Goal: Information Seeking & Learning: Learn about a topic

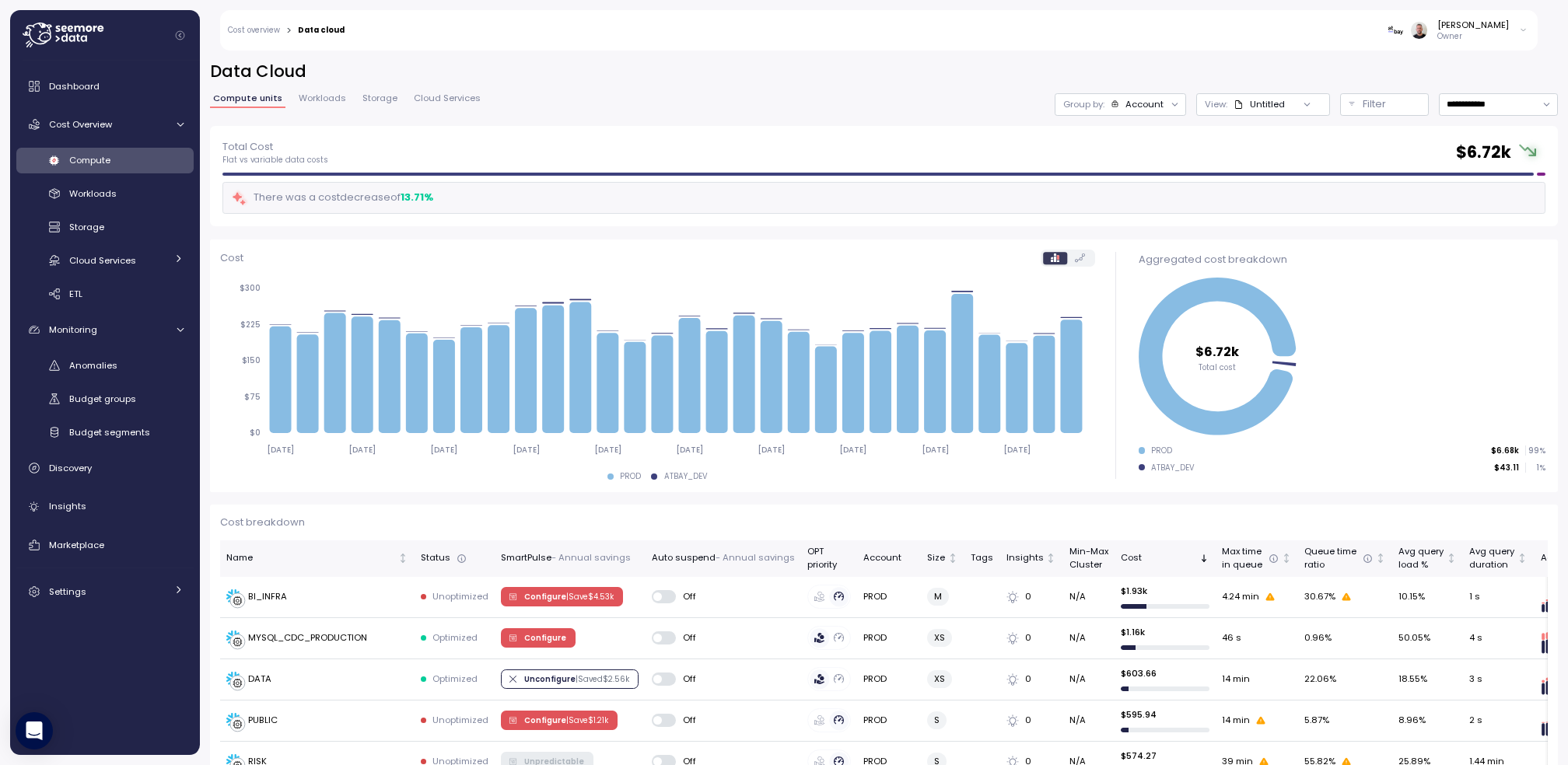
scroll to position [373, 0]
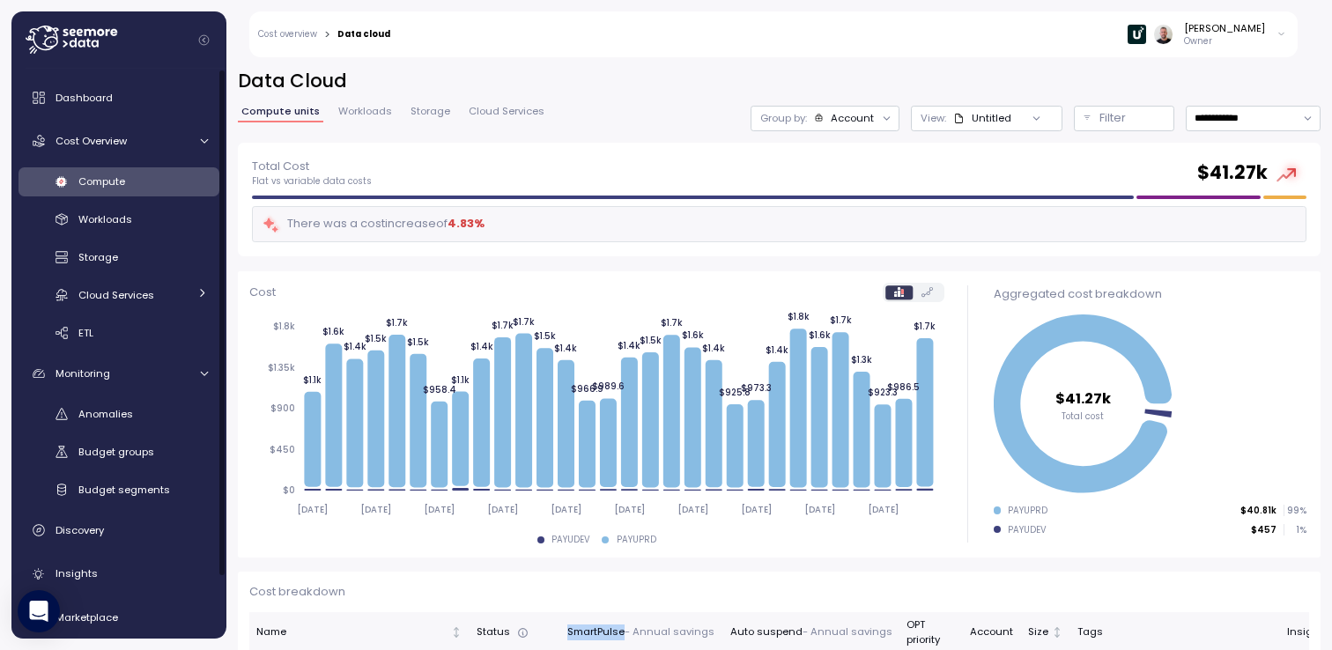
click at [208, 39] on icon "Collapse navigation" at bounding box center [204, 40] width 10 height 10
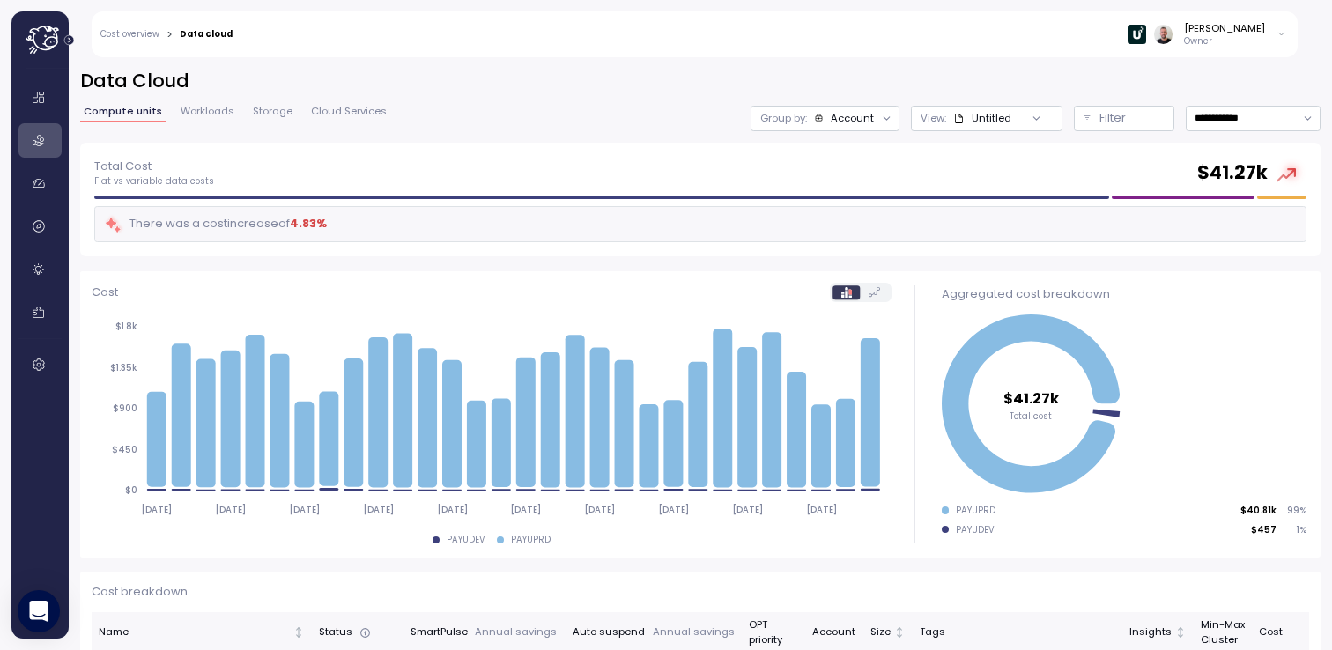
click at [57, 41] on icon at bounding box center [42, 38] width 33 height 25
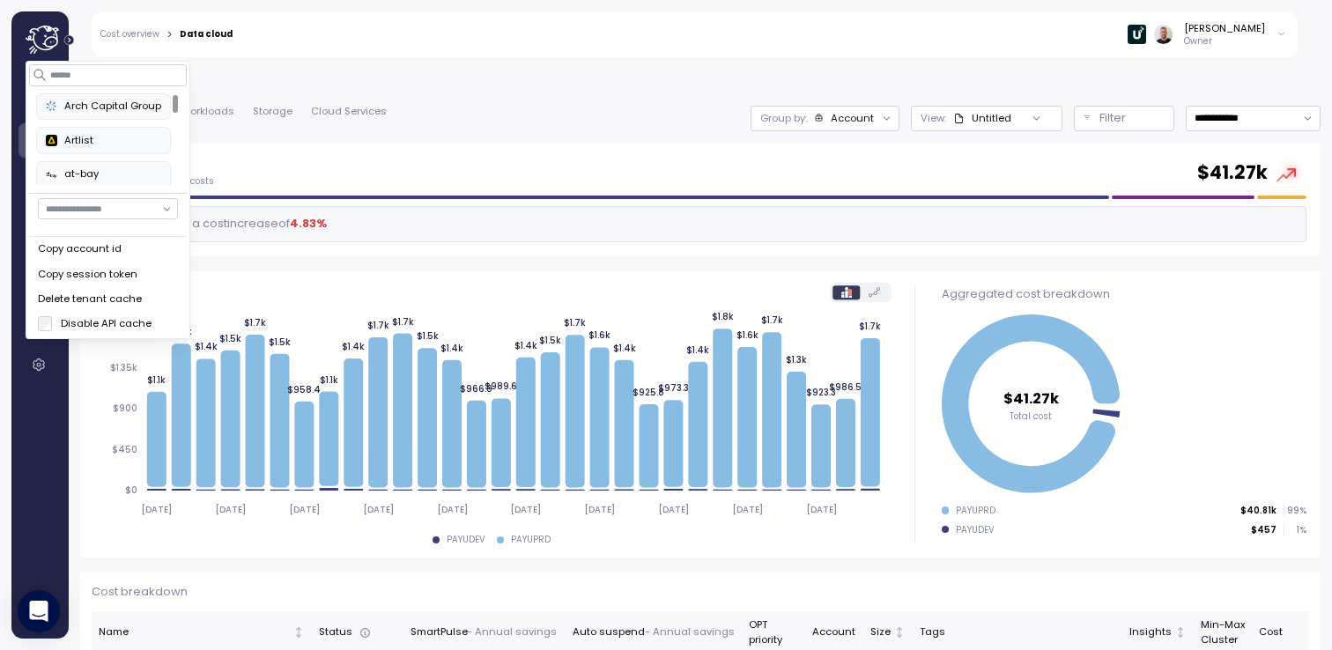
click at [71, 40] on icon "Expand navigation" at bounding box center [69, 40] width 10 height 10
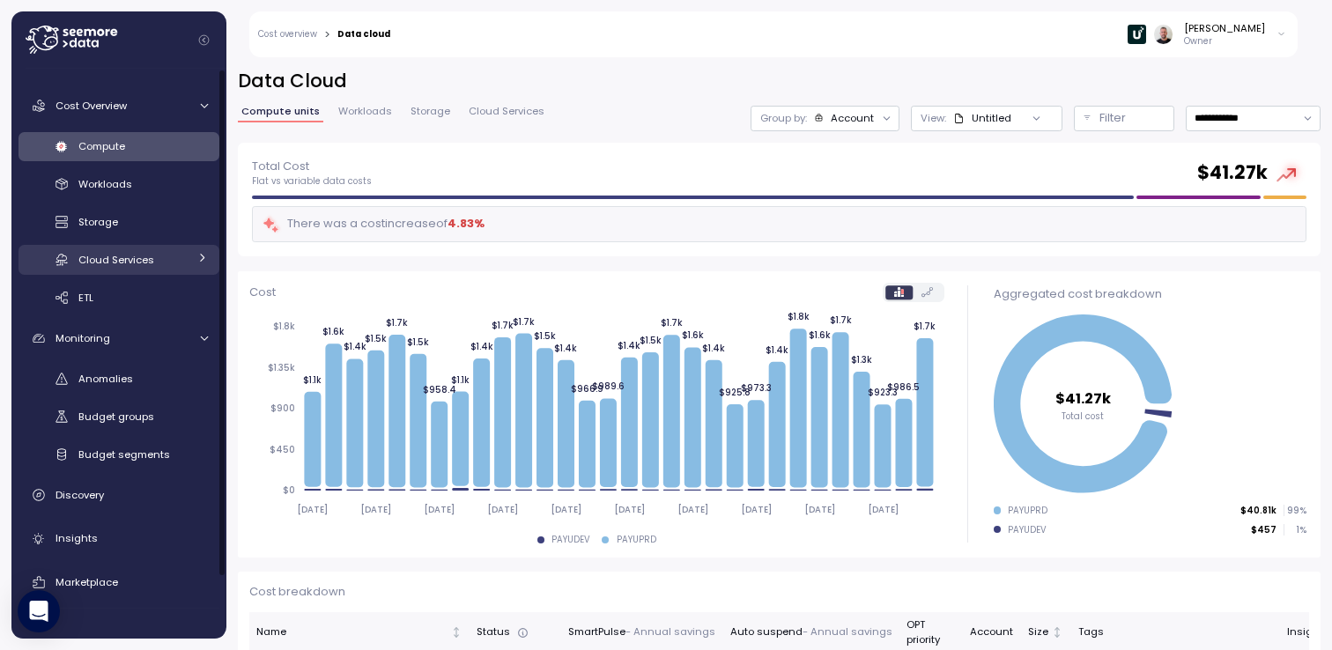
scroll to position [69, 0]
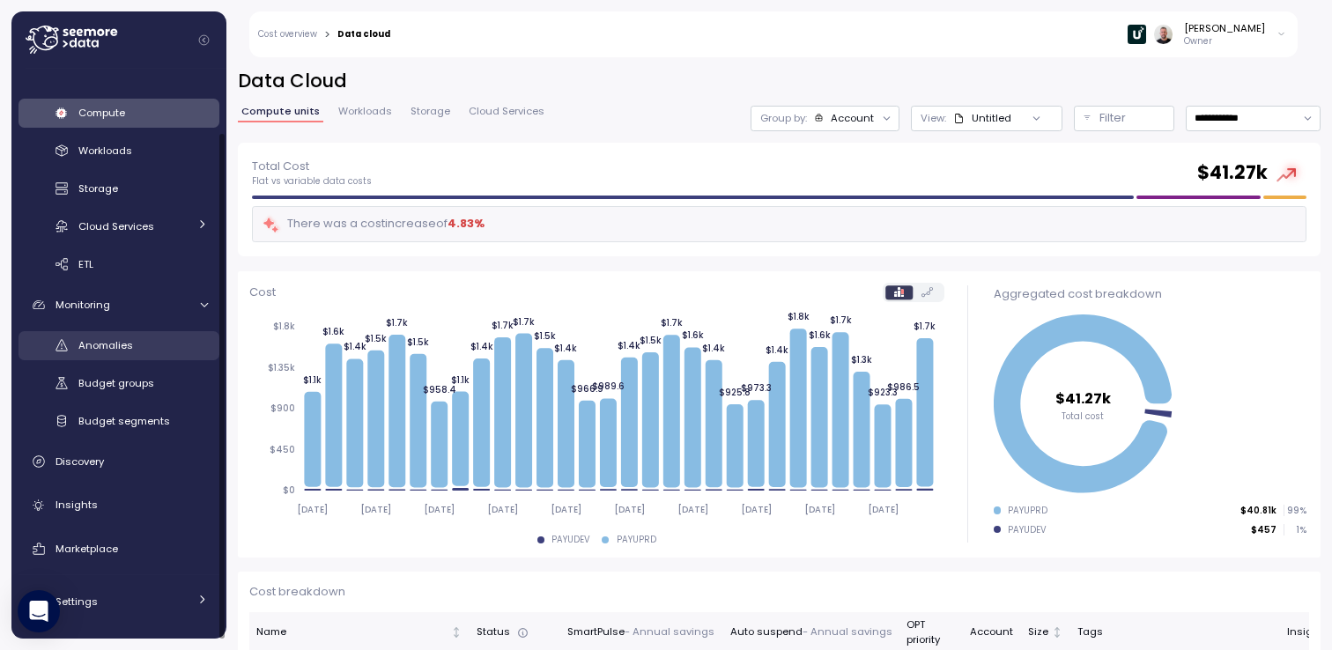
click at [116, 343] on span "Anomalies" at bounding box center [105, 345] width 55 height 14
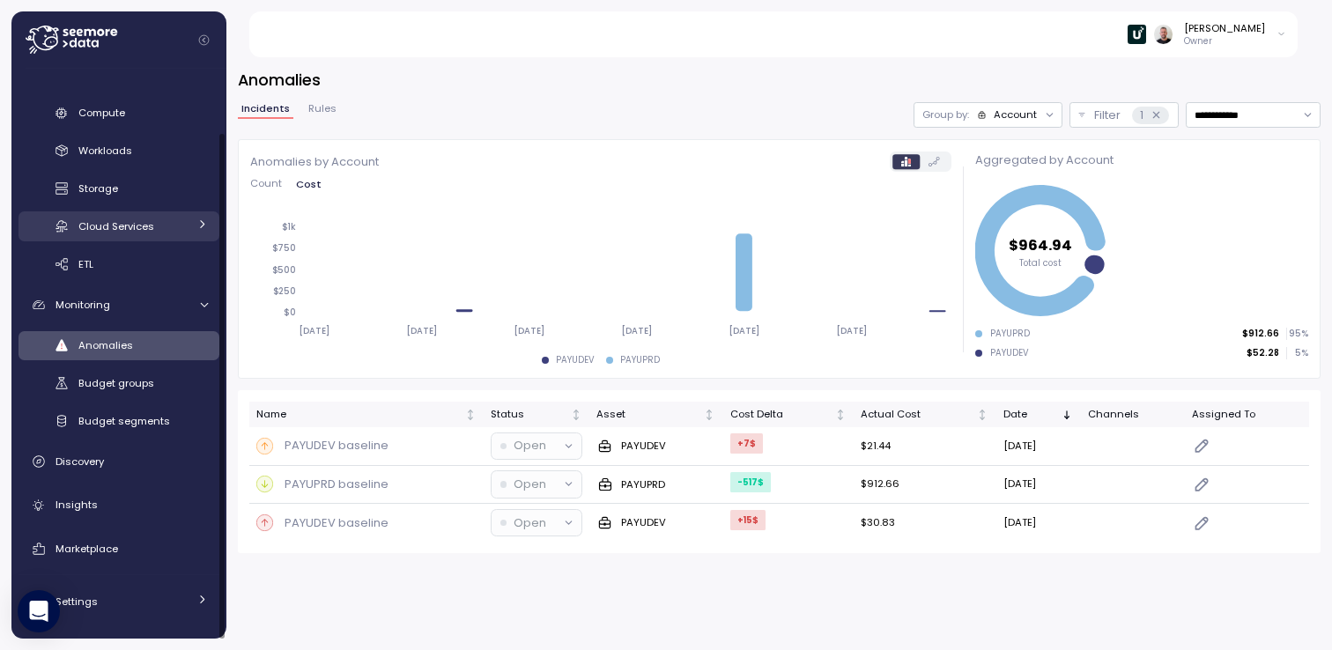
click at [186, 229] on div "Cloud Services" at bounding box center [132, 227] width 109 height 18
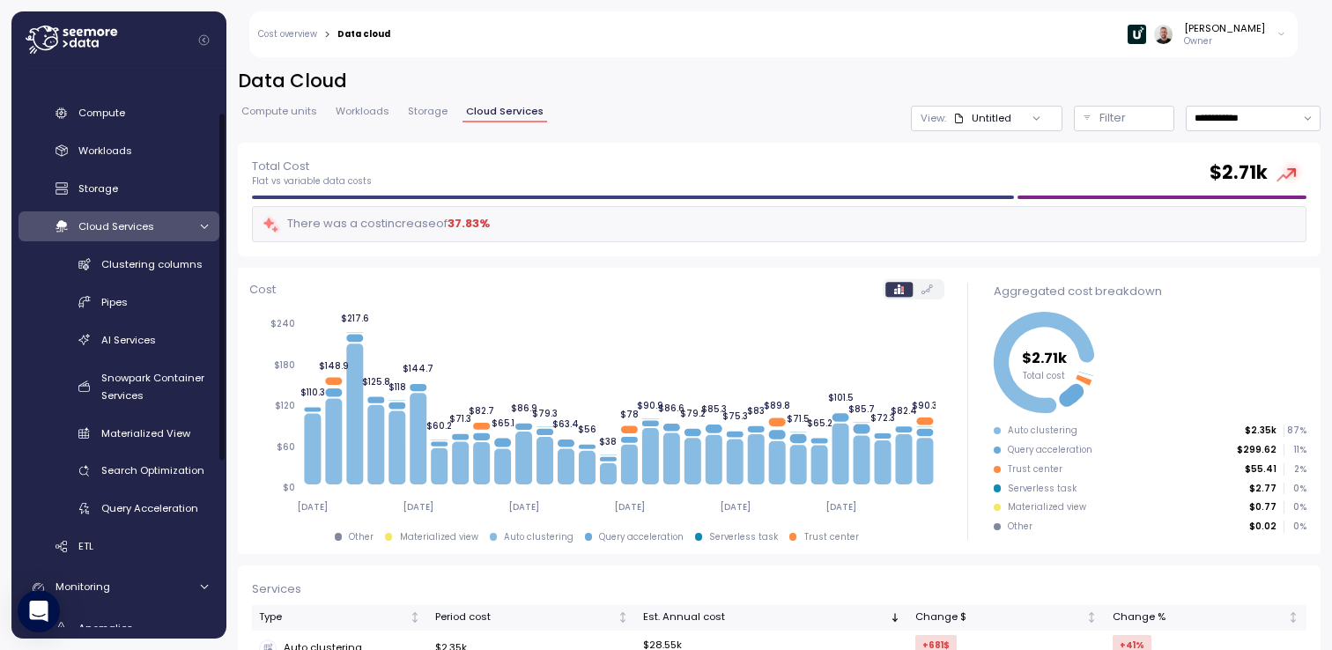
click at [186, 229] on div "Cloud Services" at bounding box center [132, 227] width 109 height 18
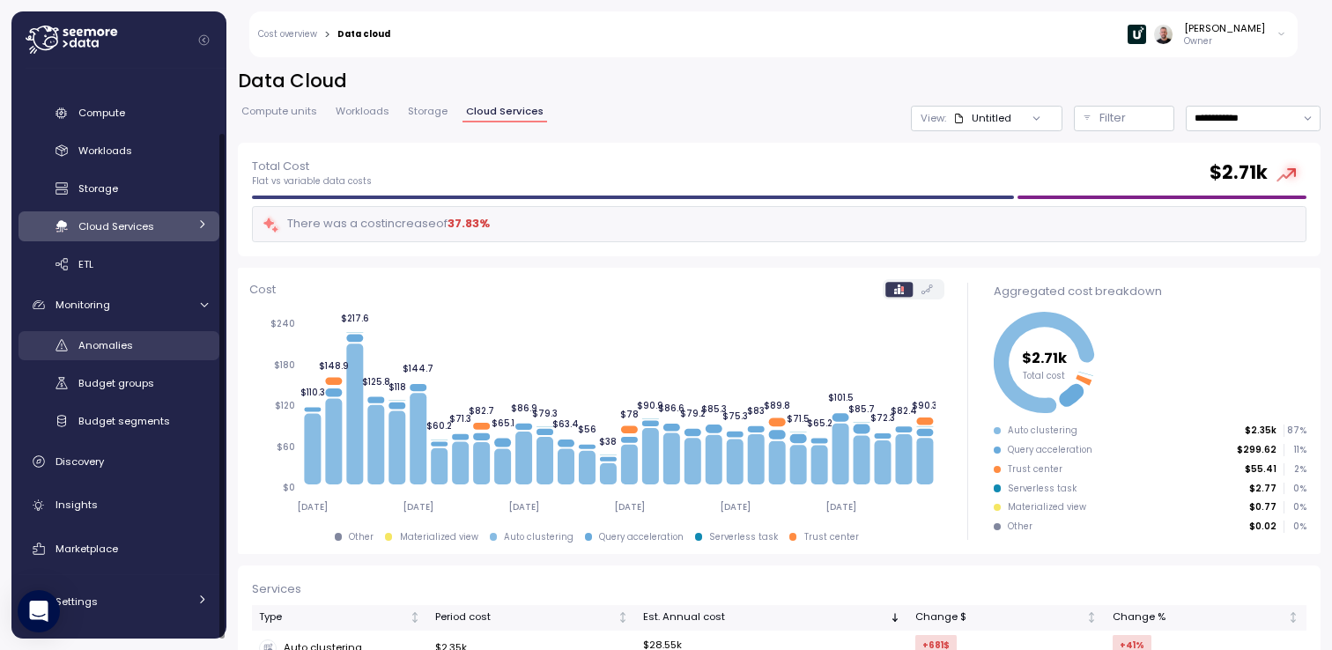
click at [146, 352] on div "Anomalies" at bounding box center [143, 346] width 130 height 18
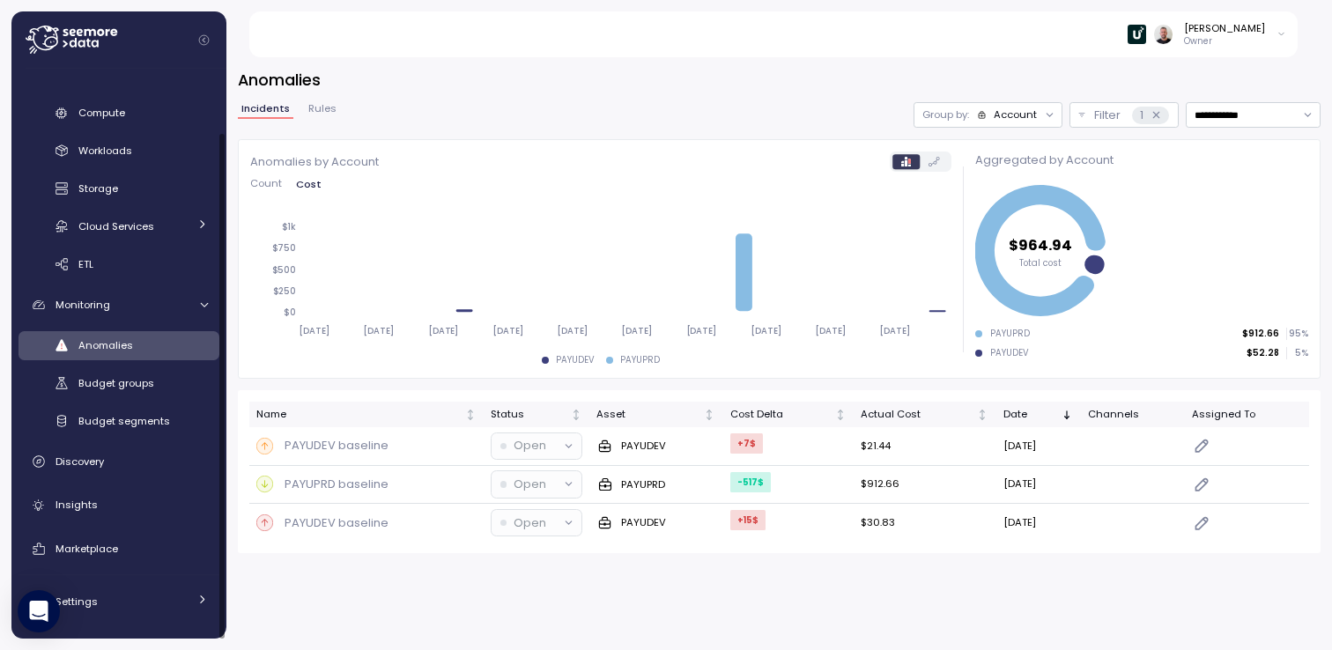
click at [315, 105] on span "Rules" at bounding box center [322, 109] width 28 height 10
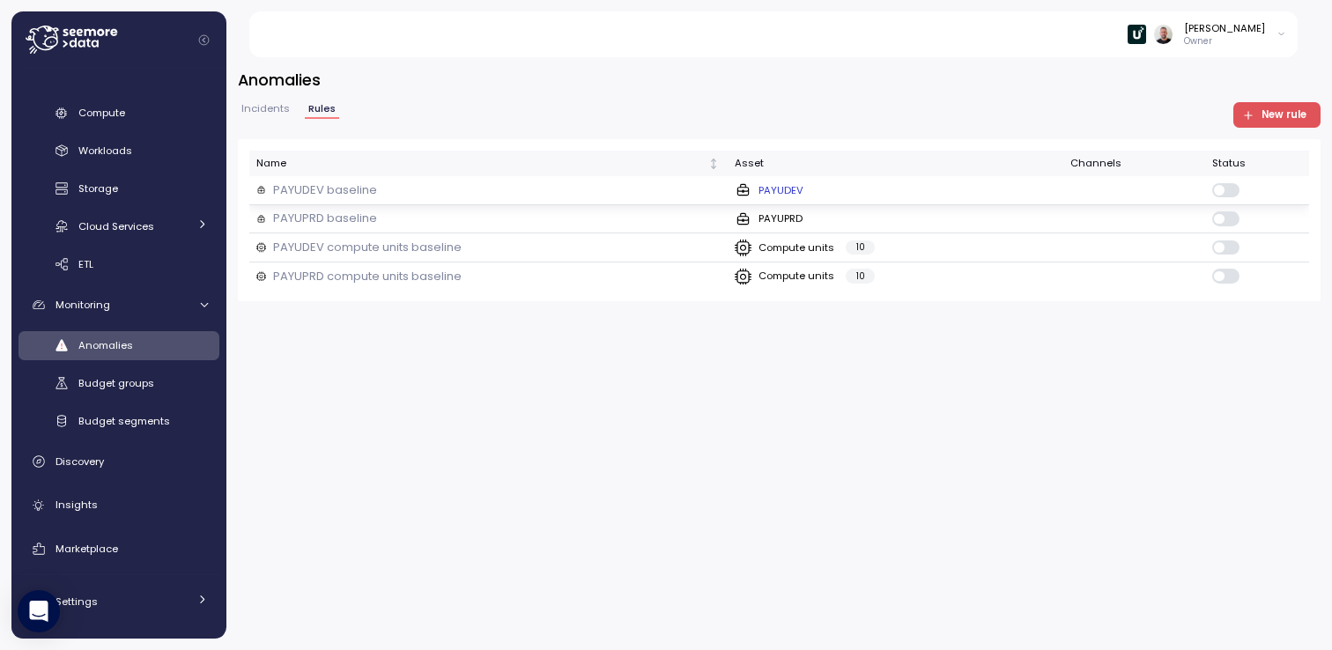
click at [329, 188] on p "PAYUDEV baseline" at bounding box center [325, 191] width 104 height 18
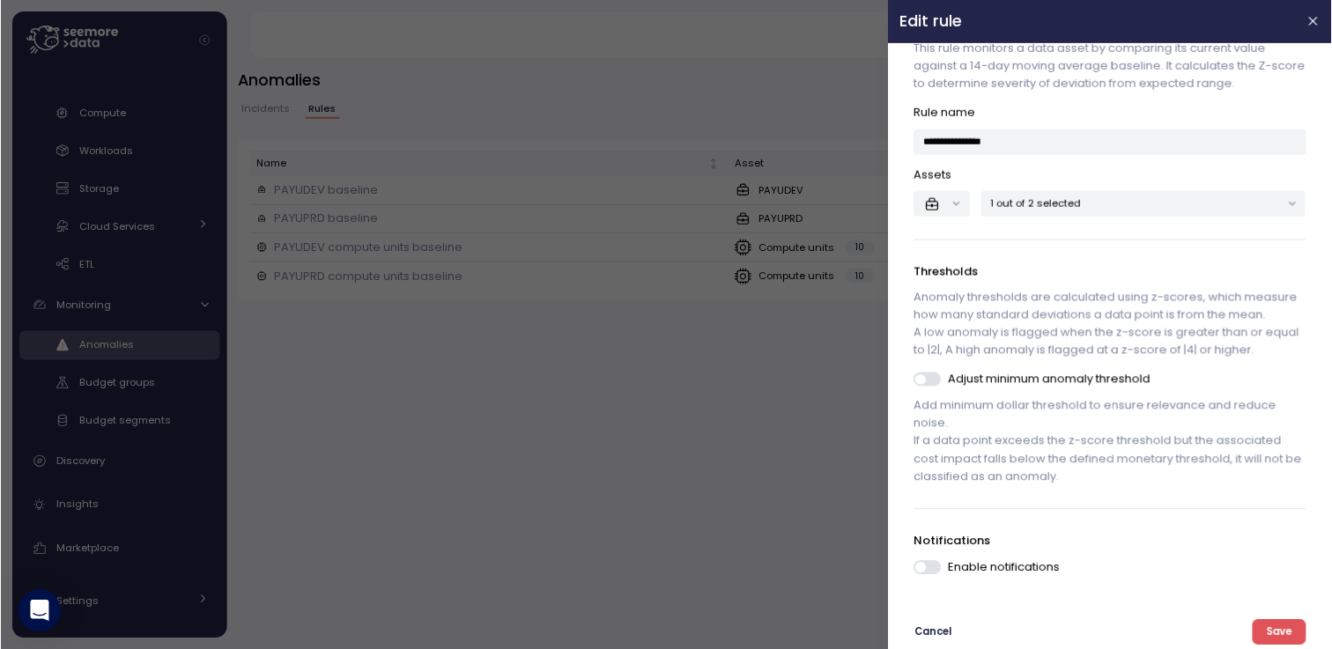
scroll to position [56, 0]
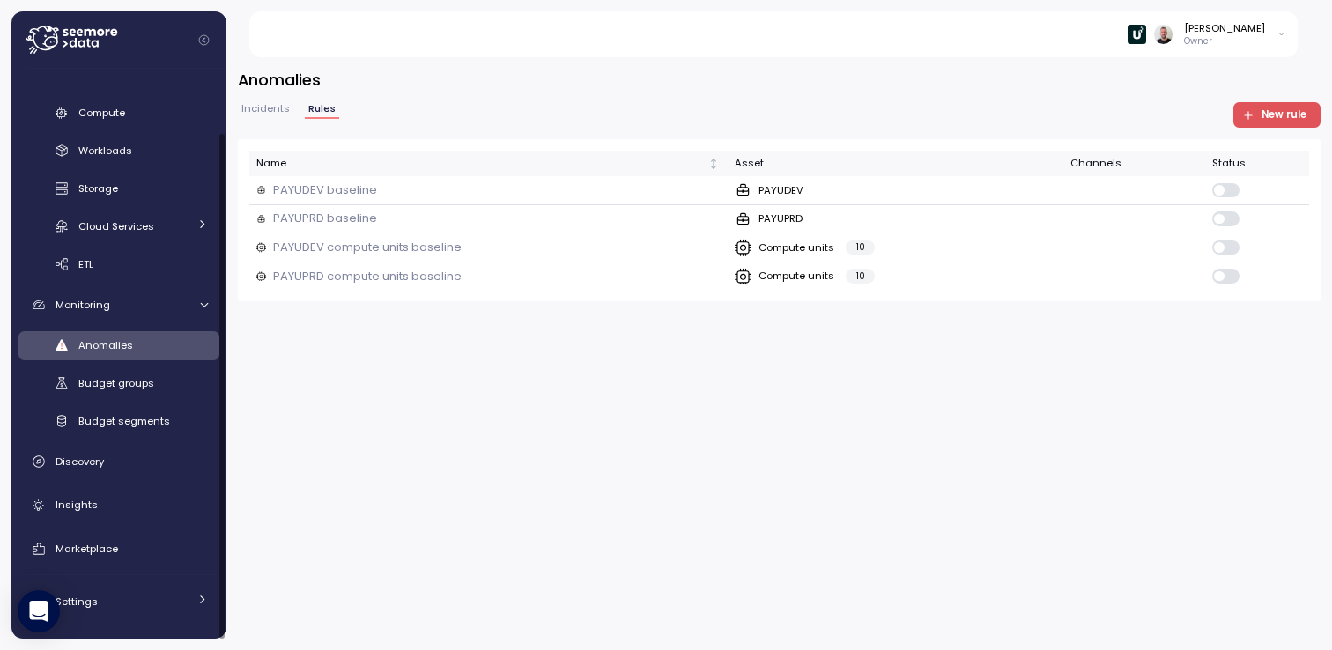
click at [100, 129] on div "Compute Workloads Storage Cloud Services Clustering columns Pipes AI Services S…" at bounding box center [119, 189] width 201 height 181
click at [100, 124] on link "Compute" at bounding box center [119, 113] width 201 height 29
click at [94, 61] on div at bounding box center [126, 39] width 201 height 57
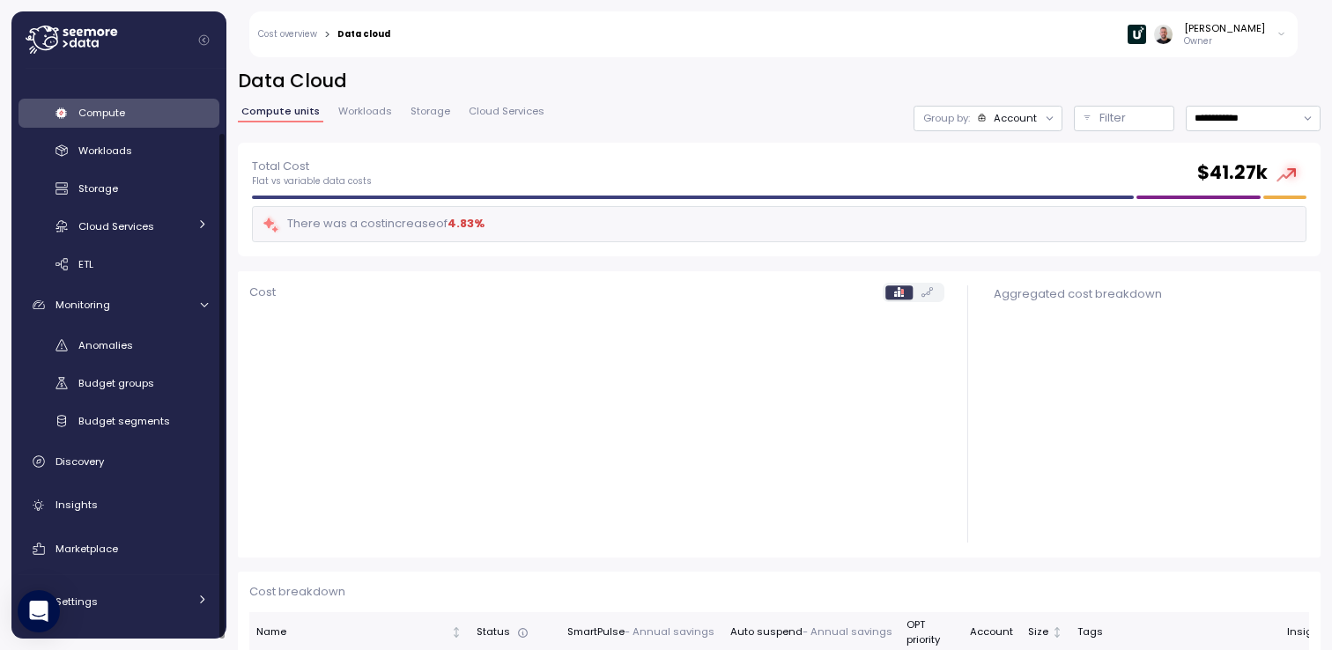
click at [91, 42] on icon at bounding box center [72, 40] width 92 height 28
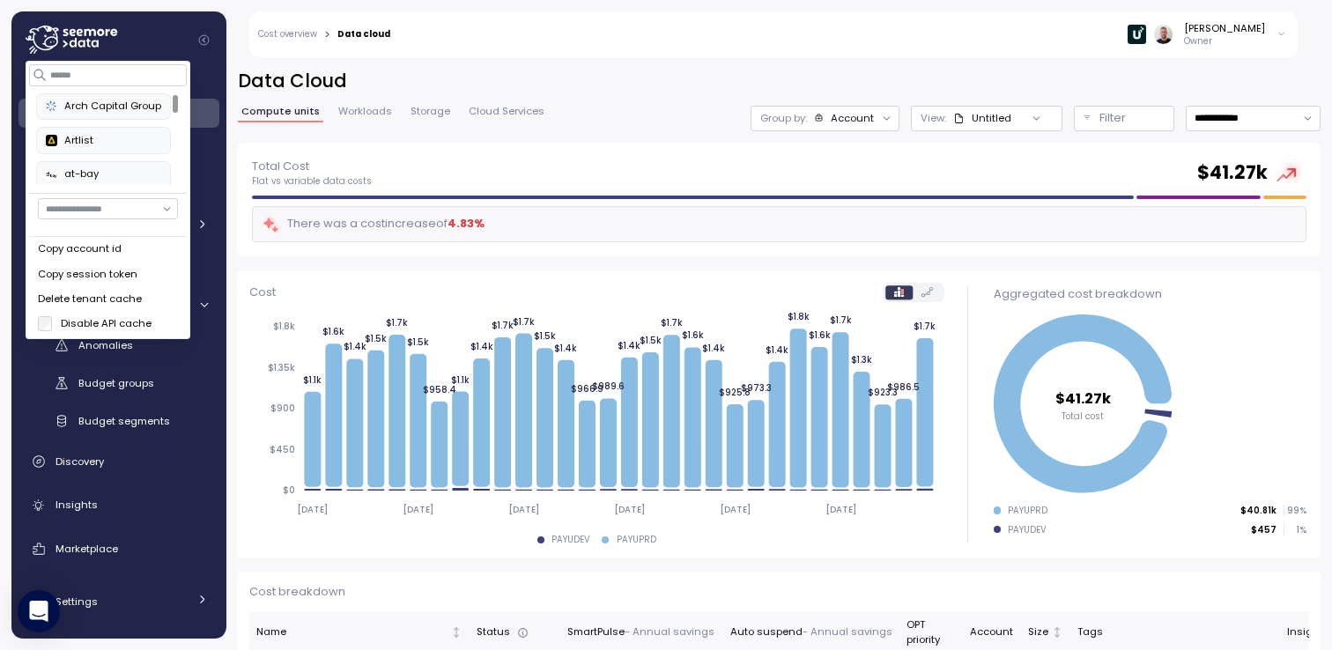
click at [73, 34] on icon at bounding box center [73, 32] width 6 height 7
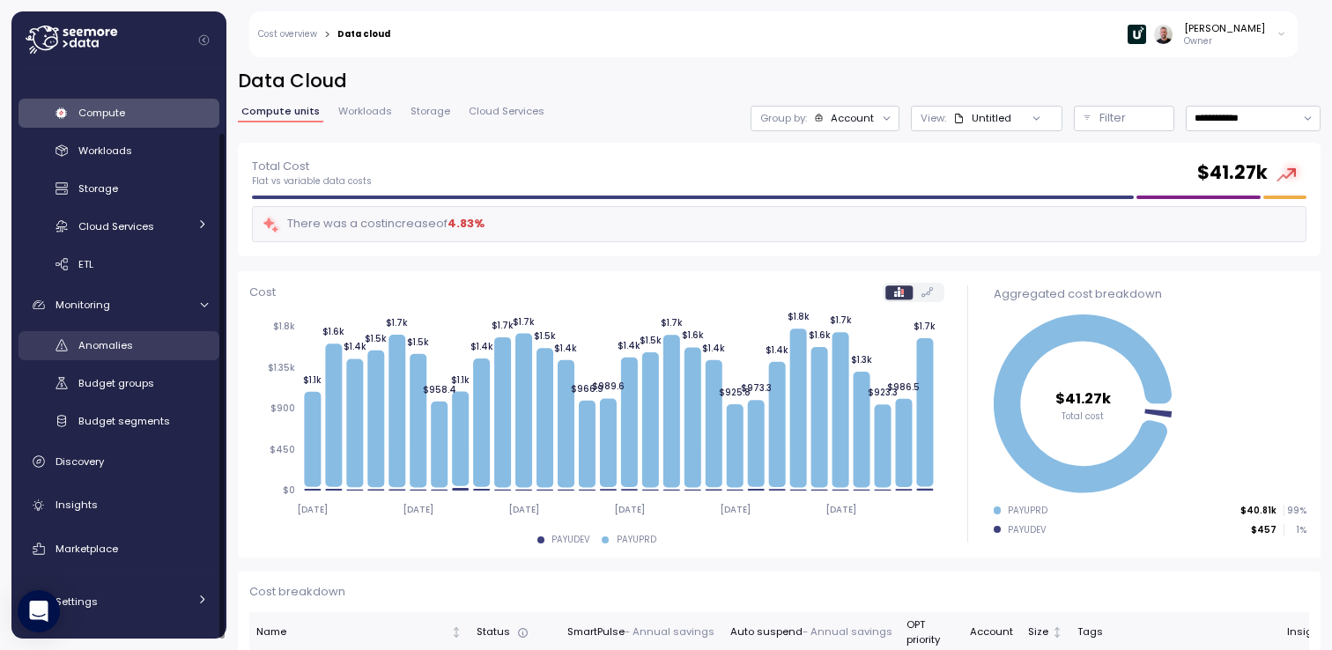
click at [119, 339] on span "Anomalies" at bounding box center [105, 345] width 55 height 14
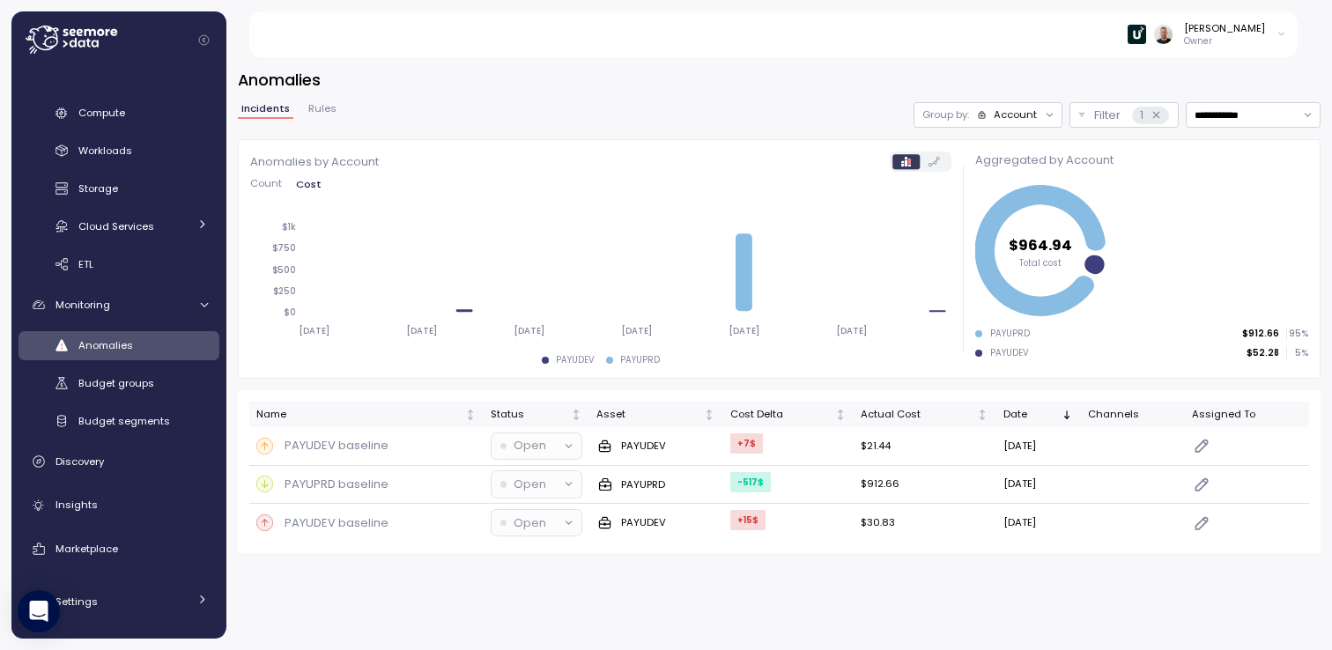
click at [1019, 110] on div "Account" at bounding box center [1015, 114] width 43 height 14
click at [984, 184] on p "Compute unit" at bounding box center [1005, 183] width 70 height 14
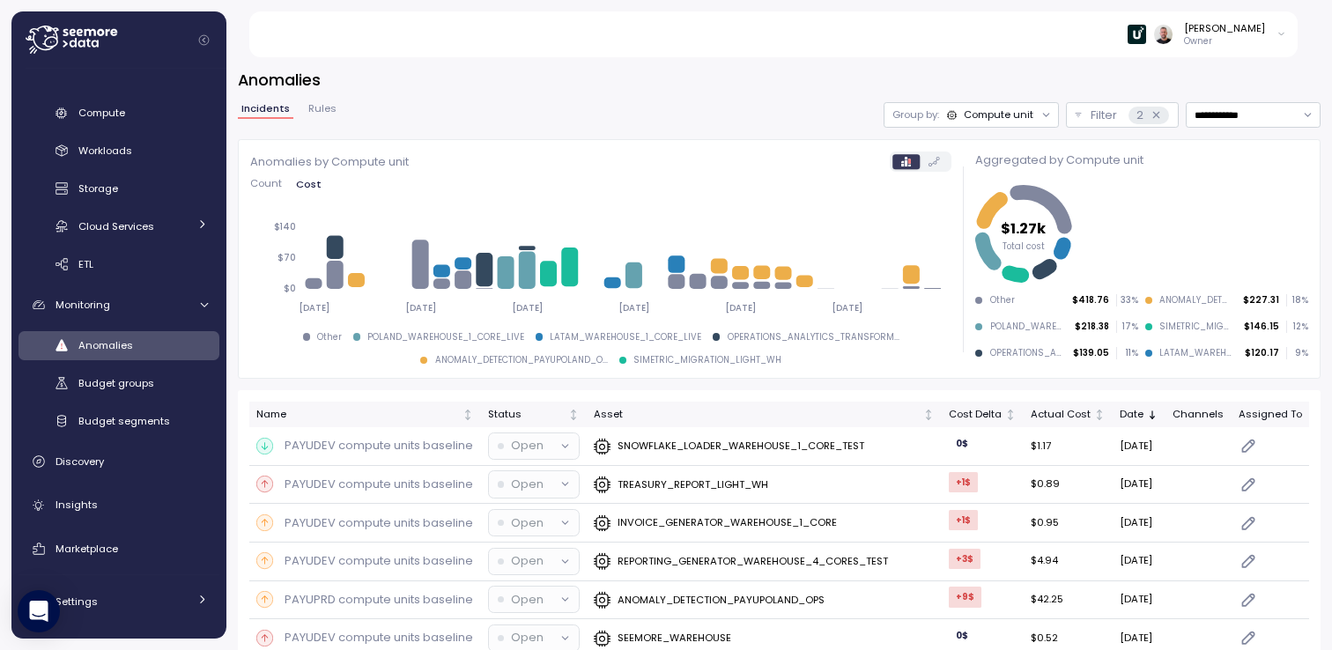
click at [977, 118] on div "Compute unit" at bounding box center [999, 114] width 70 height 14
click at [977, 163] on div "Account" at bounding box center [958, 153] width 106 height 21
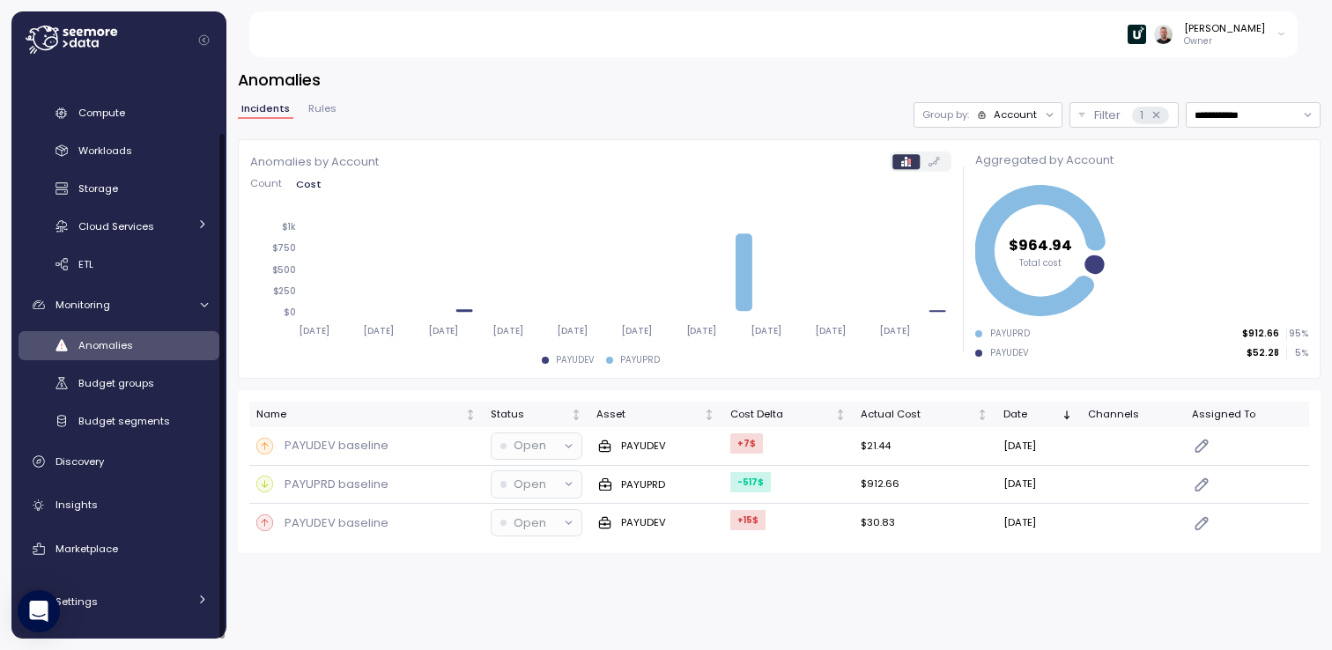
click at [314, 109] on span "Rules" at bounding box center [322, 109] width 28 height 10
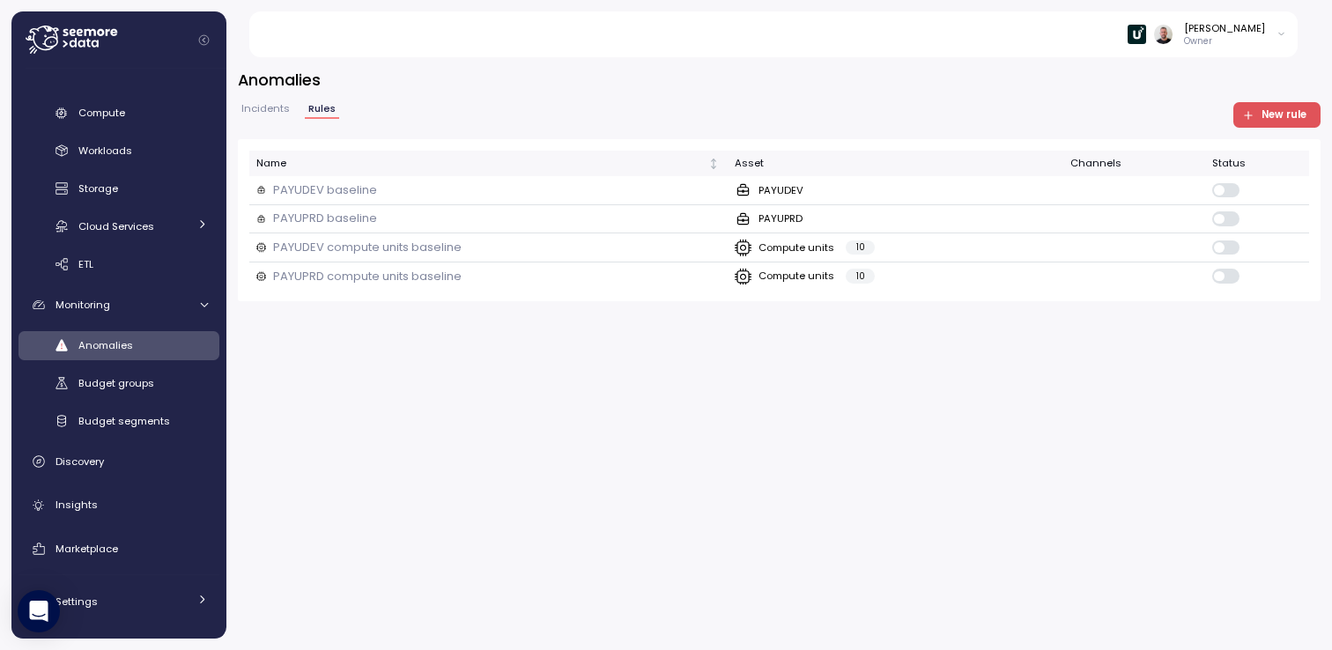
click at [1294, 115] on span "New rule" at bounding box center [1284, 115] width 45 height 24
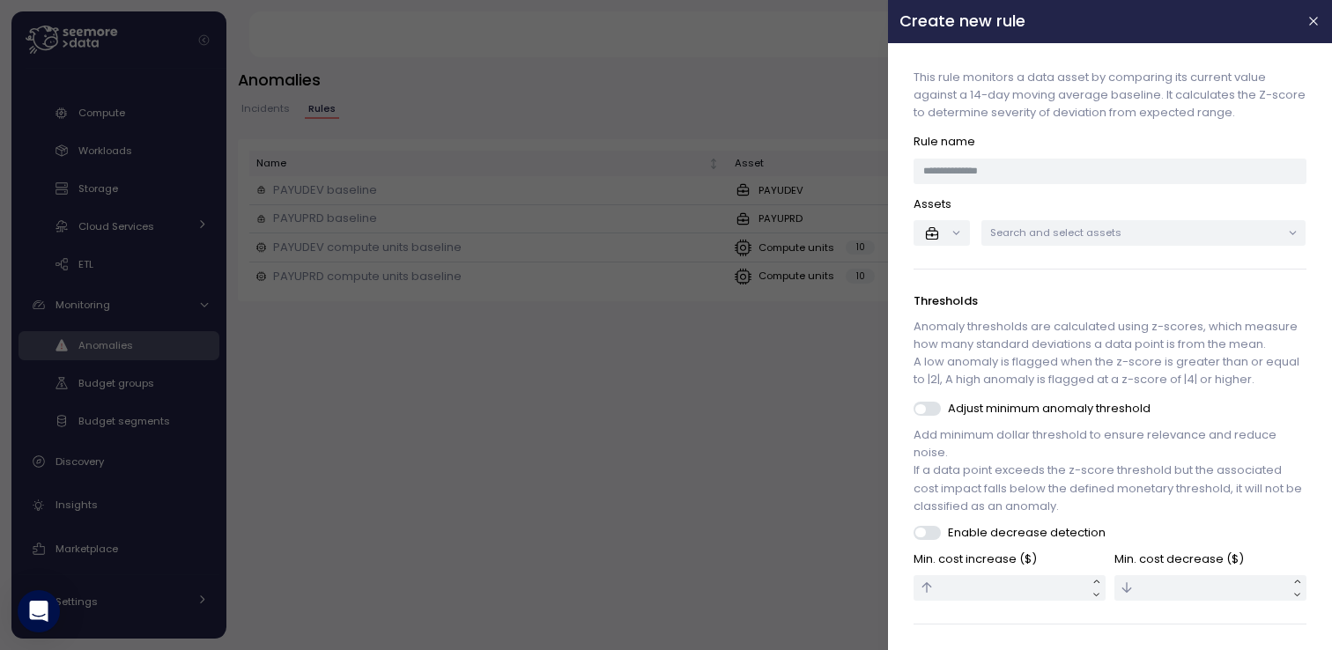
click at [548, 421] on div at bounding box center [666, 325] width 1332 height 650
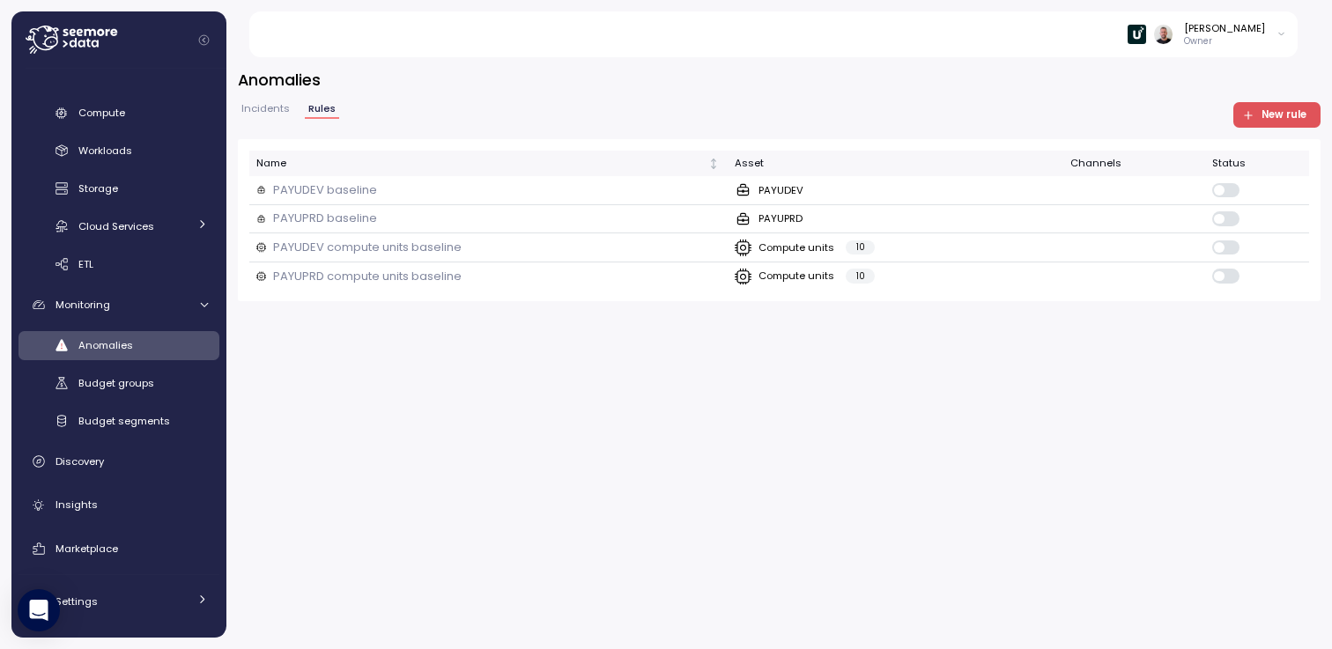
click at [1282, 114] on span "New rule" at bounding box center [1284, 115] width 45 height 24
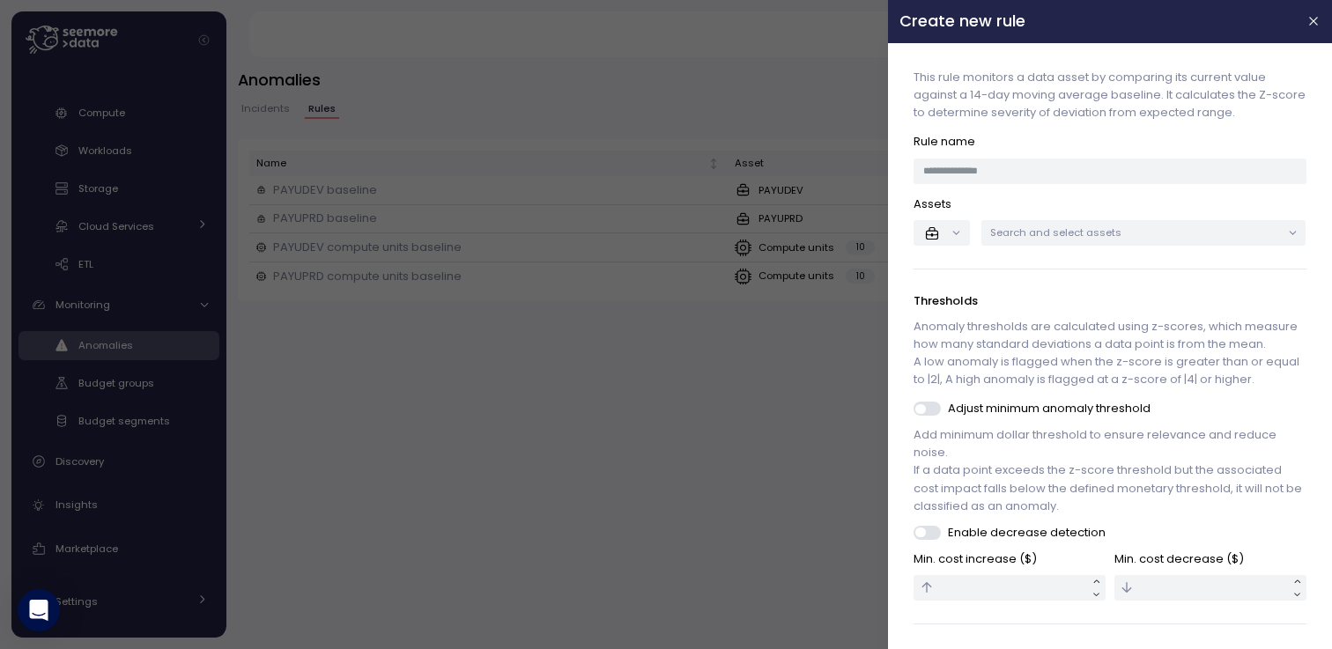
click at [596, 83] on div at bounding box center [666, 324] width 1332 height 649
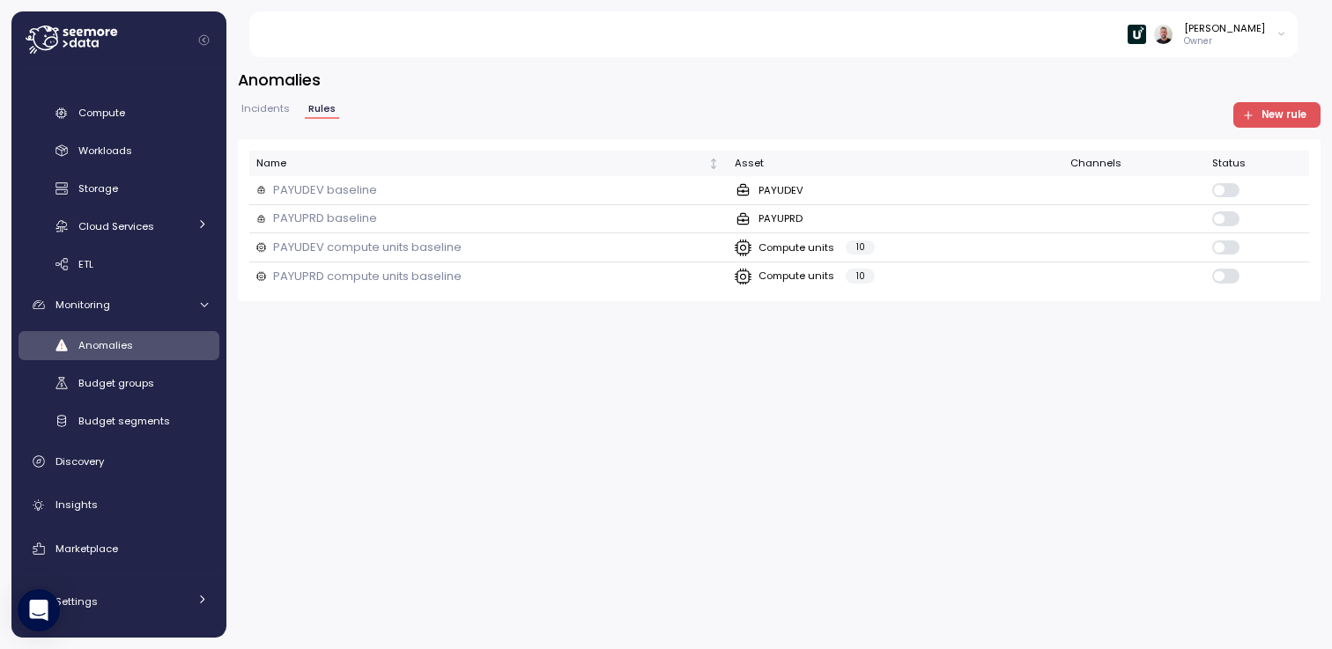
click at [1280, 115] on span "New rule" at bounding box center [1284, 115] width 45 height 24
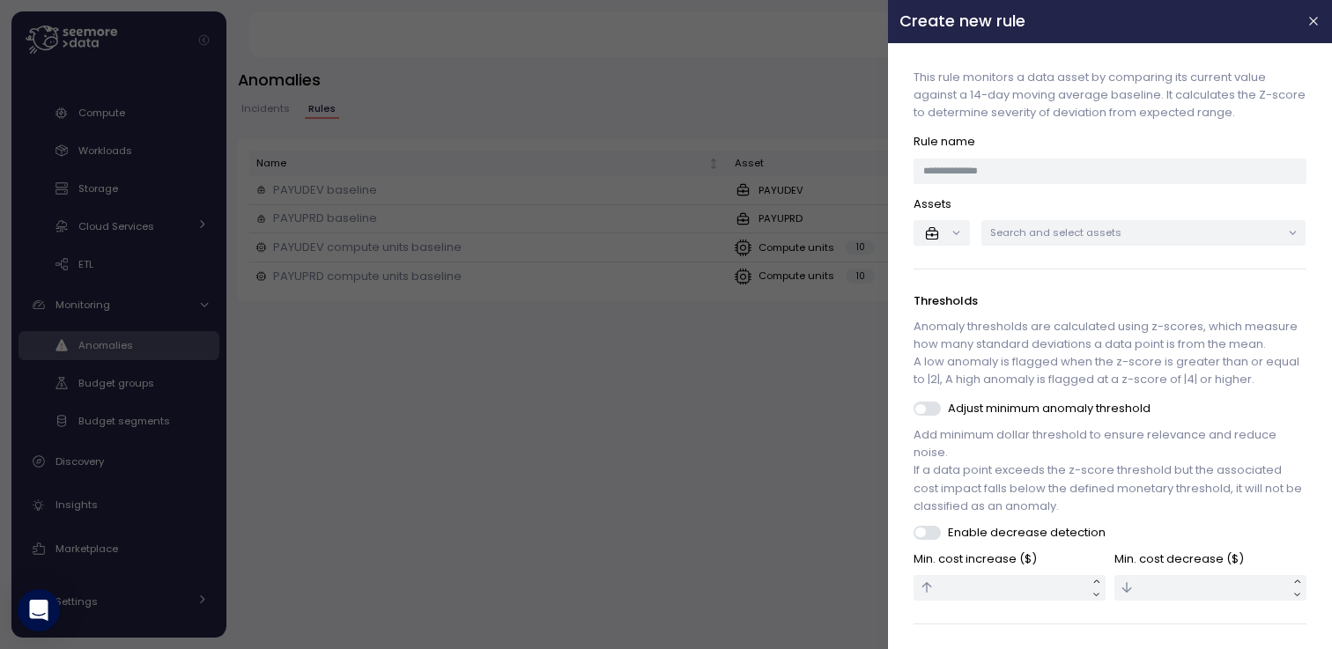
click at [559, 468] on div at bounding box center [666, 324] width 1332 height 649
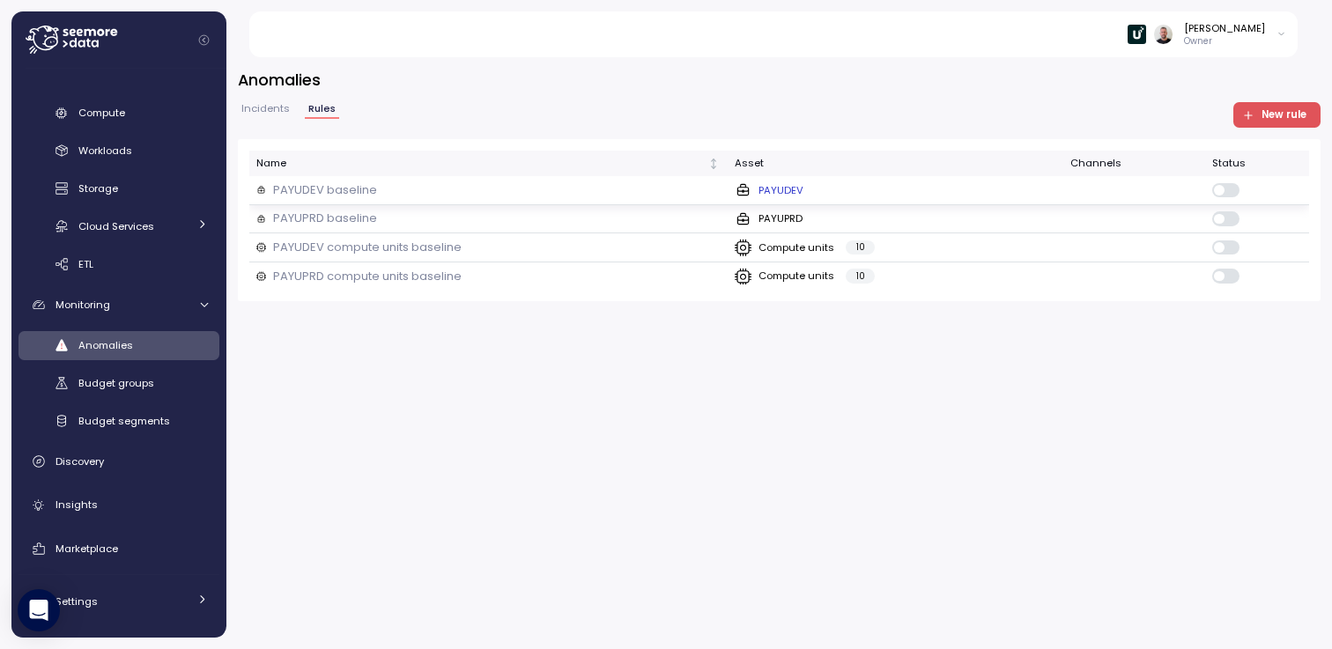
click at [377, 191] on div "PAYUDEV baseline" at bounding box center [488, 191] width 464 height 18
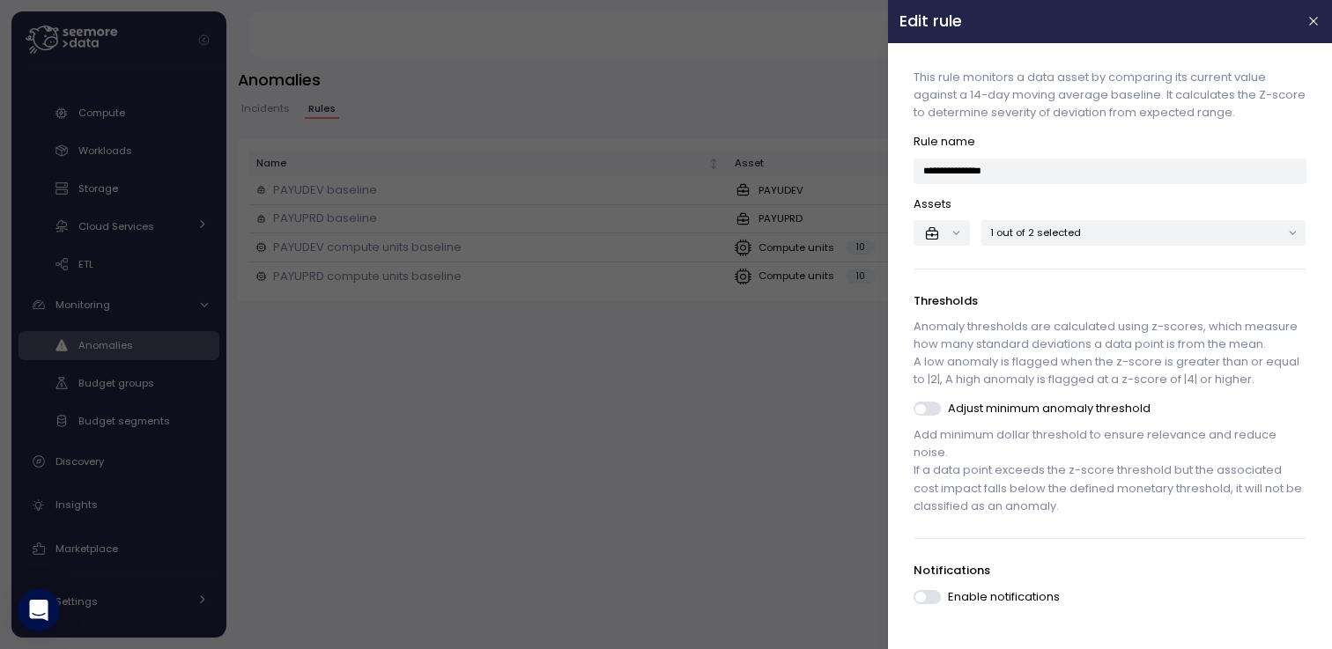
click at [336, 393] on div at bounding box center [666, 324] width 1332 height 649
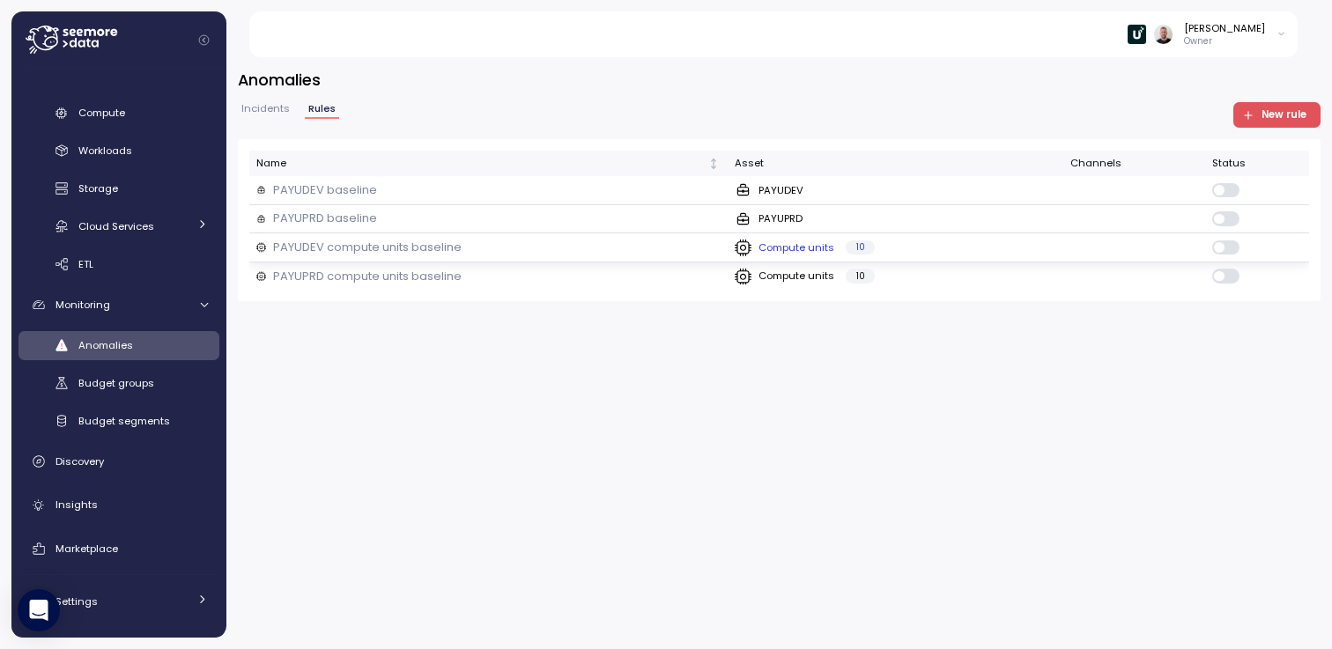
click at [787, 246] on p "Compute units" at bounding box center [797, 248] width 76 height 14
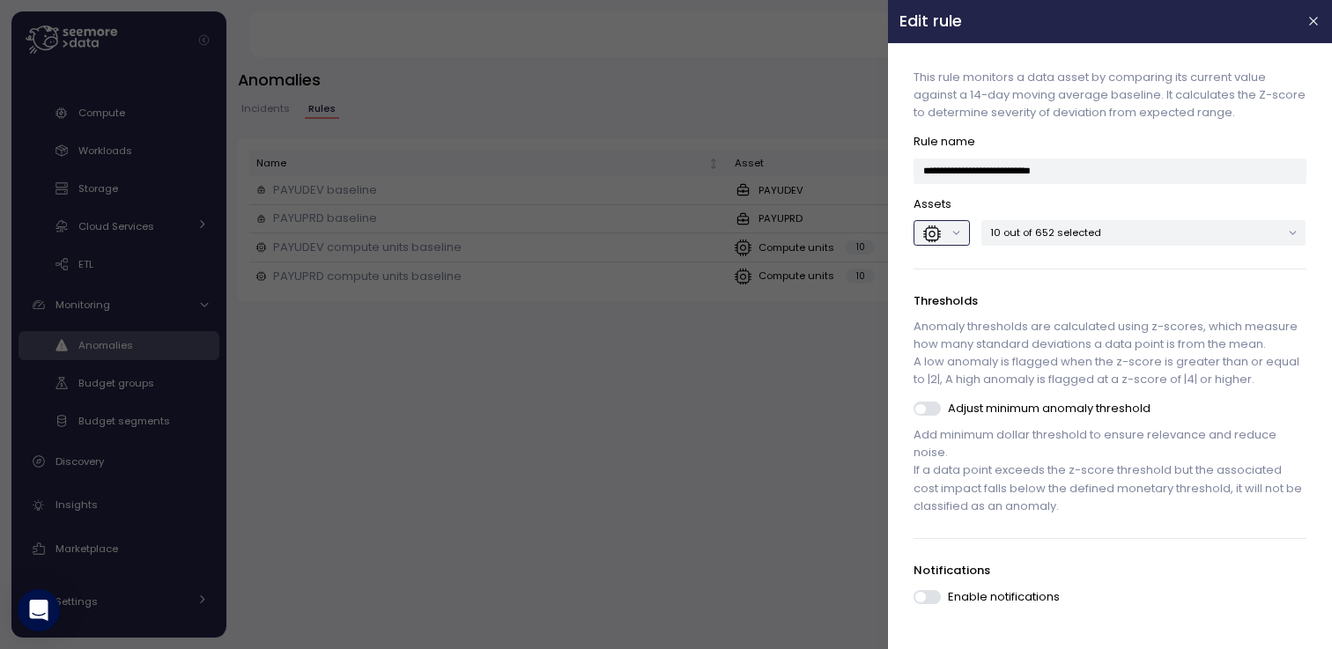
click at [957, 233] on button "button" at bounding box center [943, 233] width 56 height 26
click at [1071, 322] on p "Anomaly thresholds are calculated using z-scores, which measure how many standa…" at bounding box center [1111, 353] width 392 height 71
click at [1170, 234] on p "10 out of 652 selected" at bounding box center [1136, 233] width 291 height 14
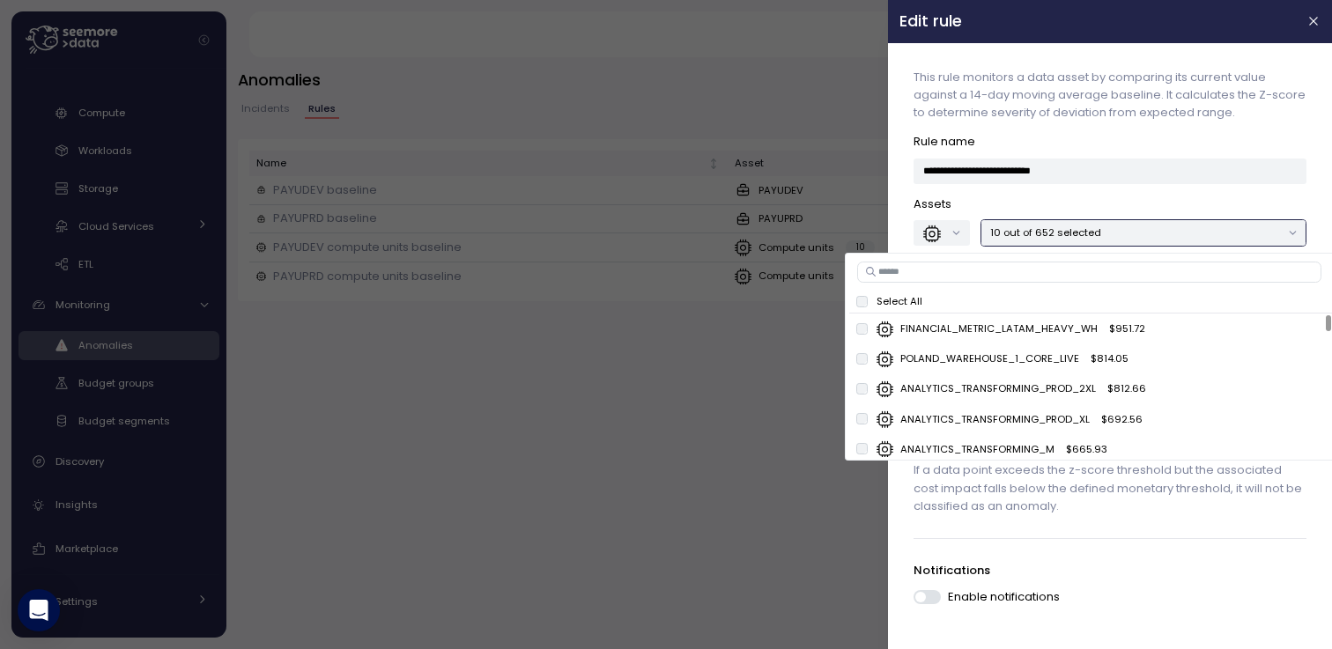
click at [1170, 234] on p "10 out of 652 selected" at bounding box center [1136, 233] width 291 height 14
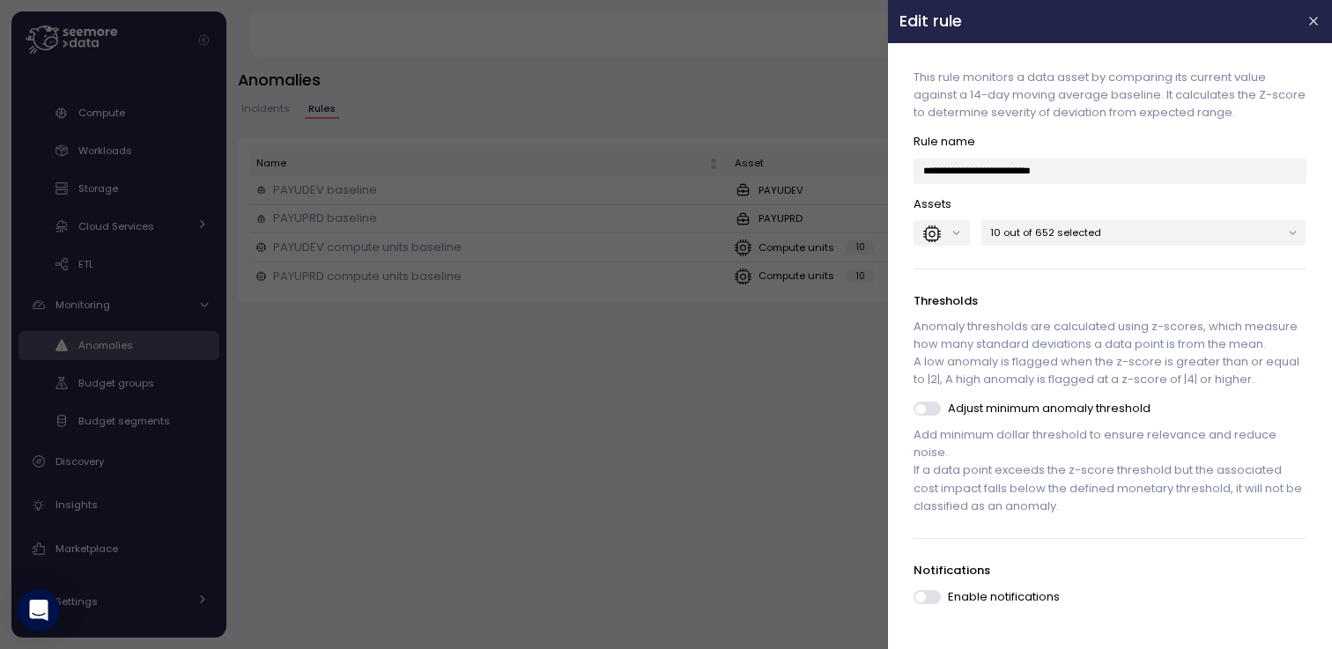
click at [579, 400] on div at bounding box center [666, 324] width 1332 height 649
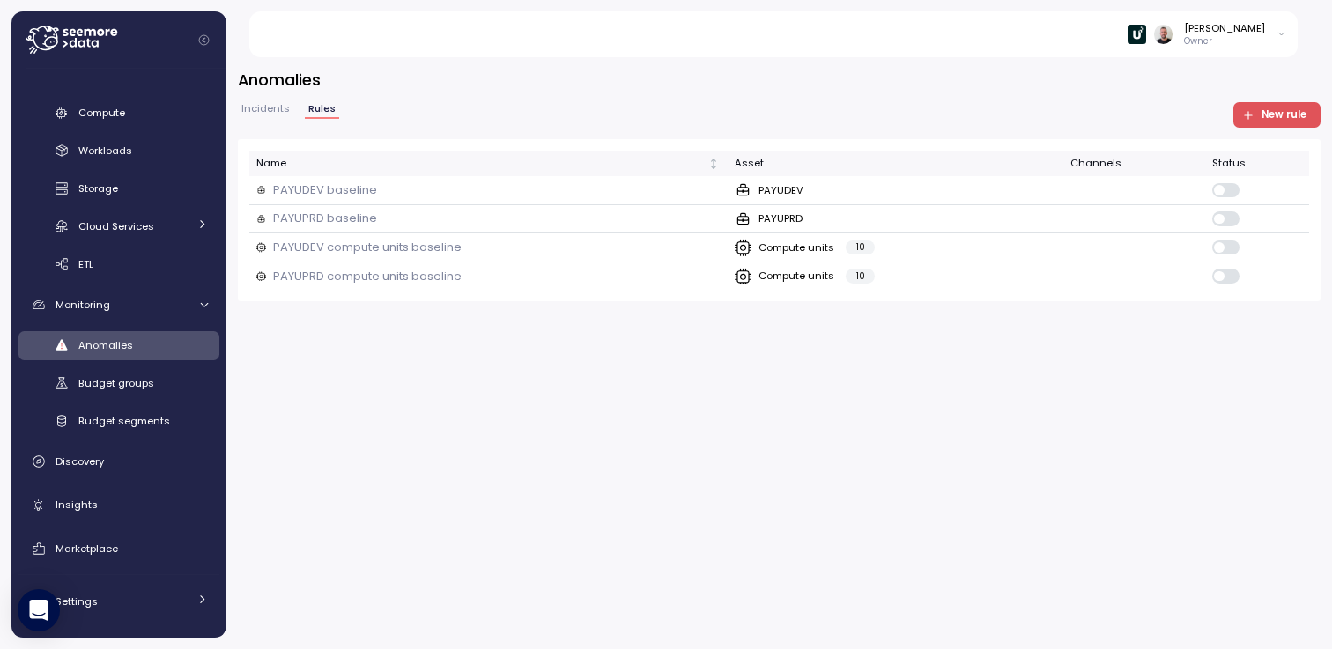
click at [1271, 111] on span "New rule" at bounding box center [1284, 115] width 45 height 24
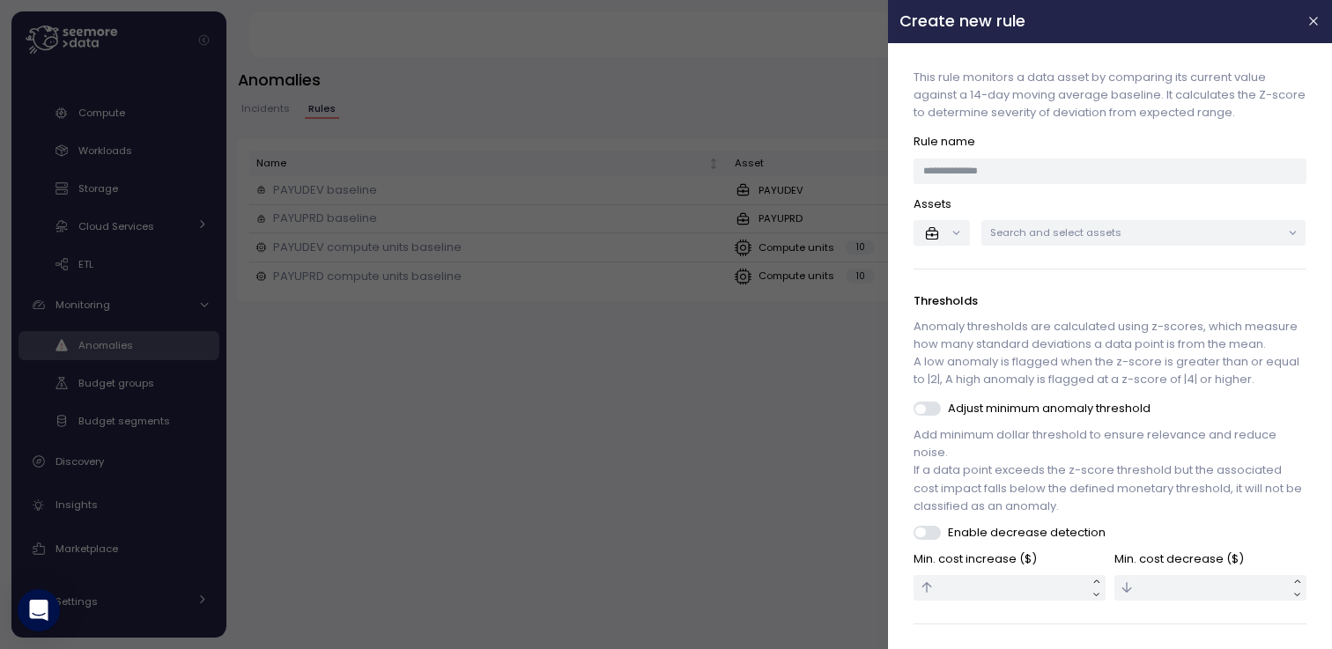
scroll to position [44, 0]
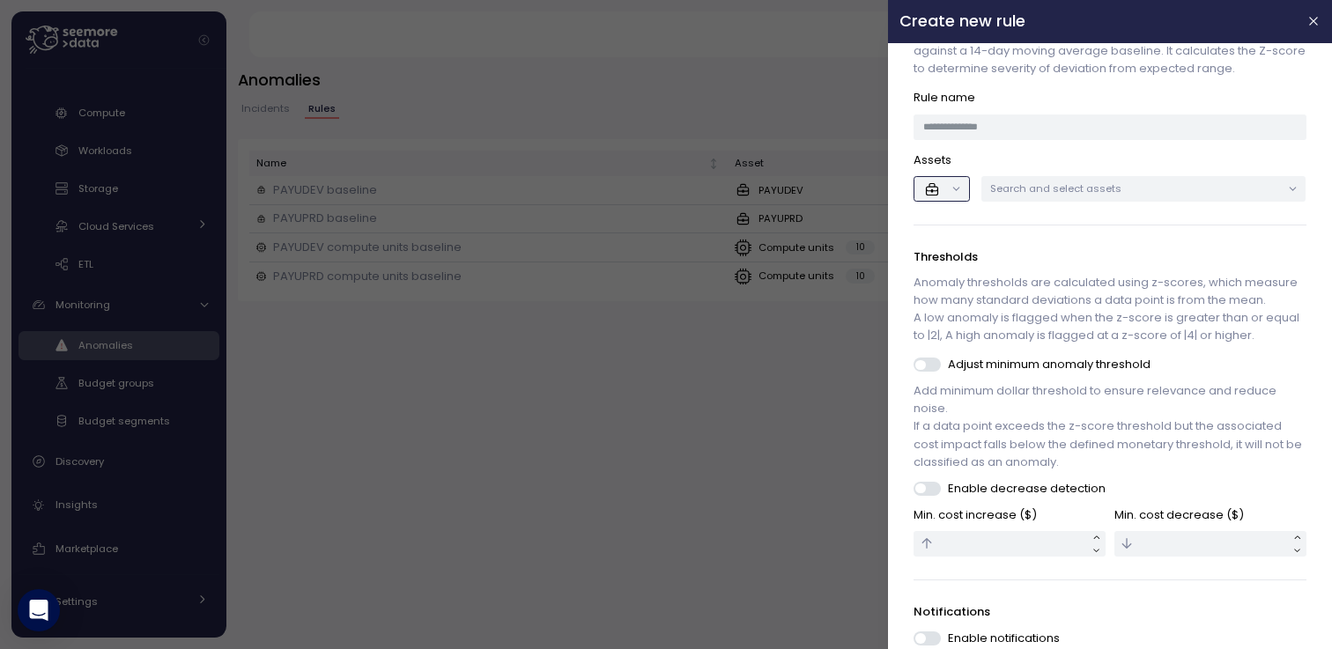
click at [948, 186] on button "button" at bounding box center [943, 189] width 56 height 26
click at [947, 250] on icon at bounding box center [952, 252] width 18 height 18
click at [946, 189] on button "button" at bounding box center [943, 189] width 56 height 26
click at [1039, 275] on p "Anomaly thresholds are calculated using z-scores, which measure how many standa…" at bounding box center [1111, 309] width 392 height 71
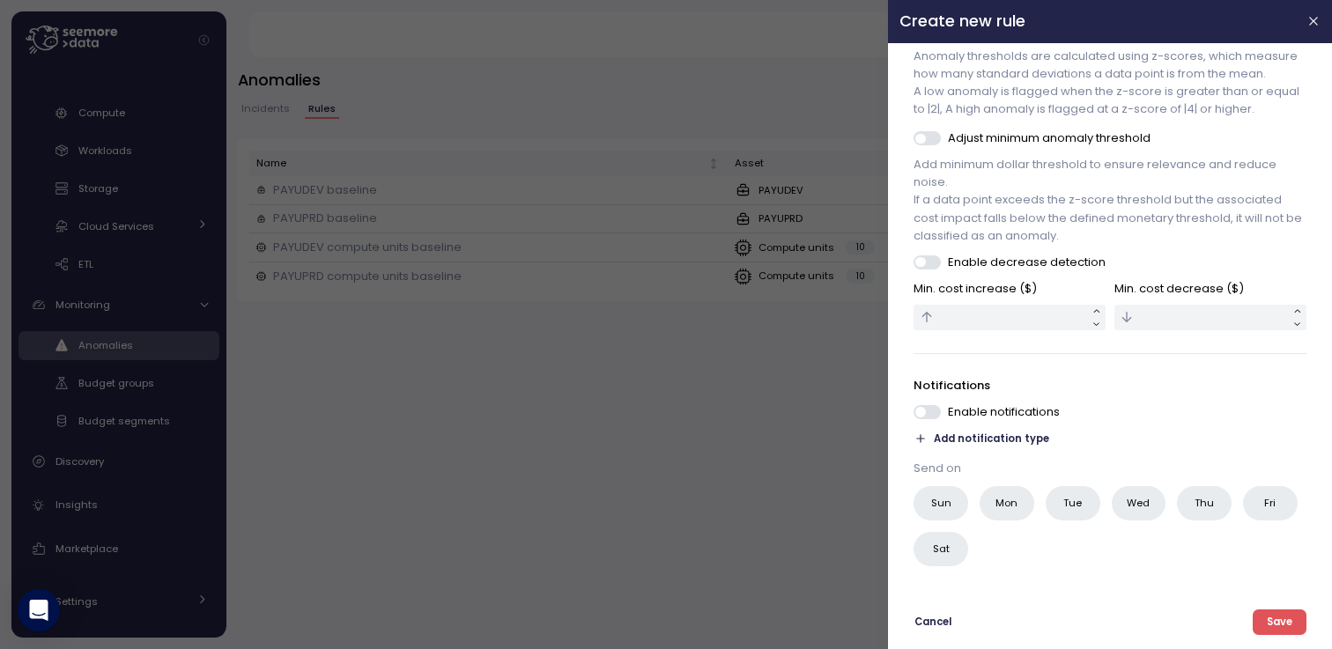
scroll to position [285, 0]
click at [1012, 442] on span "Add notification type" at bounding box center [992, 439] width 115 height 17
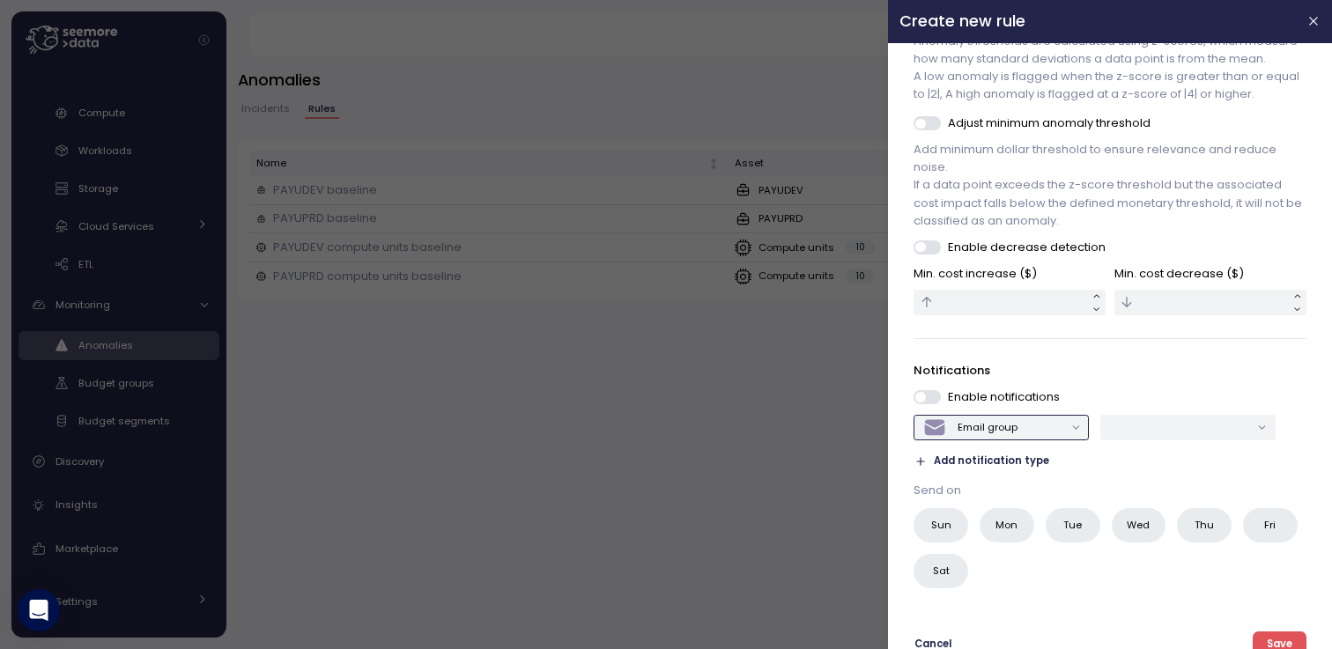
click at [1012, 434] on div "Email group" at bounding box center [988, 427] width 60 height 14
click at [600, 488] on div at bounding box center [666, 324] width 1332 height 649
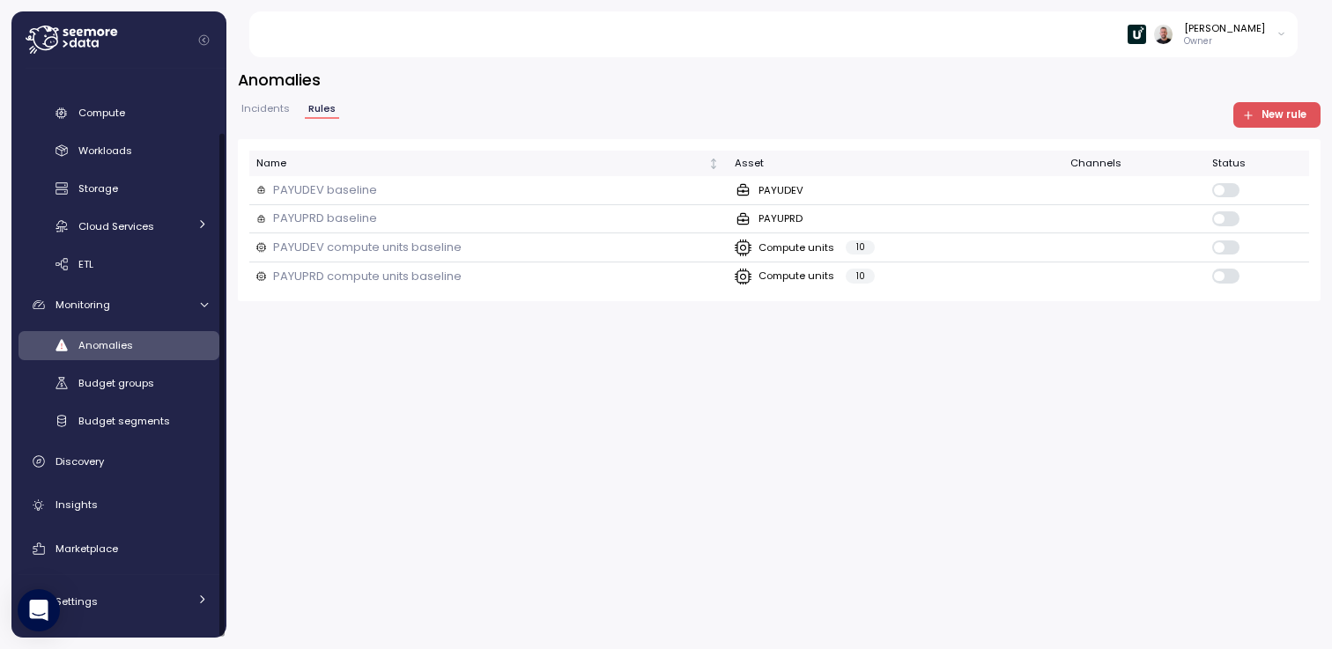
click at [85, 352] on div "Anomalies" at bounding box center [143, 346] width 130 height 18
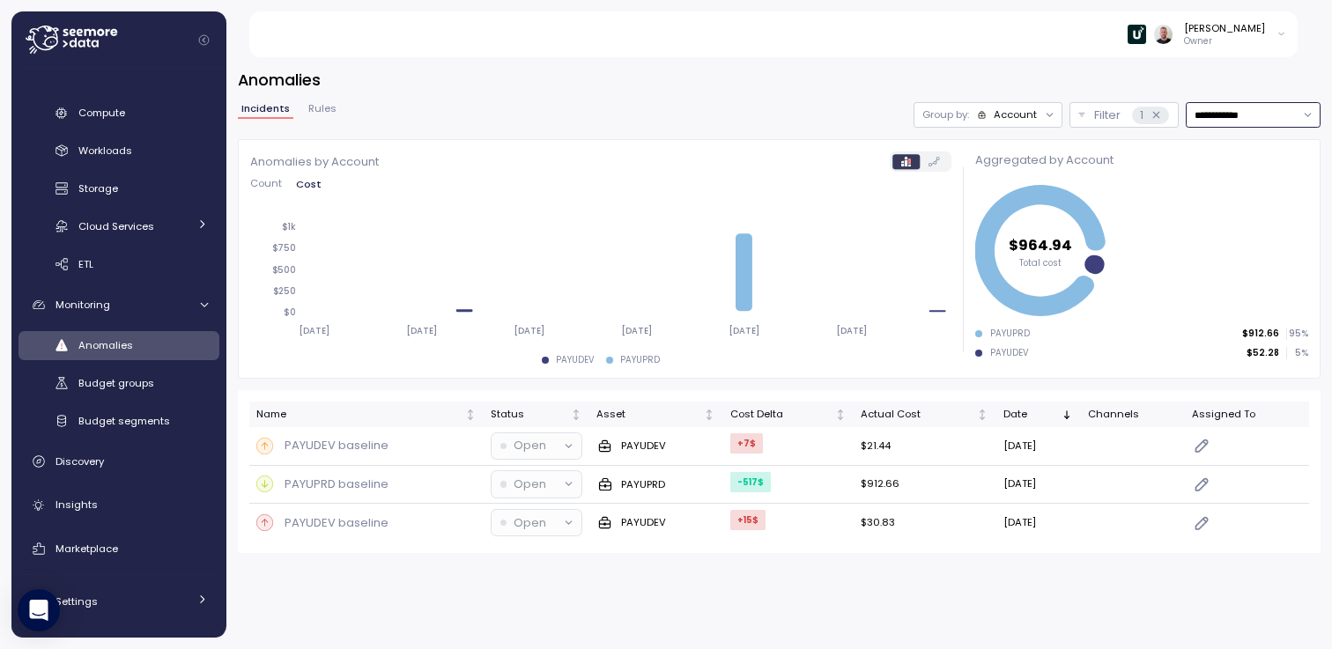
click at [1265, 107] on input "**********" at bounding box center [1253, 115] width 135 height 26
click at [1226, 216] on div "Last 14 days" at bounding box center [1246, 219] width 62 height 14
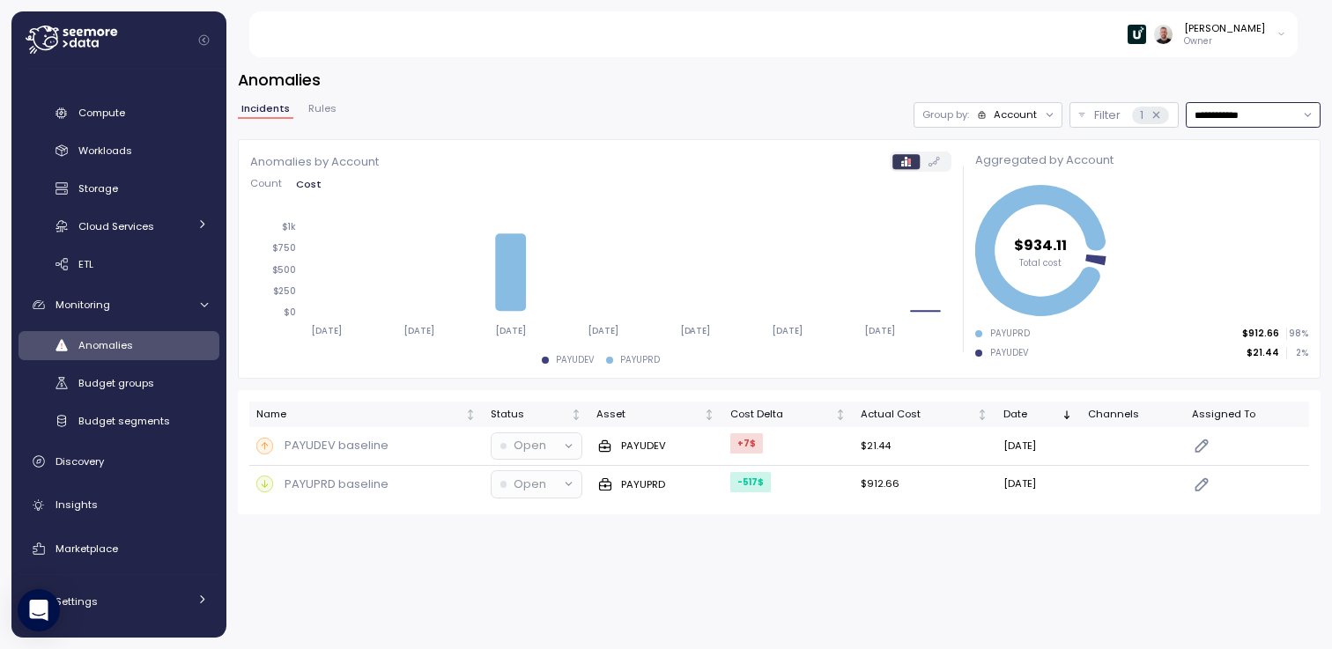
click at [1248, 116] on input "**********" at bounding box center [1253, 115] width 135 height 26
click at [1241, 258] on div "Last 6 months" at bounding box center [1252, 266] width 129 height 23
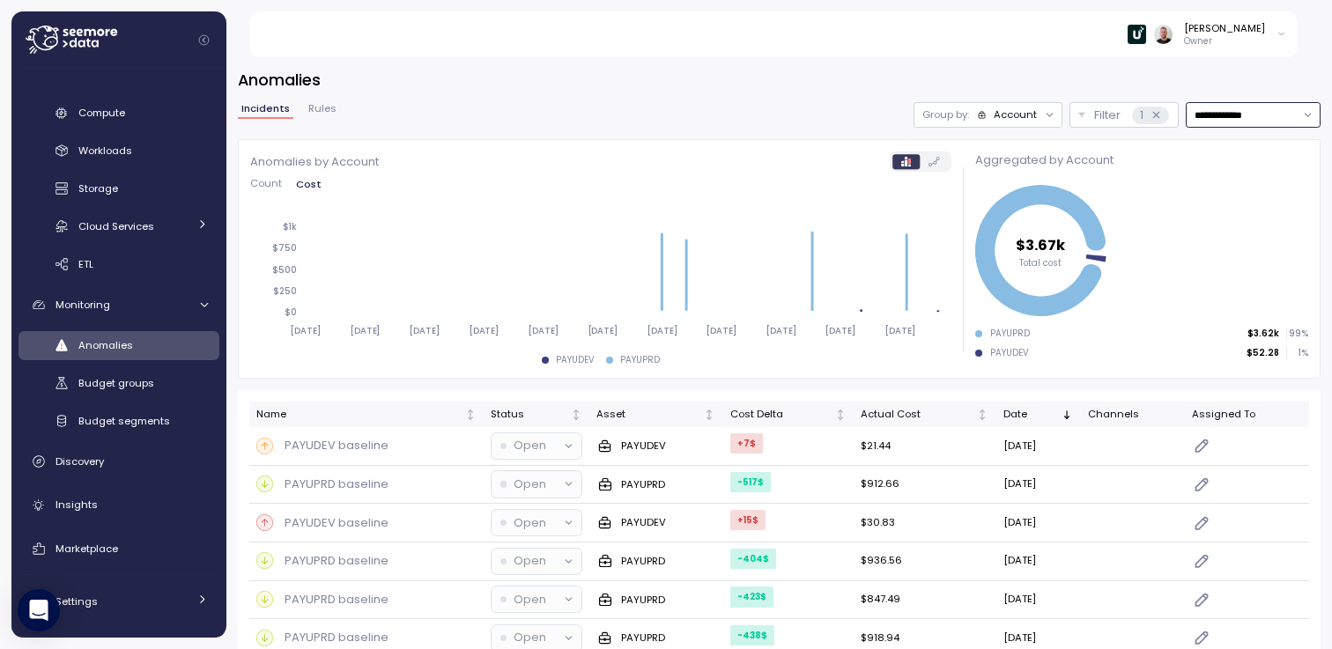
scroll to position [28, 0]
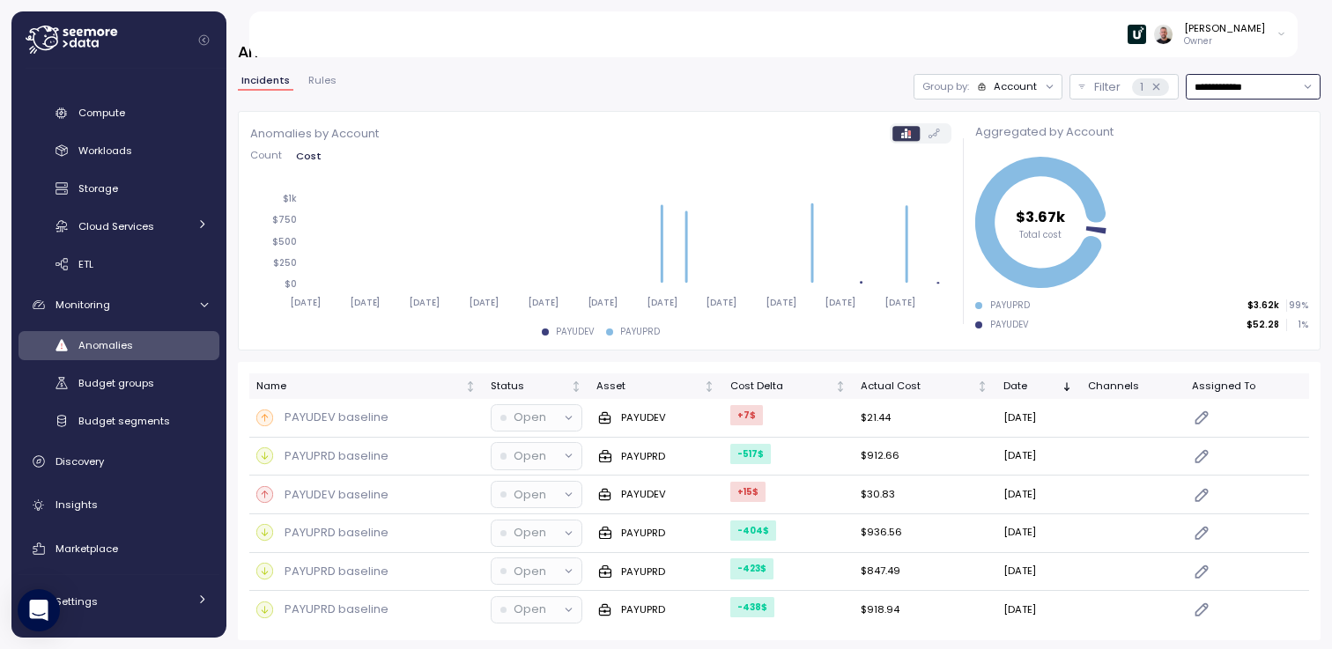
click at [1214, 95] on input "**********" at bounding box center [1253, 87] width 135 height 26
click at [1235, 211] on div "Last 30 days" at bounding box center [1234, 214] width 65 height 14
type input "**********"
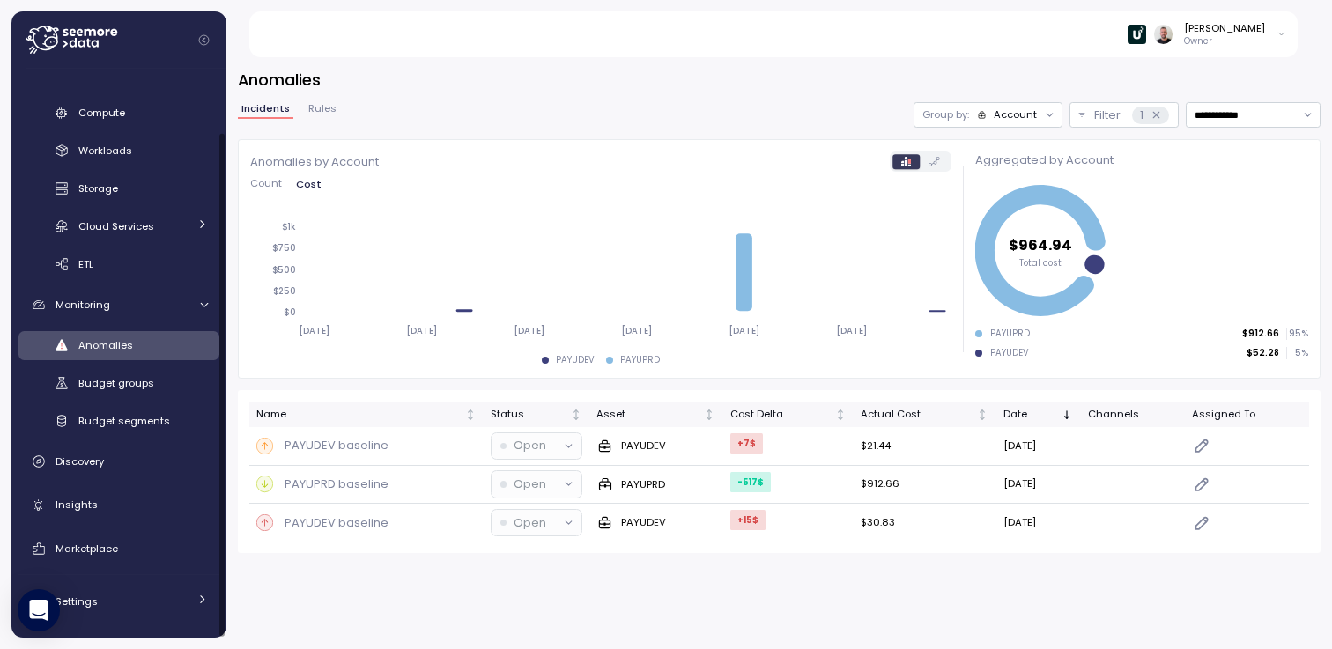
click at [315, 98] on div "**********" at bounding box center [779, 311] width 1083 height 485
click at [314, 111] on span "Rules" at bounding box center [322, 109] width 28 height 10
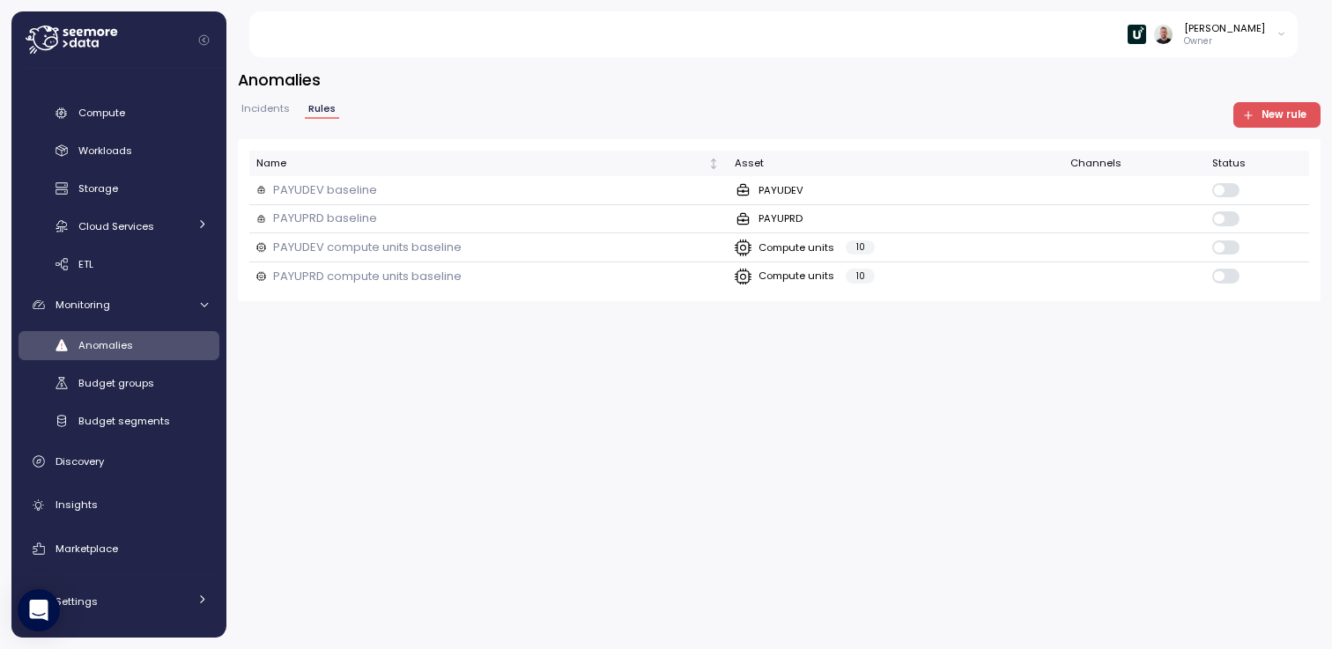
click at [1297, 116] on span "New rule" at bounding box center [1284, 115] width 45 height 24
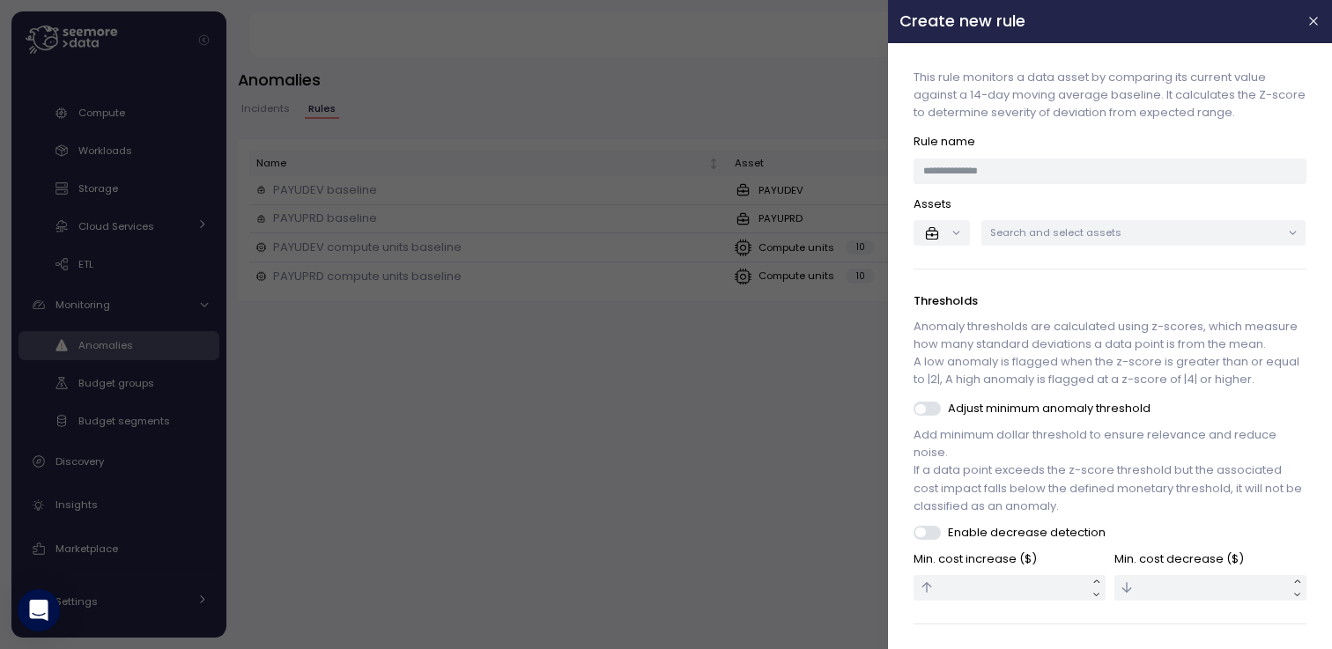
click at [626, 486] on div at bounding box center [666, 324] width 1332 height 649
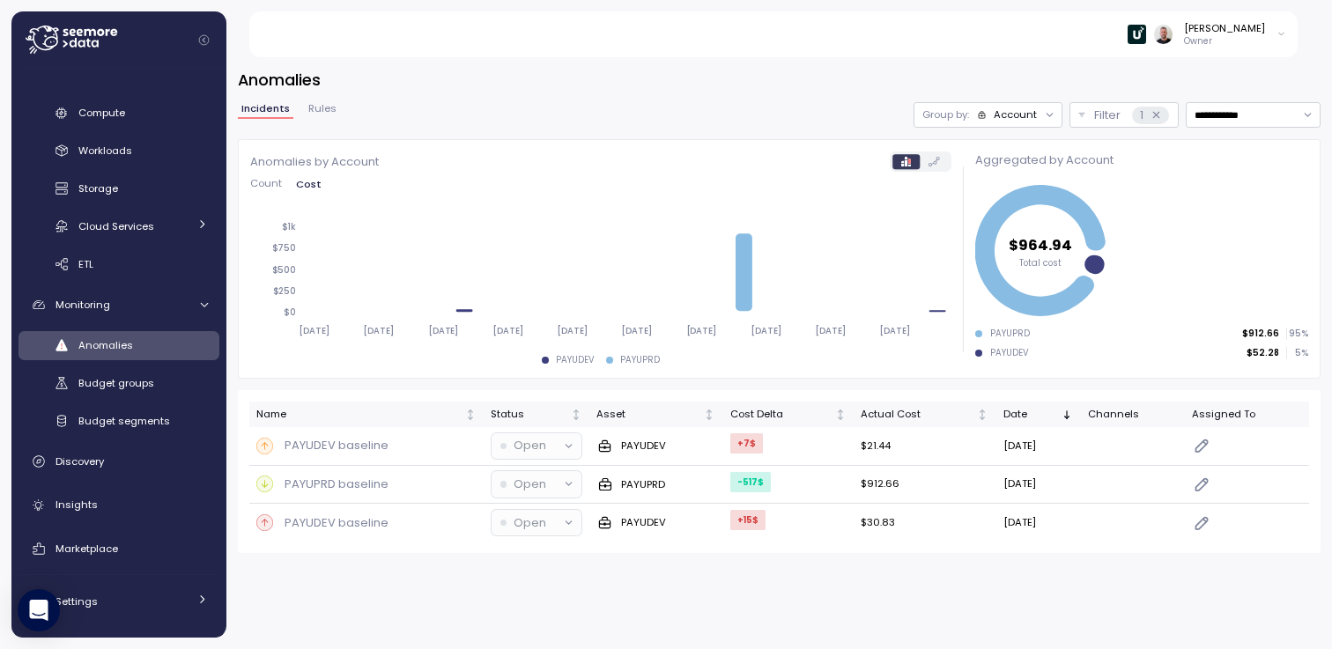
click at [304, 180] on span "Cost" at bounding box center [309, 185] width 26 height 10
click at [306, 184] on span "Cost" at bounding box center [309, 185] width 26 height 10
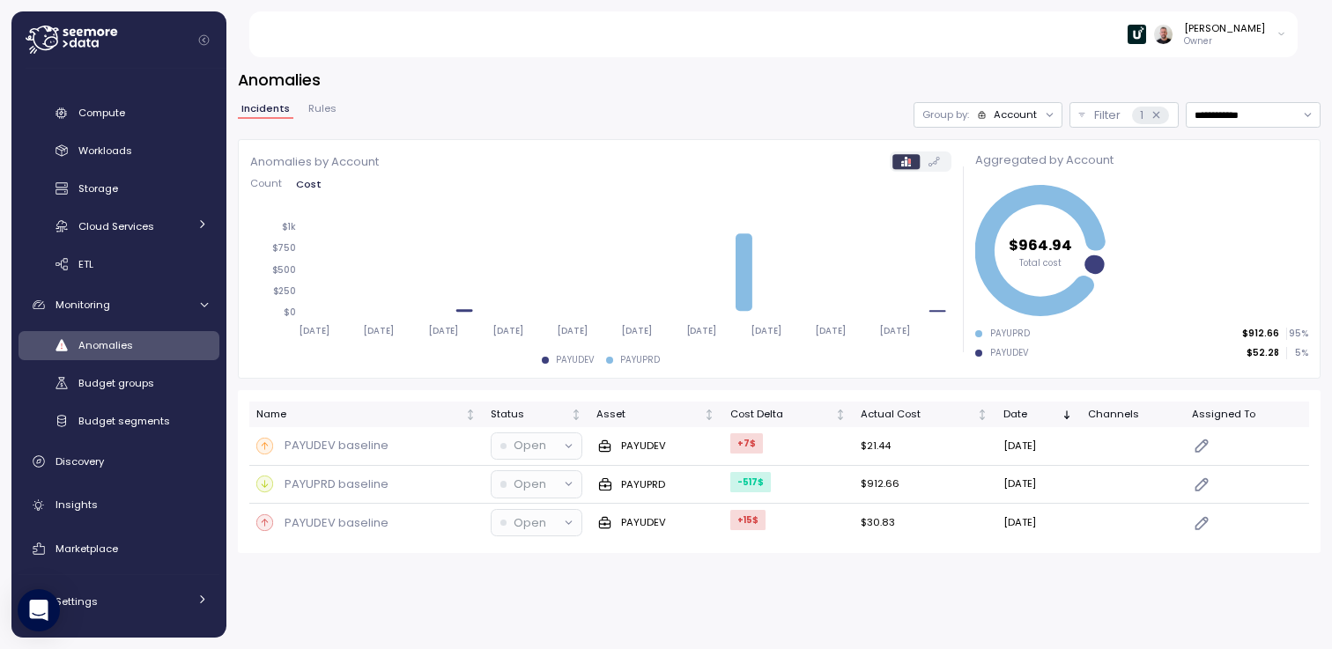
click at [306, 184] on span "Cost" at bounding box center [309, 185] width 26 height 10
click at [317, 184] on span "Cost" at bounding box center [309, 185] width 26 height 10
click at [318, 190] on button "Cost" at bounding box center [309, 184] width 40 height 11
click at [261, 186] on span "Count" at bounding box center [266, 184] width 32 height 10
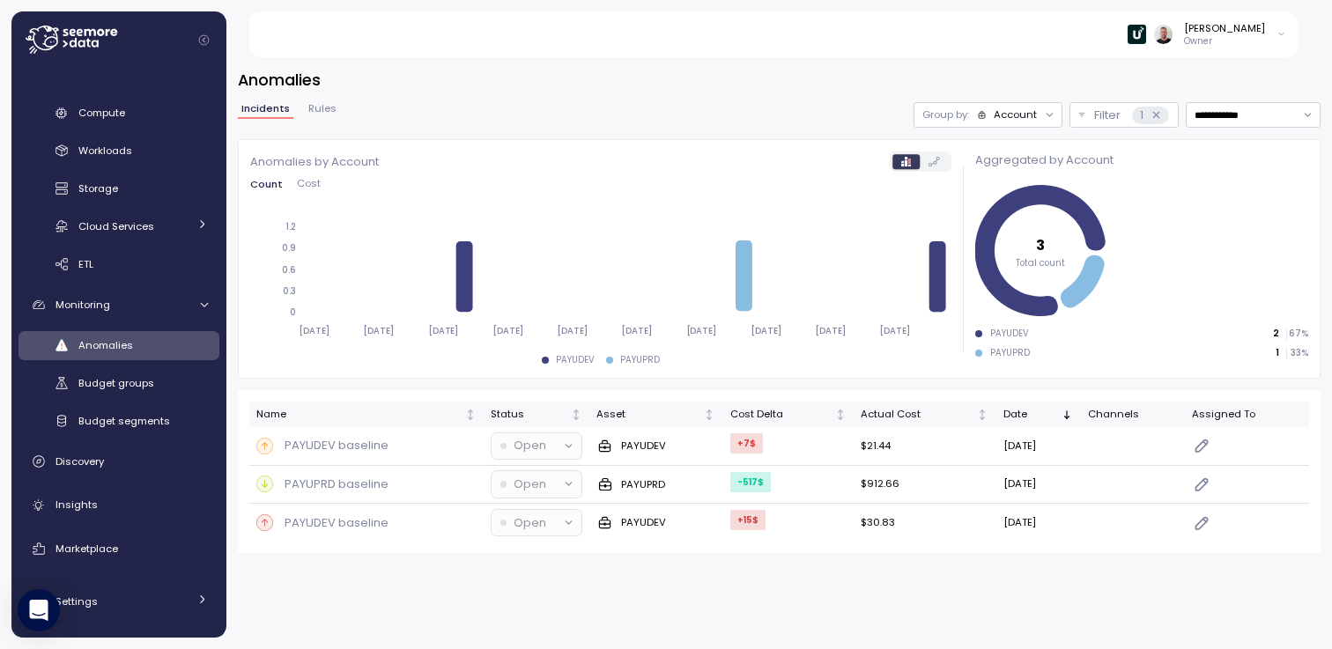
click at [317, 183] on span "Cost" at bounding box center [309, 184] width 24 height 10
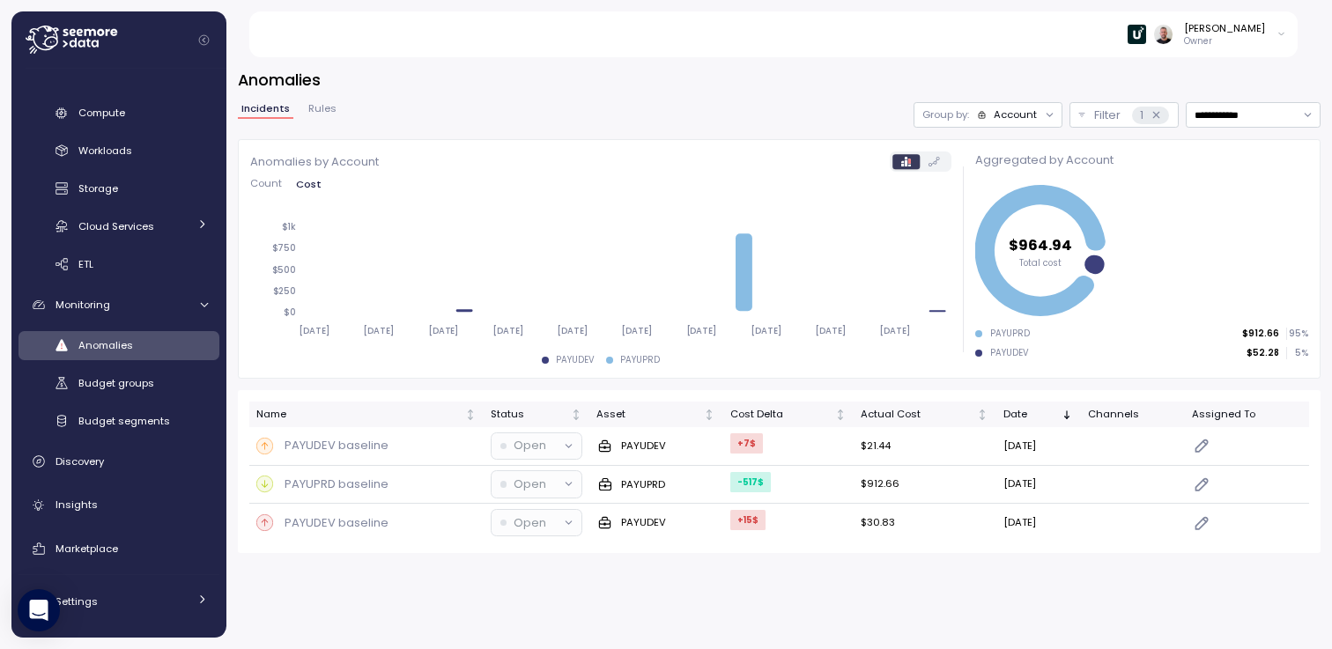
click at [265, 183] on span "Count" at bounding box center [266, 184] width 32 height 10
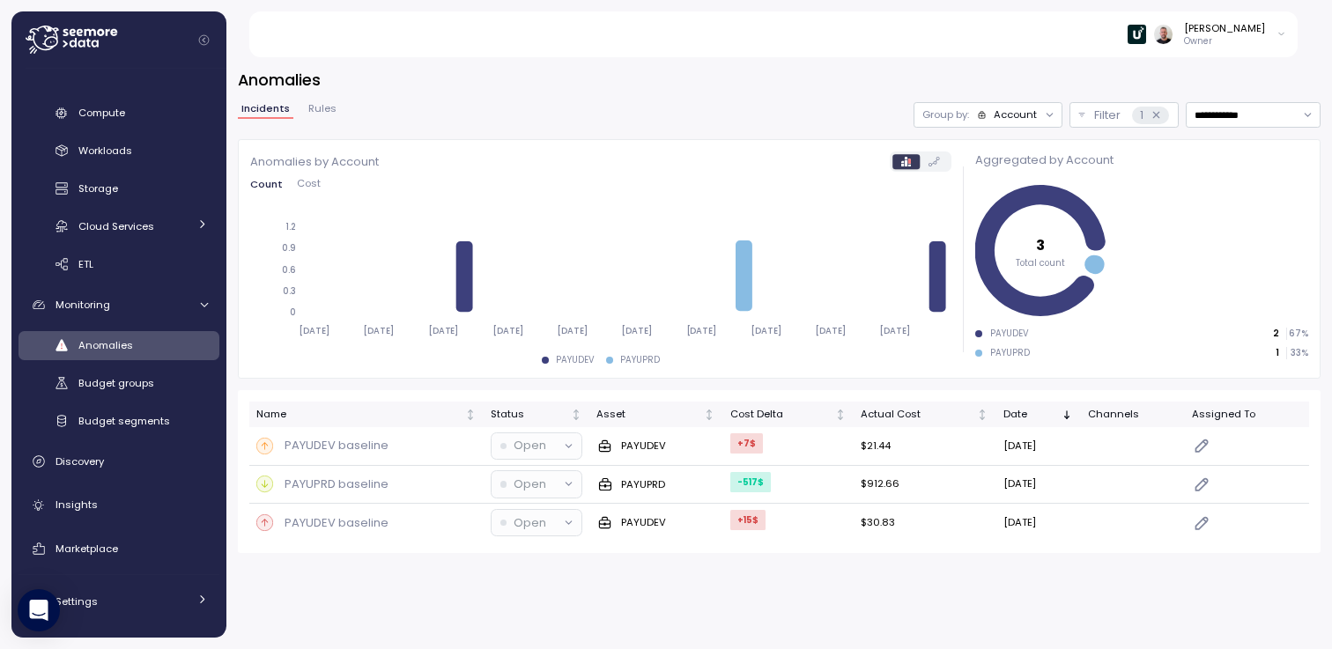
click at [306, 182] on span "Cost" at bounding box center [309, 184] width 24 height 10
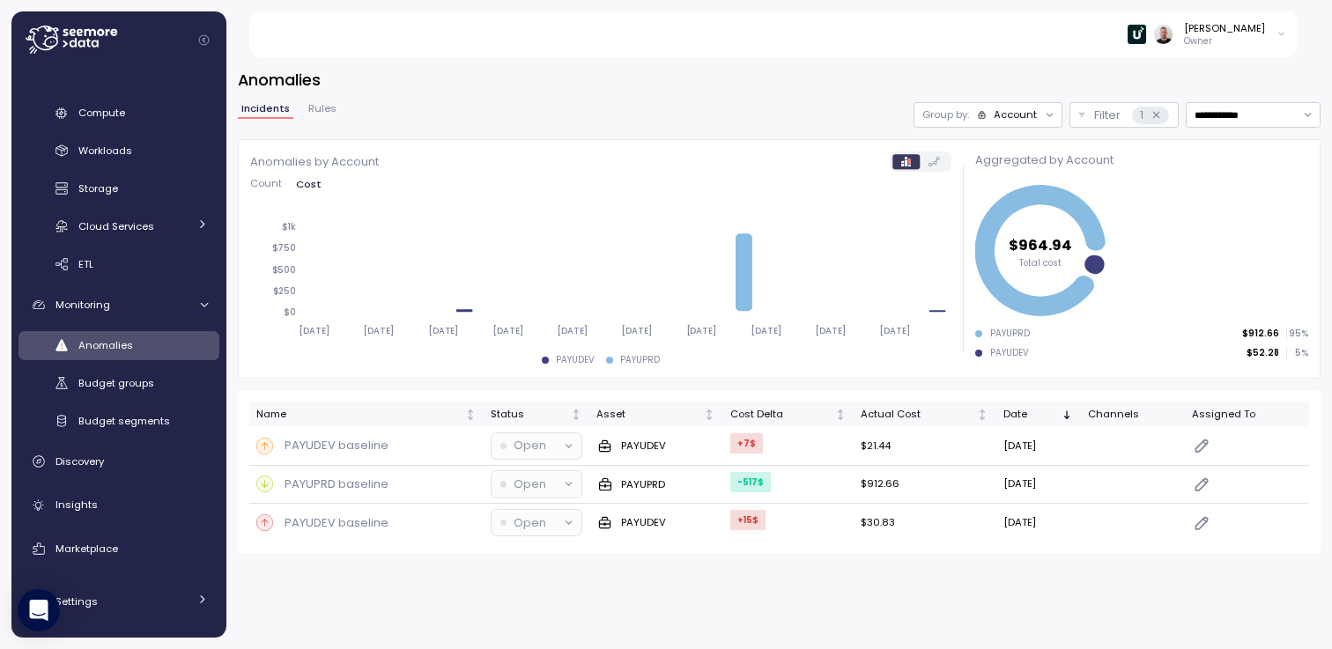
click at [275, 187] on span "Count" at bounding box center [266, 184] width 32 height 10
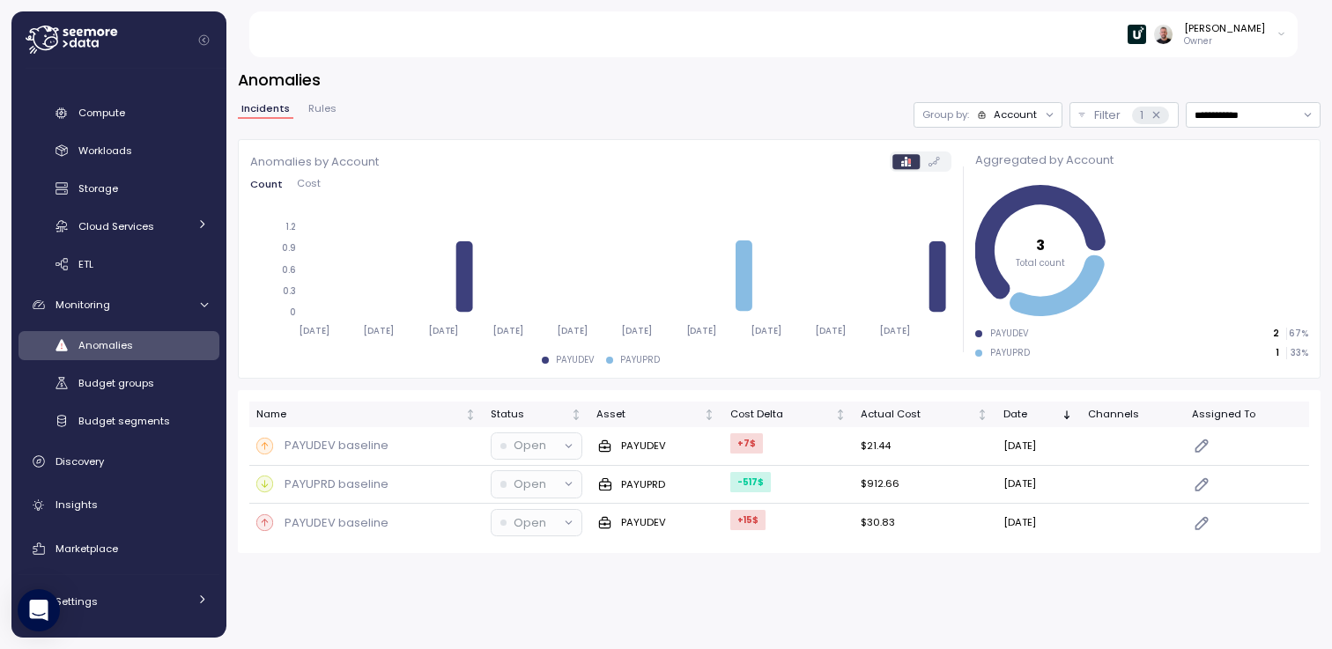
click at [316, 182] on span "Cost" at bounding box center [309, 184] width 24 height 10
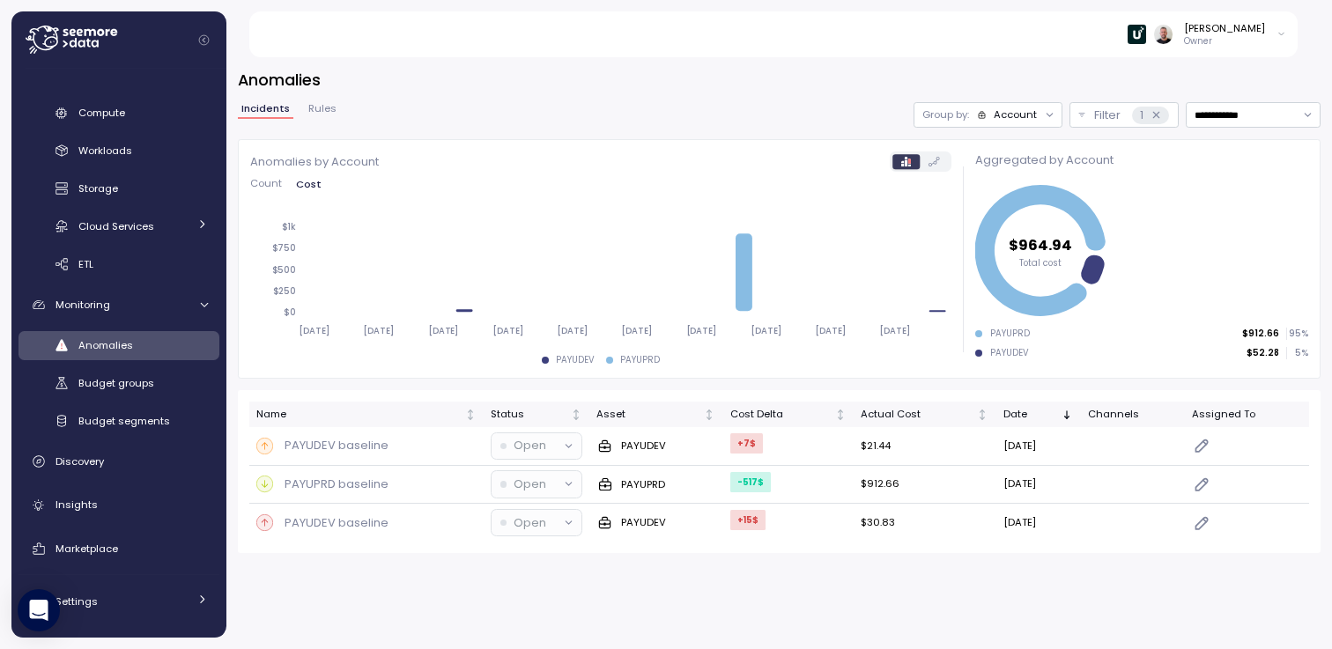
click at [267, 186] on span "Count" at bounding box center [266, 184] width 32 height 10
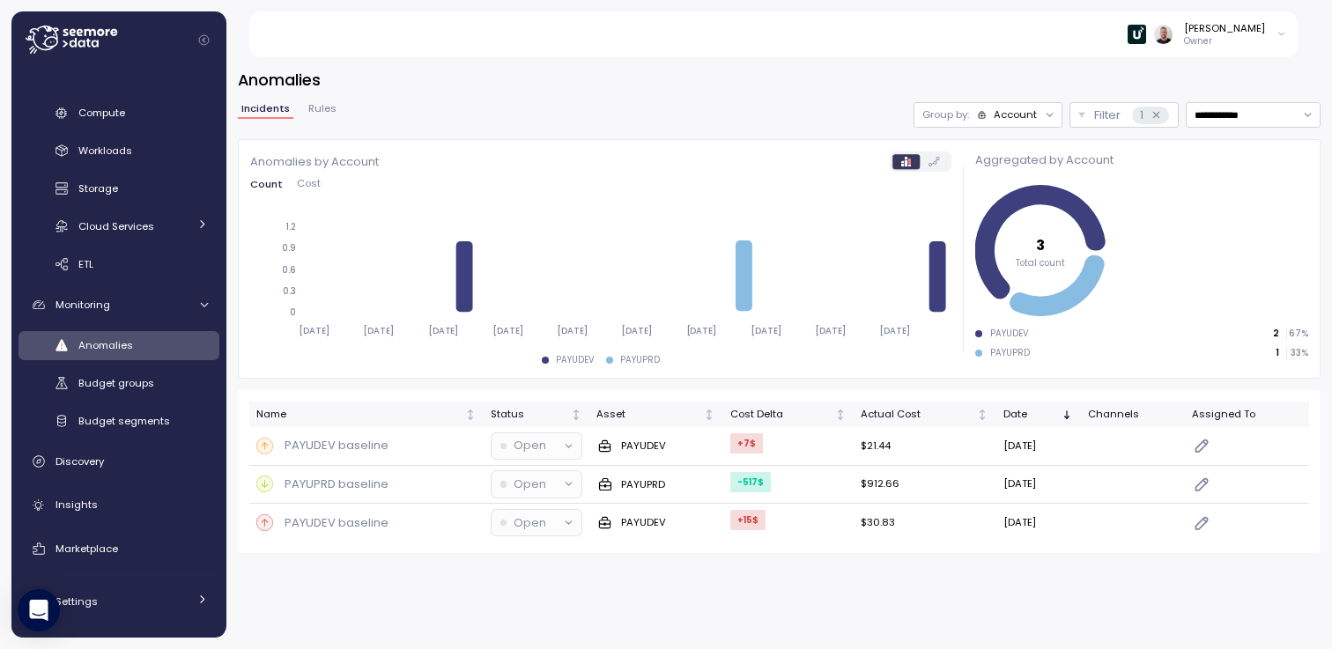
click at [1039, 123] on div at bounding box center [1049, 115] width 25 height 25
click at [1028, 114] on div "Account" at bounding box center [1015, 114] width 43 height 14
click at [983, 181] on p "Compute unit" at bounding box center [1005, 183] width 70 height 14
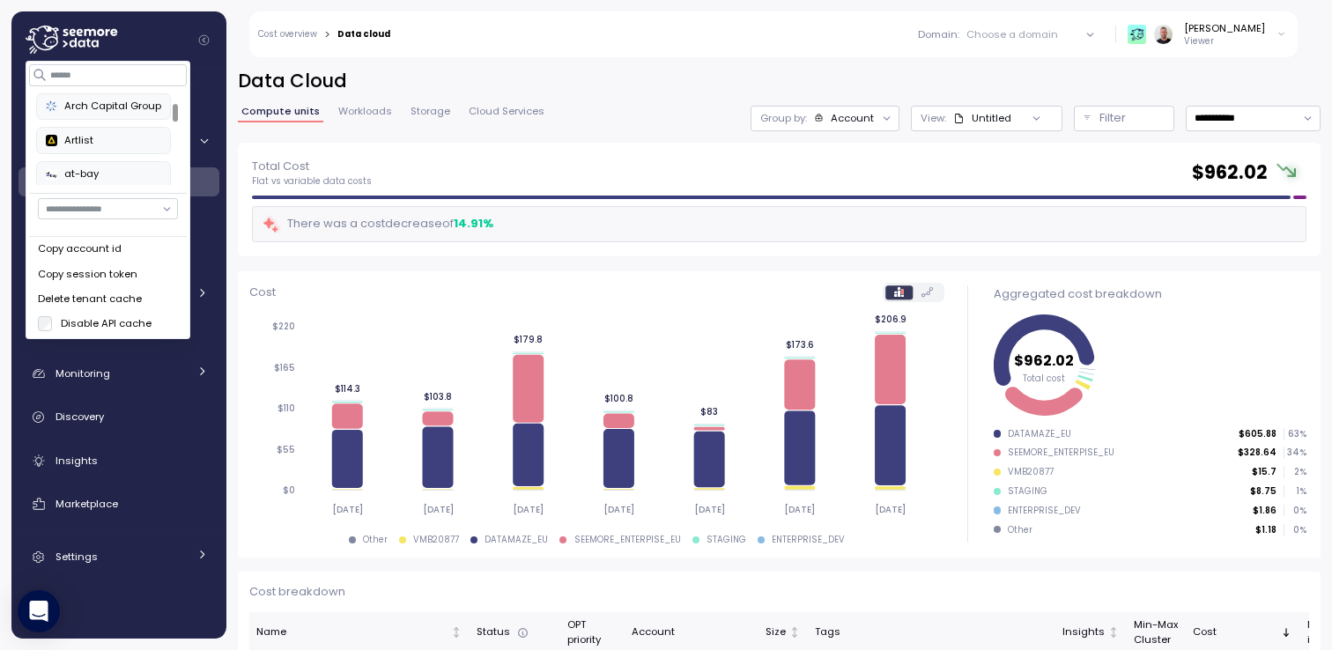
scroll to position [46, 0]
click at [98, 162] on div "Development" at bounding box center [103, 163] width 115 height 16
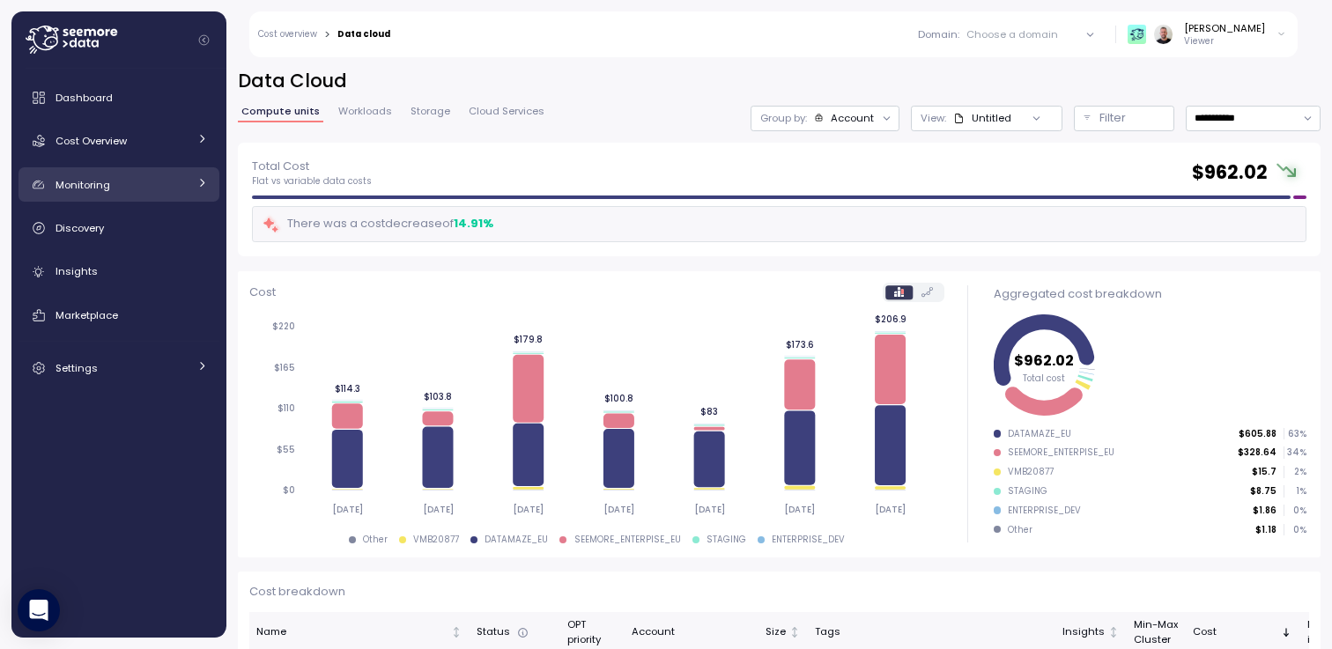
click at [161, 173] on link "Monitoring" at bounding box center [119, 184] width 201 height 35
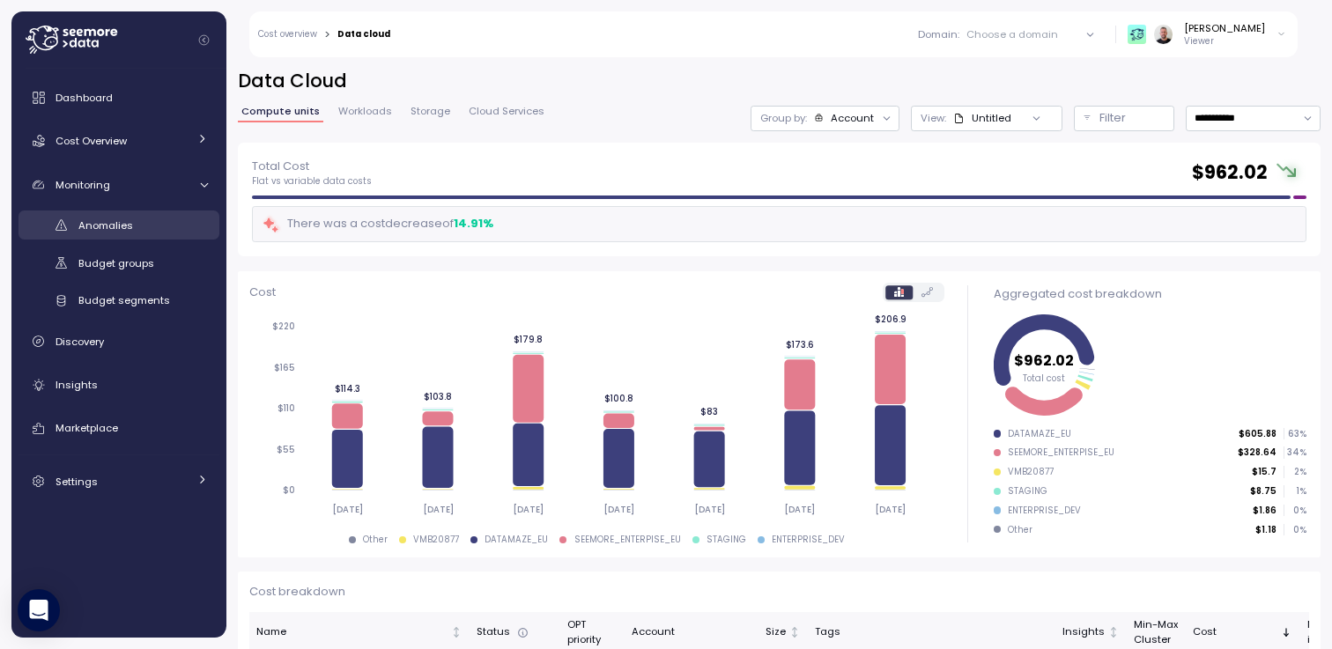
click at [130, 217] on div "Anomalies" at bounding box center [143, 226] width 130 height 18
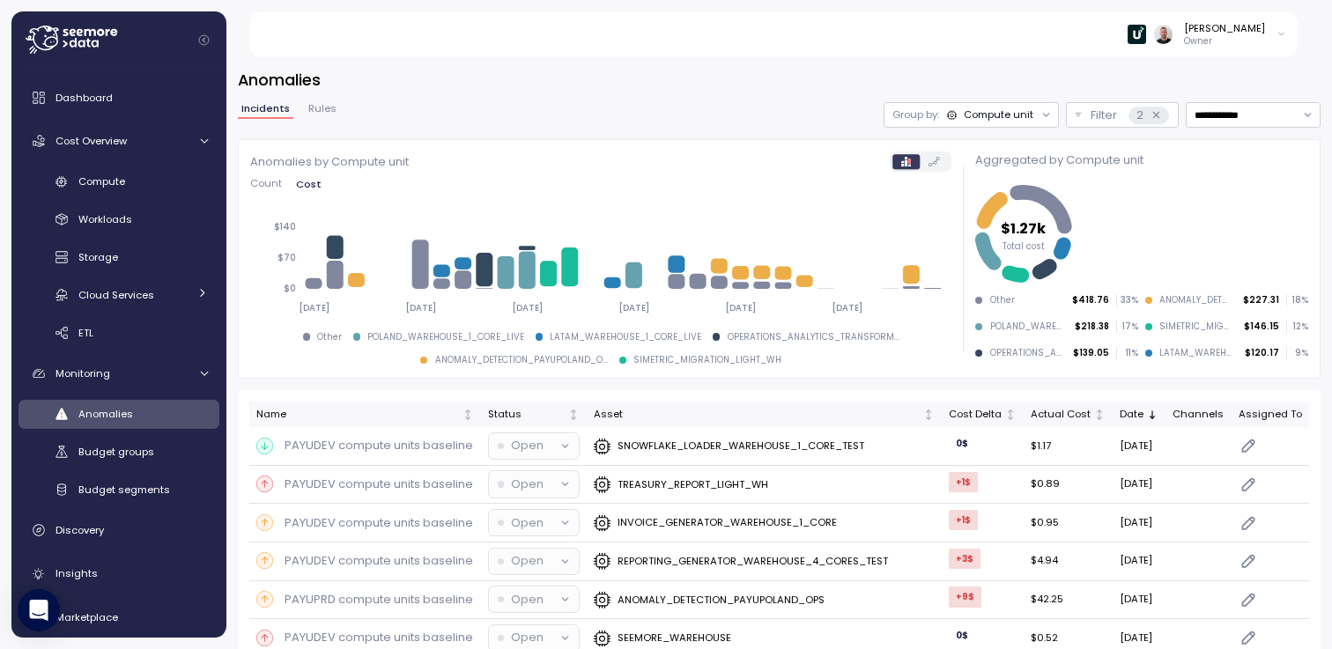
scroll to position [69, 0]
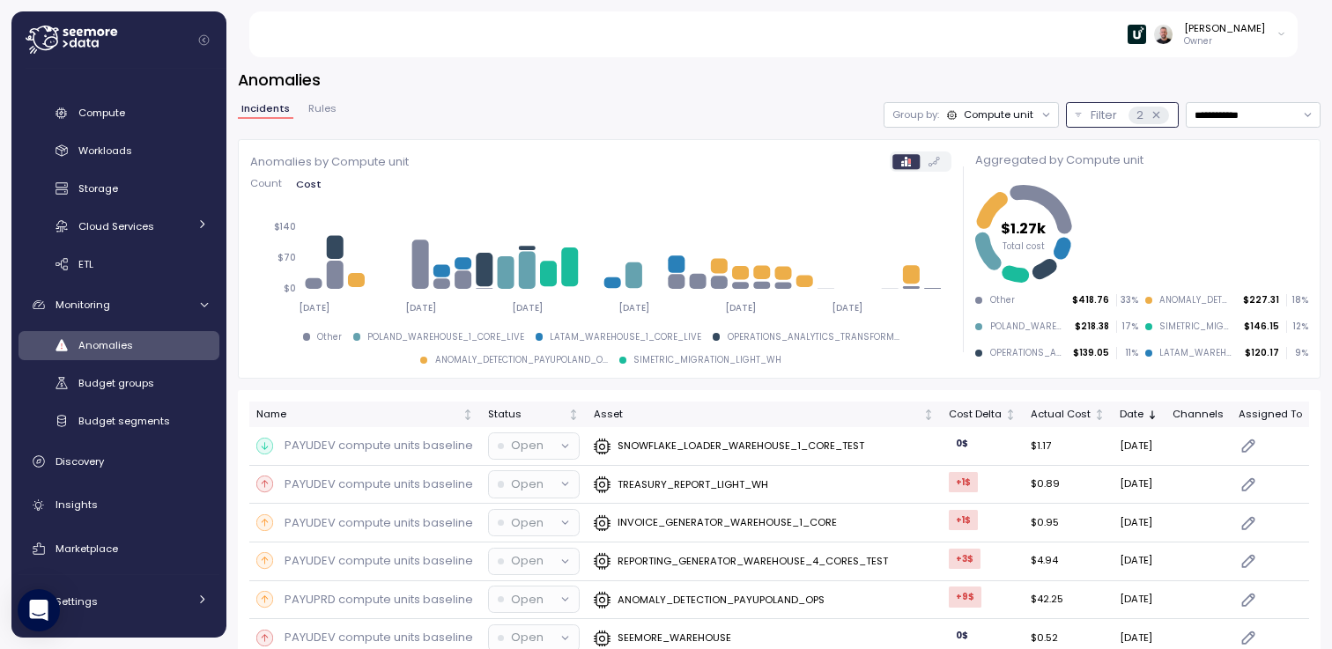
click at [1097, 120] on p "Filter" at bounding box center [1104, 116] width 26 height 18
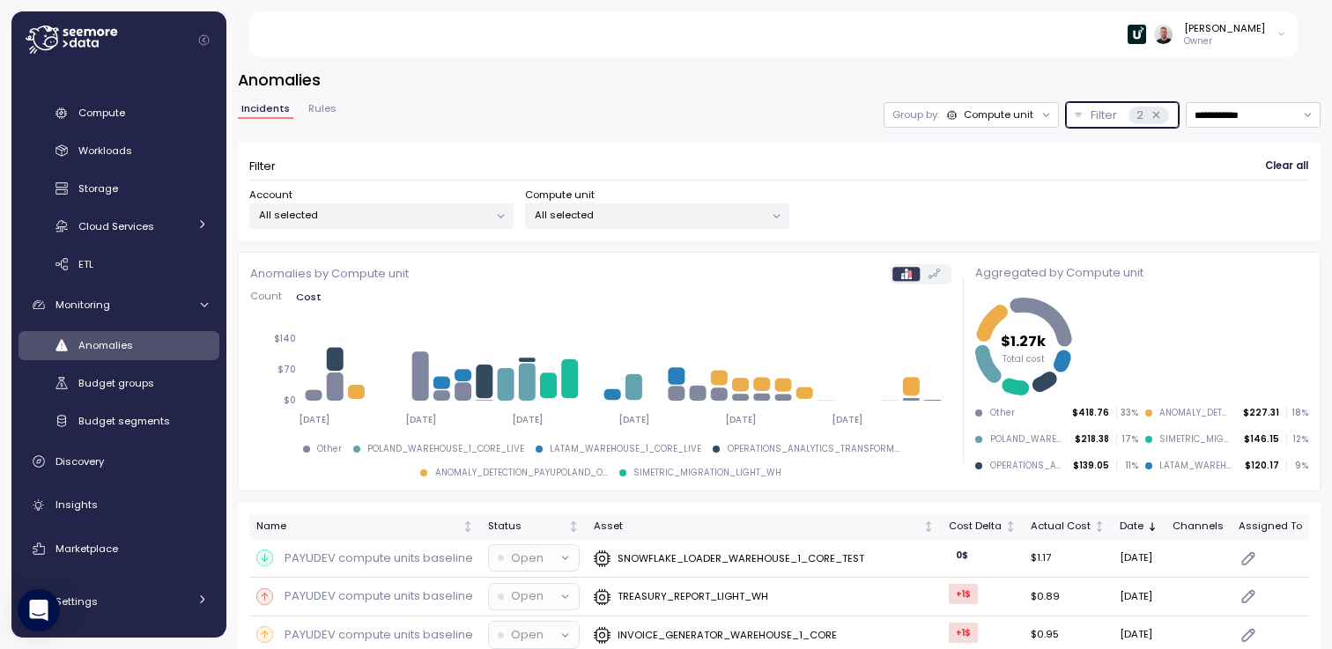
click at [705, 223] on div "All selected" at bounding box center [657, 217] width 264 height 26
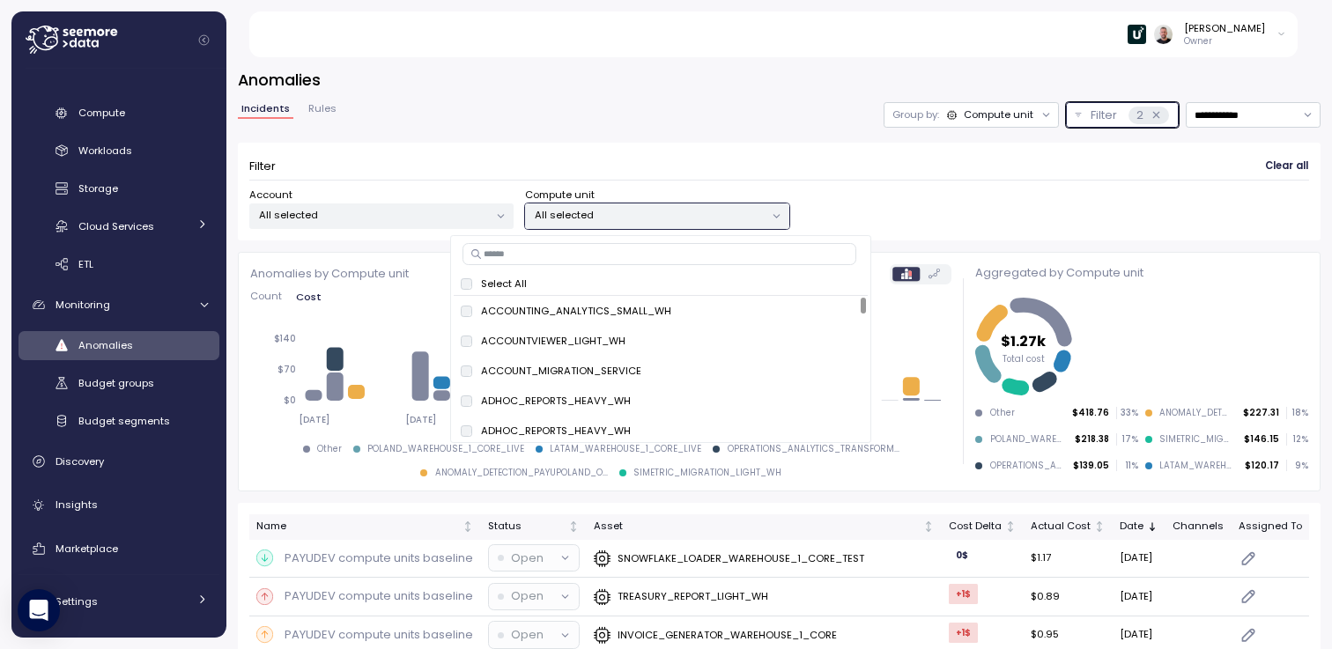
click at [707, 223] on div "All selected" at bounding box center [657, 217] width 264 height 26
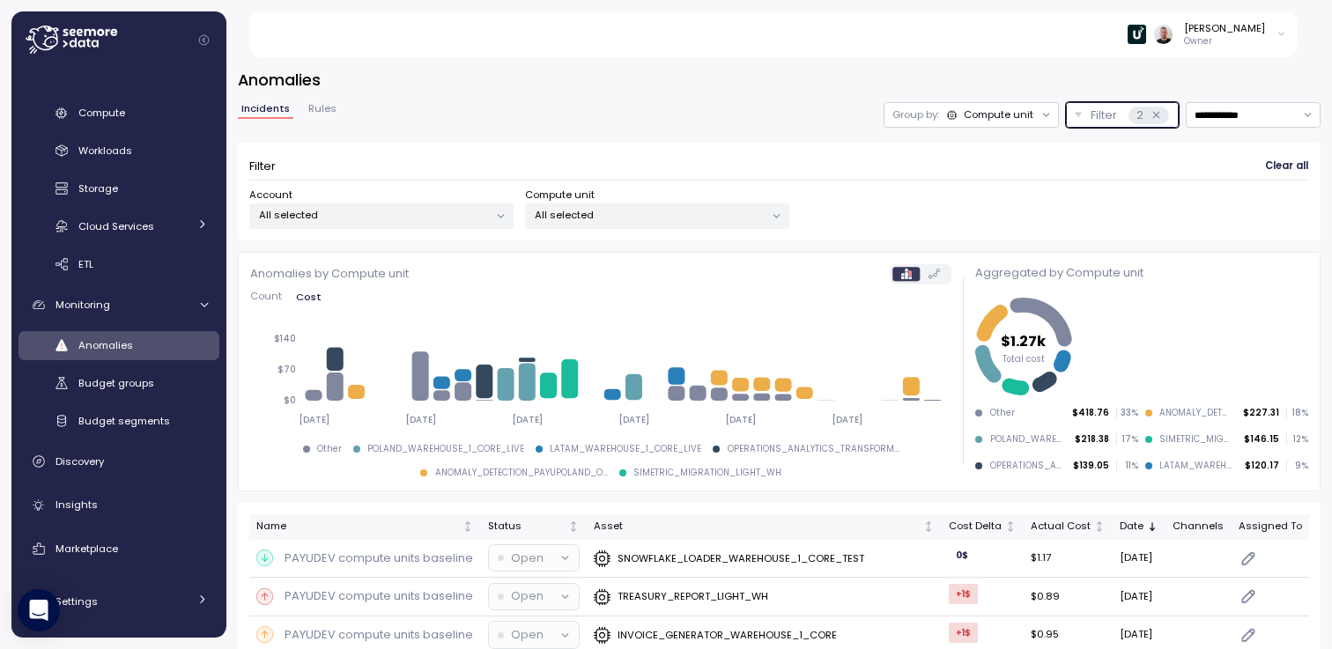
click at [1151, 116] on icon at bounding box center [1156, 114] width 11 height 11
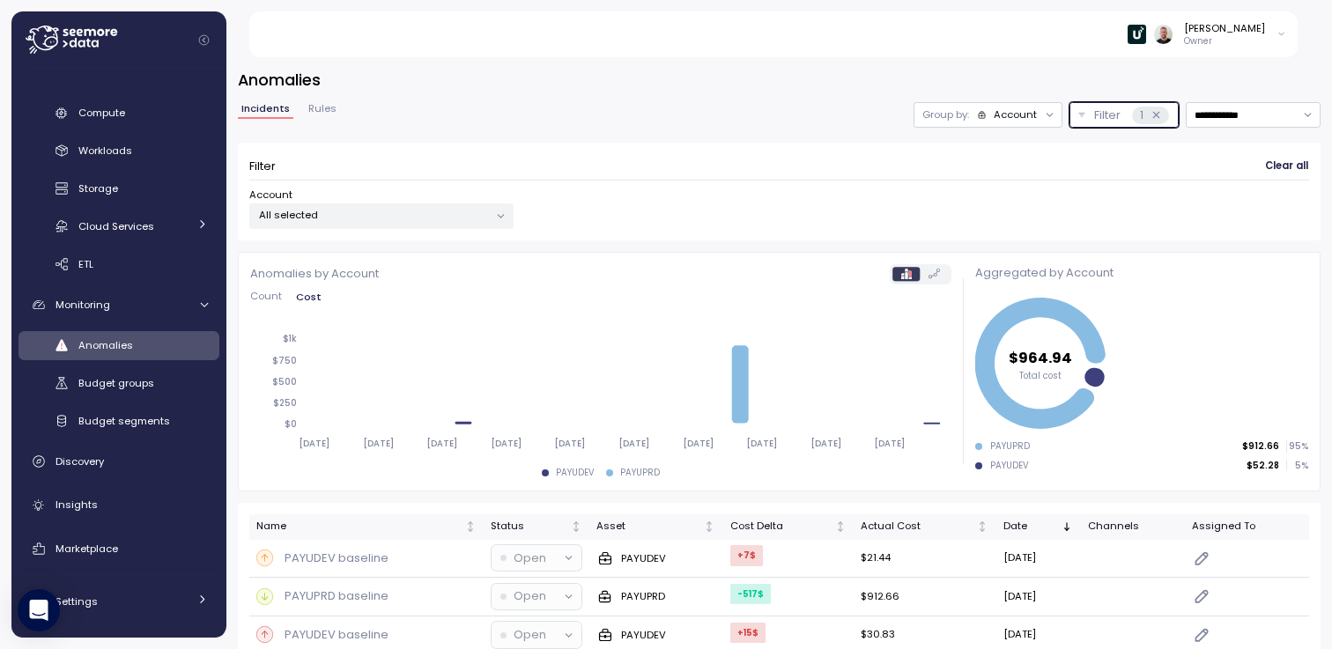
click at [980, 115] on div "Account" at bounding box center [1007, 114] width 61 height 14
click at [981, 195] on div "Compute unit" at bounding box center [975, 183] width 120 height 30
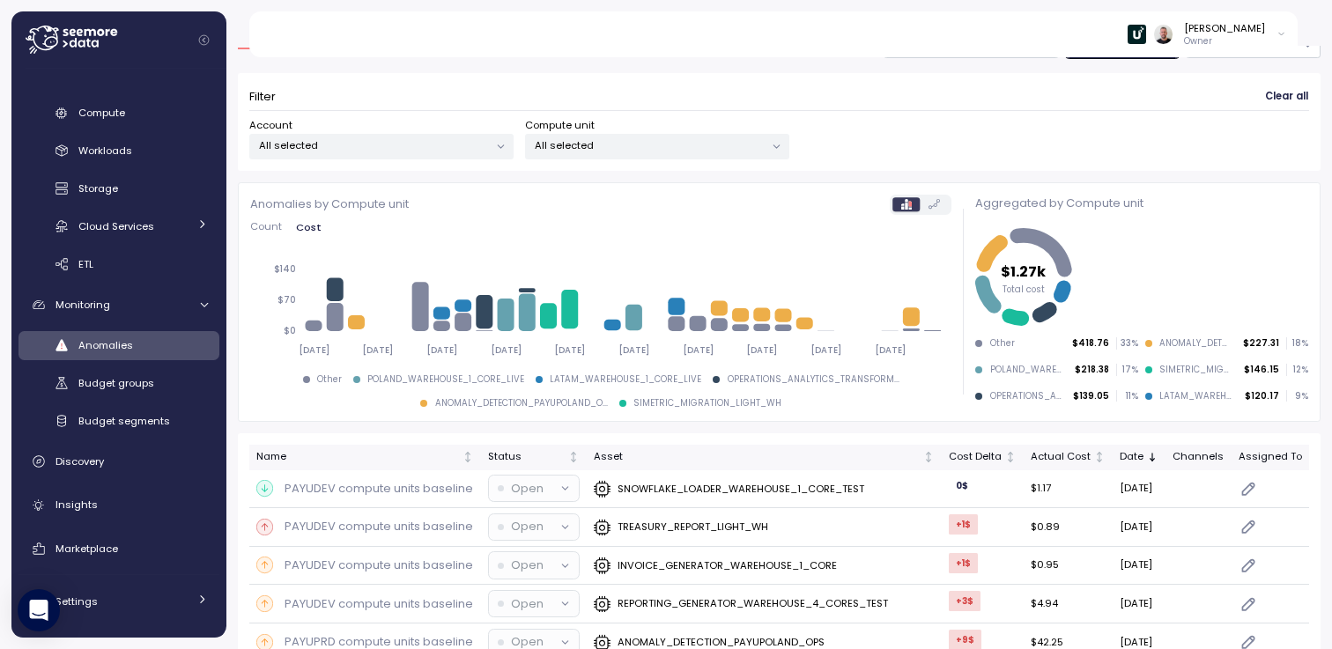
scroll to position [1, 0]
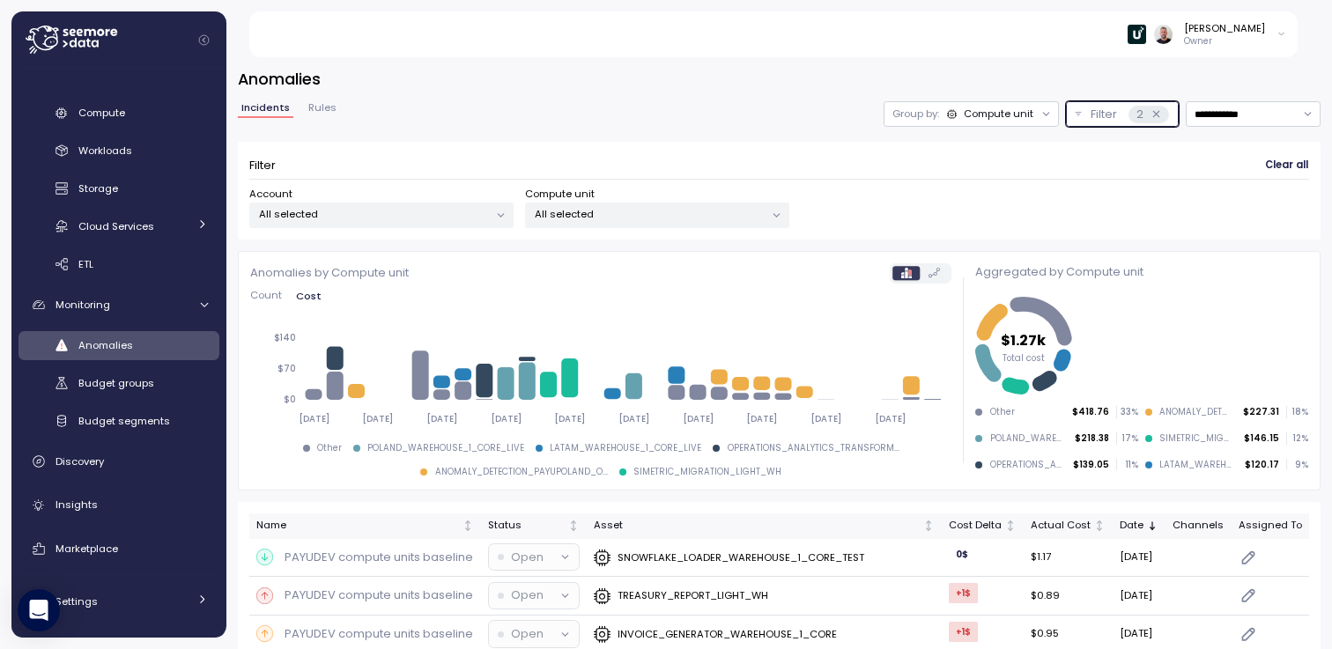
click at [1104, 119] on div "Filter 2" at bounding box center [1130, 115] width 78 height 18
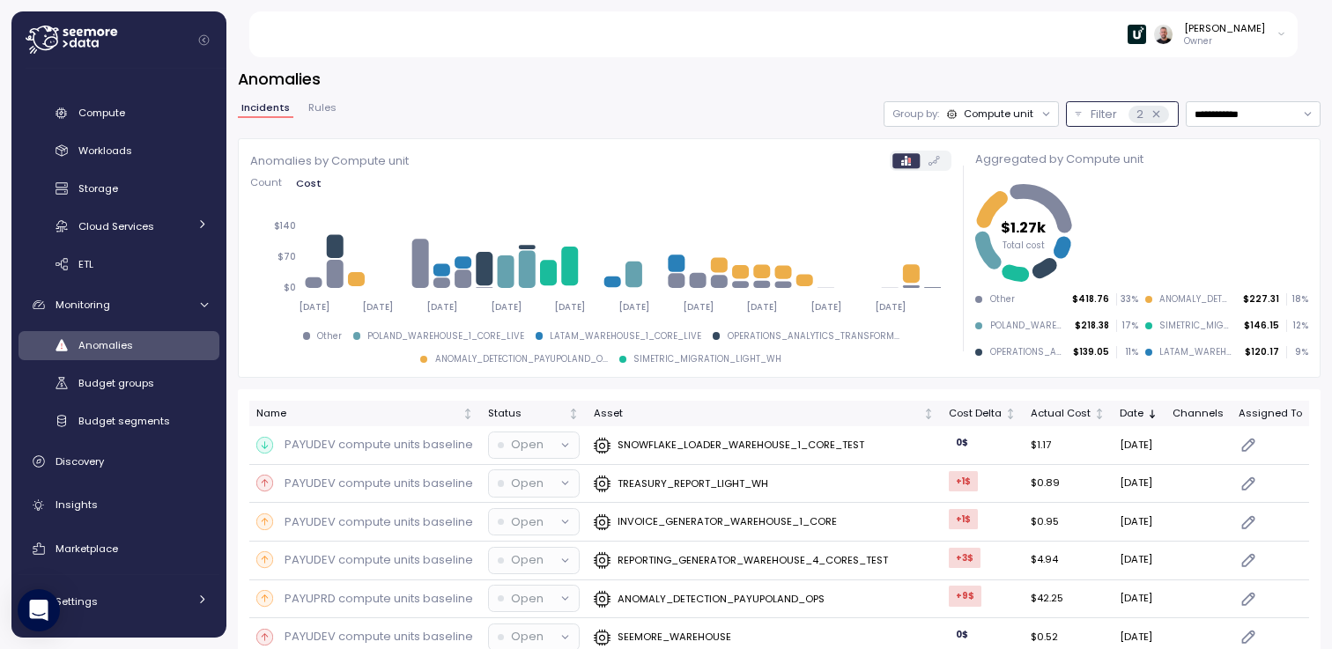
click at [992, 106] on div "Group by: Compute unit" at bounding box center [971, 114] width 175 height 26
click at [980, 159] on p "Account" at bounding box center [961, 152] width 43 height 14
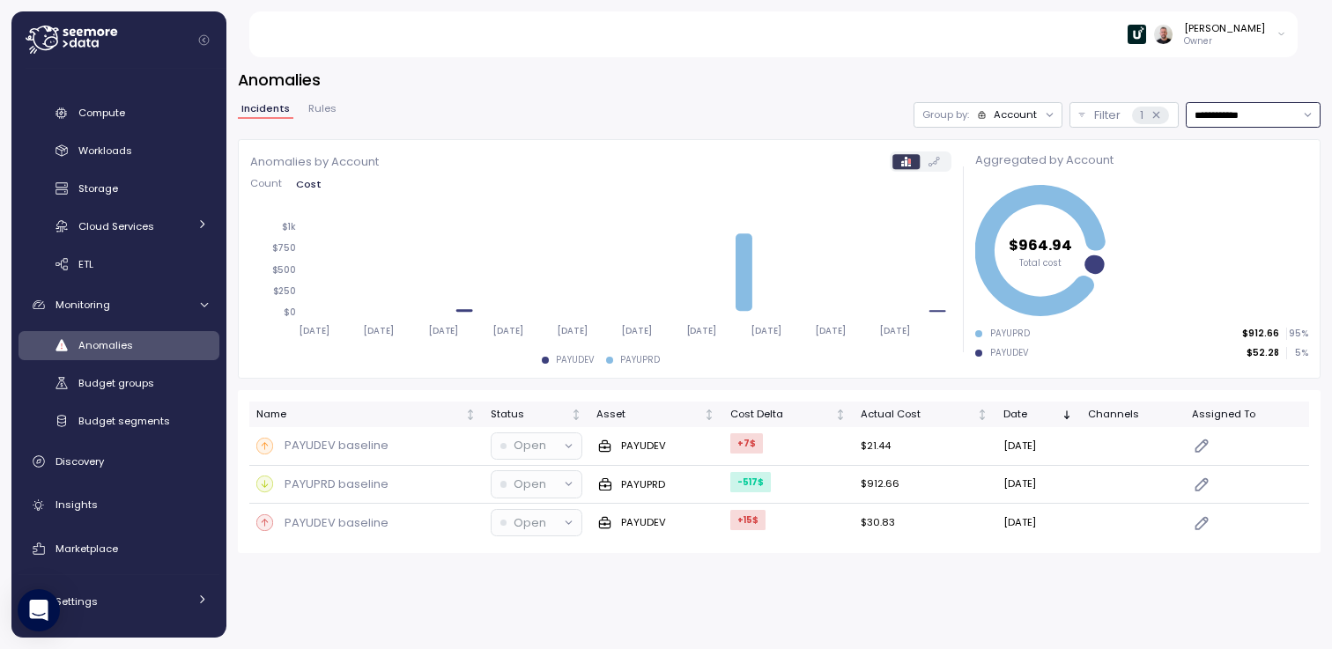
click at [1216, 116] on input "**********" at bounding box center [1253, 115] width 135 height 26
click at [1219, 216] on div "Last 14 days" at bounding box center [1246, 219] width 62 height 14
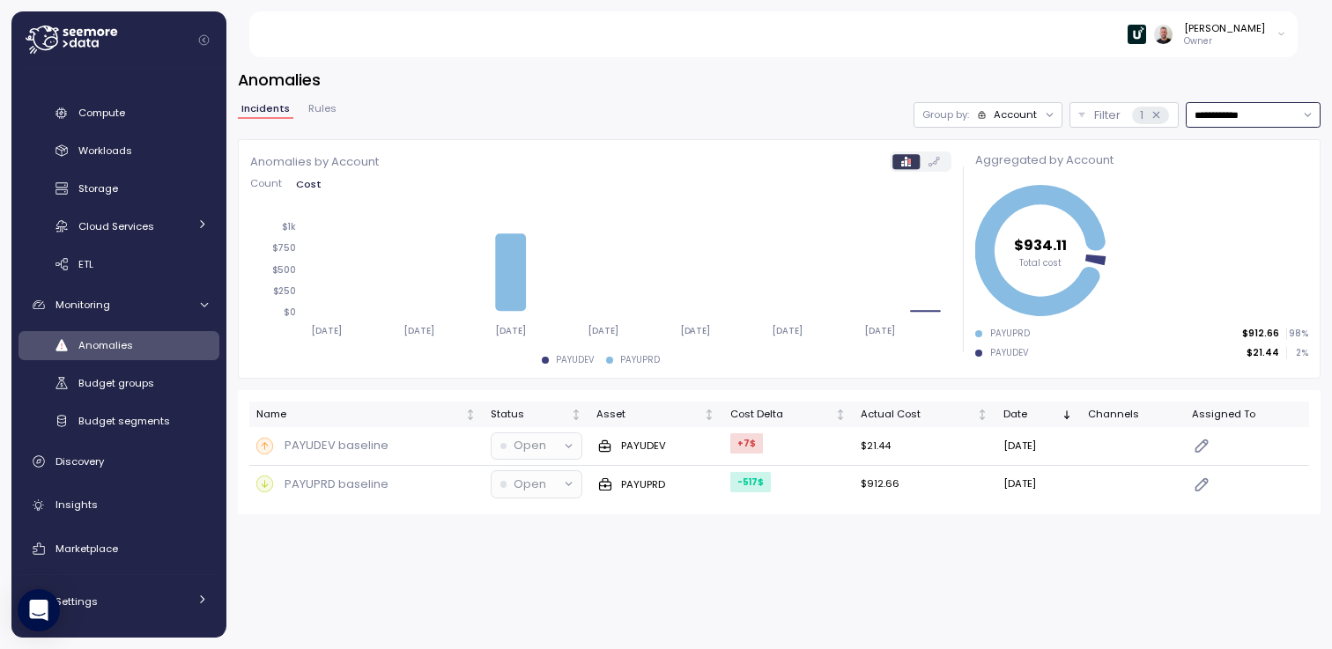
click at [1256, 115] on input "**********" at bounding box center [1253, 115] width 135 height 26
click at [1234, 241] on div "Last 30 days" at bounding box center [1247, 242] width 65 height 14
type input "**********"
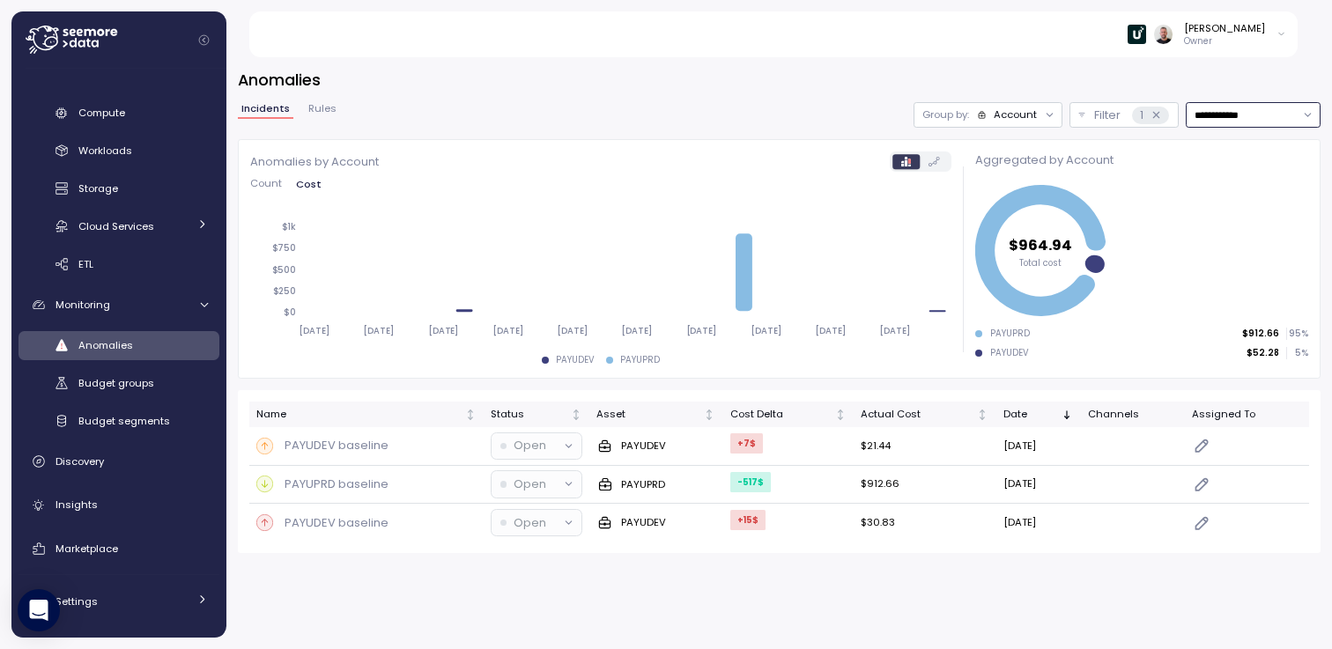
click at [1244, 113] on input "**********" at bounding box center [1253, 115] width 135 height 26
click at [1242, 248] on div "Last 30 days" at bounding box center [1247, 242] width 65 height 14
click at [349, 525] on p "PAYUDEV baseline" at bounding box center [337, 524] width 104 height 18
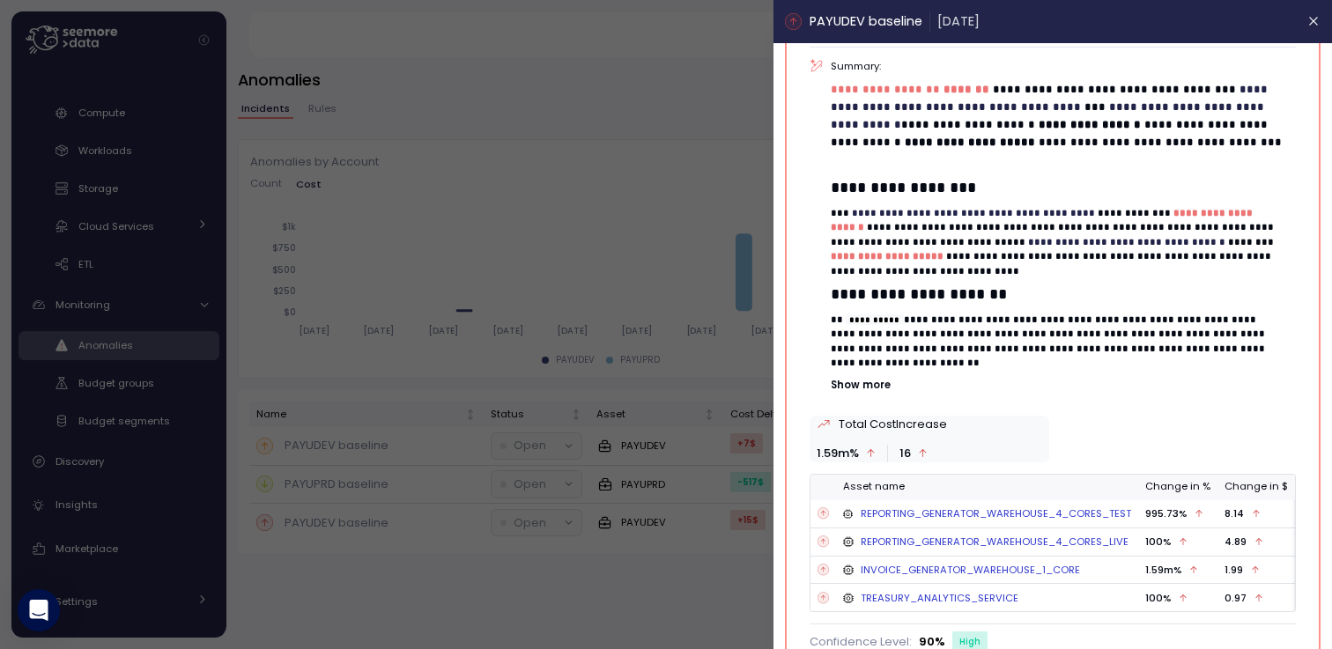
scroll to position [417, 0]
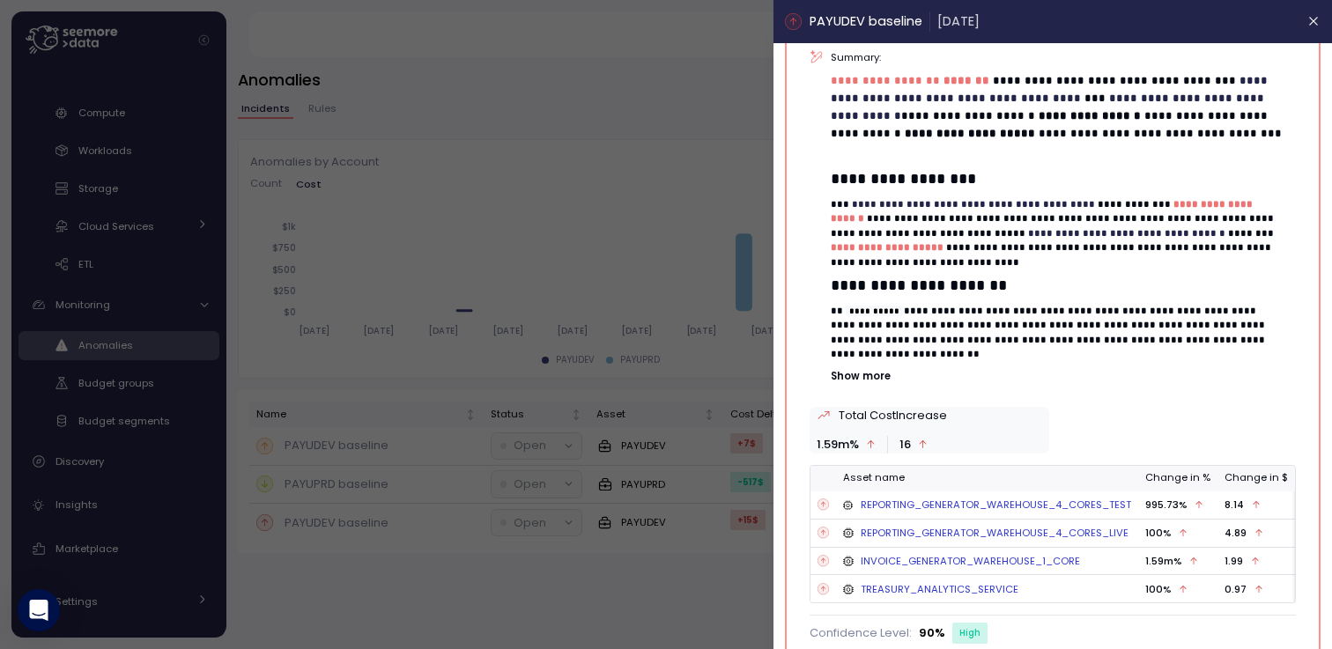
click at [439, 191] on div at bounding box center [666, 324] width 1332 height 649
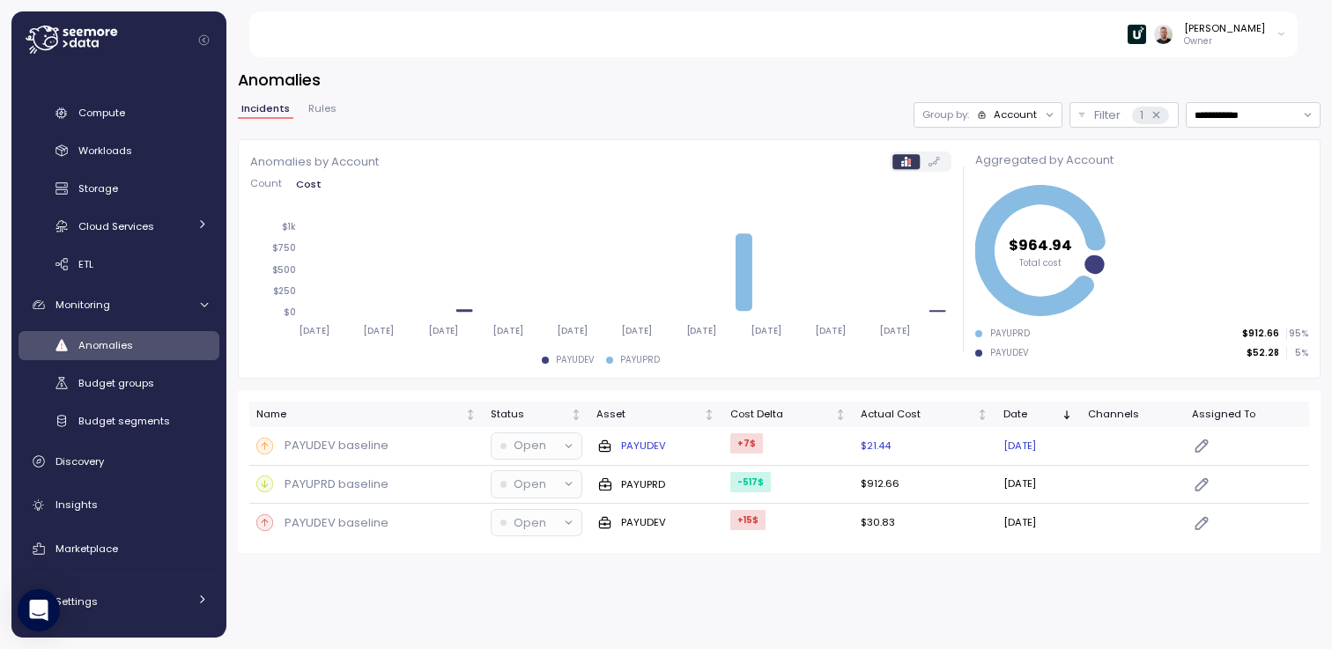
click at [335, 452] on p "PAYUDEV baseline" at bounding box center [337, 446] width 104 height 18
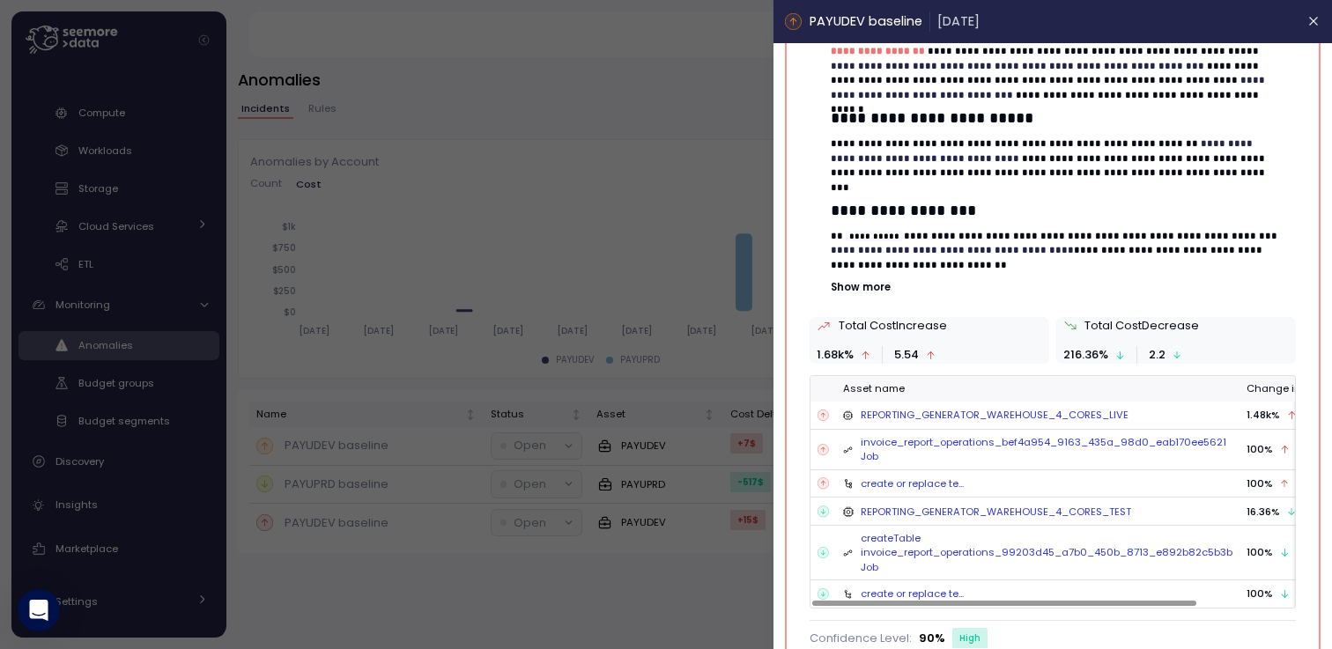
scroll to position [628, 0]
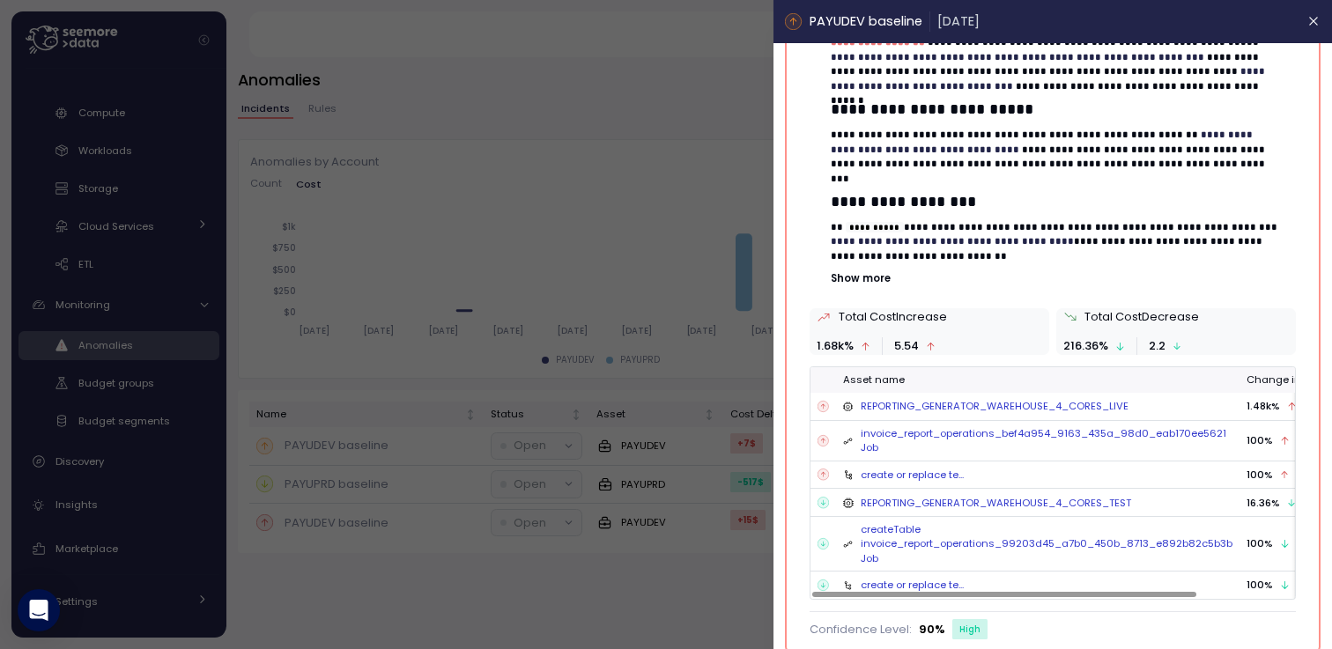
click at [578, 264] on div at bounding box center [666, 324] width 1332 height 649
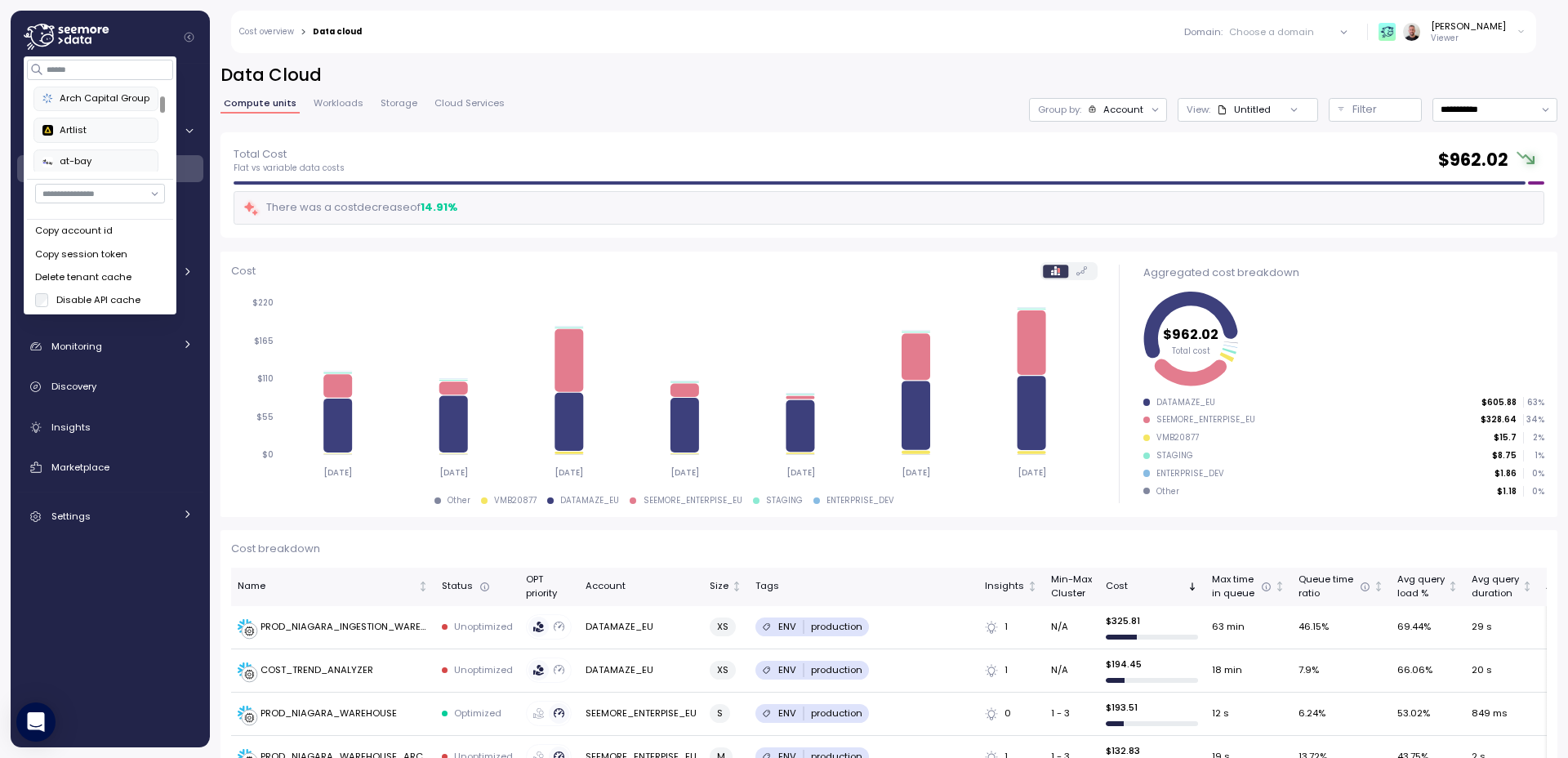
scroll to position [43, 0]
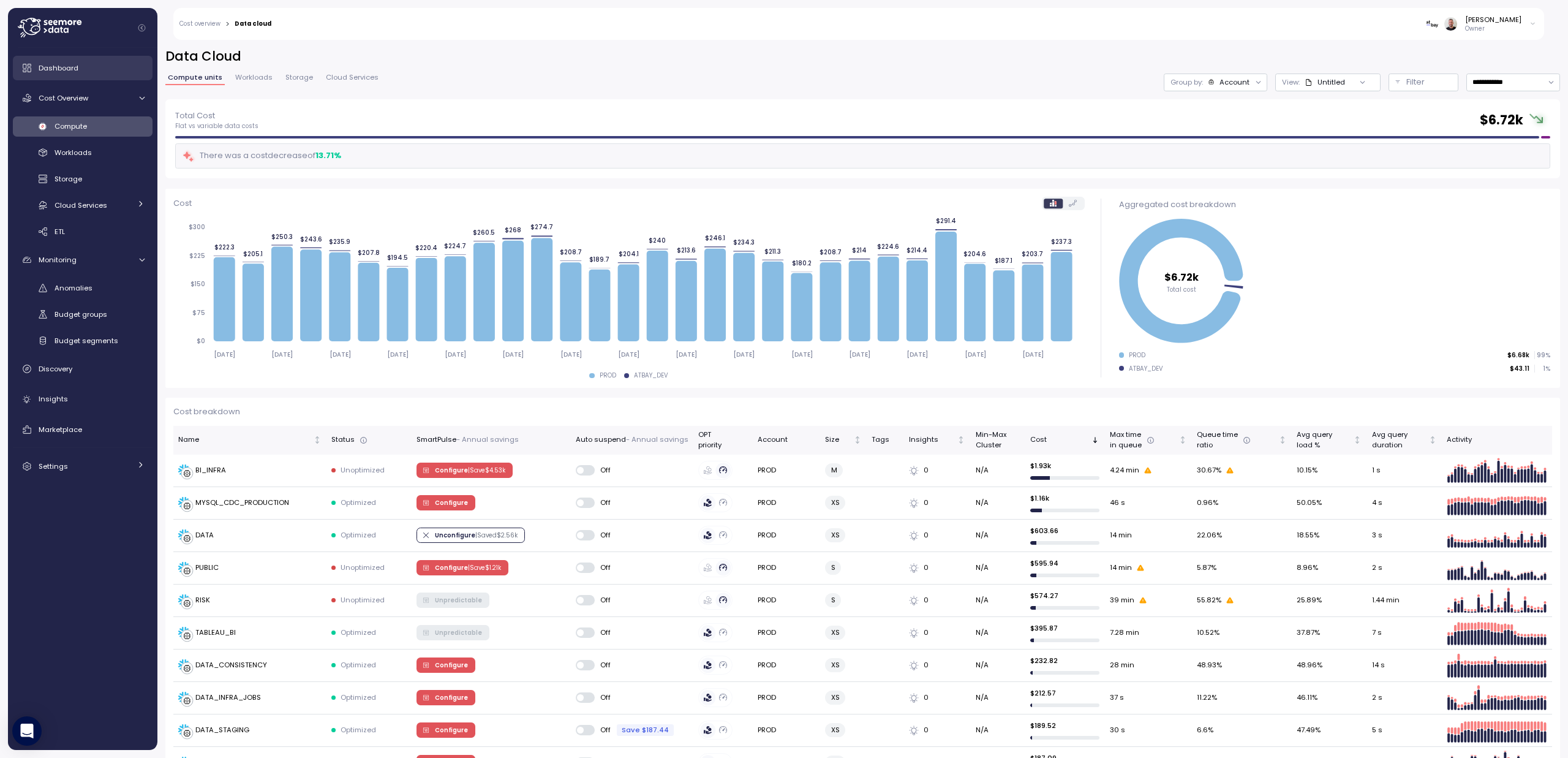
click at [73, 65] on span "Dashboard" at bounding box center [58, 68] width 40 height 10
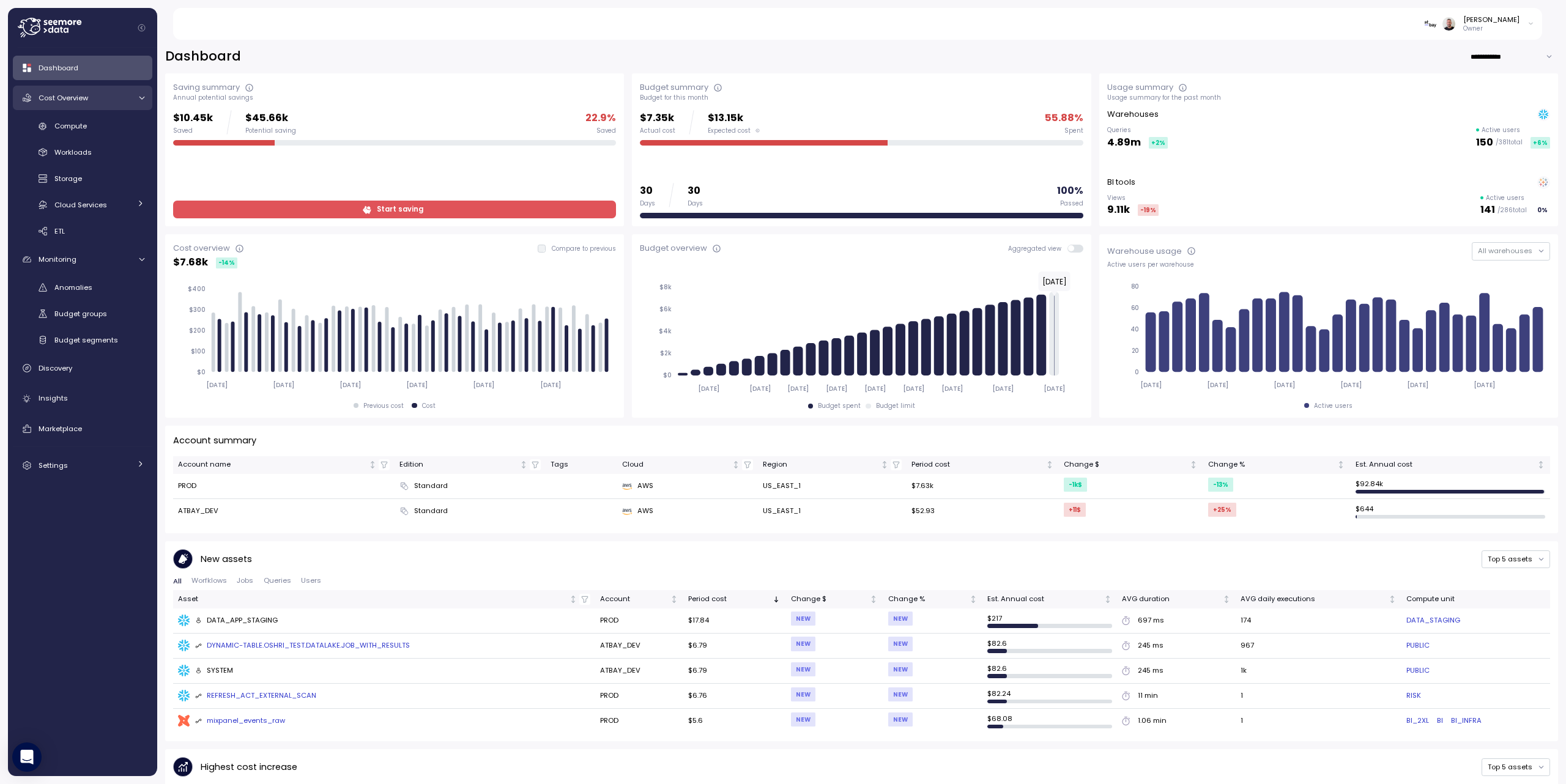
click at [140, 95] on icon at bounding box center [141, 98] width 8 height 8
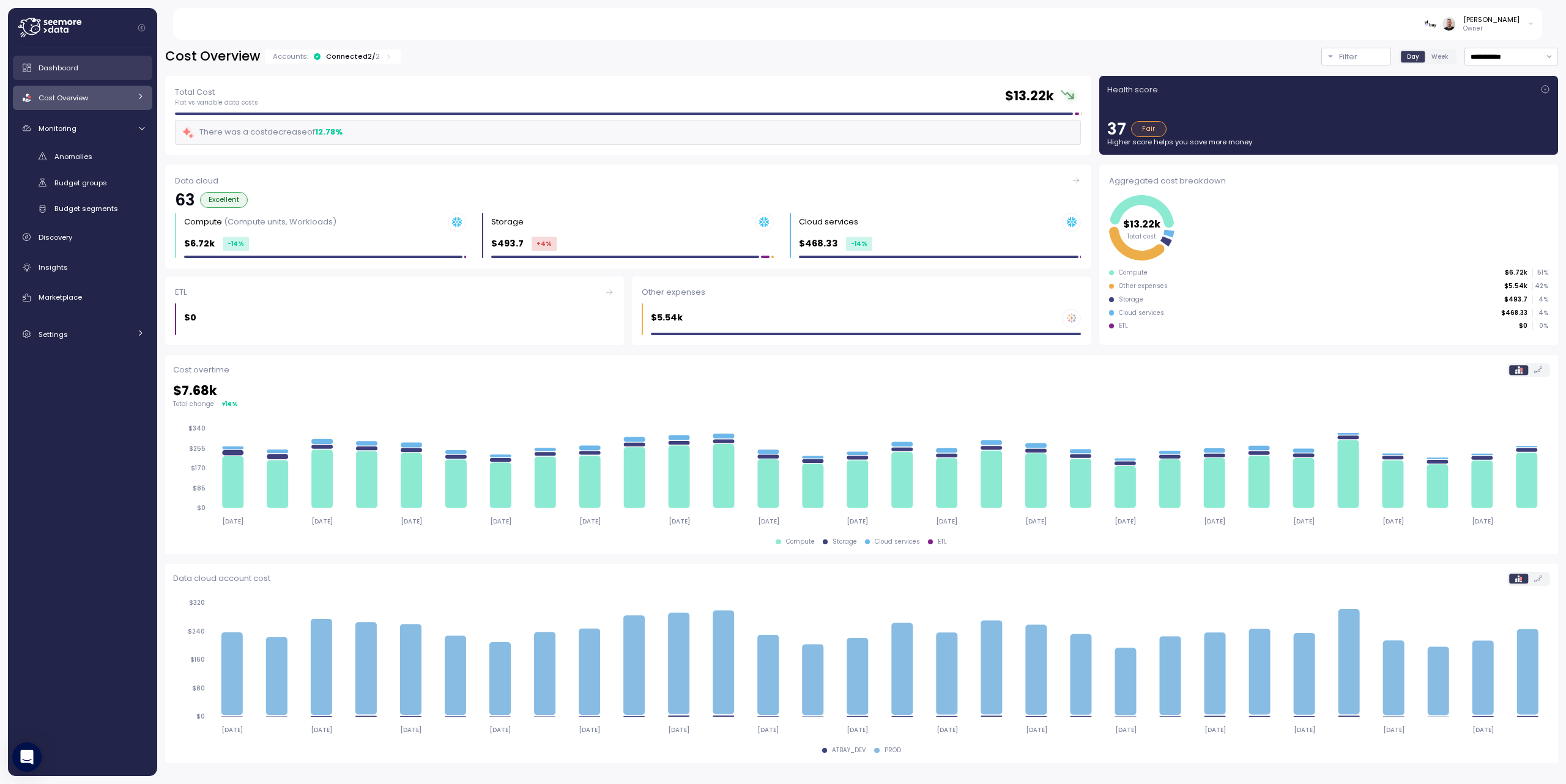
click at [74, 71] on span "Dashboard" at bounding box center [58, 68] width 40 height 10
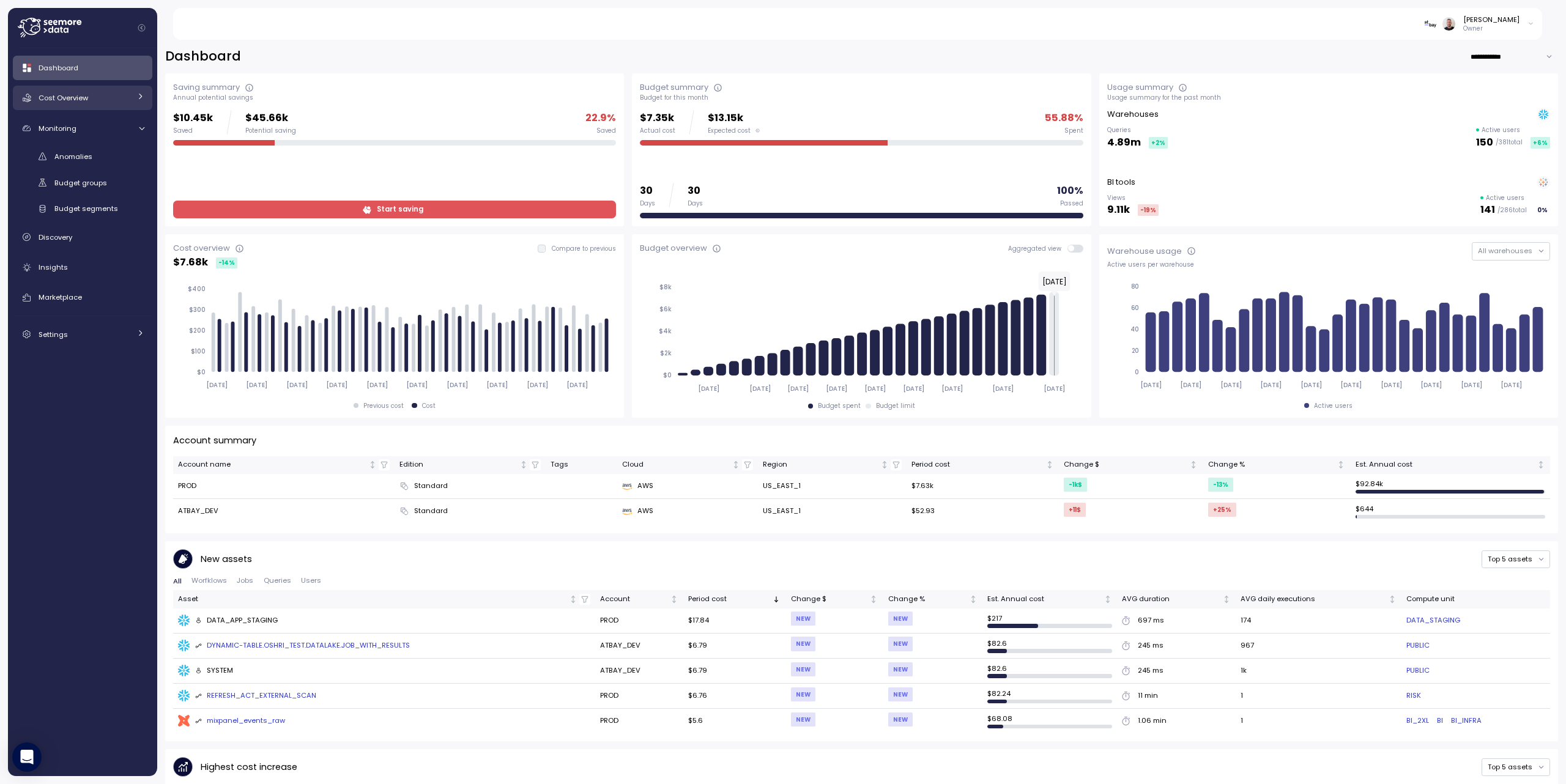
click at [136, 99] on icon at bounding box center [140, 96] width 8 height 8
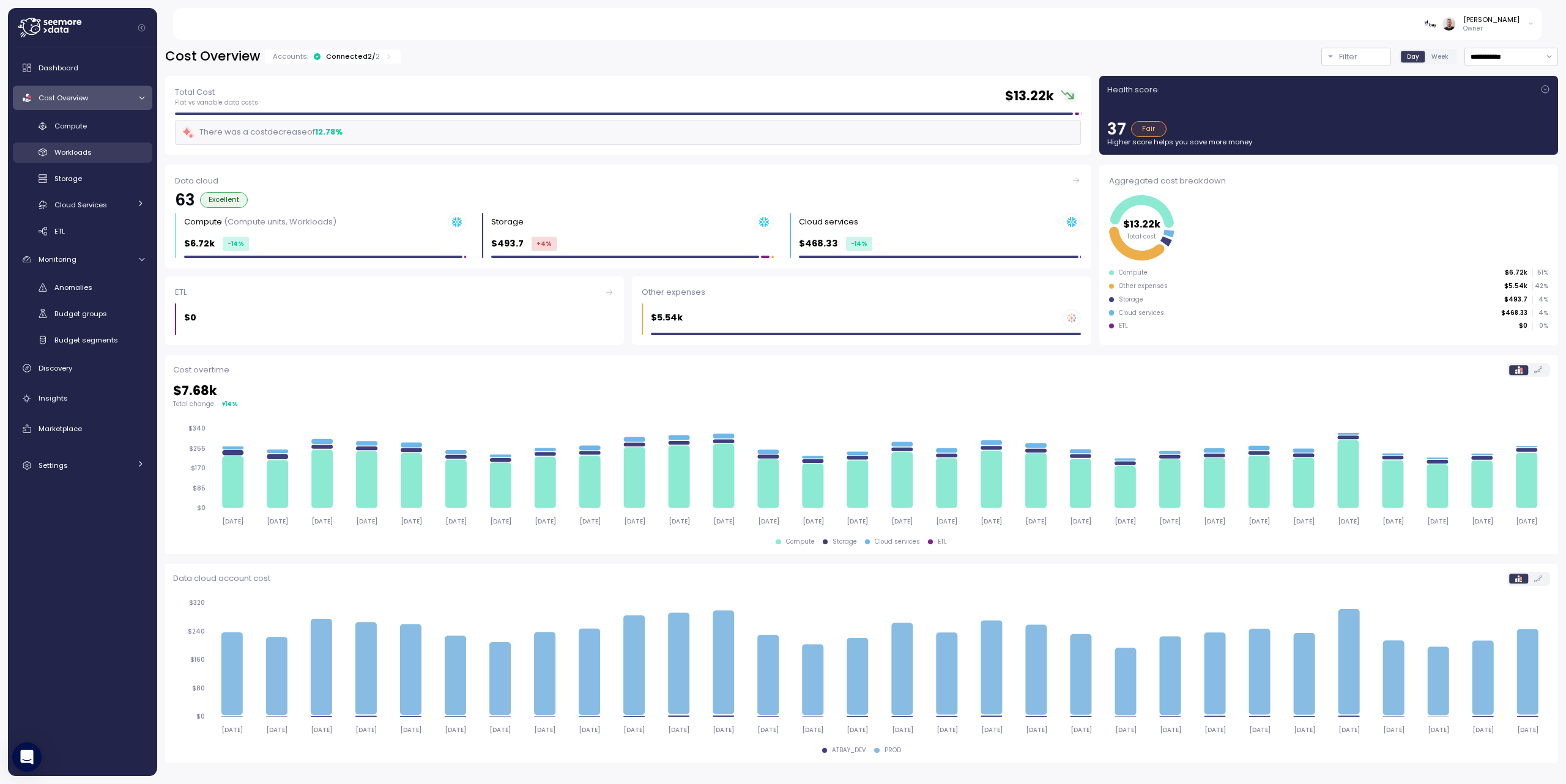
click at [85, 154] on span "Workloads" at bounding box center [73, 152] width 37 height 10
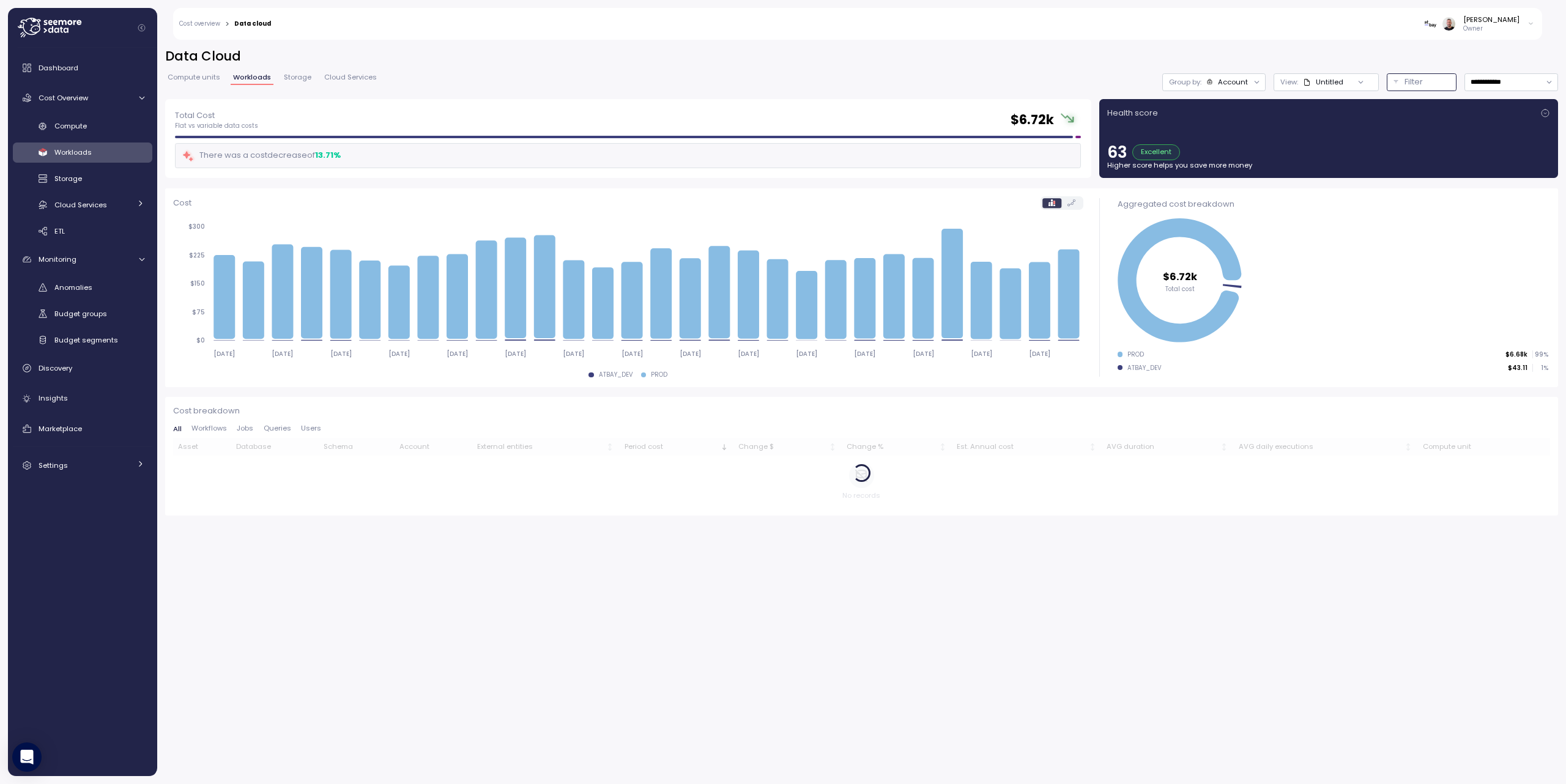
click at [1401, 76] on button "Filter" at bounding box center [1422, 83] width 69 height 18
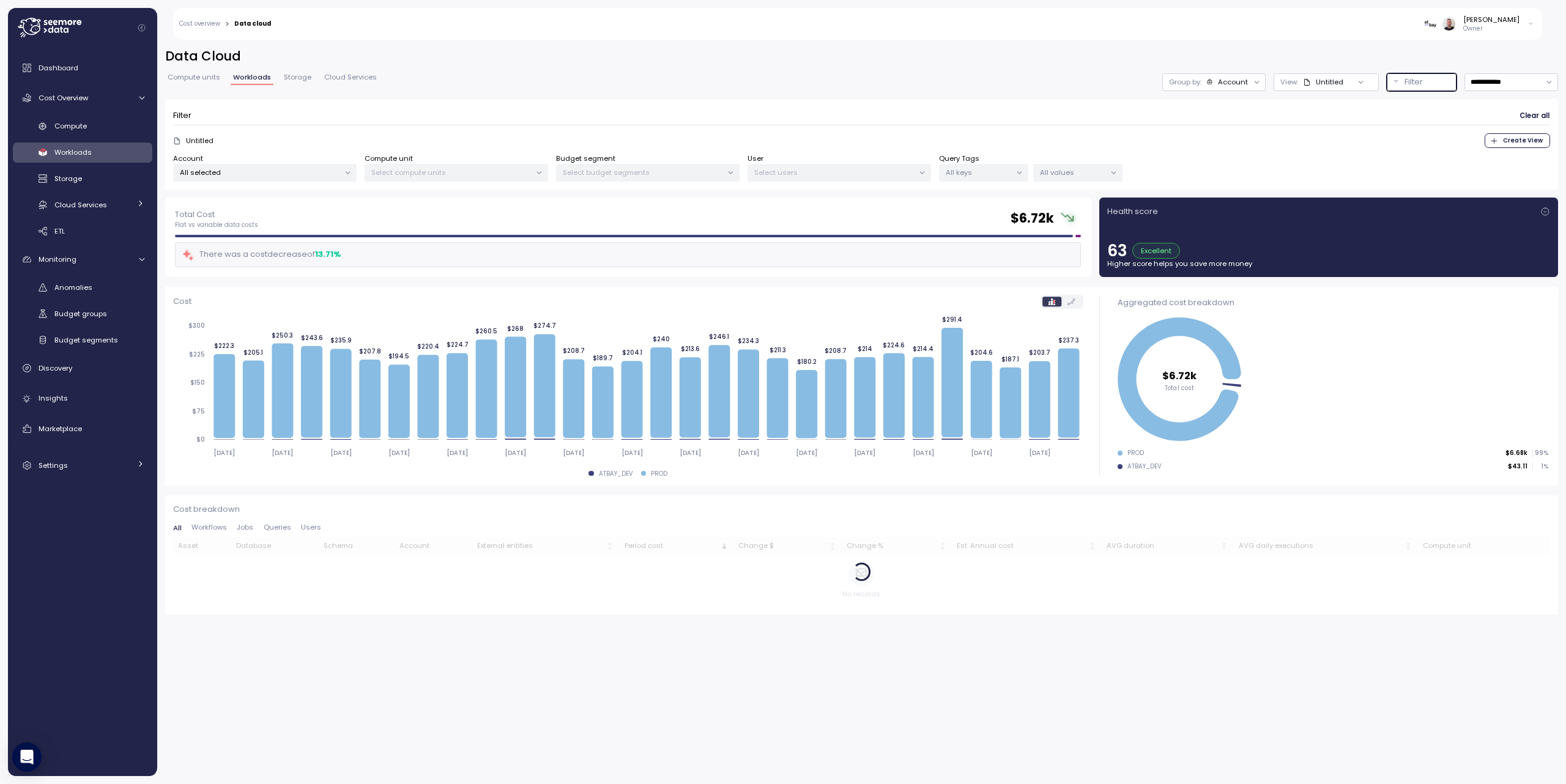
click at [977, 178] on div "All keys" at bounding box center [984, 173] width 90 height 18
click at [968, 198] on input at bounding box center [983, 200] width 135 height 15
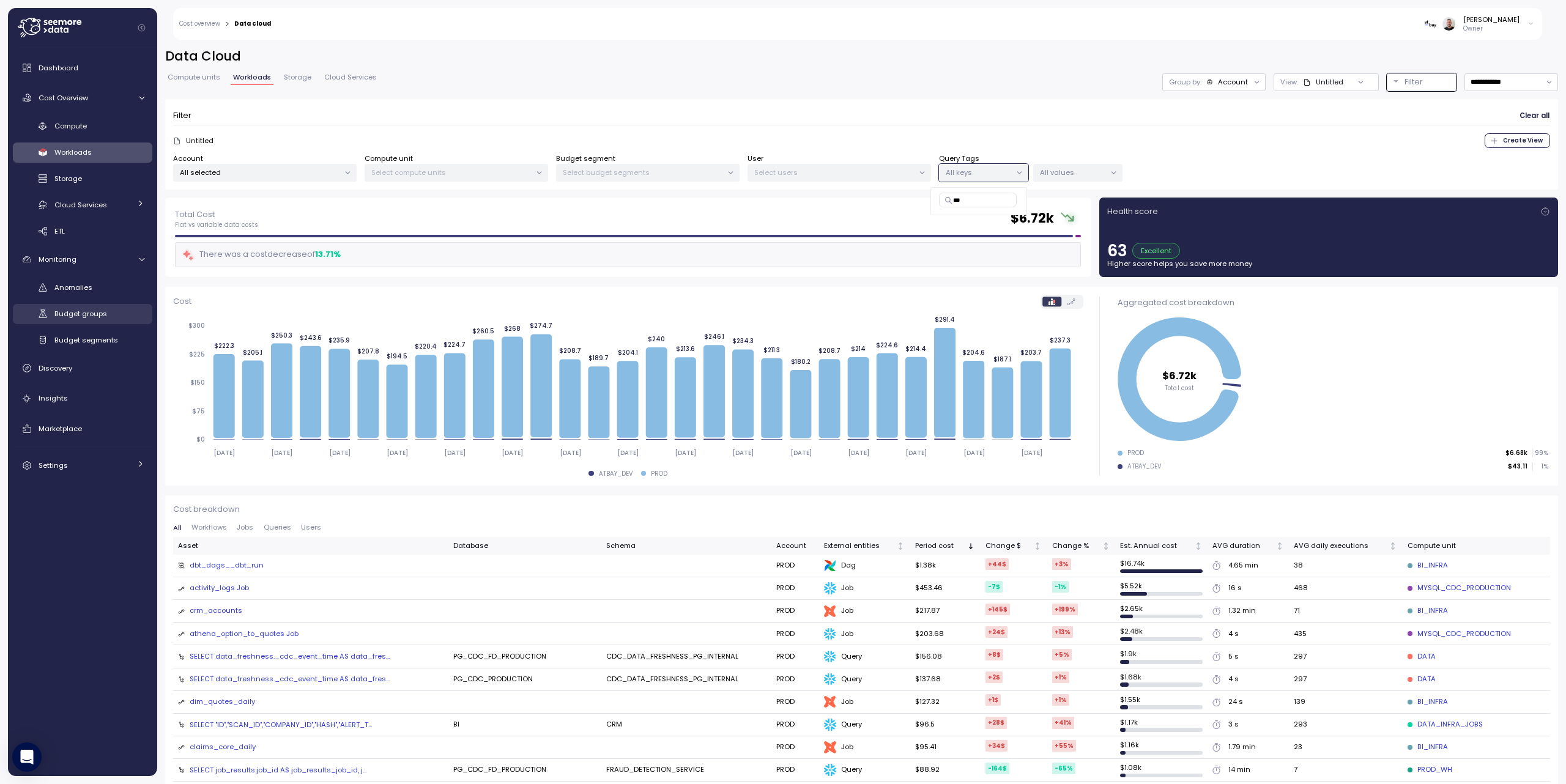
type input "***"
click at [90, 153] on span "Workloads" at bounding box center [73, 152] width 37 height 10
click at [66, 70] on span "Dashboard" at bounding box center [58, 68] width 40 height 10
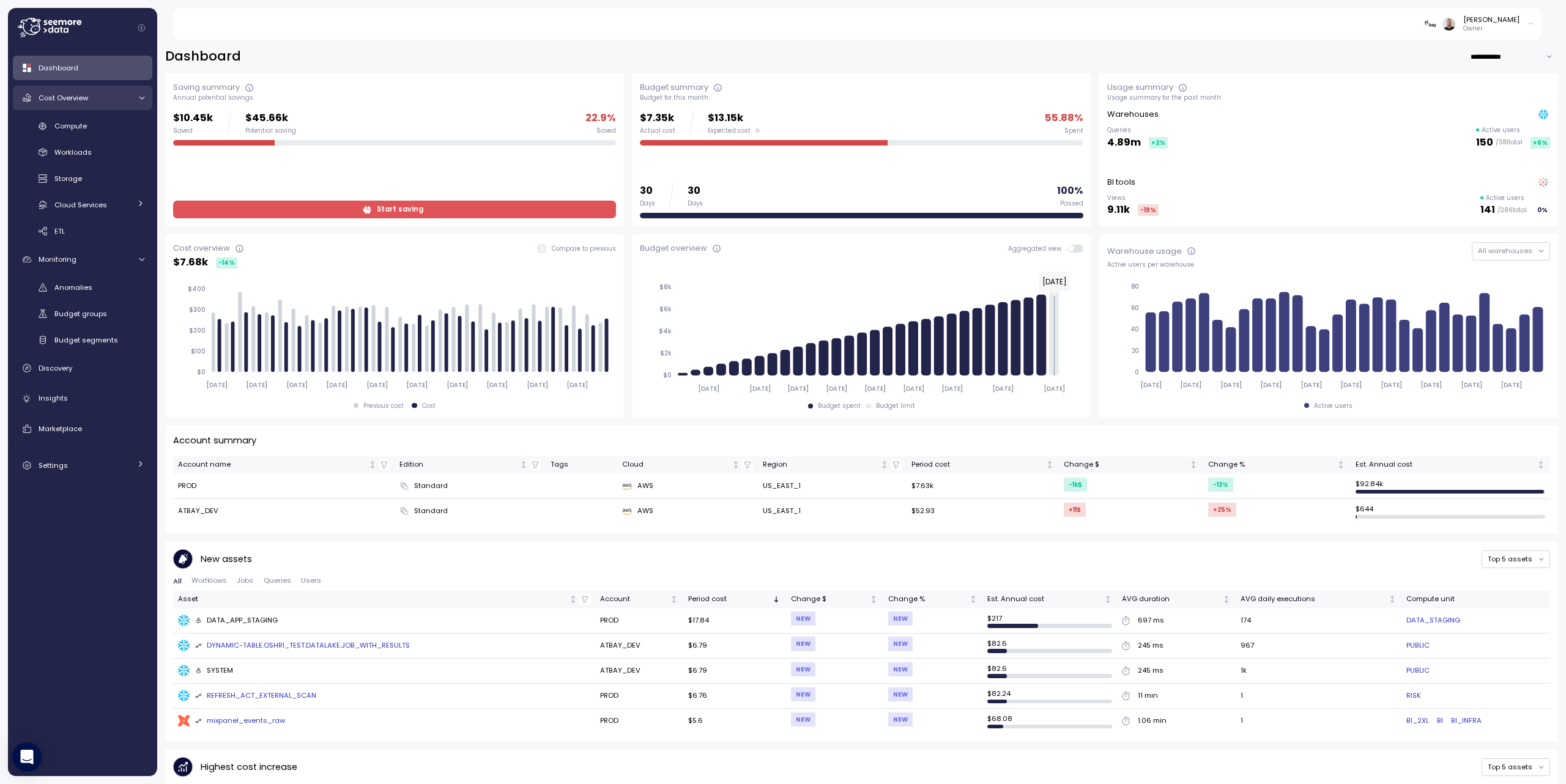
click at [93, 98] on div "Cost Overview" at bounding box center [85, 98] width 92 height 12
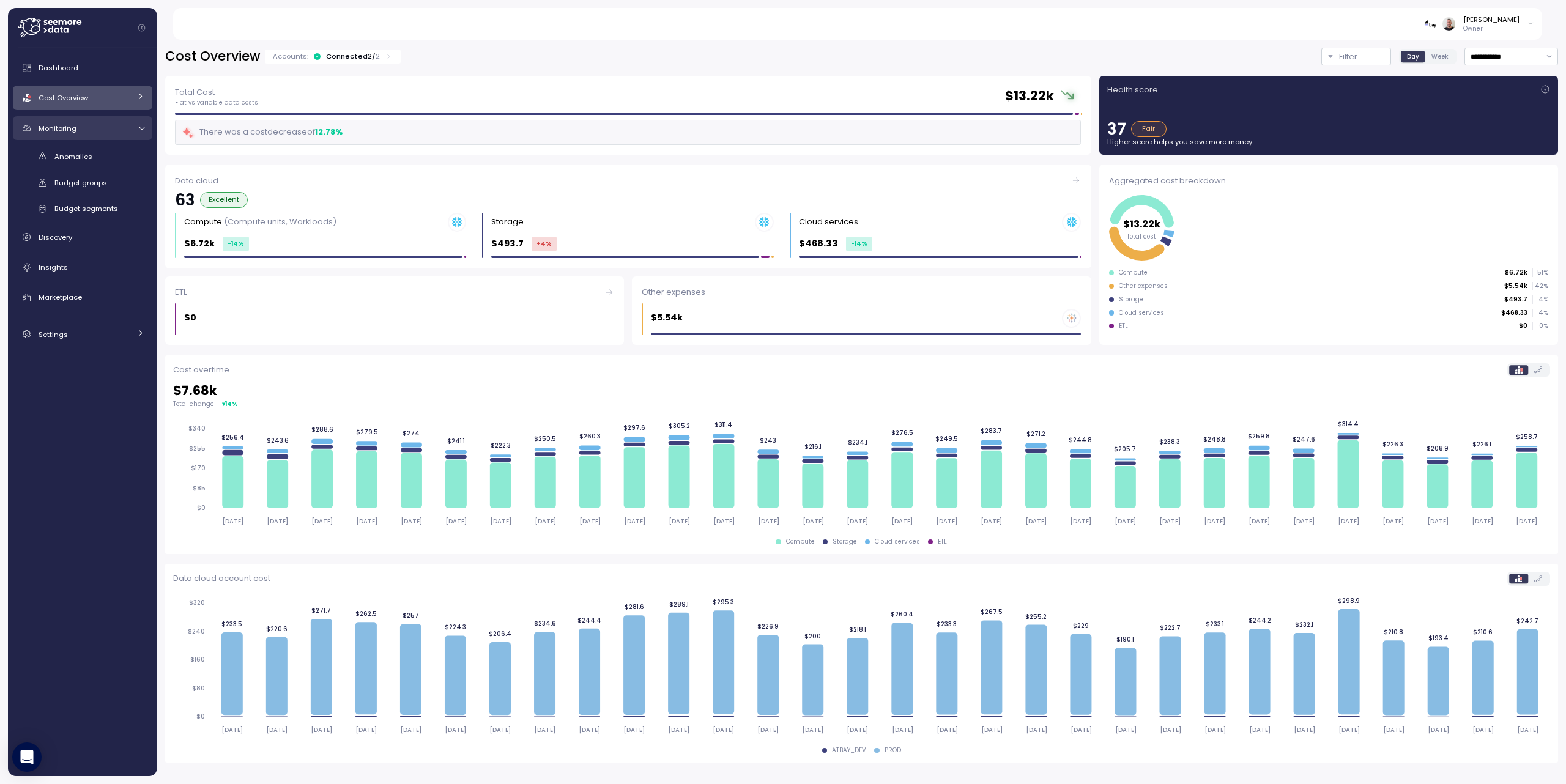
click at [144, 128] on icon at bounding box center [141, 128] width 8 height 8
click at [136, 99] on icon at bounding box center [140, 96] width 8 height 8
click at [83, 152] on span "Workloads" at bounding box center [73, 152] width 37 height 10
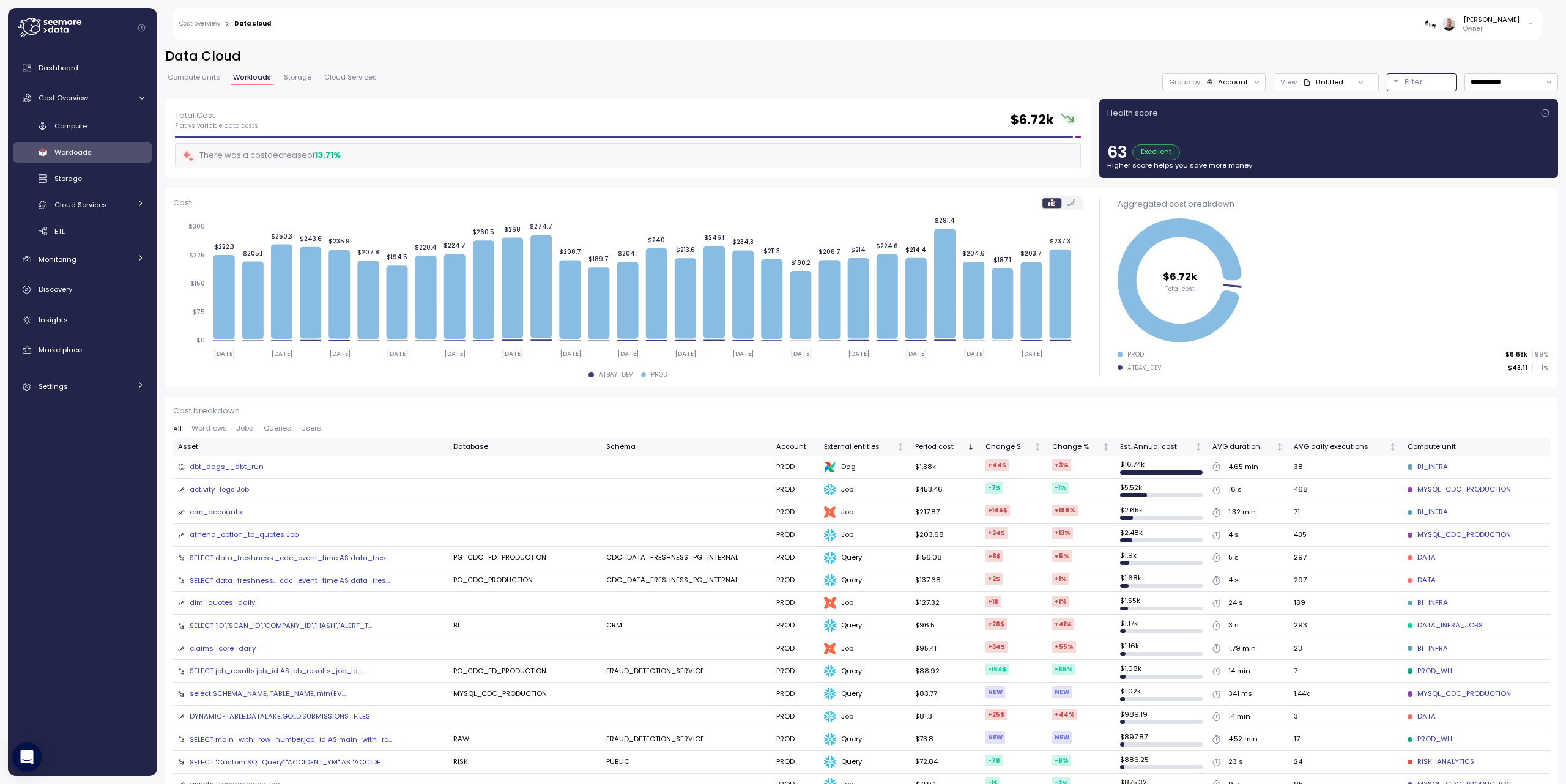
click at [1404, 83] on p "Filter" at bounding box center [1413, 82] width 18 height 12
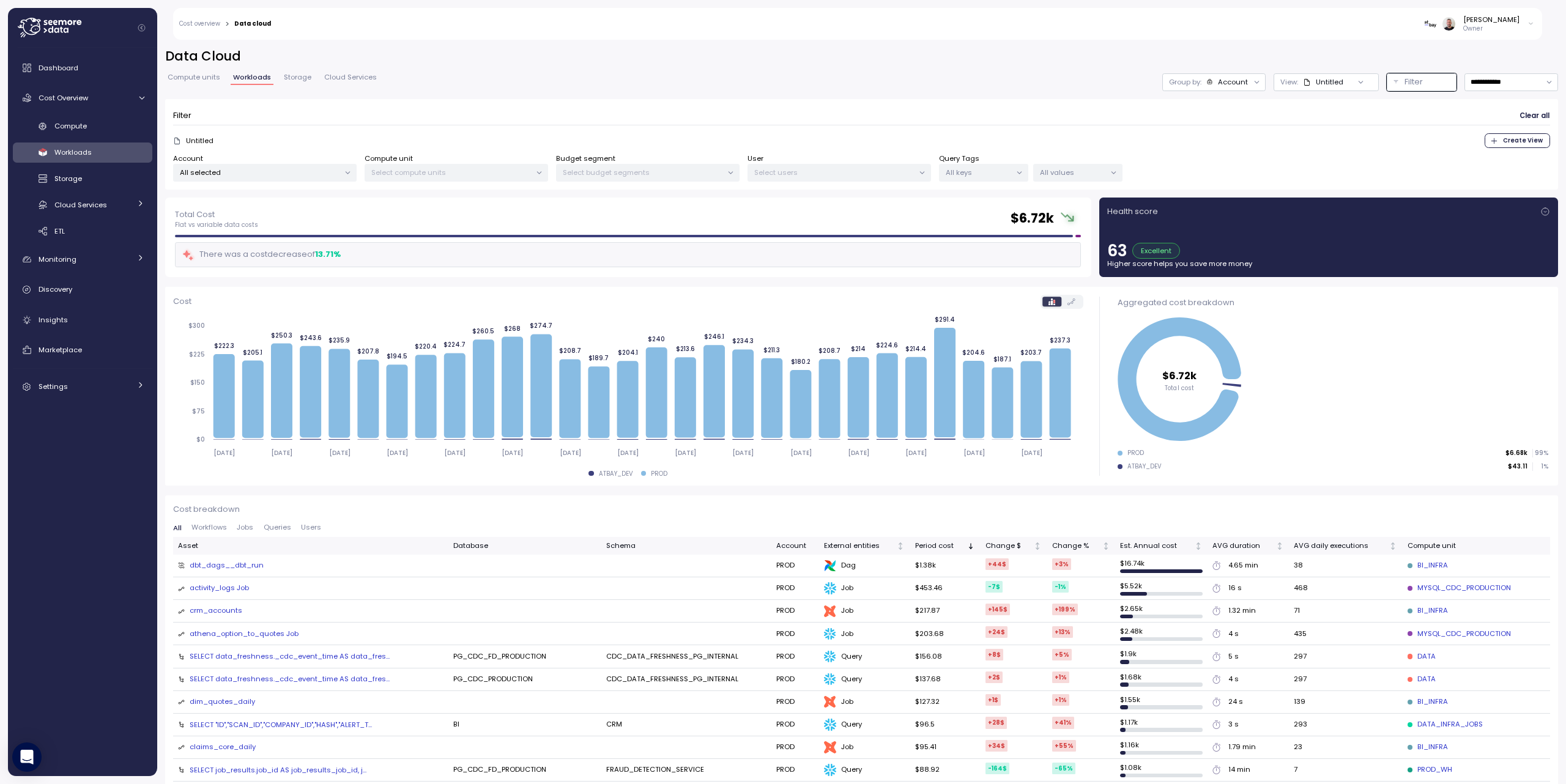
click at [1017, 172] on icon at bounding box center [1019, 172] width 8 height 8
click at [973, 196] on input at bounding box center [983, 200] width 135 height 15
type input "***"
click at [46, 26] on icon at bounding box center [50, 28] width 64 height 19
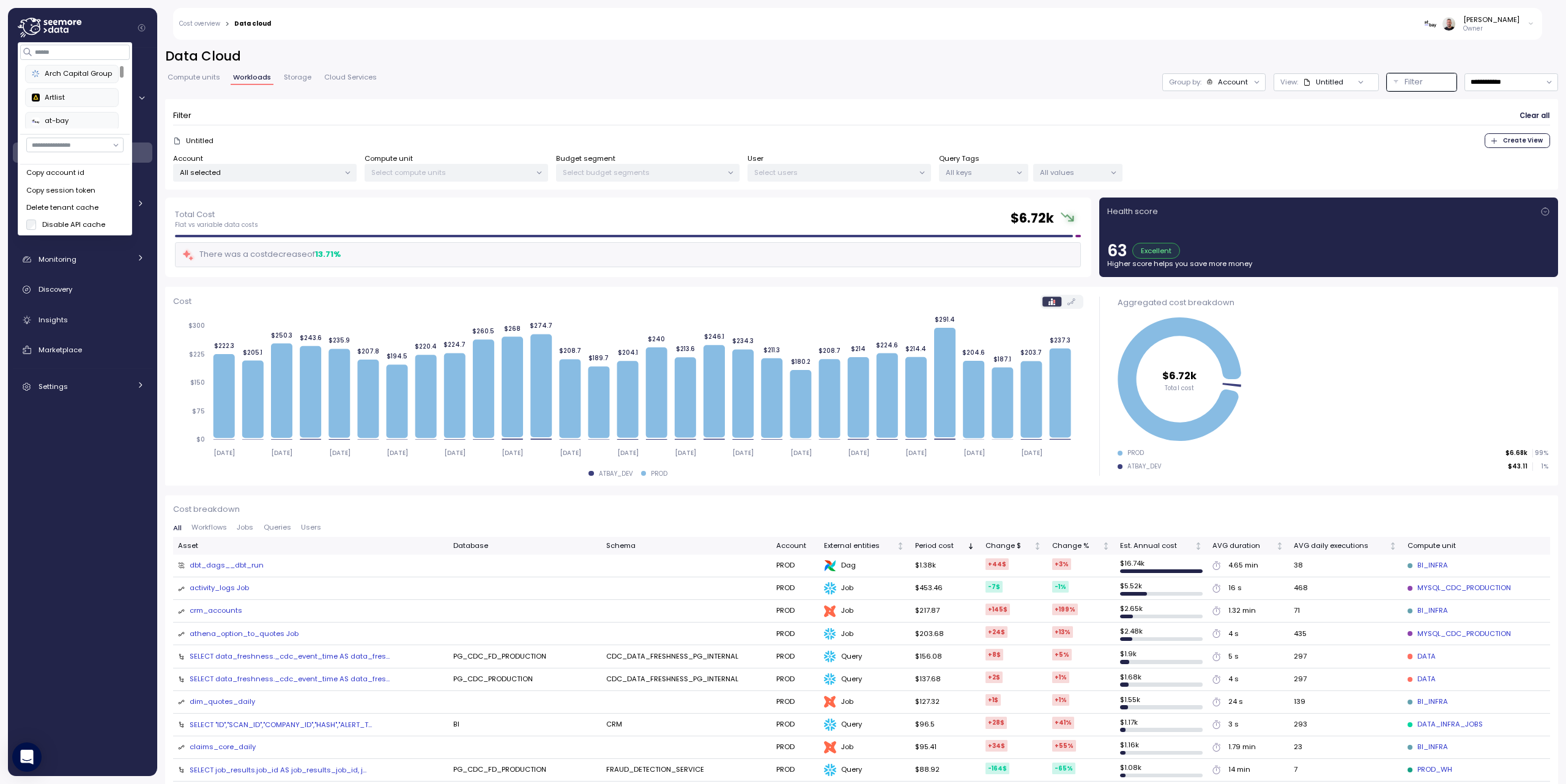
click at [71, 143] on input "button" at bounding box center [75, 144] width 97 height 15
click at [64, 52] on input at bounding box center [76, 51] width 110 height 15
click at [64, 52] on input "*" at bounding box center [76, 51] width 110 height 15
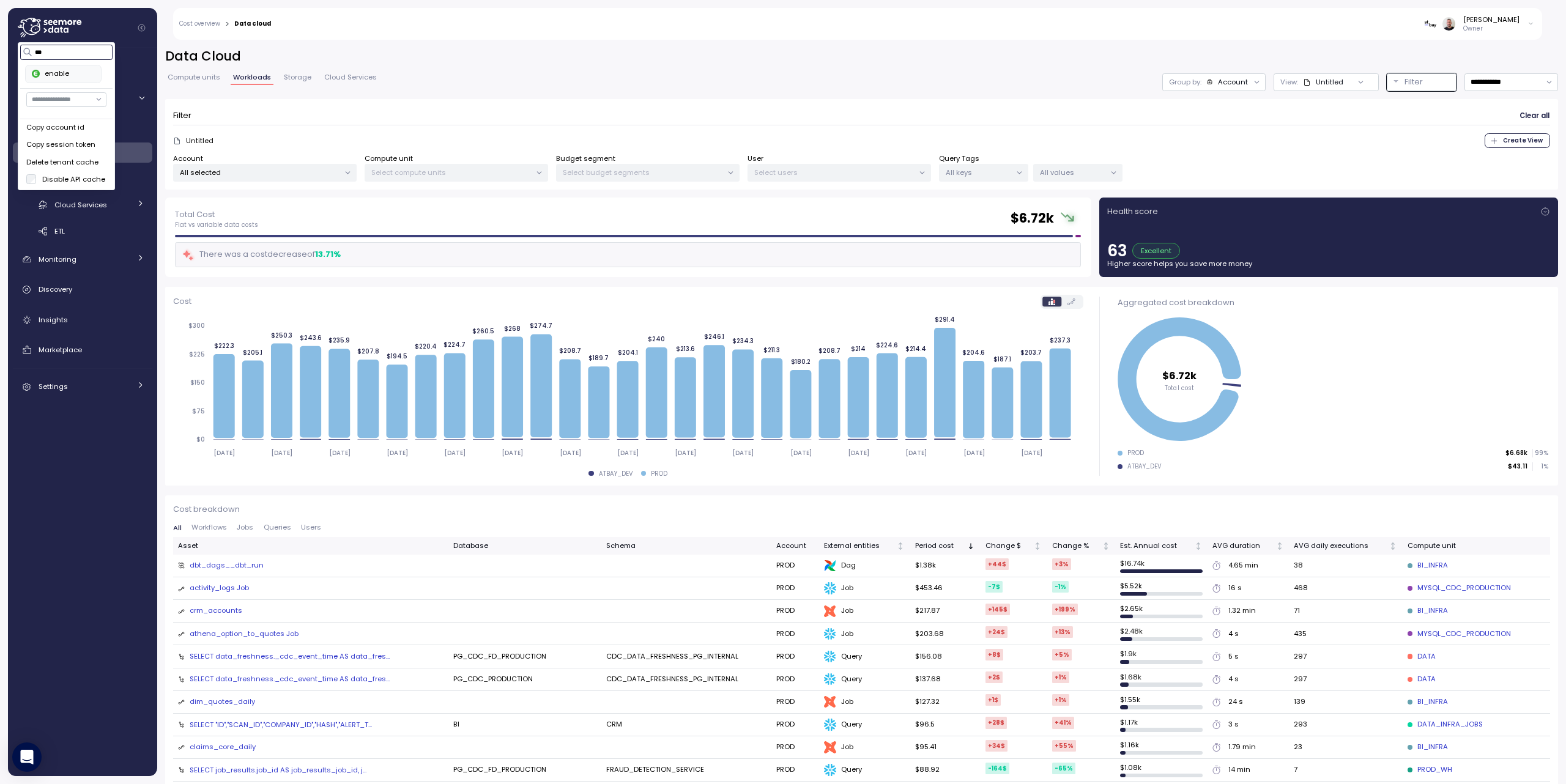
click at [65, 77] on div "enable" at bounding box center [63, 74] width 63 height 11
type input "***"
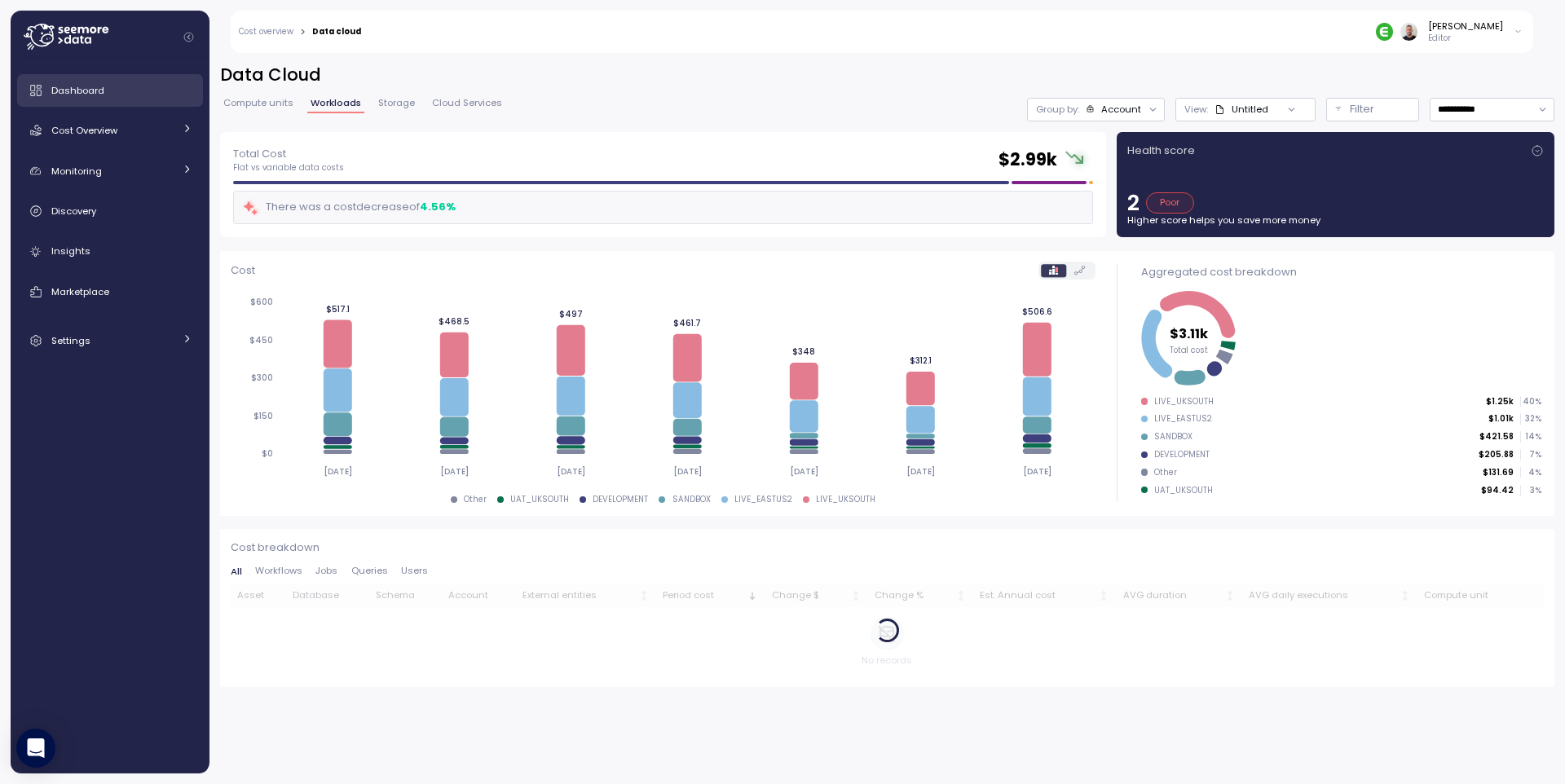
click at [79, 93] on span "Dashboard" at bounding box center [78, 91] width 53 height 13
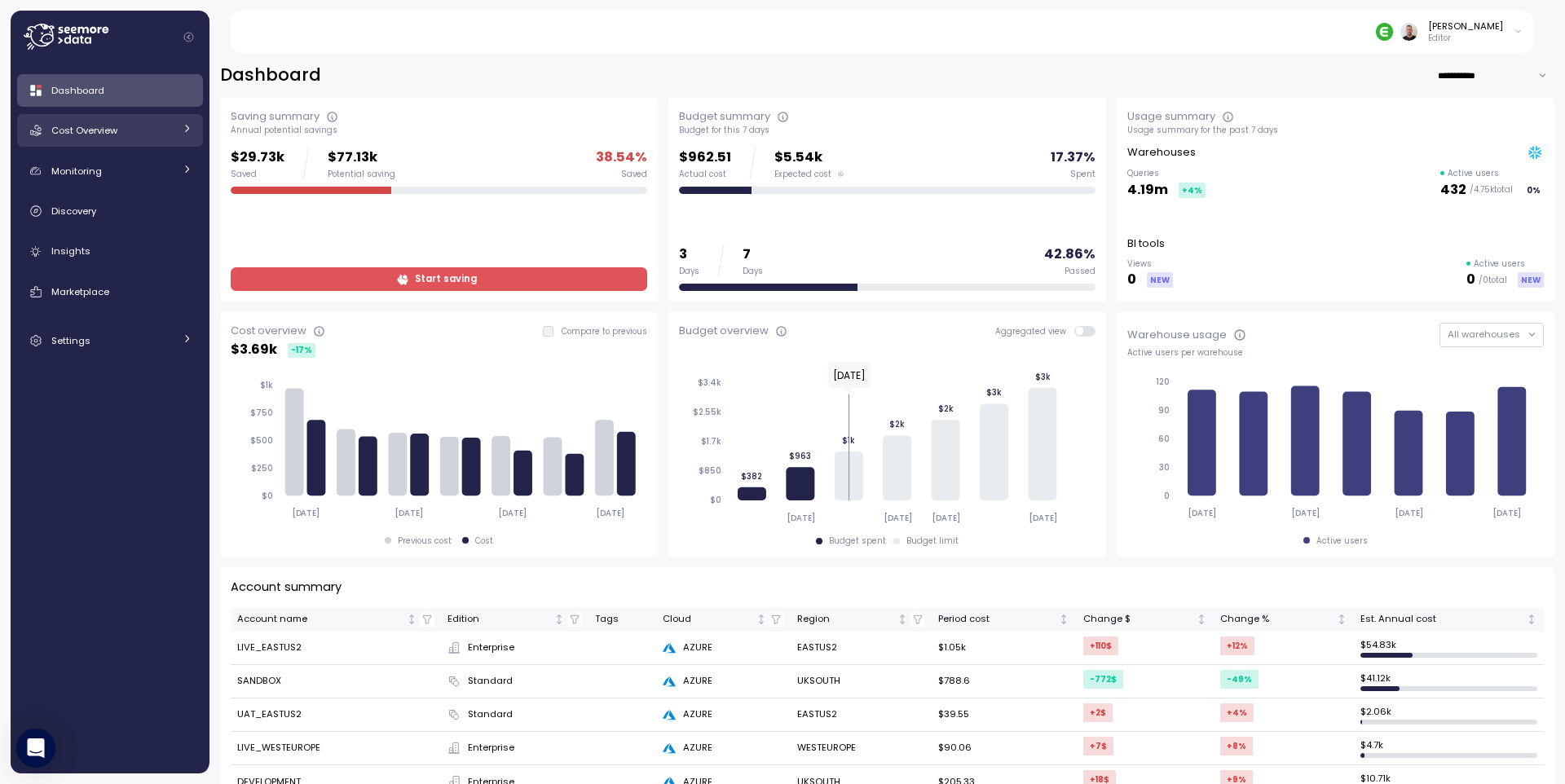
click at [187, 130] on icon at bounding box center [186, 128] width 10 height 10
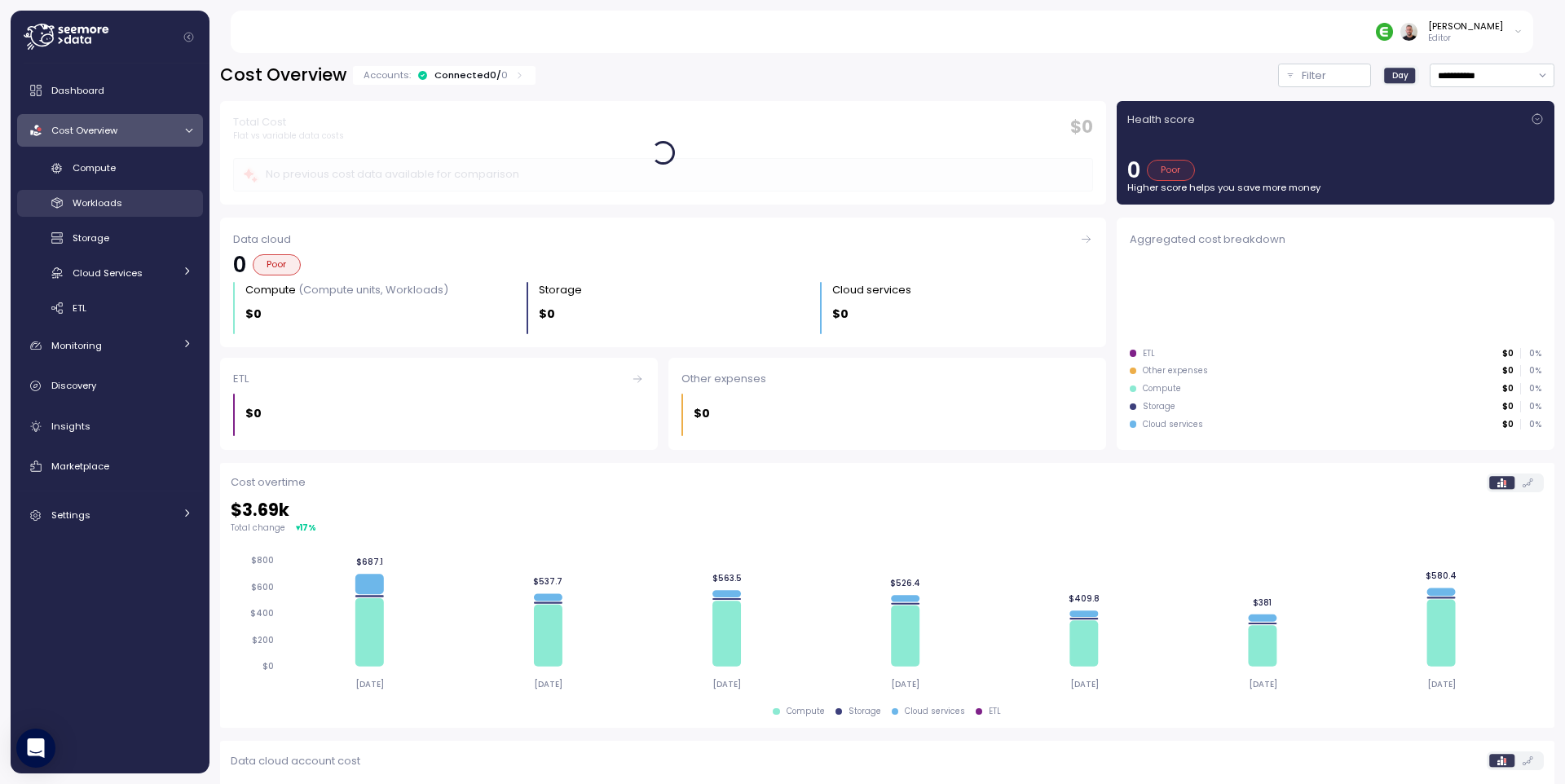
click at [129, 202] on div "Workloads" at bounding box center [132, 203] width 120 height 17
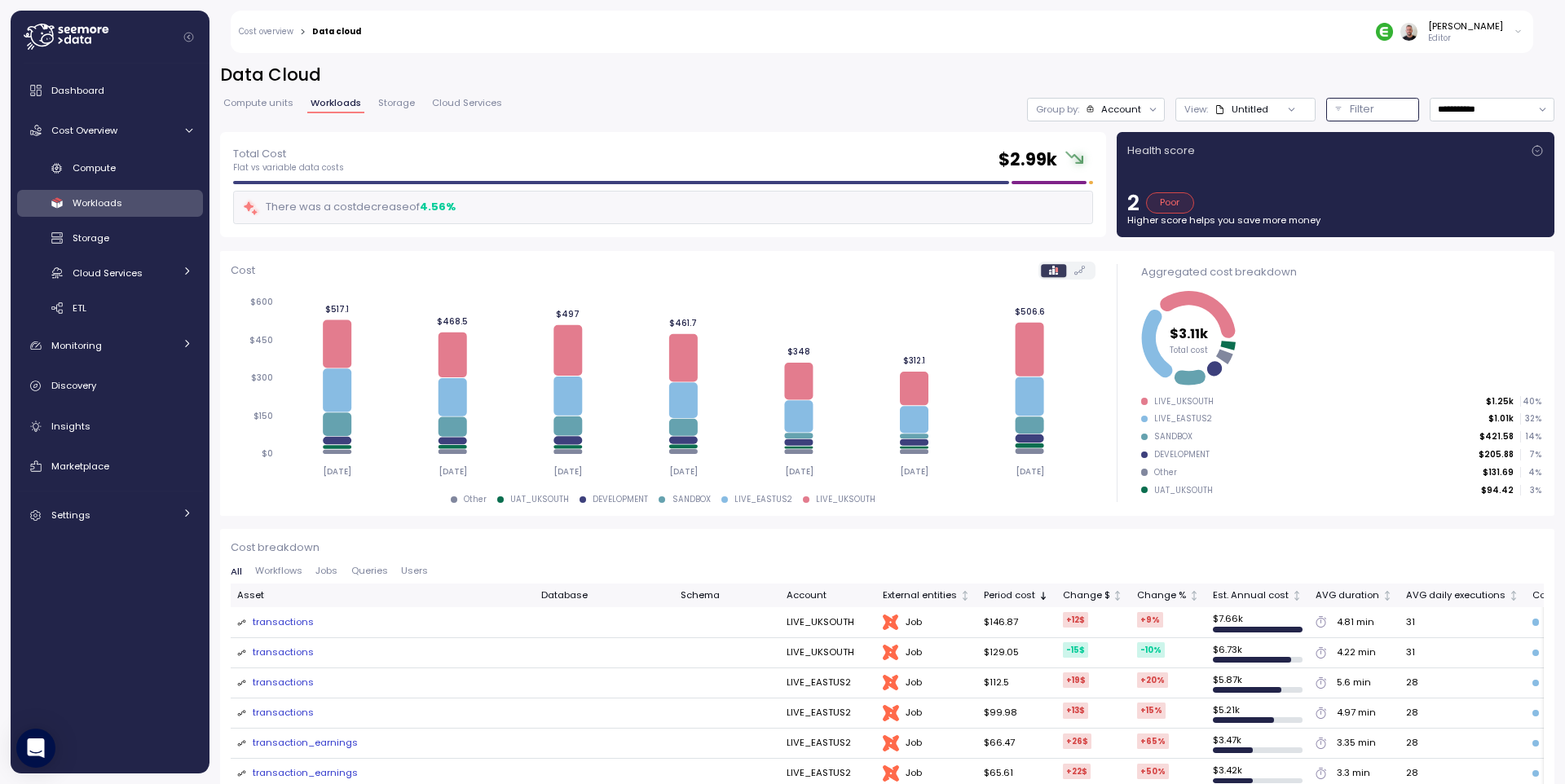
click at [1355, 101] on p "Filter" at bounding box center [1362, 109] width 24 height 17
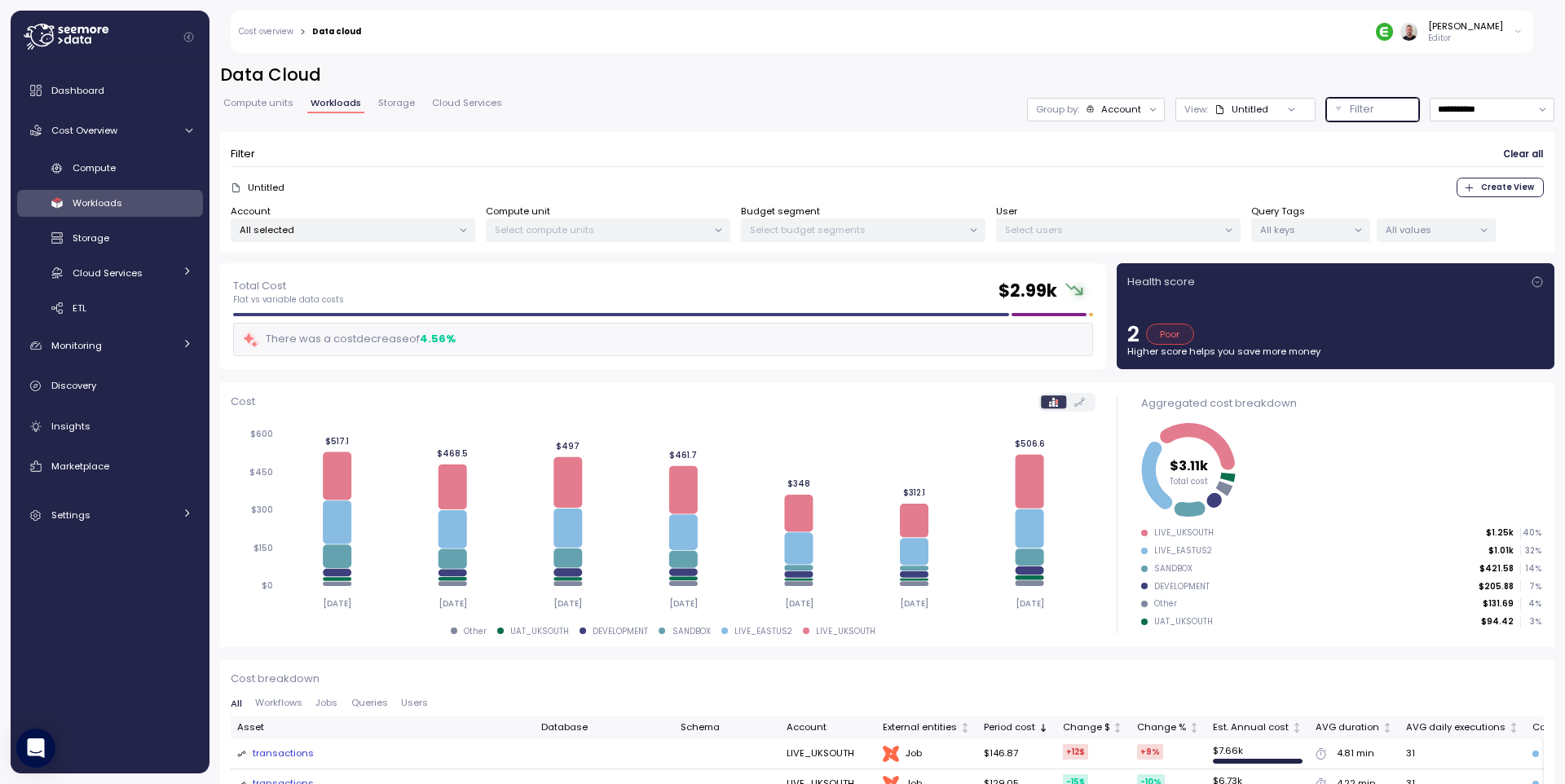
click at [1323, 225] on p "All keys" at bounding box center [1303, 229] width 87 height 13
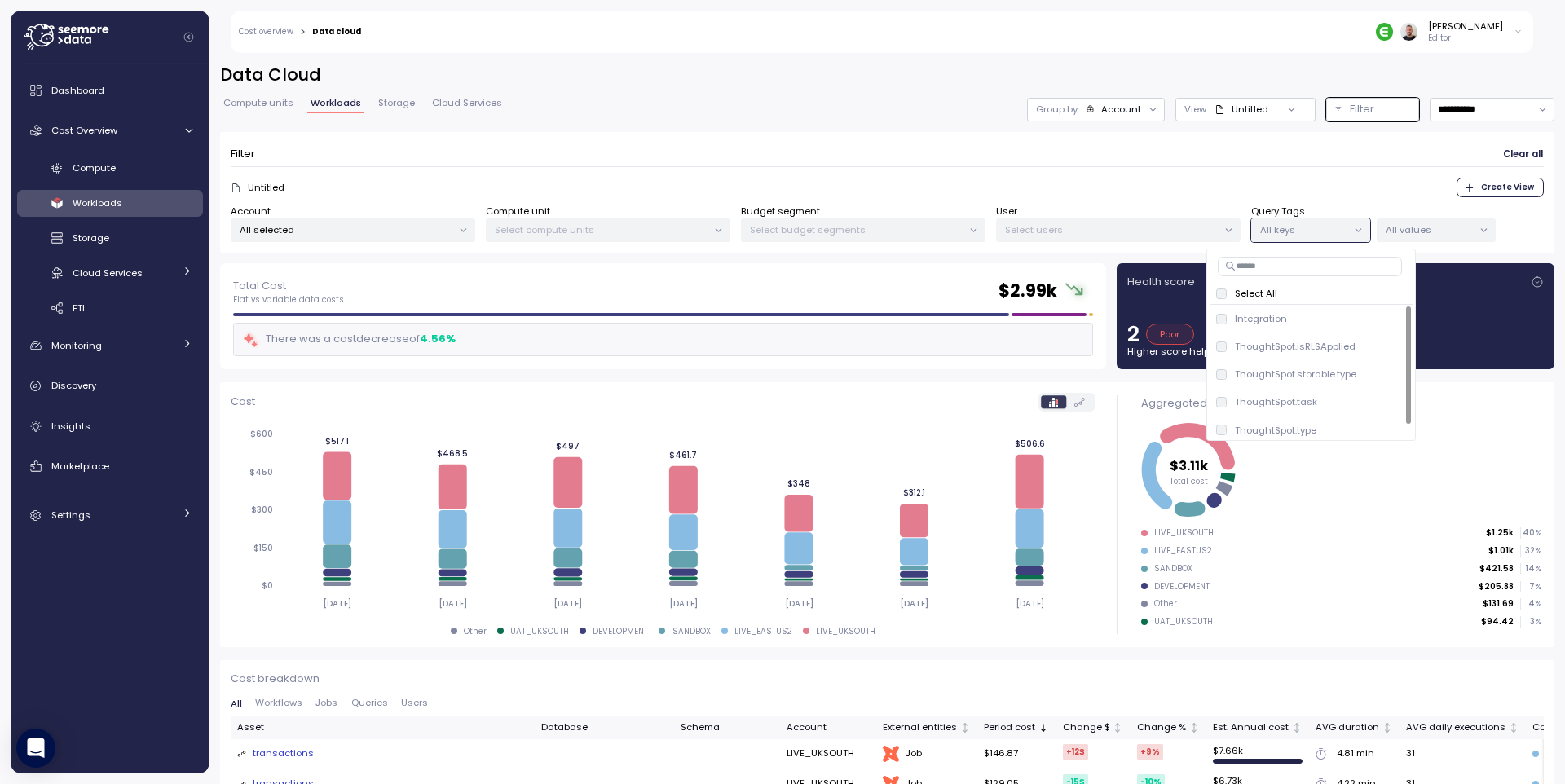
click at [1263, 269] on input at bounding box center [1309, 266] width 184 height 19
type input "*"
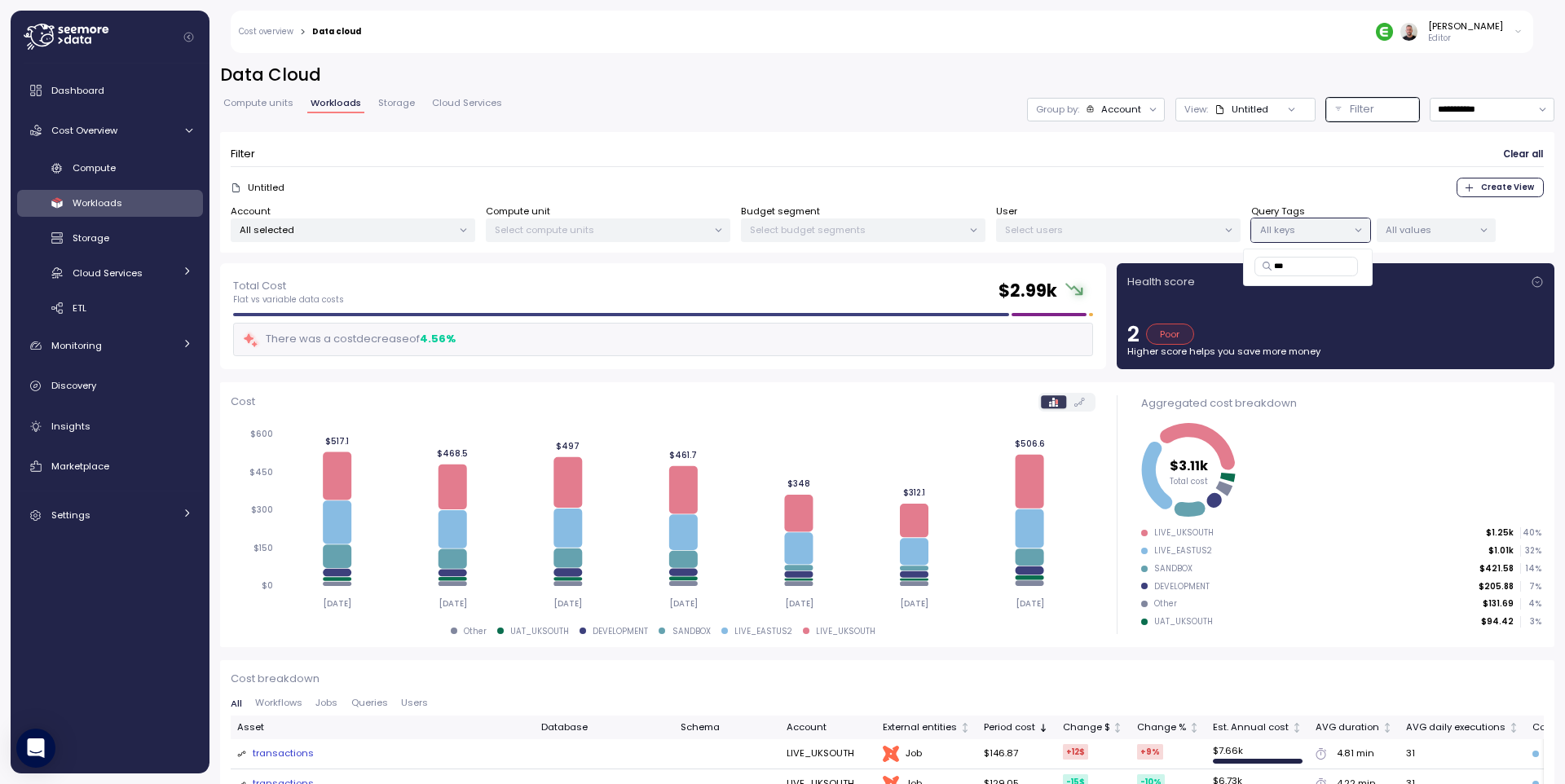
type input "***"
click at [111, 141] on link "Cost Overview" at bounding box center [110, 129] width 186 height 32
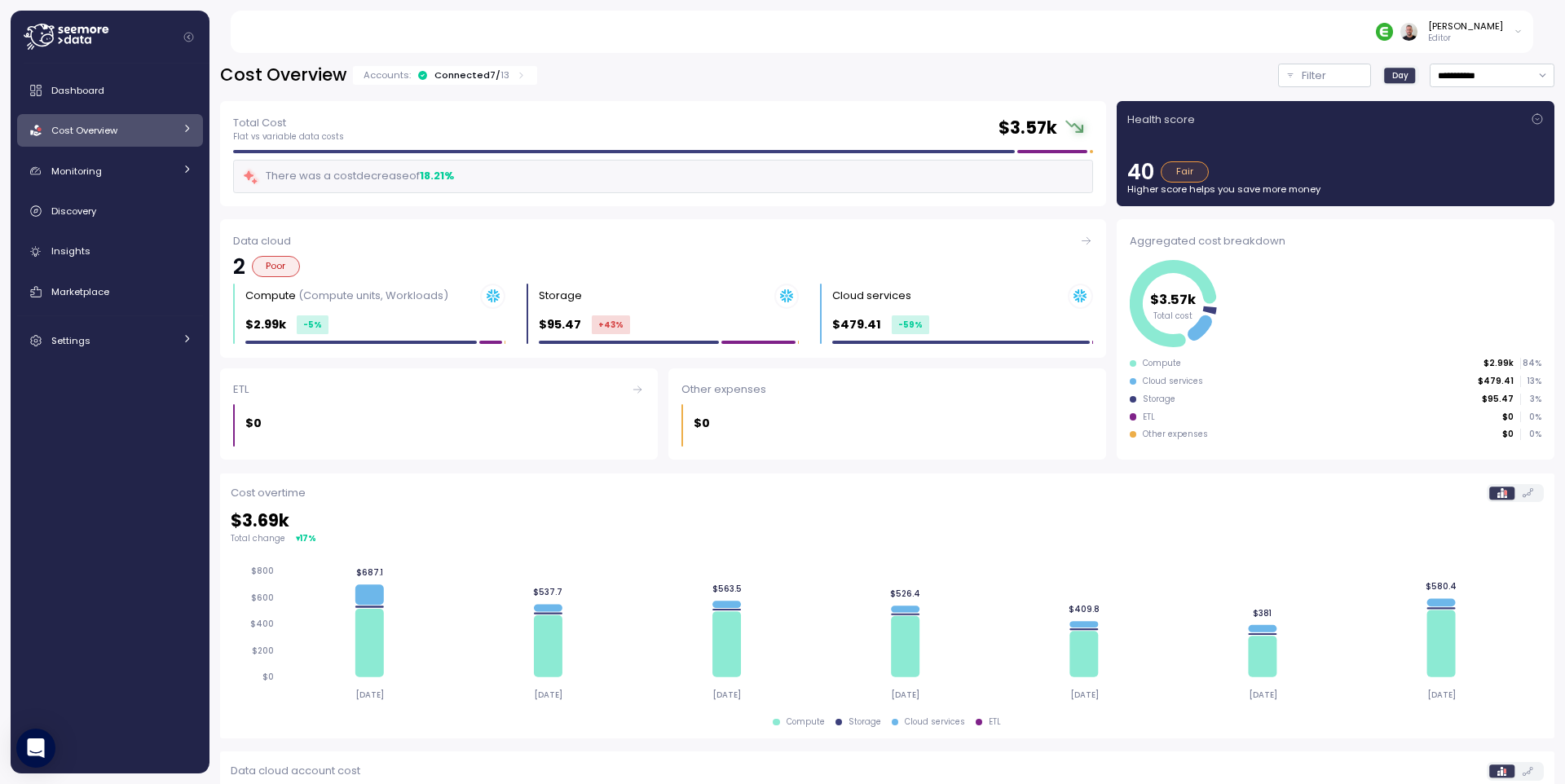
click at [105, 131] on span "Cost Overview" at bounding box center [84, 130] width 66 height 13
click at [96, 137] on div "Cost Overview" at bounding box center [113, 130] width 122 height 17
click at [65, 45] on icon at bounding box center [67, 37] width 85 height 26
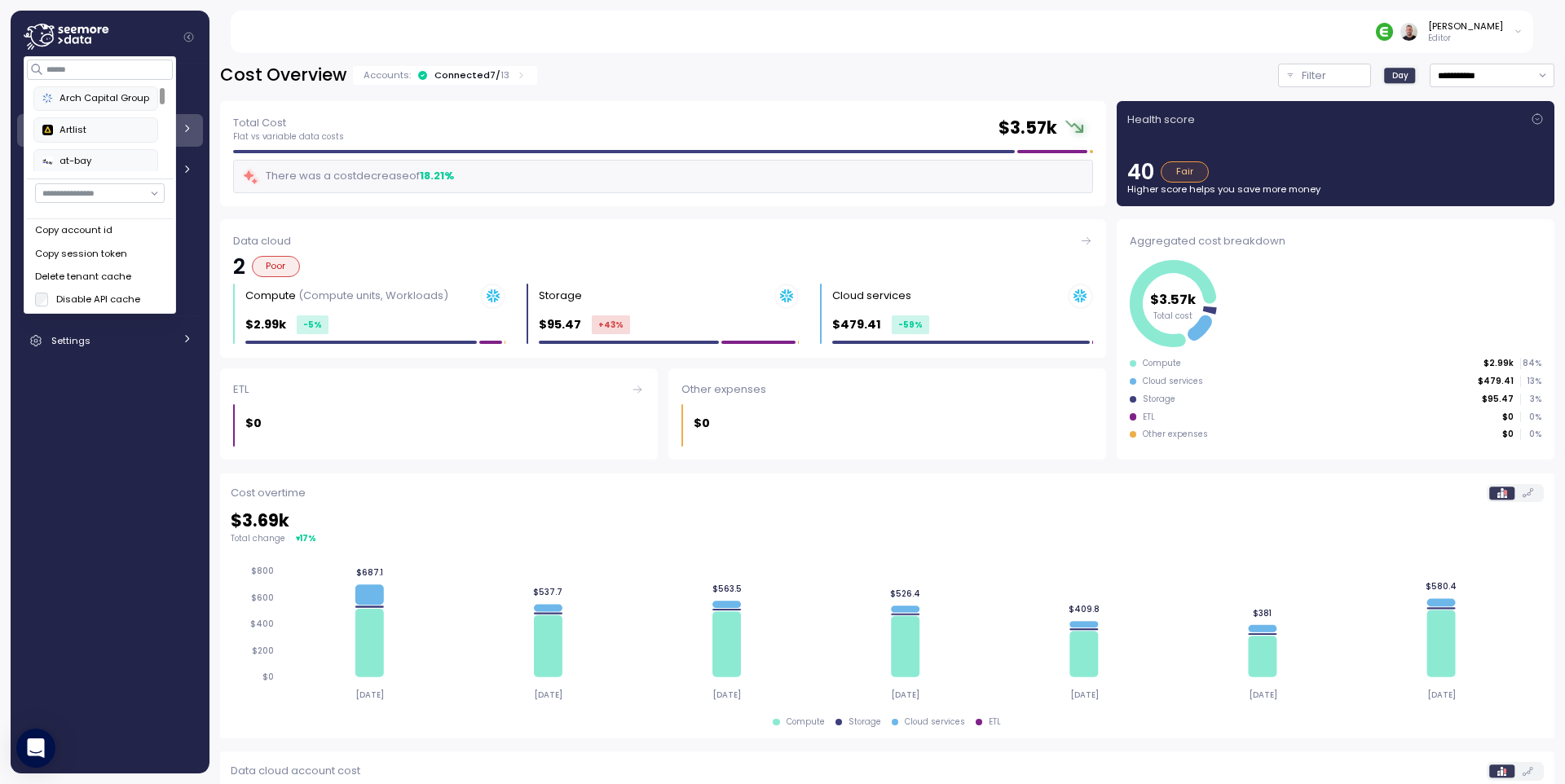
click at [65, 45] on icon at bounding box center [67, 37] width 85 height 26
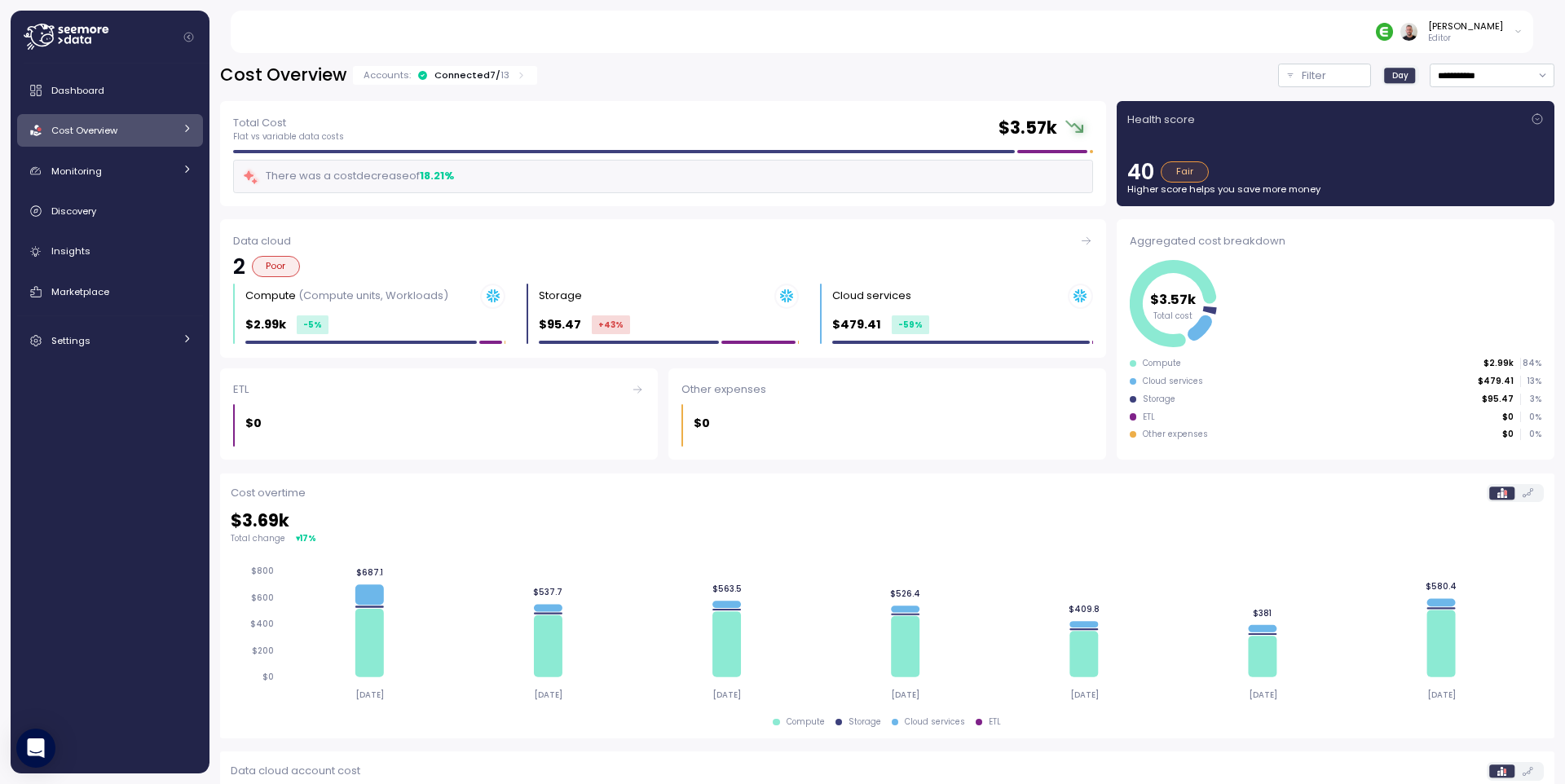
click at [190, 132] on icon at bounding box center [186, 128] width 10 height 10
click at [120, 177] on link "Compute" at bounding box center [110, 167] width 186 height 27
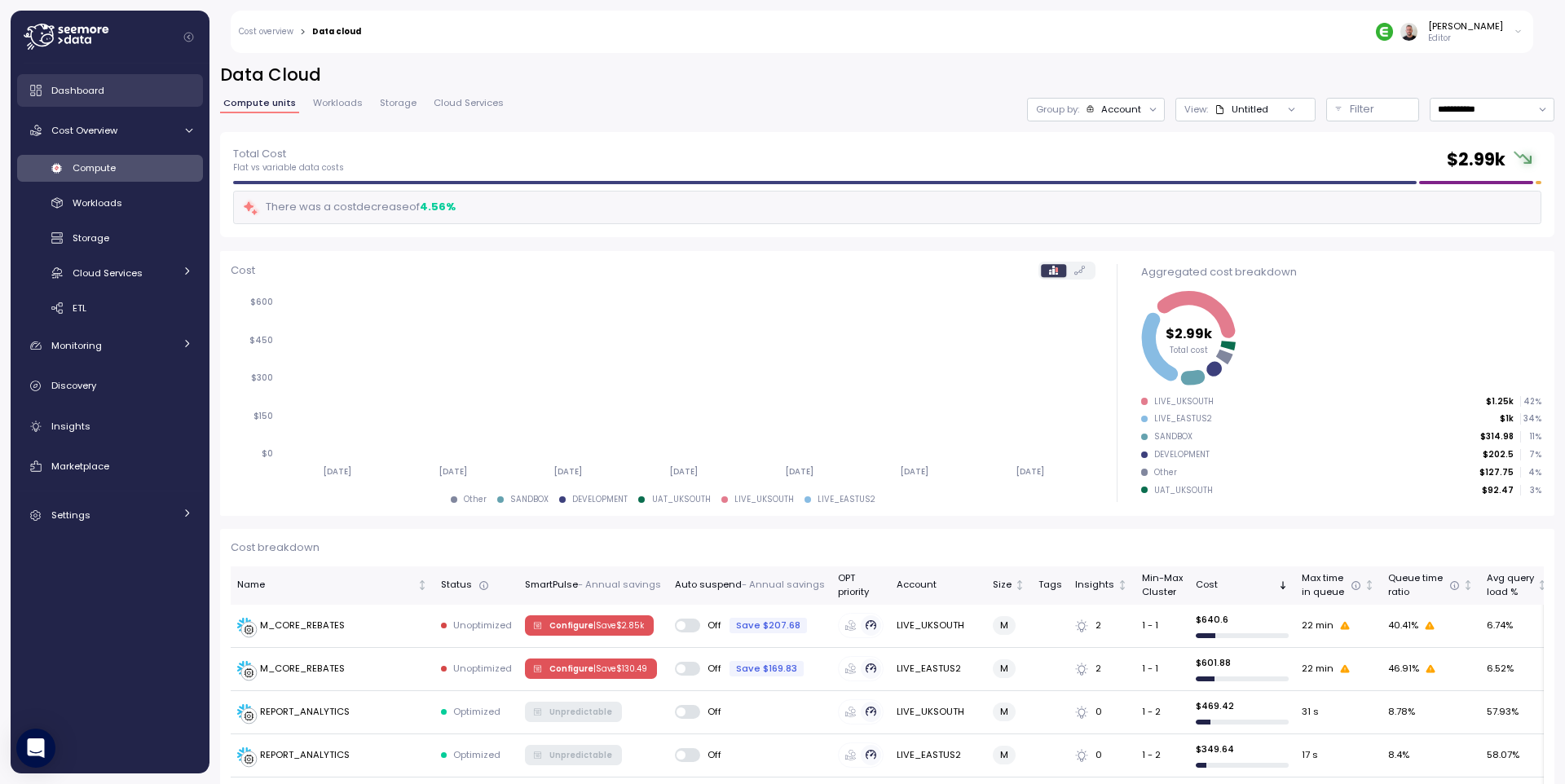
click at [92, 97] on div "Dashboard" at bounding box center [122, 91] width 141 height 17
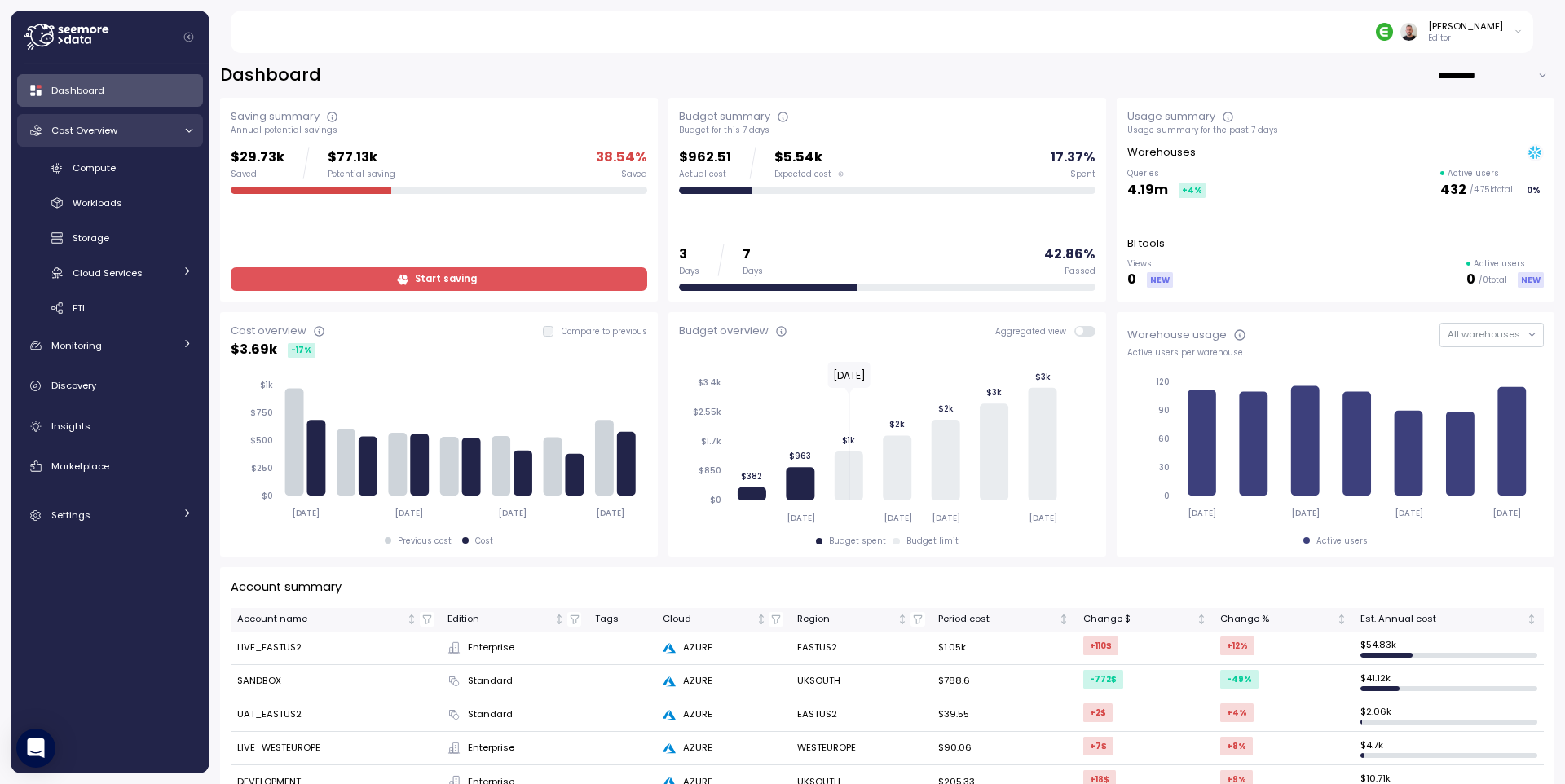
click at [181, 135] on link "Cost Overview" at bounding box center [110, 129] width 186 height 32
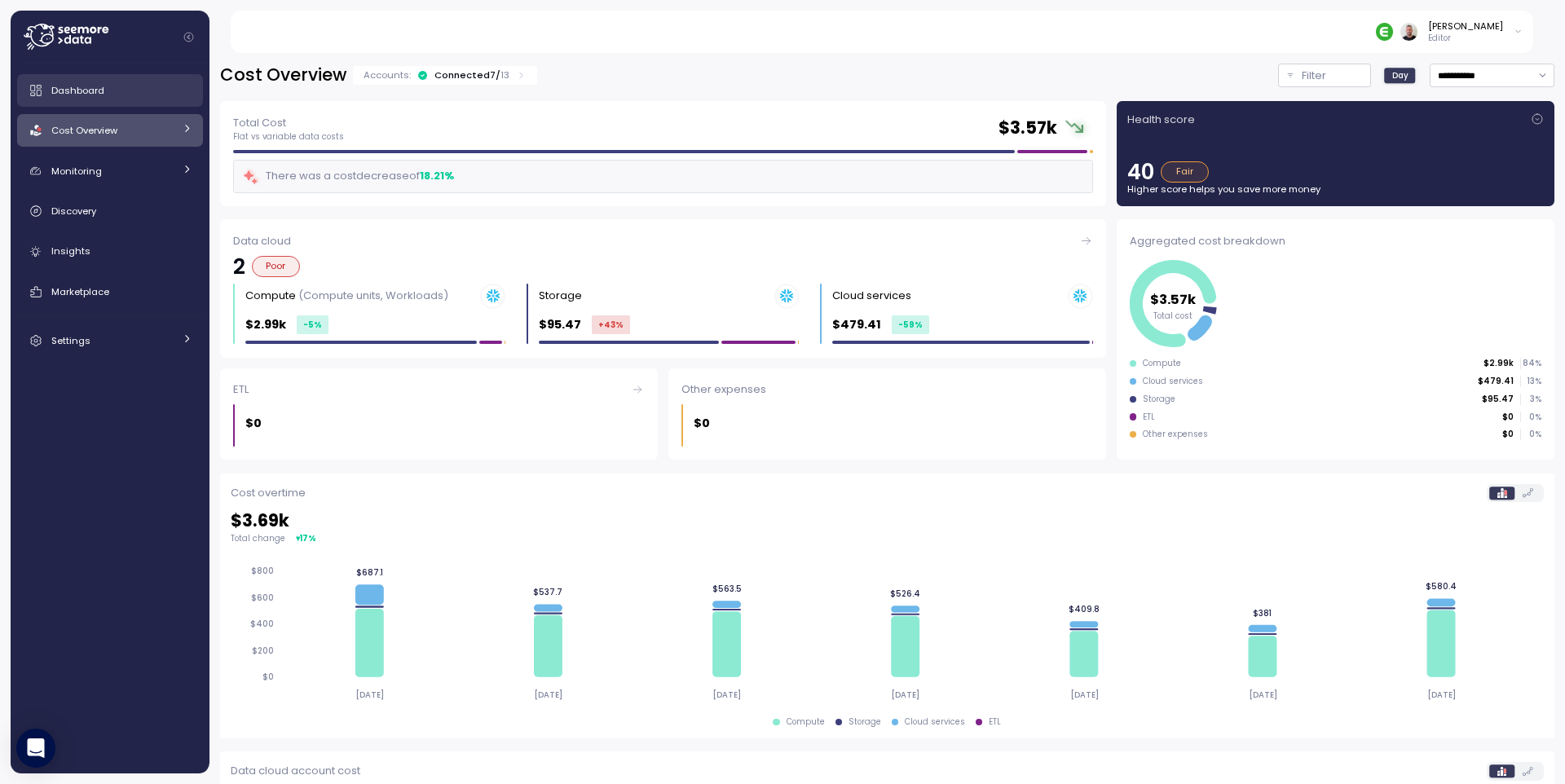
click at [129, 101] on link "Dashboard" at bounding box center [110, 90] width 186 height 32
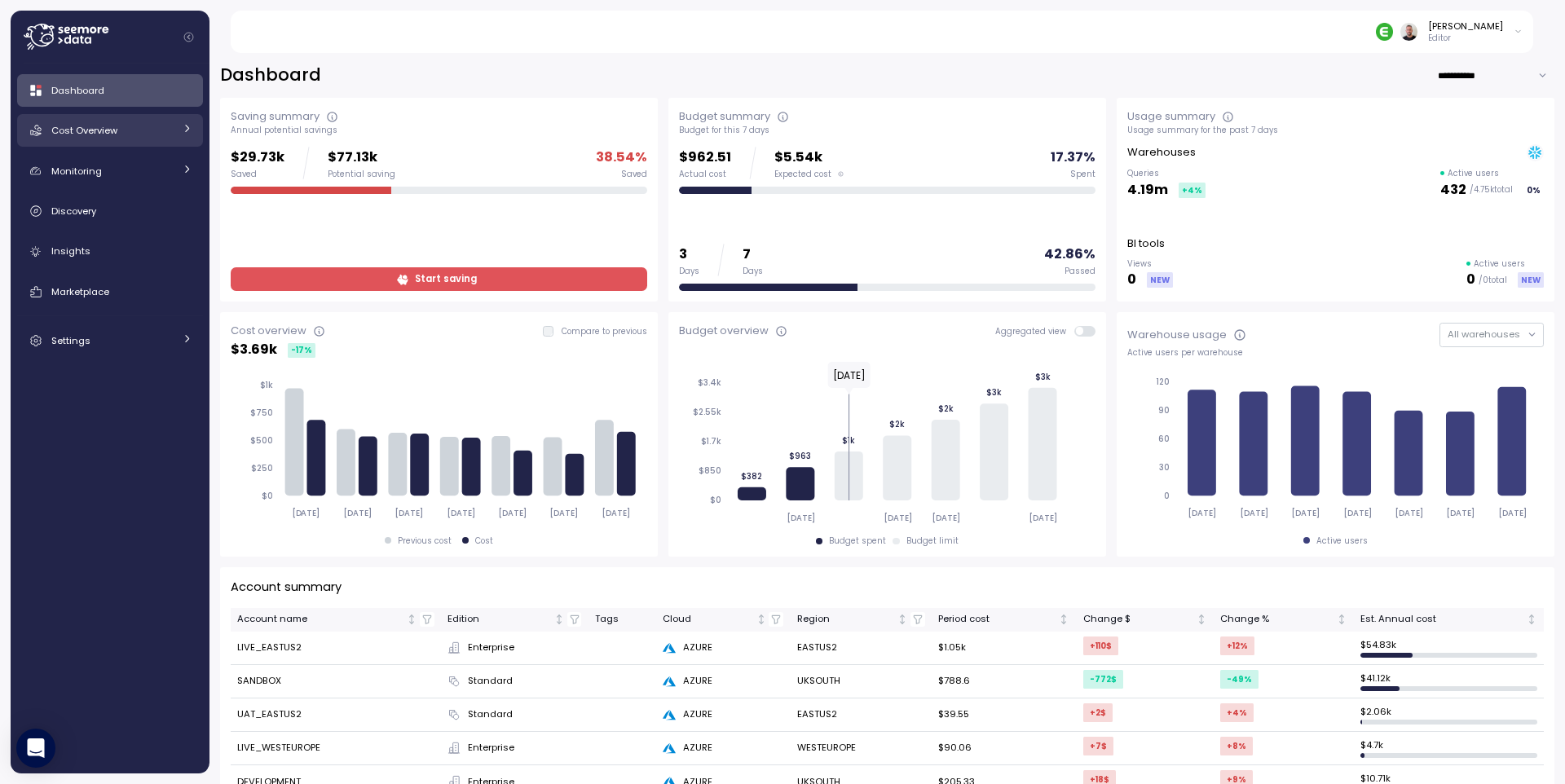
click at [185, 128] on icon at bounding box center [186, 128] width 10 height 10
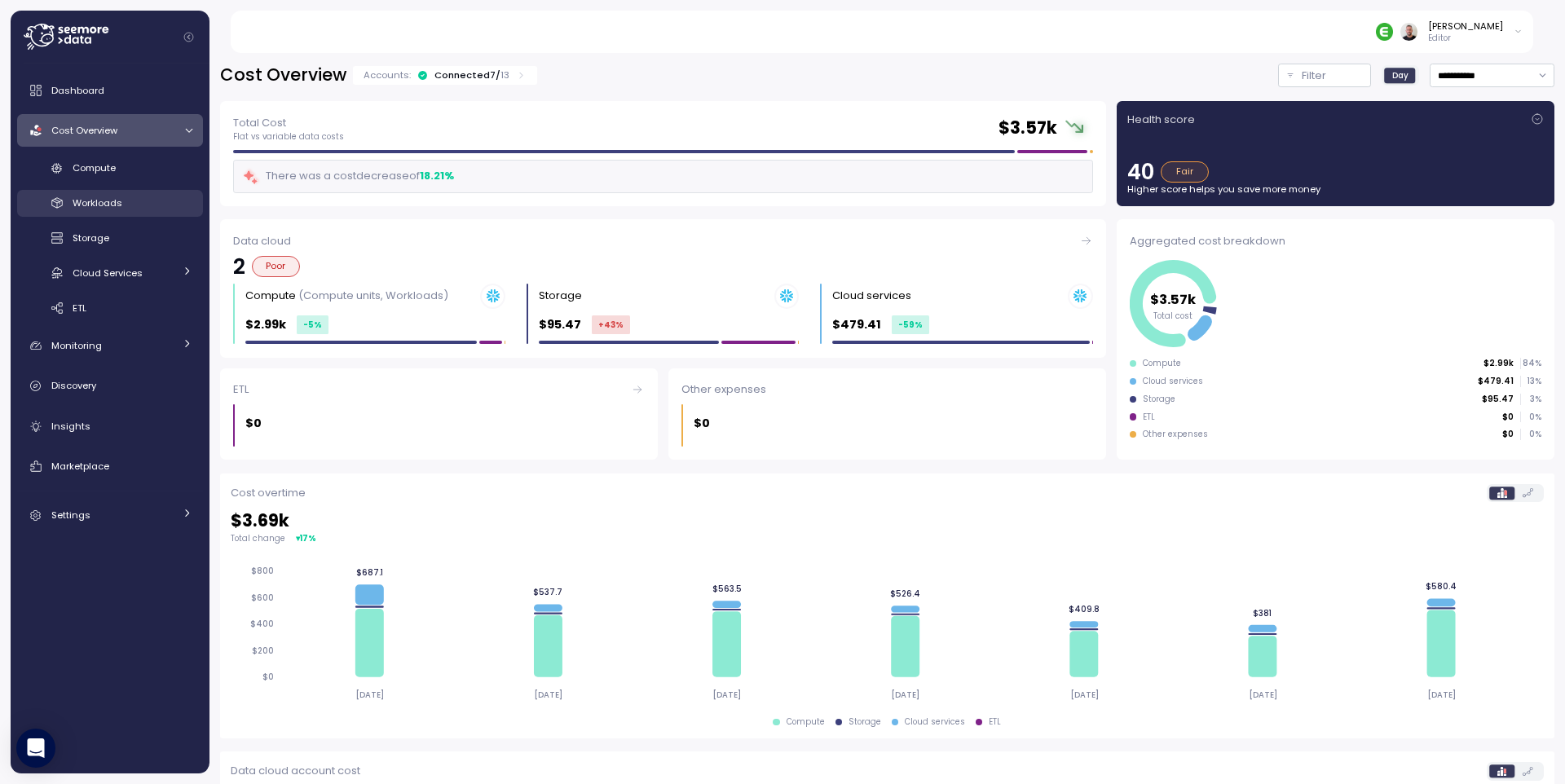
click at [120, 209] on span "Workloads" at bounding box center [97, 202] width 50 height 13
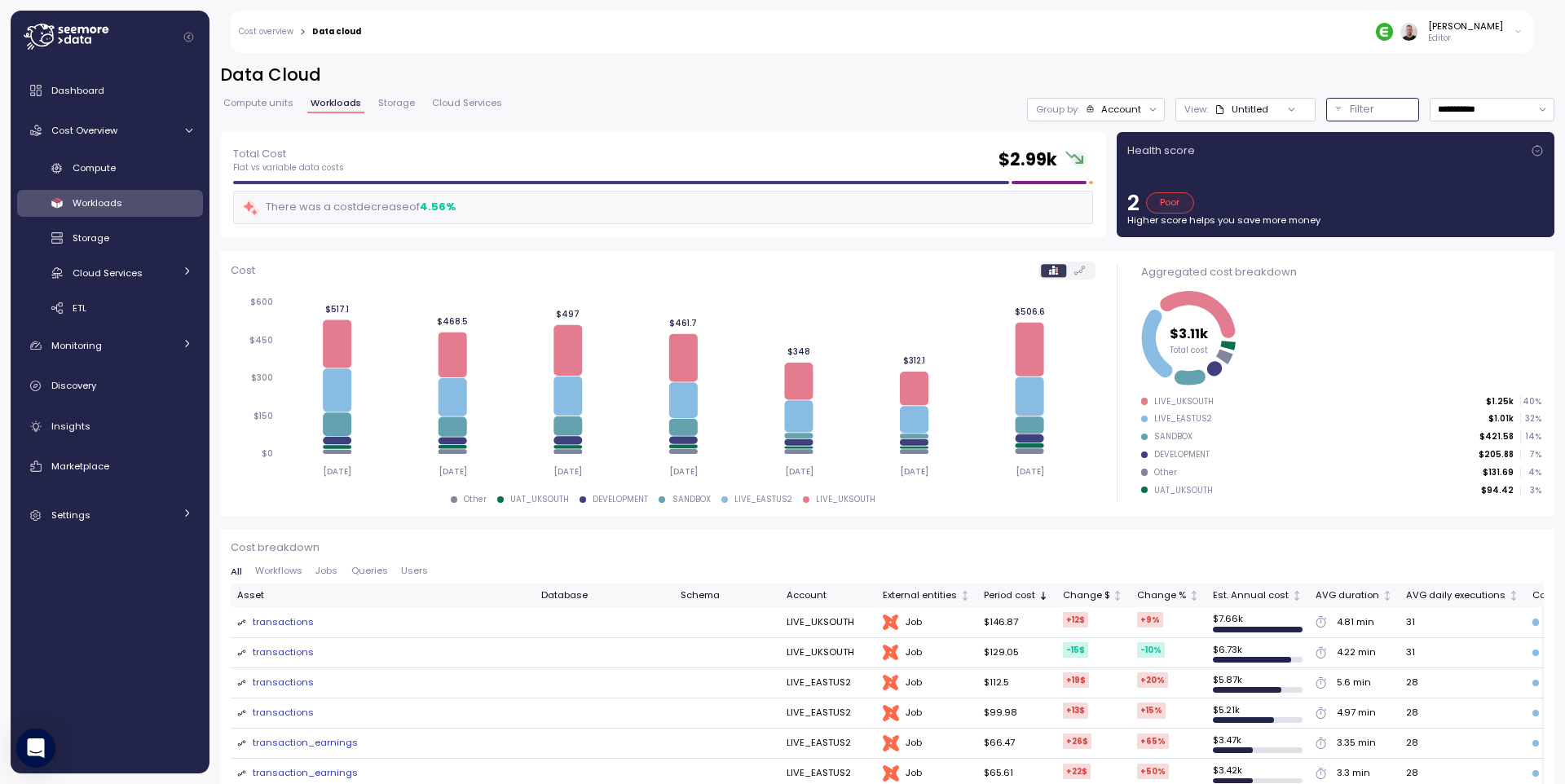
click at [1349, 109] on p "Filter" at bounding box center [1362, 109] width 24 height 17
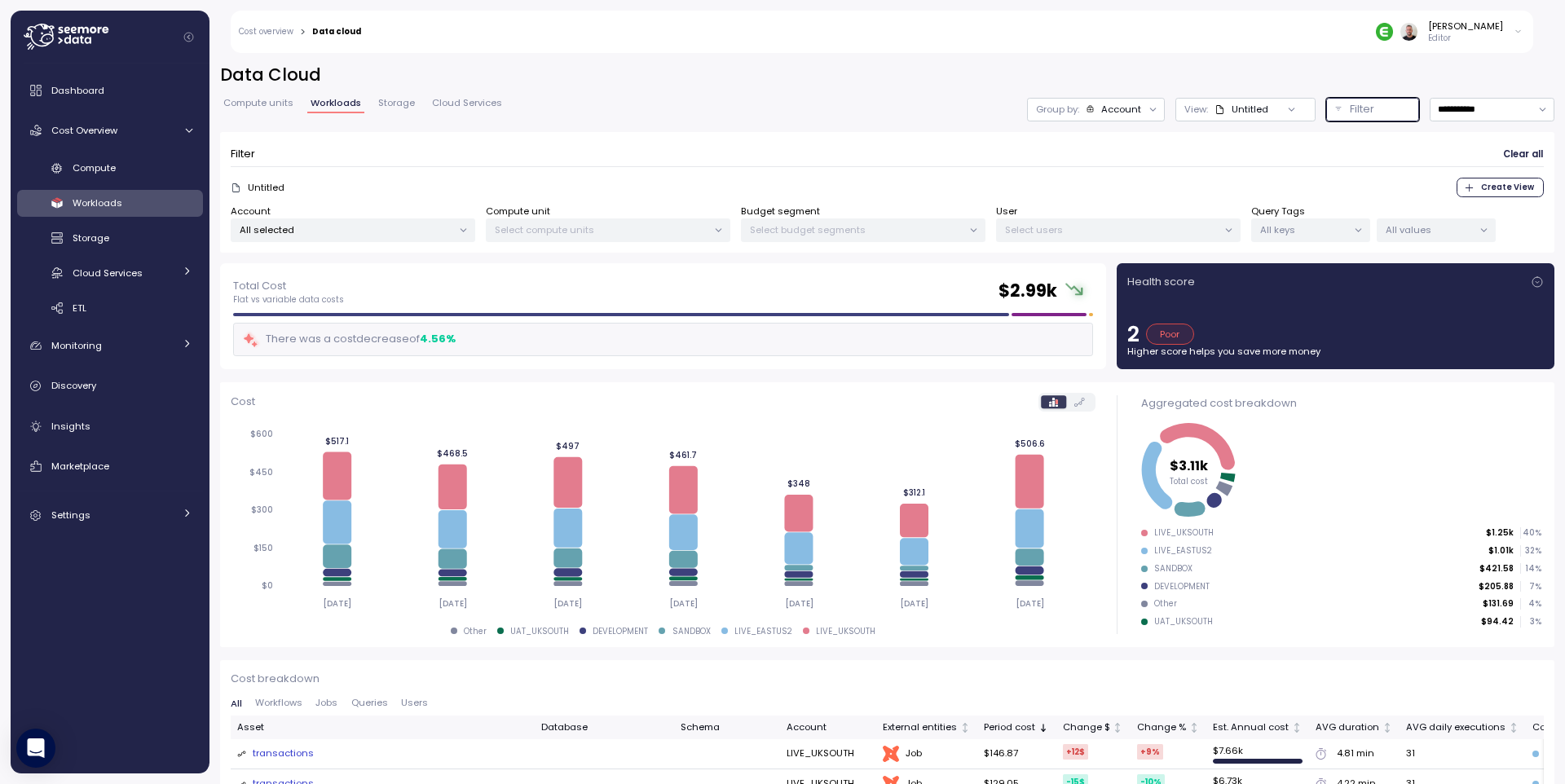
click at [1322, 234] on p "All keys" at bounding box center [1303, 229] width 87 height 13
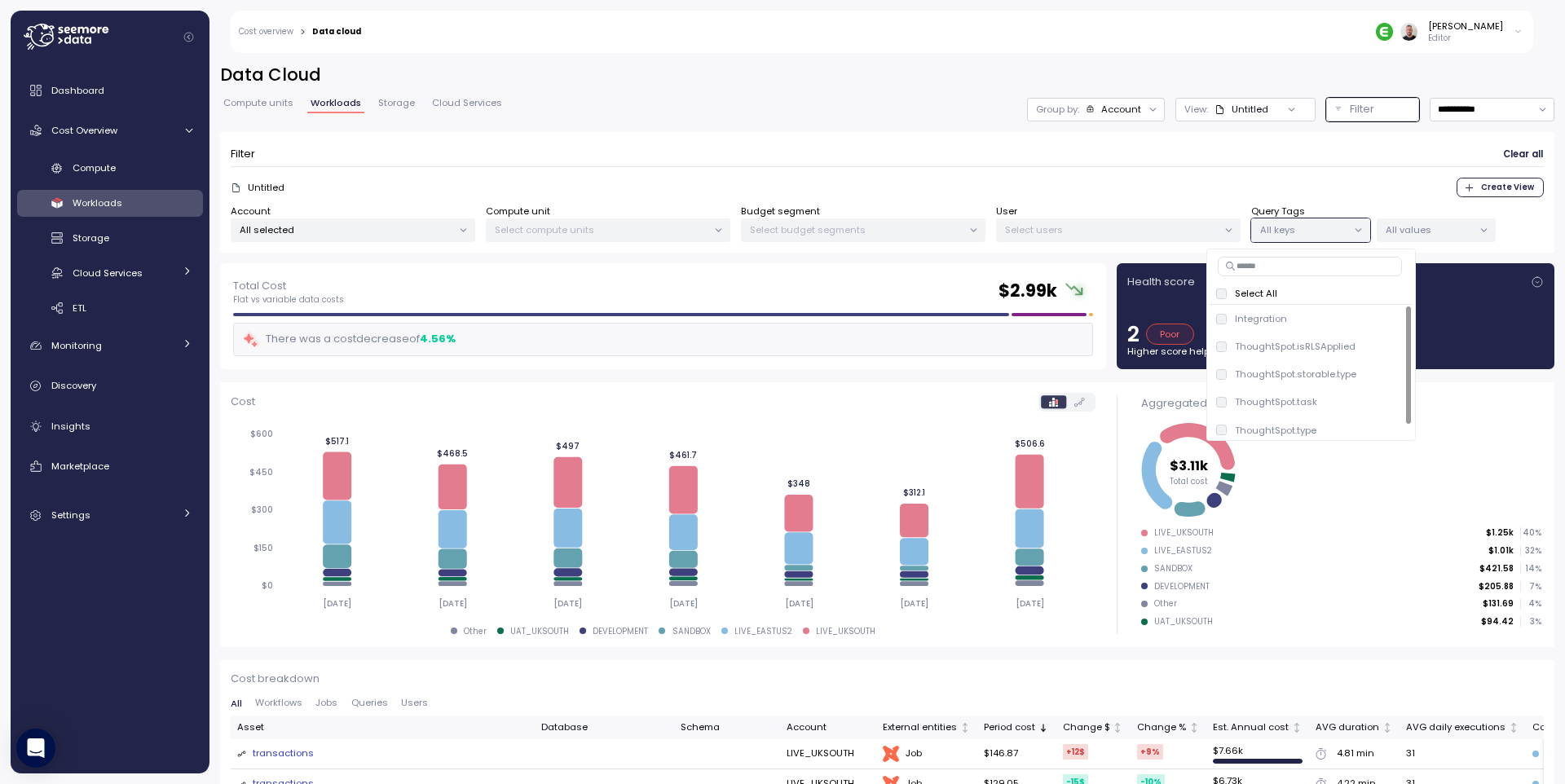
click at [1284, 270] on input at bounding box center [1309, 266] width 184 height 19
type input "****"
click at [1389, 378] on span "only" at bounding box center [1386, 374] width 18 height 18
click at [1453, 229] on p "All values" at bounding box center [1429, 229] width 87 height 13
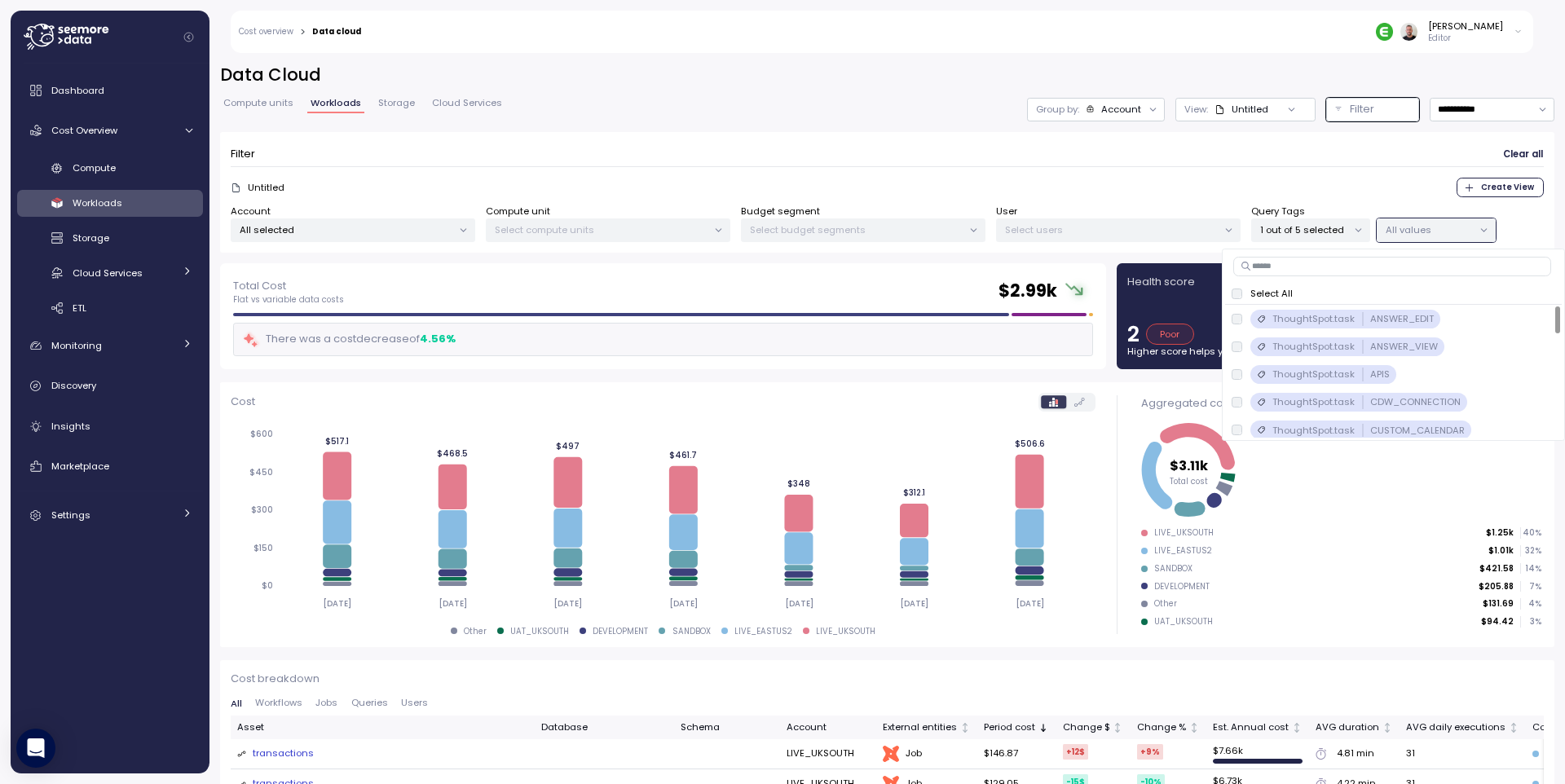
click at [1278, 298] on p "Select All" at bounding box center [1272, 293] width 43 height 13
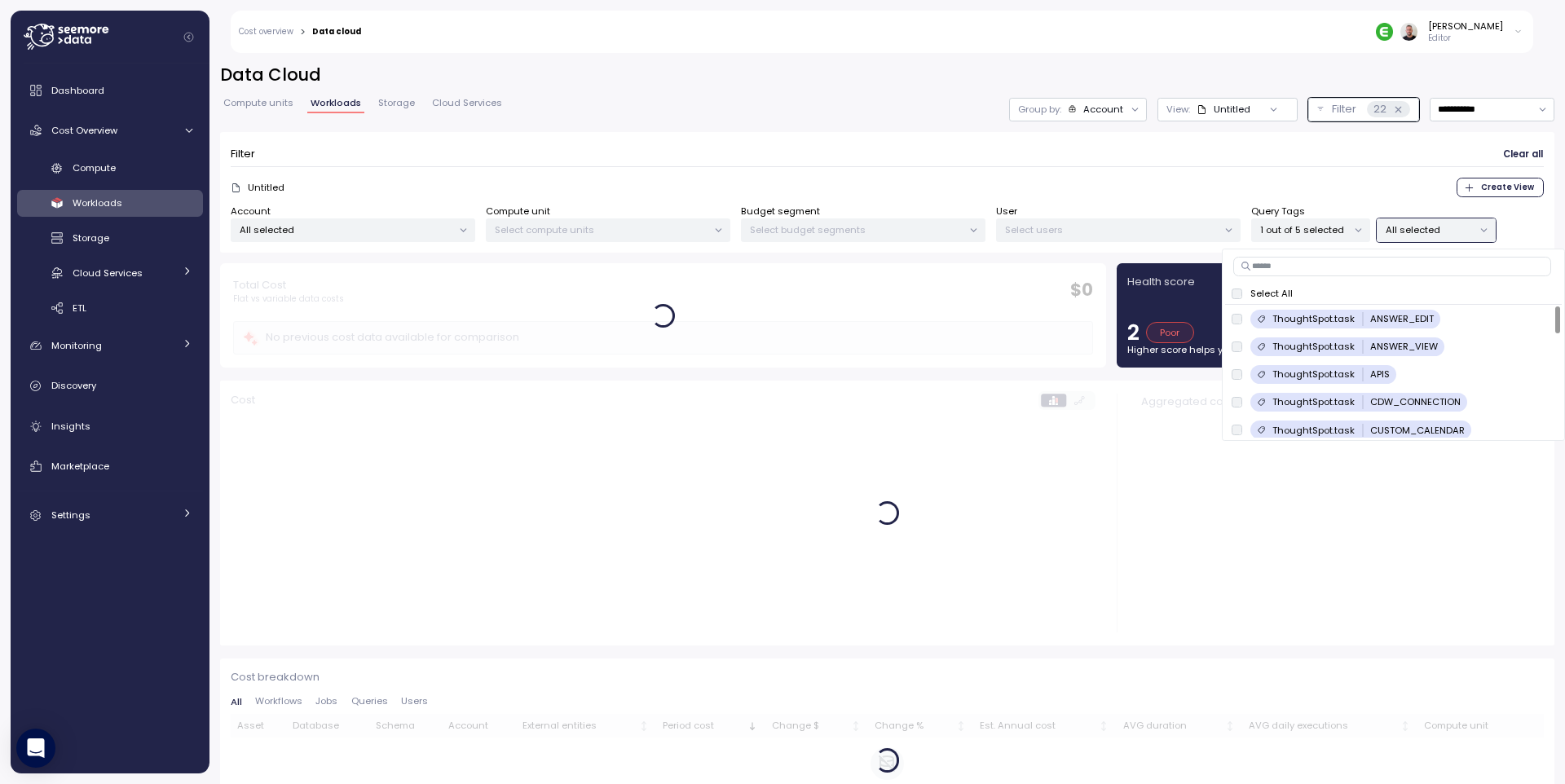
click at [1276, 184] on div "Untitled Create View" at bounding box center [886, 187] width 1312 height 19
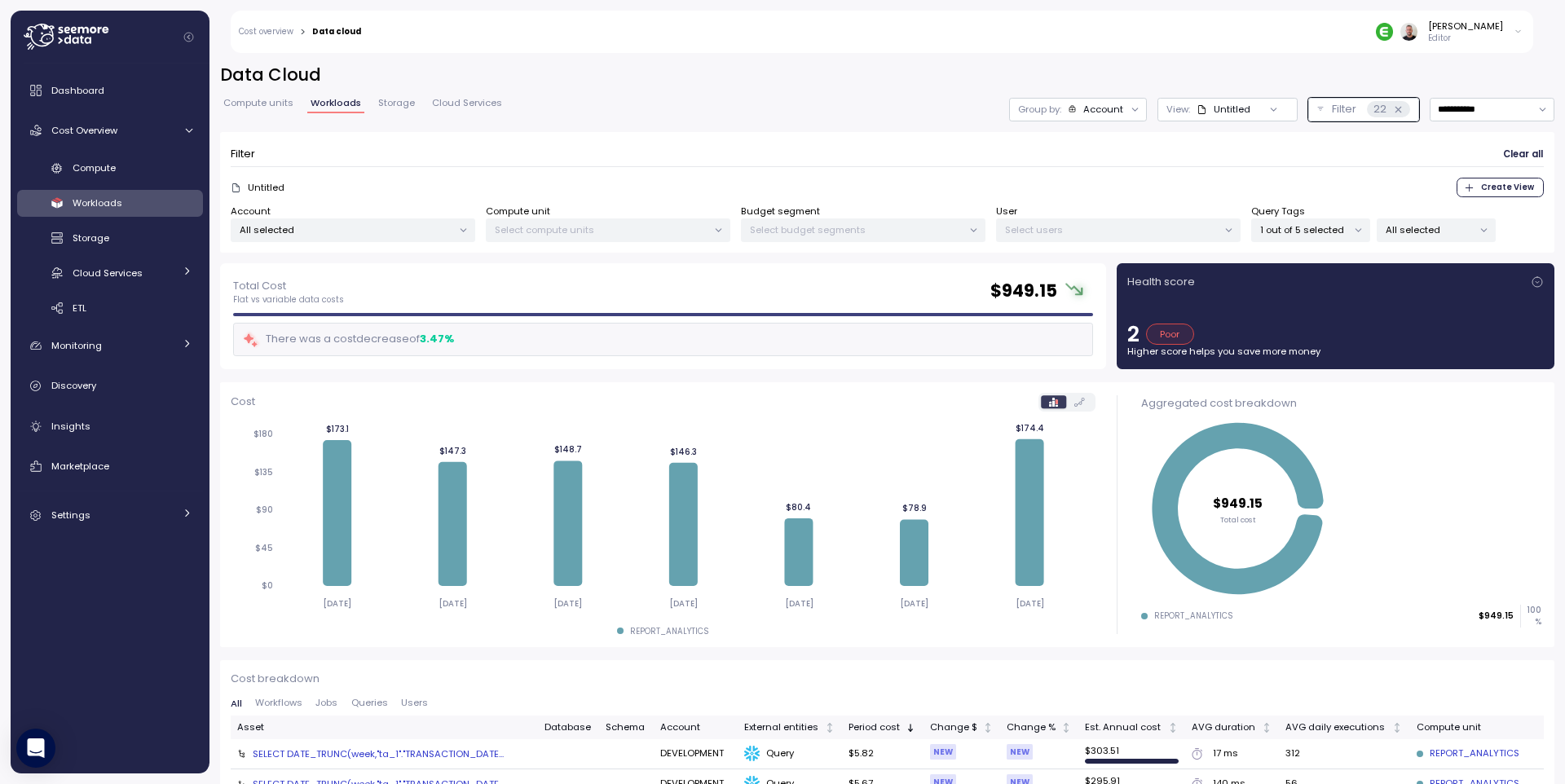
click at [1510, 156] on span "Clear all" at bounding box center [1522, 154] width 40 height 22
click at [1393, 113] on icon at bounding box center [1398, 109] width 10 height 10
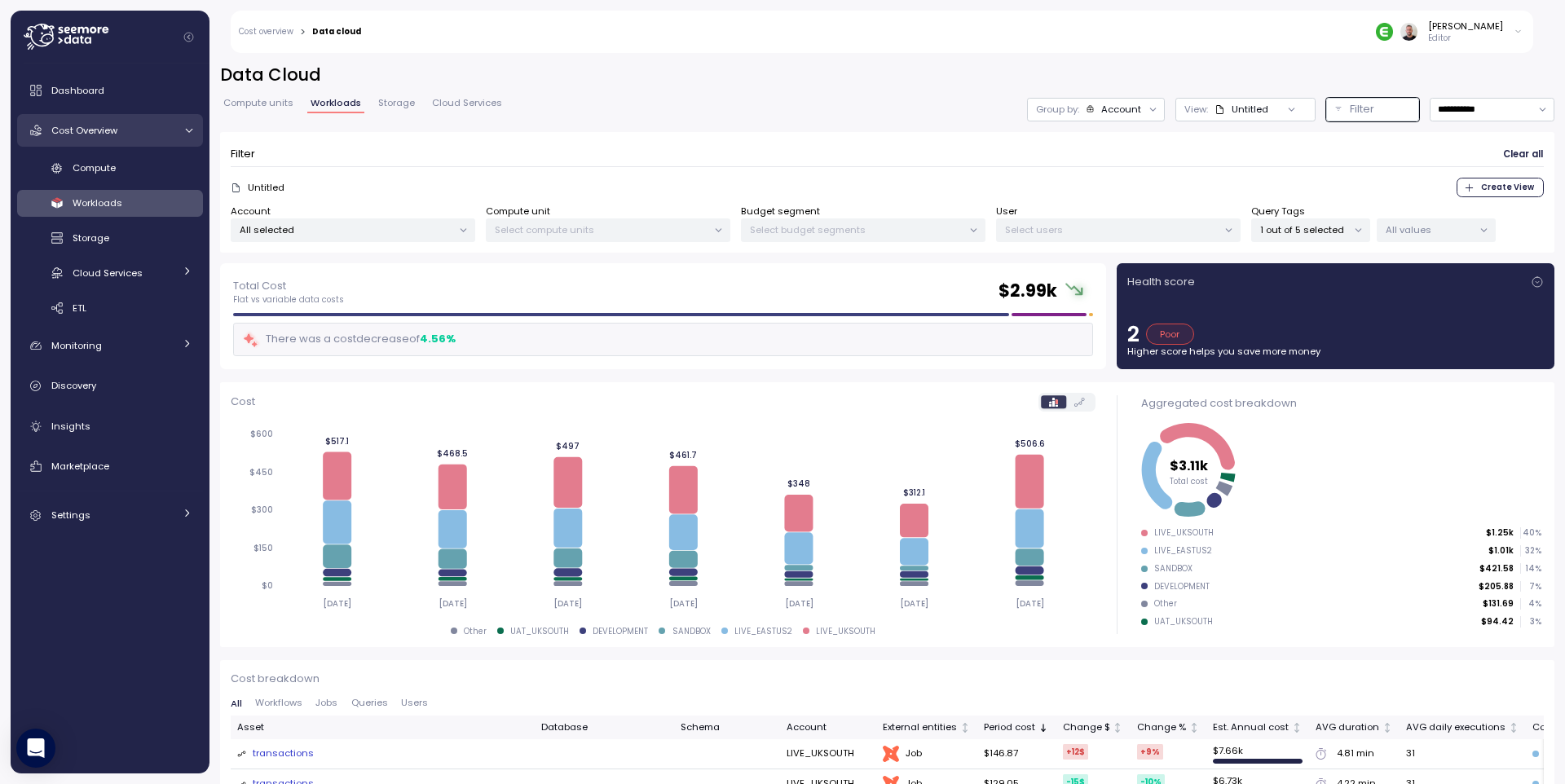
click at [189, 127] on icon at bounding box center [188, 130] width 10 height 10
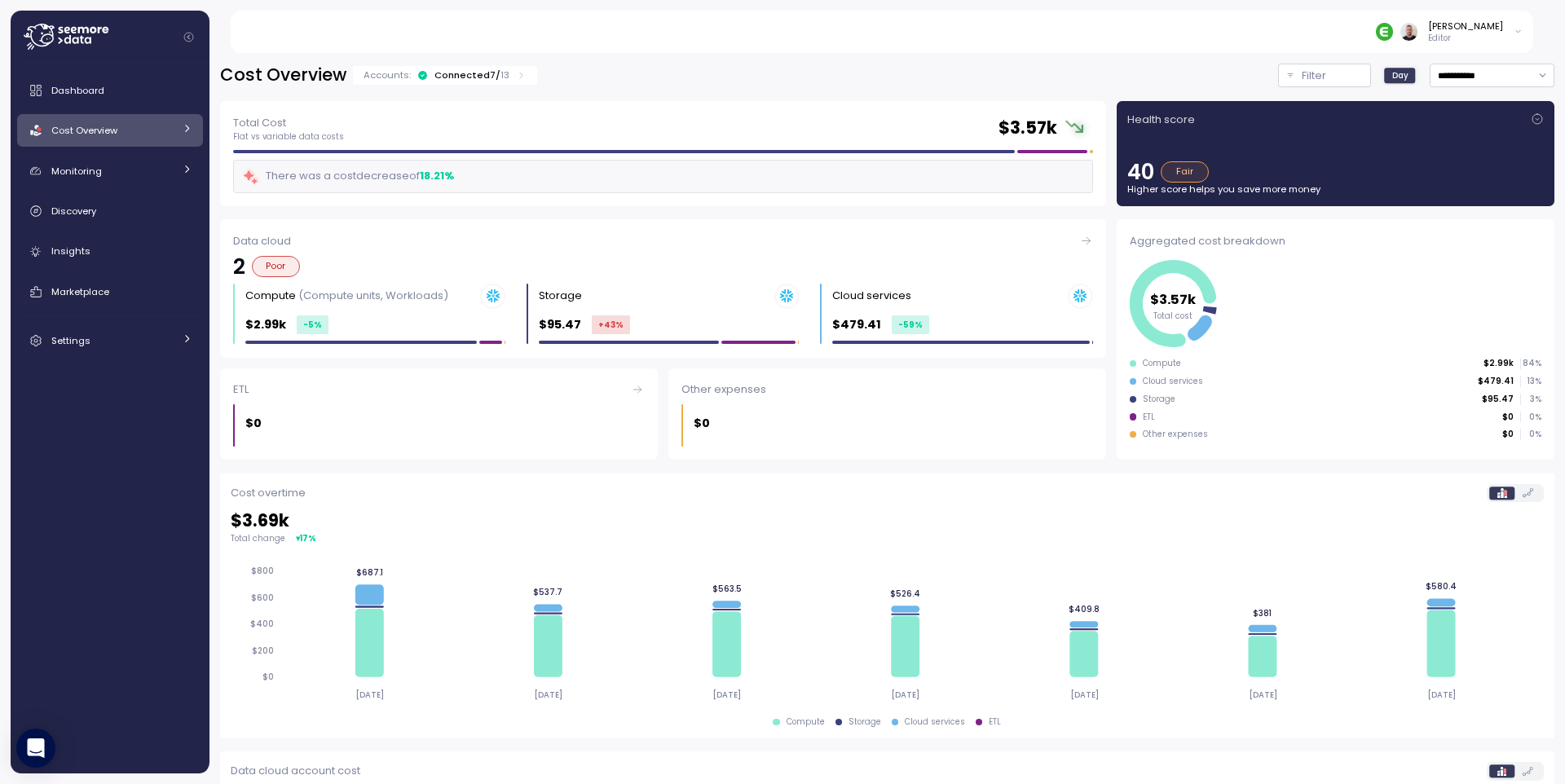
click at [190, 133] on icon at bounding box center [186, 128] width 10 height 10
click at [100, 205] on span "Workloads" at bounding box center [97, 202] width 50 height 13
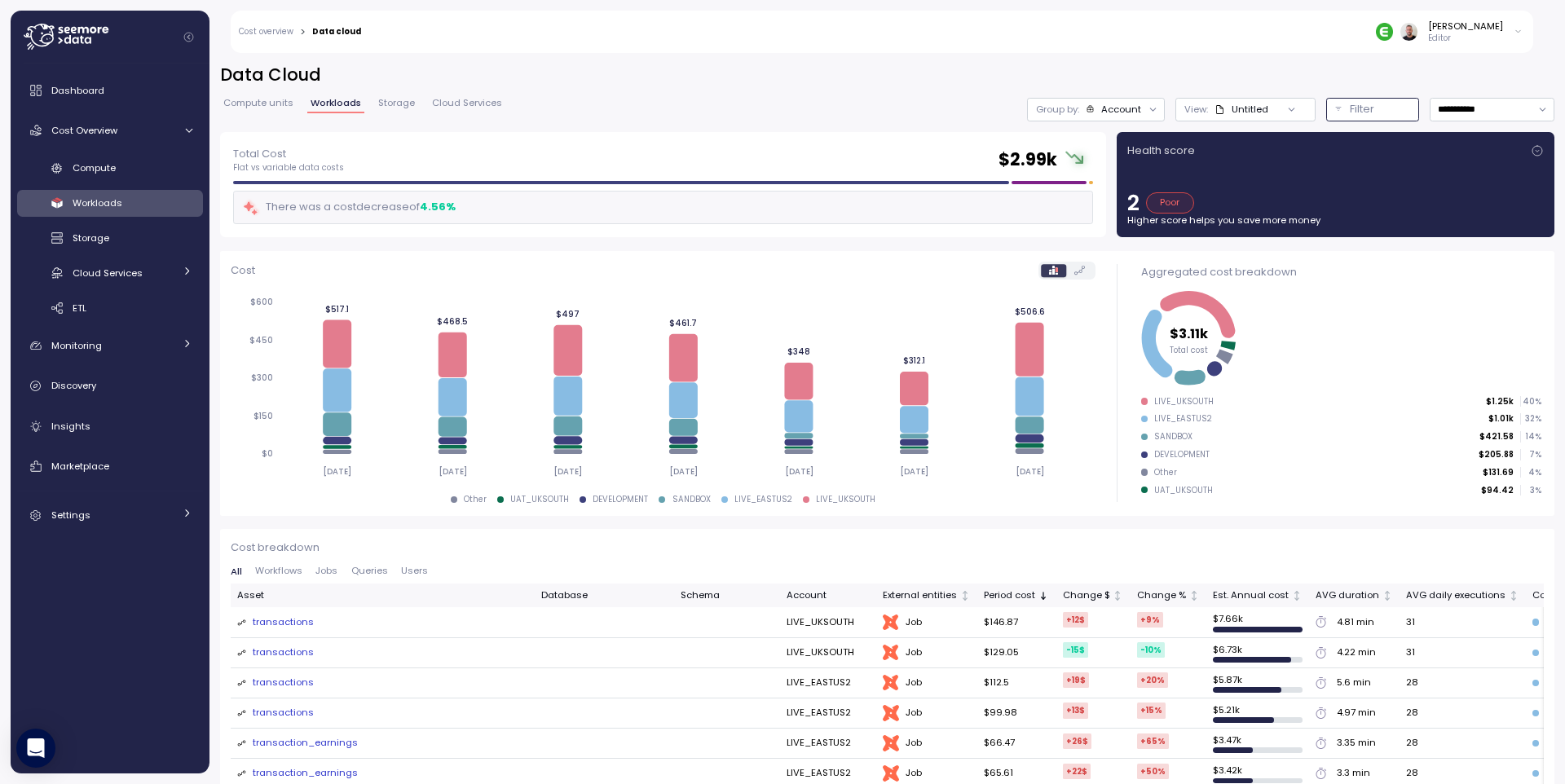
click at [1354, 106] on p "Filter" at bounding box center [1362, 109] width 24 height 17
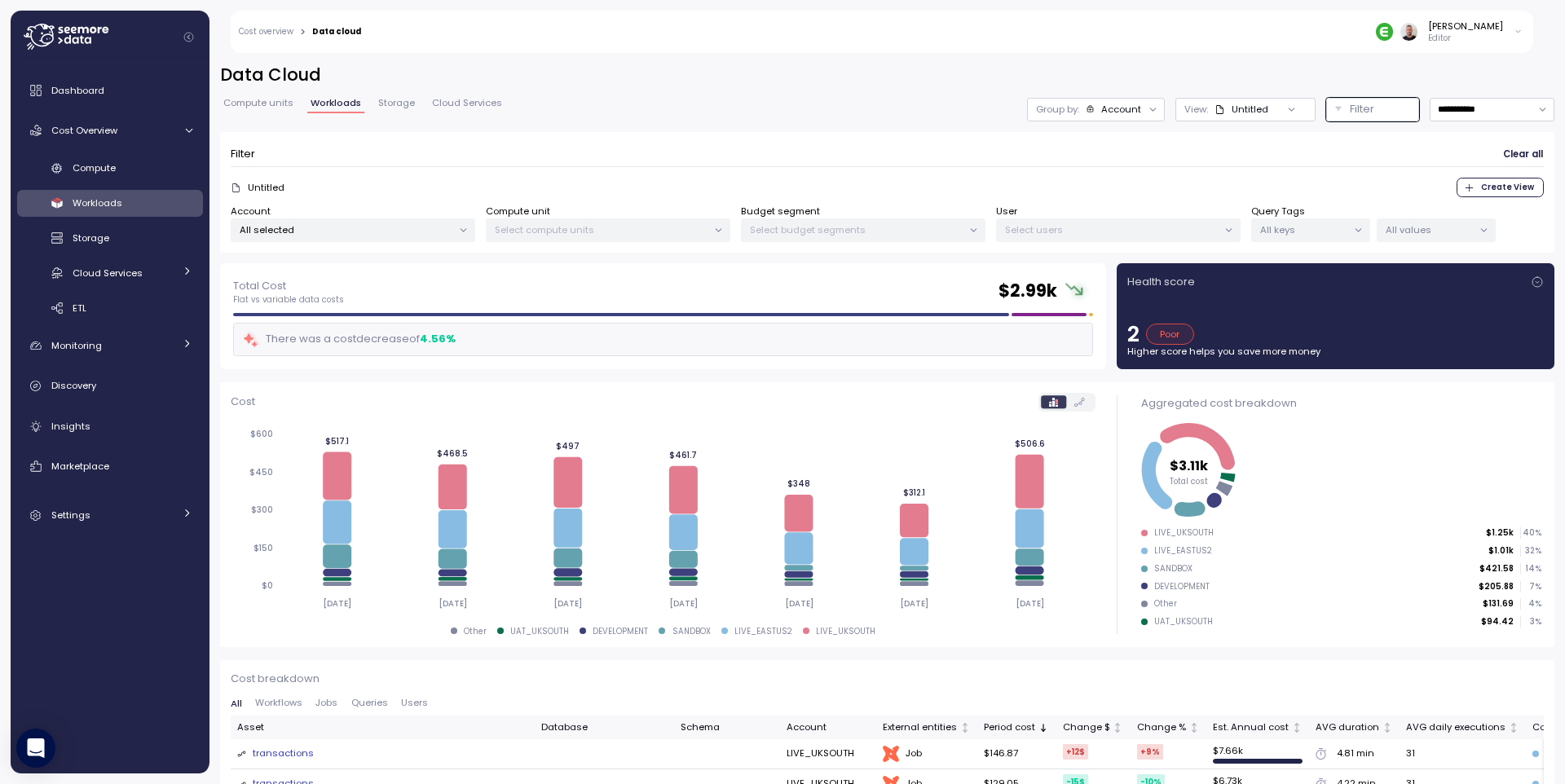
click at [1353, 227] on icon at bounding box center [1358, 229] width 10 height 10
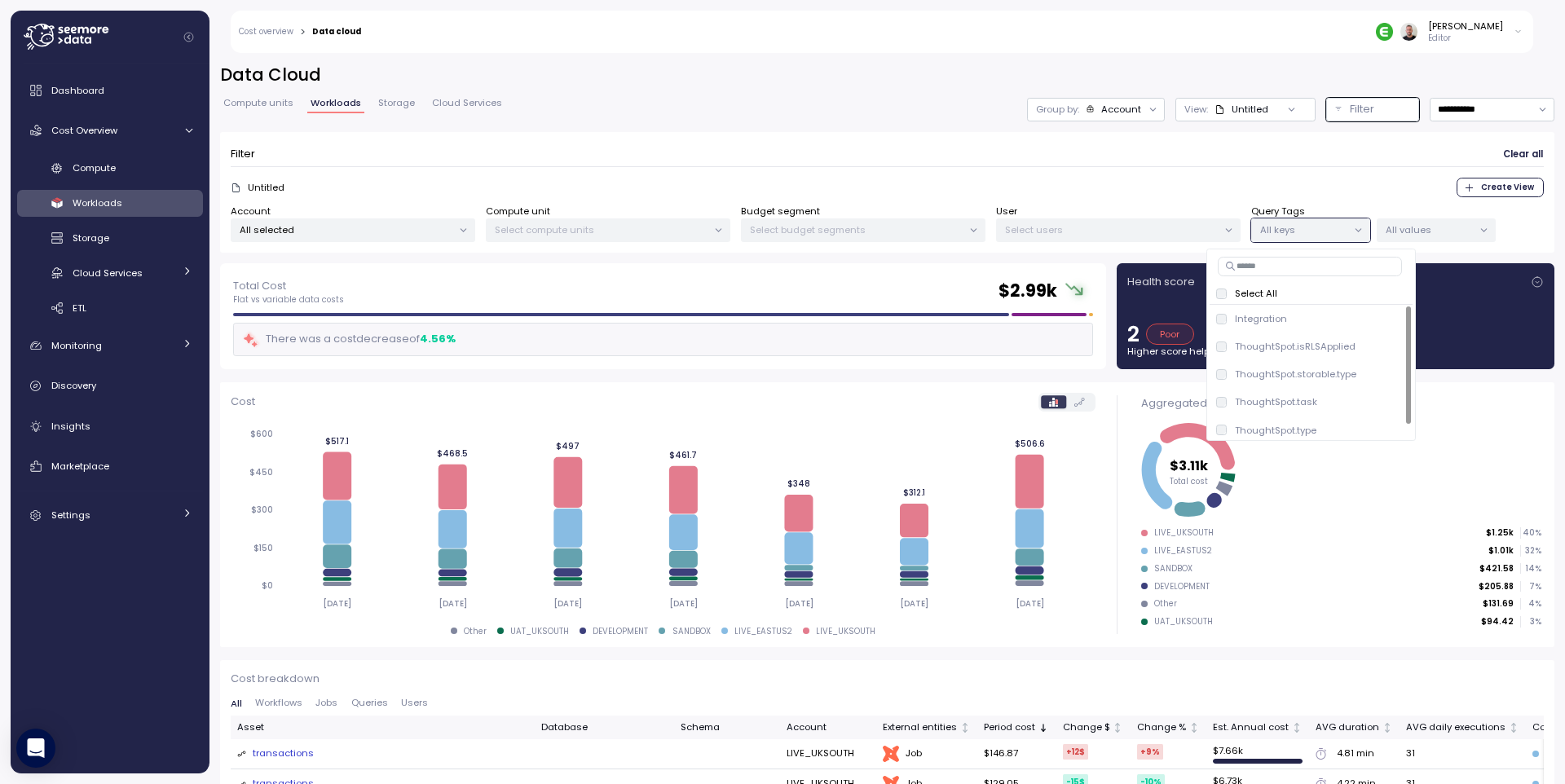
click at [1305, 263] on input at bounding box center [1309, 266] width 184 height 19
type input "****"
click at [1387, 375] on span "only" at bounding box center [1386, 374] width 18 height 18
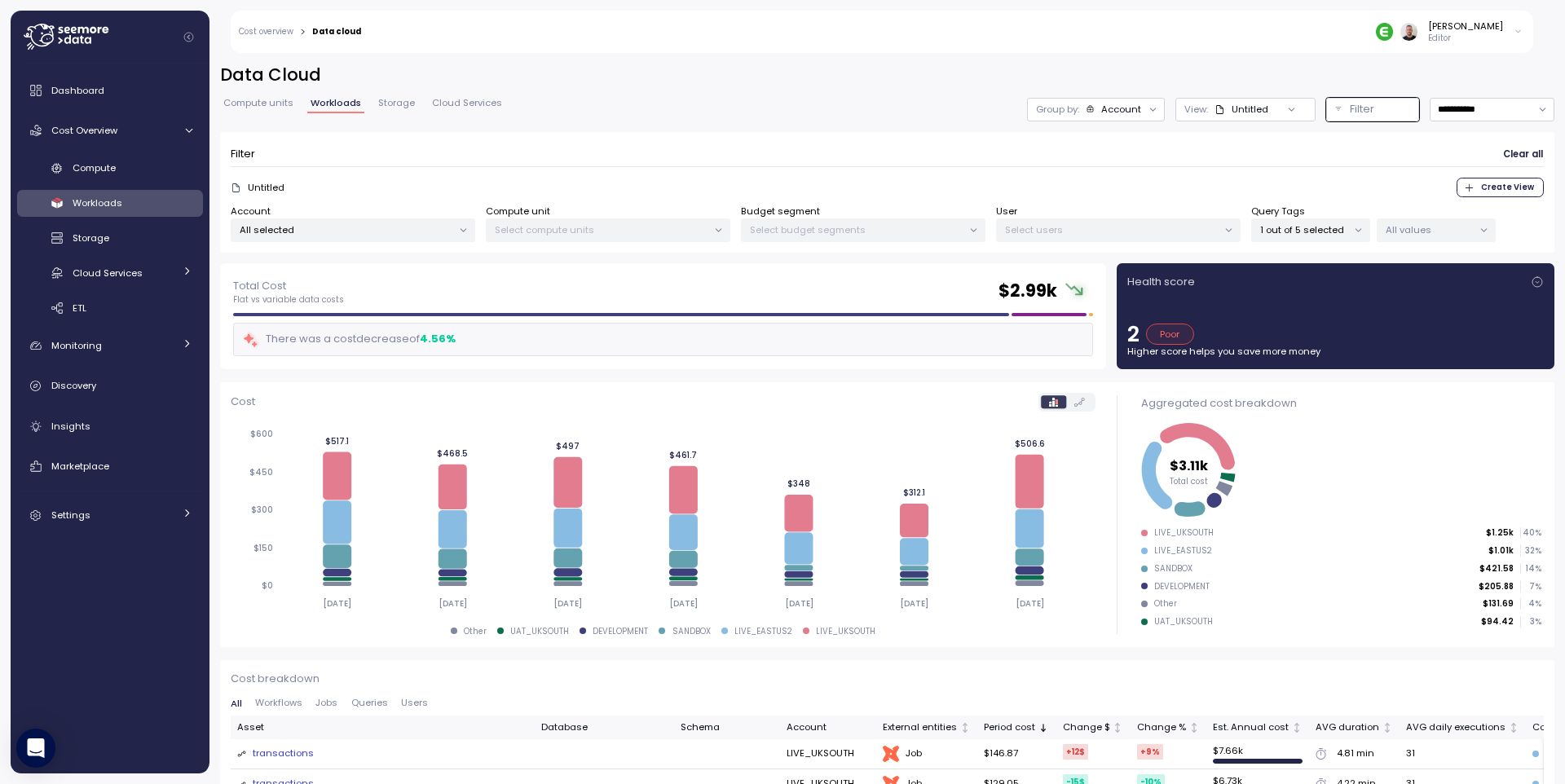
click at [1484, 234] on icon at bounding box center [1483, 229] width 10 height 10
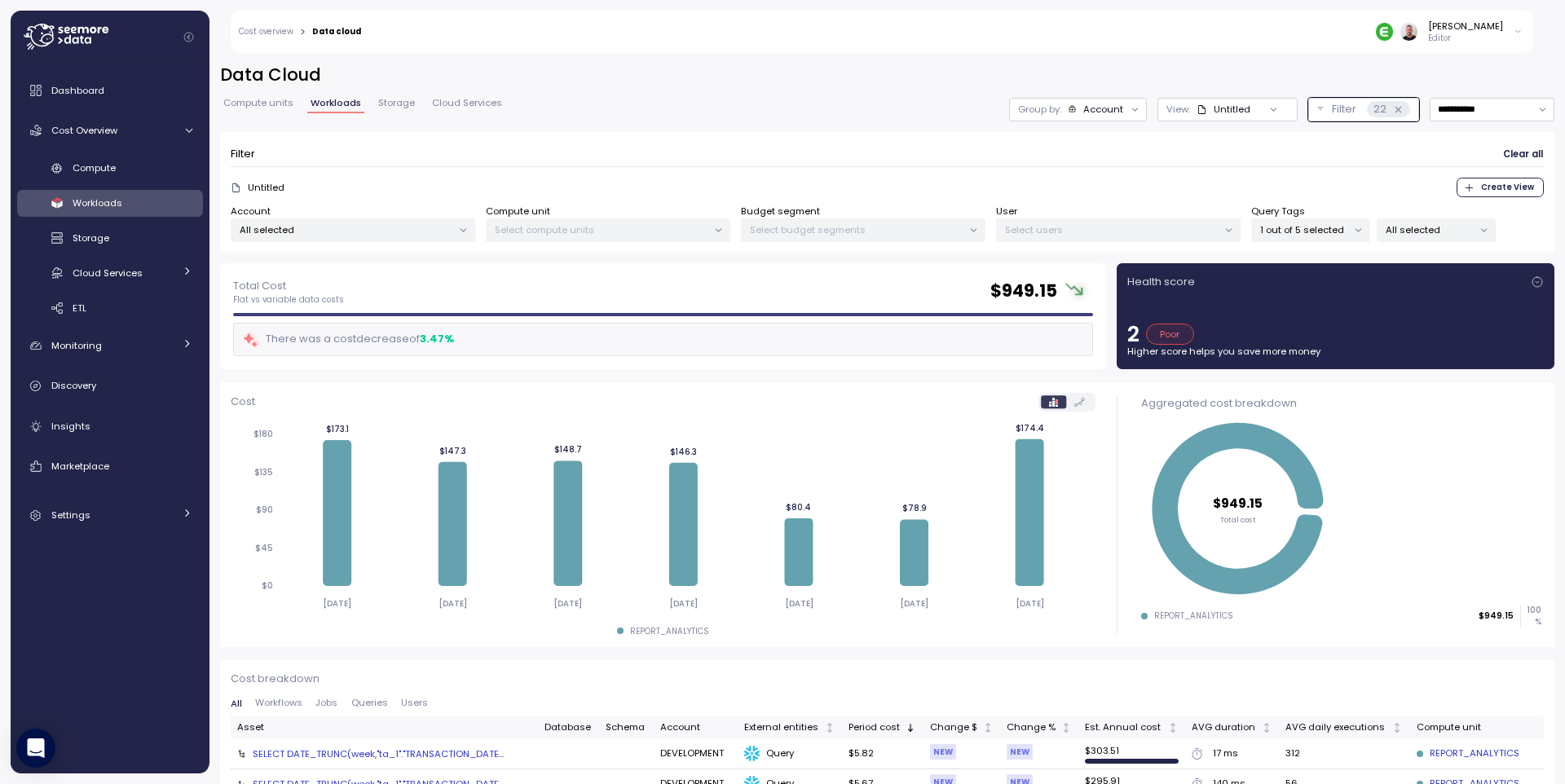
click at [793, 116] on div "**********" at bounding box center [887, 110] width 1334 height 24
click at [1124, 112] on div at bounding box center [1135, 109] width 23 height 23
click at [1129, 109] on icon at bounding box center [1134, 109] width 10 height 10
click at [1097, 168] on icon at bounding box center [1097, 172] width 10 height 10
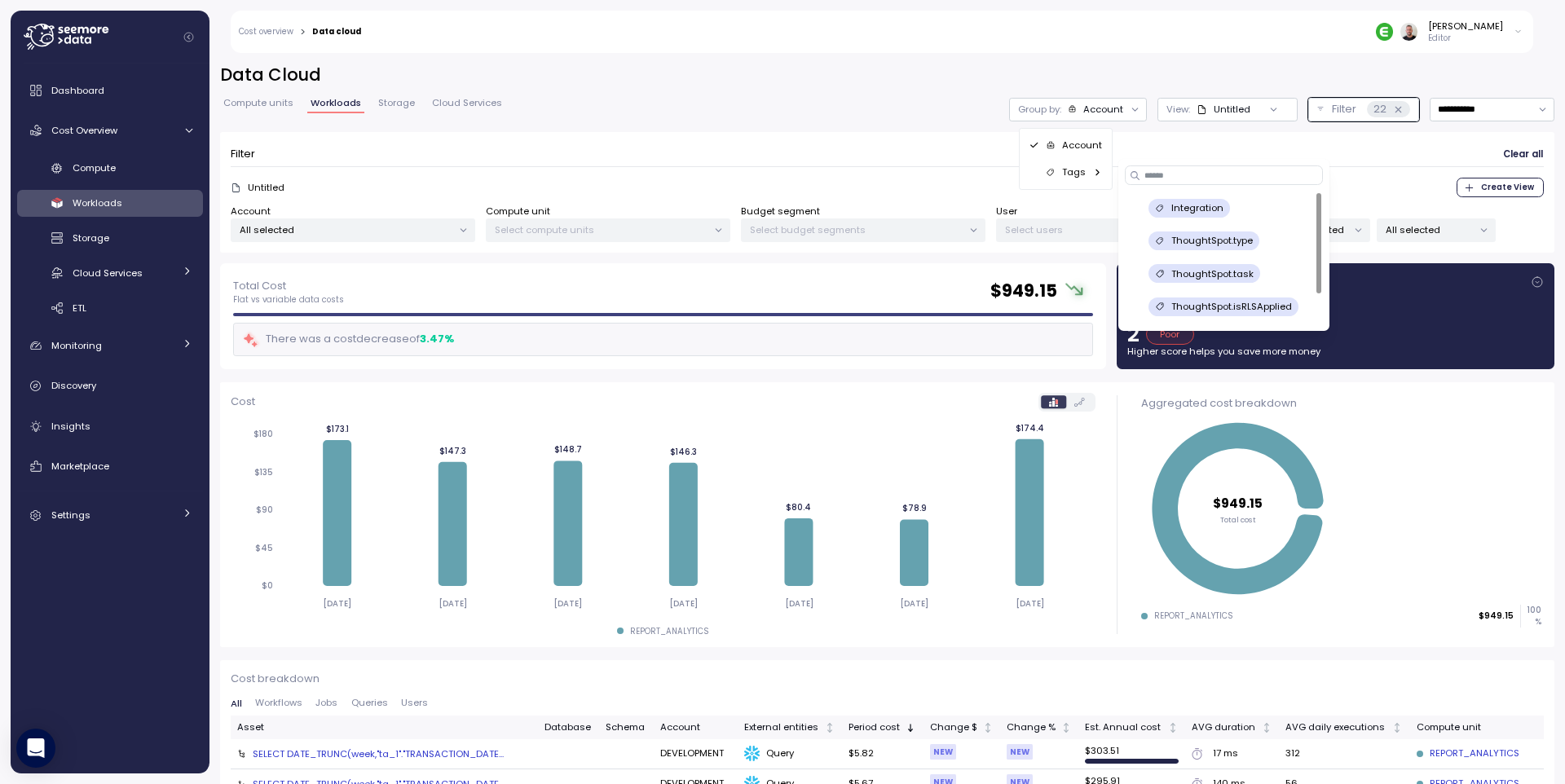
click at [1249, 277] on p "ThoughtSpot.task" at bounding box center [1212, 274] width 82 height 13
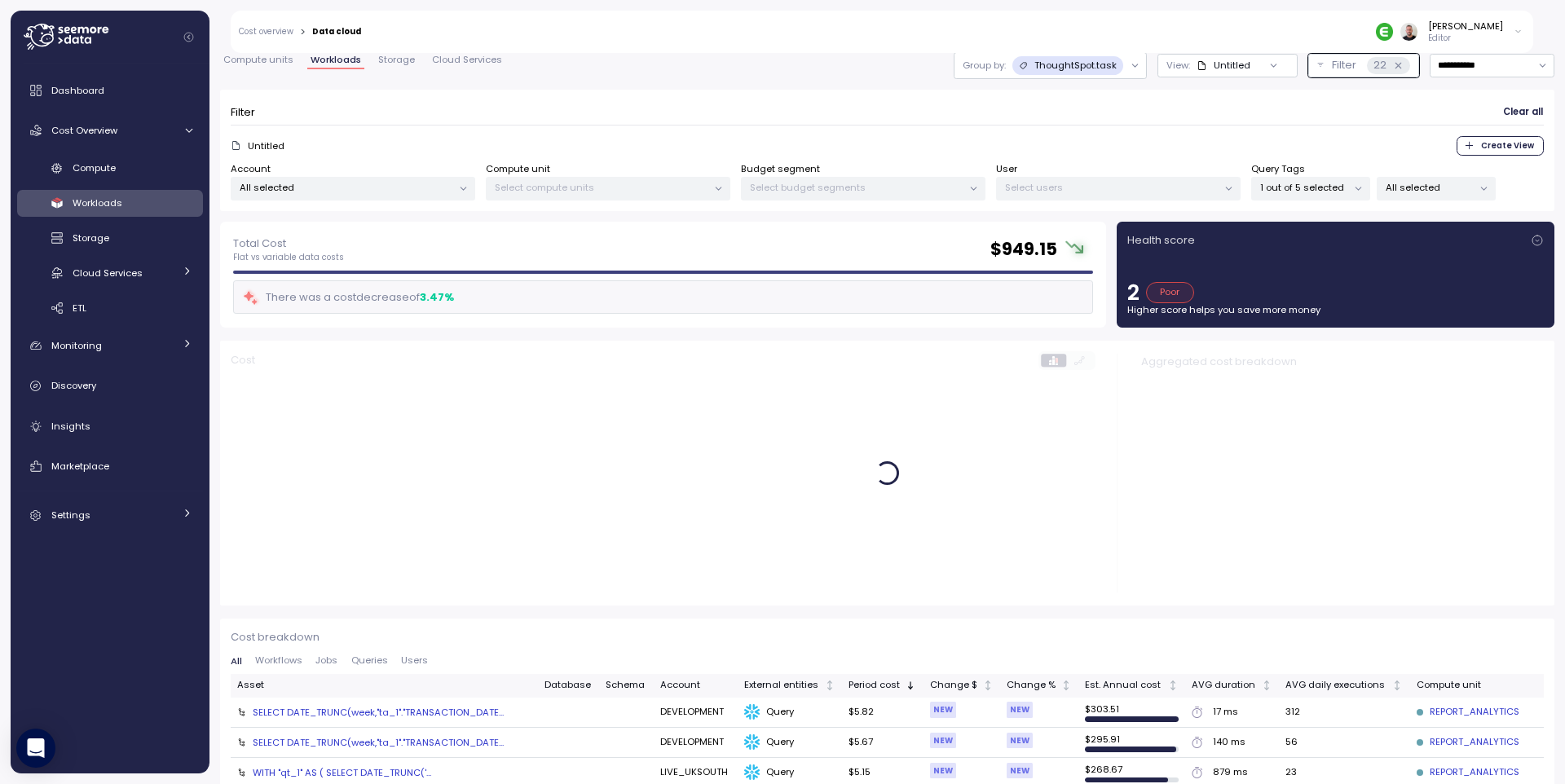
scroll to position [98, 0]
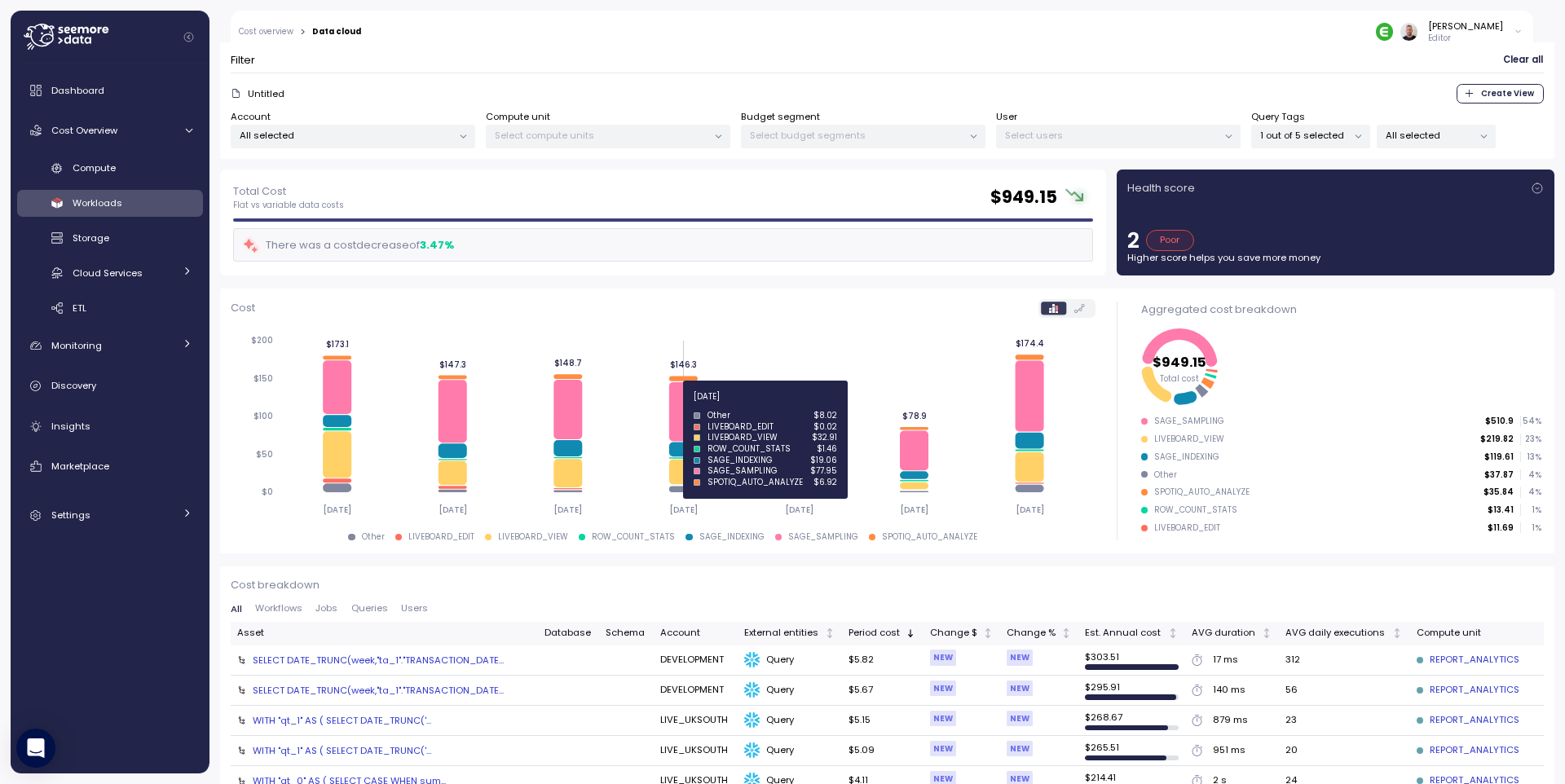
click at [672, 406] on icon at bounding box center [683, 410] width 29 height 58
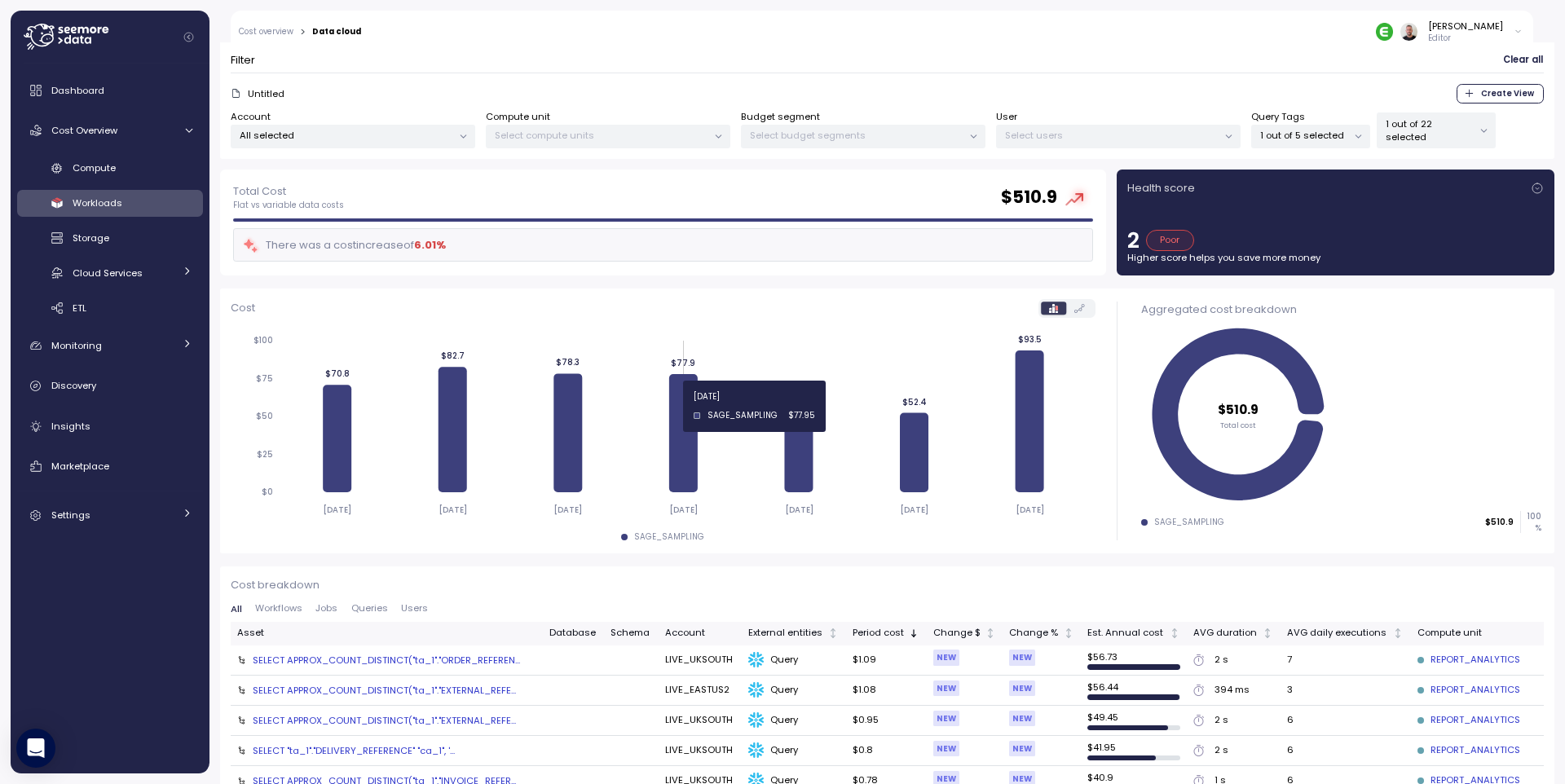
click at [1510, 59] on span "Clear all" at bounding box center [1522, 60] width 40 height 22
click at [1322, 132] on p "1 out of 5 selected" at bounding box center [1303, 135] width 87 height 13
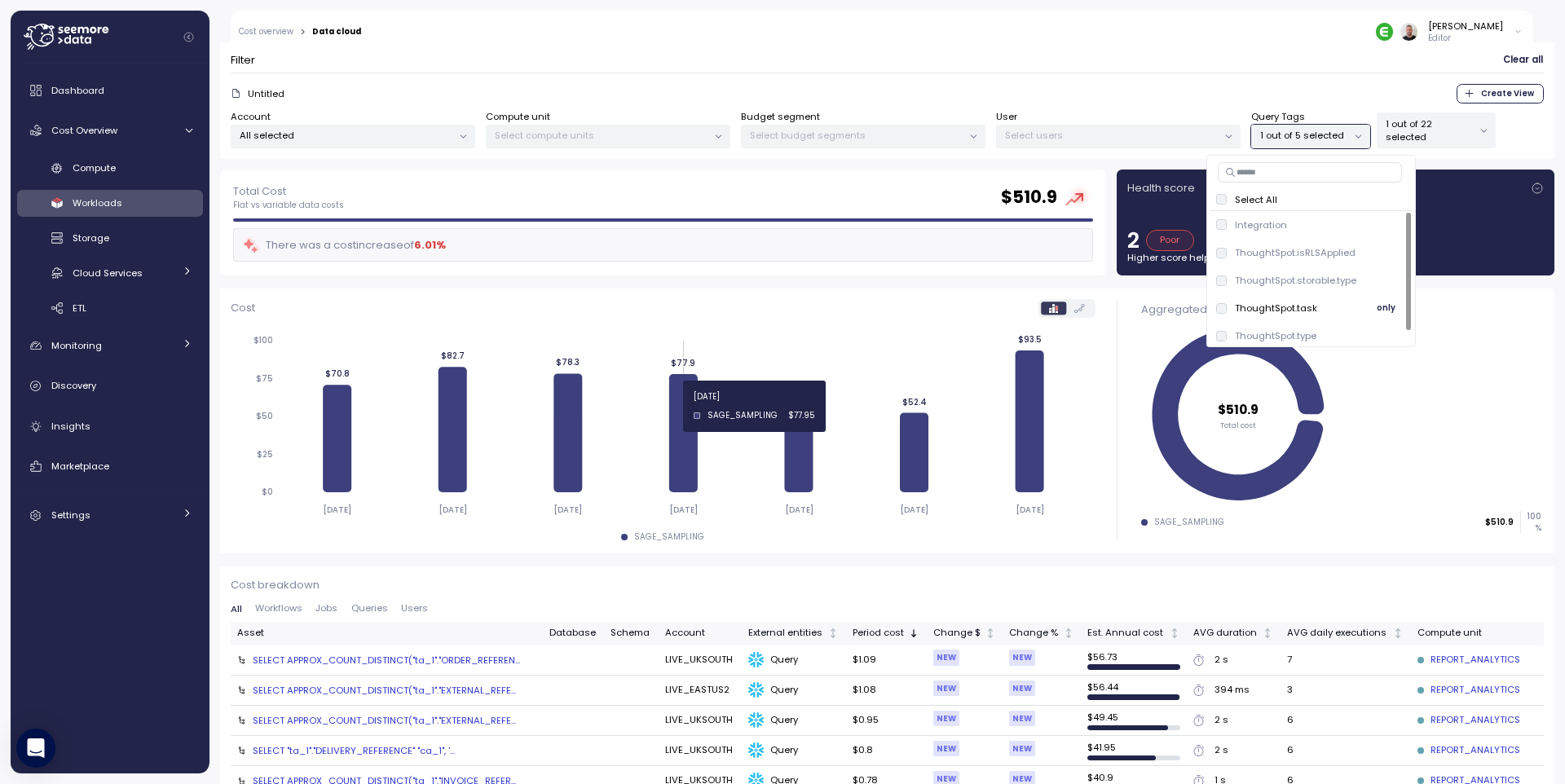
click at [1227, 308] on div "ThoughtSpot.task" at bounding box center [1266, 308] width 101 height 13
click at [1415, 127] on p "1 out of 32 selected" at bounding box center [1429, 130] width 87 height 27
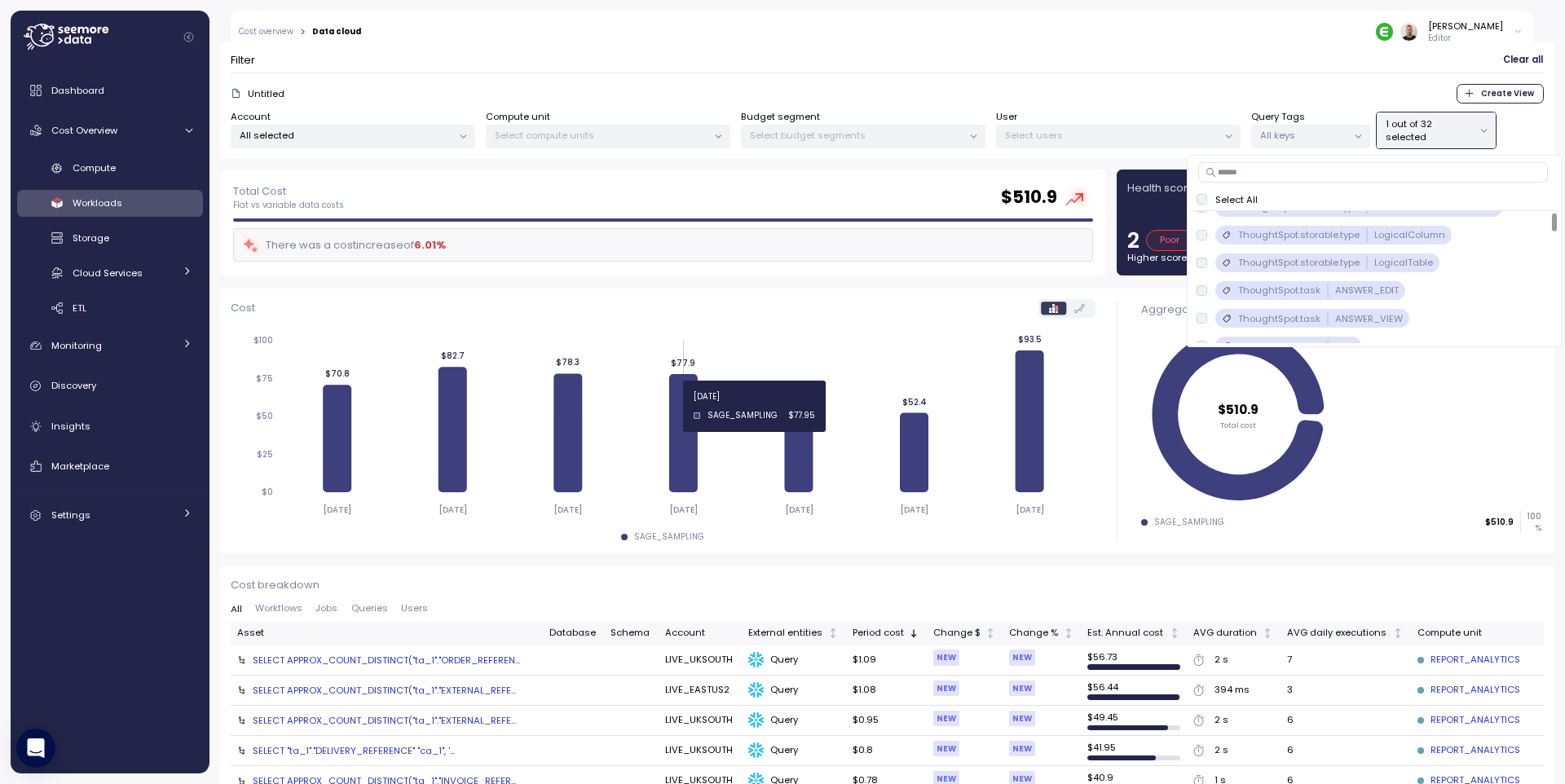
scroll to position [0, 0]
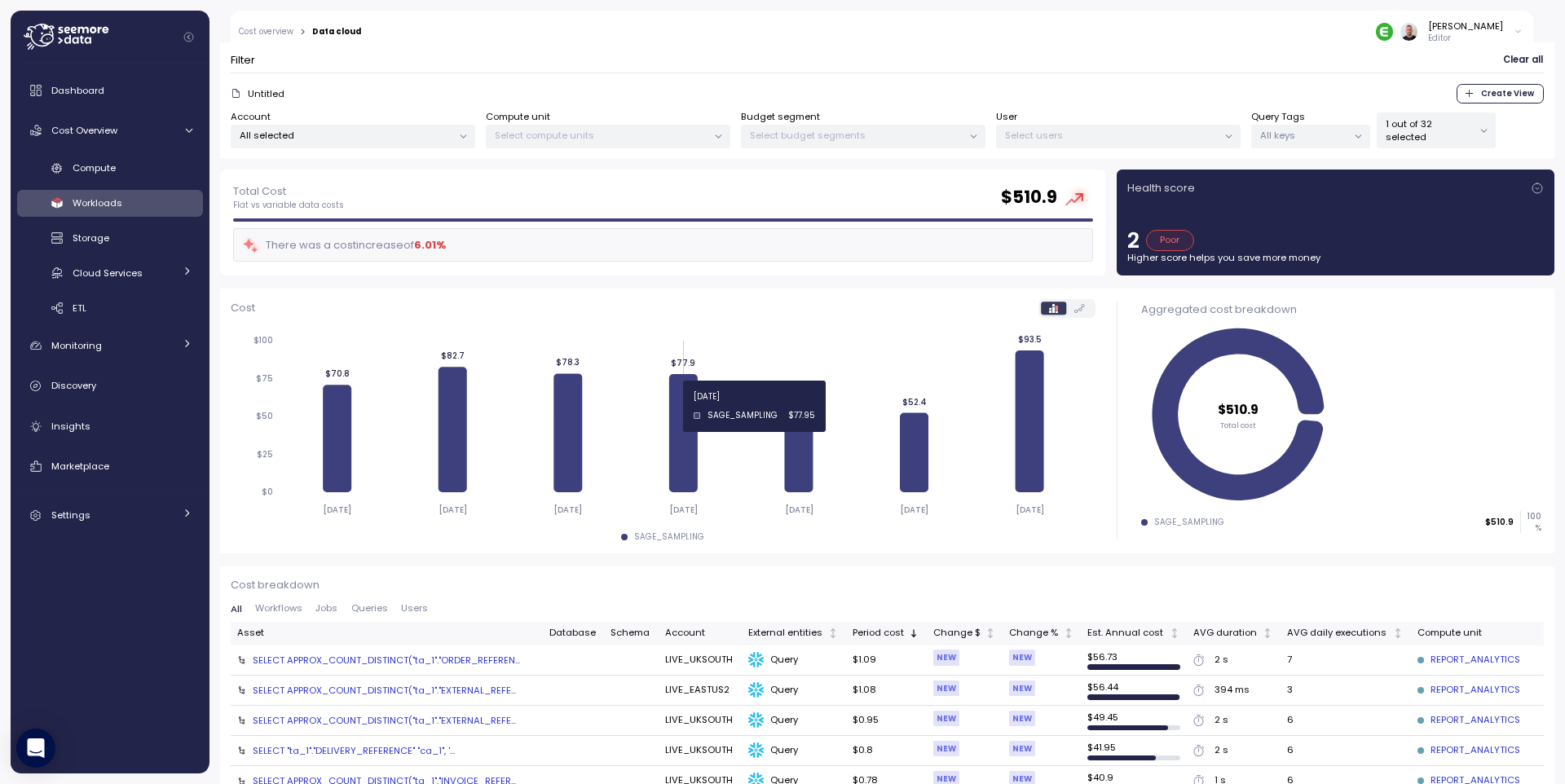
click at [1218, 80] on form "Filter Clear all Untitled Create View Account All selected Compute unit Select …" at bounding box center [886, 98] width 1312 height 100
click at [1511, 63] on span "Clear all" at bounding box center [1522, 60] width 40 height 22
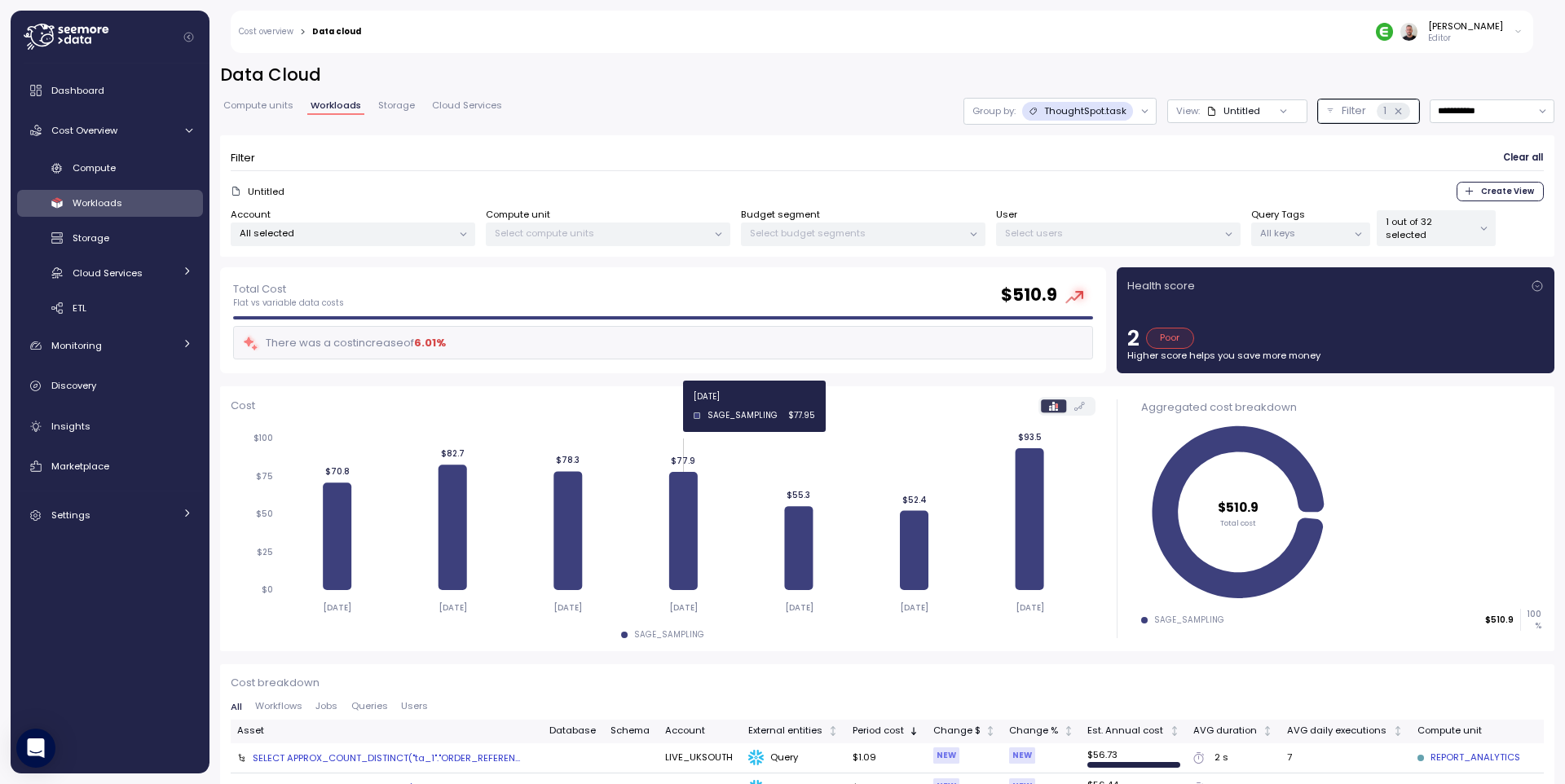
click at [1095, 112] on p "ThoughtSpot.task" at bounding box center [1085, 111] width 82 height 13
click at [1067, 151] on p "Account" at bounding box center [1063, 148] width 40 height 13
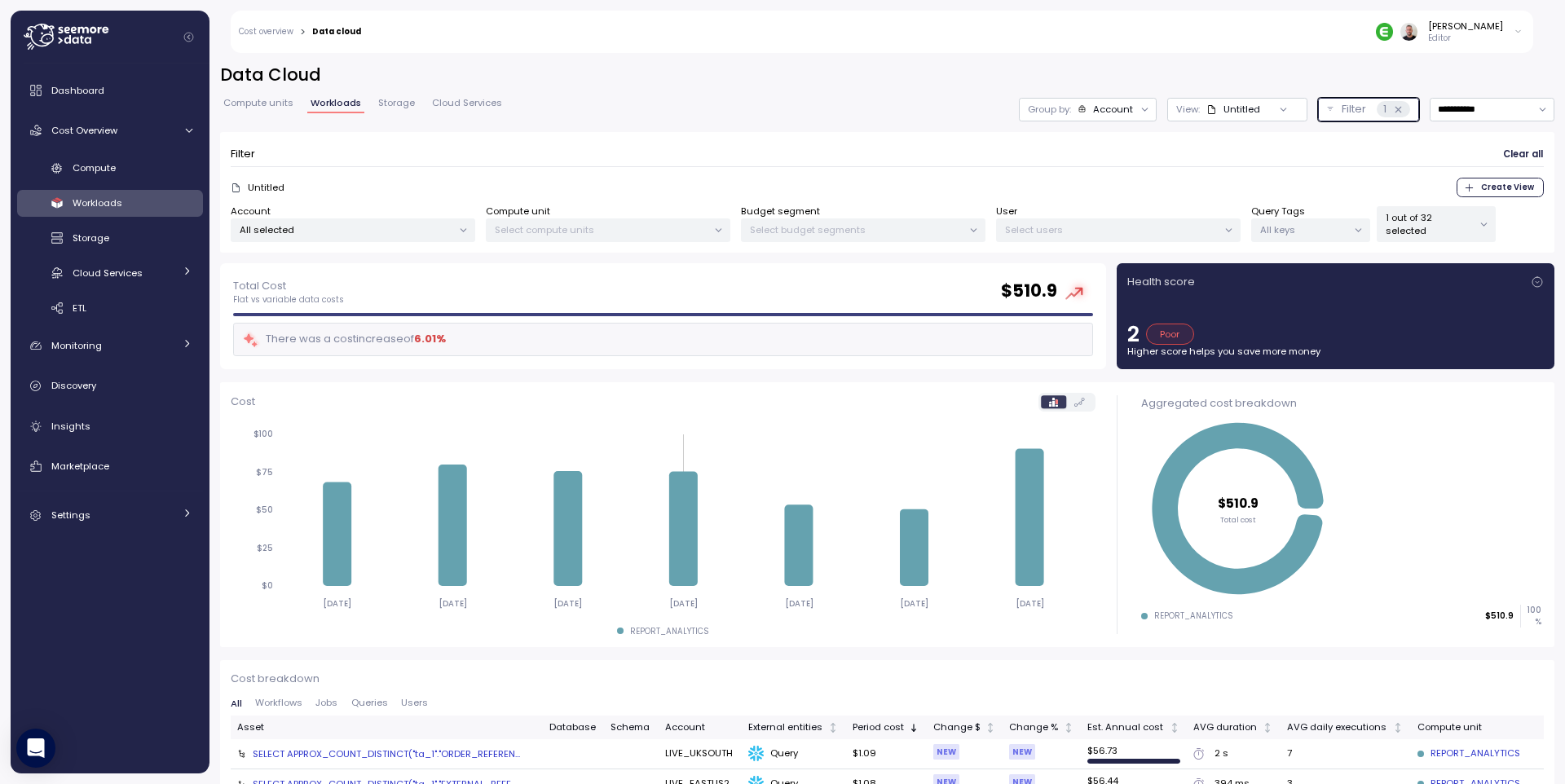
click at [1393, 111] on icon at bounding box center [1398, 109] width 10 height 10
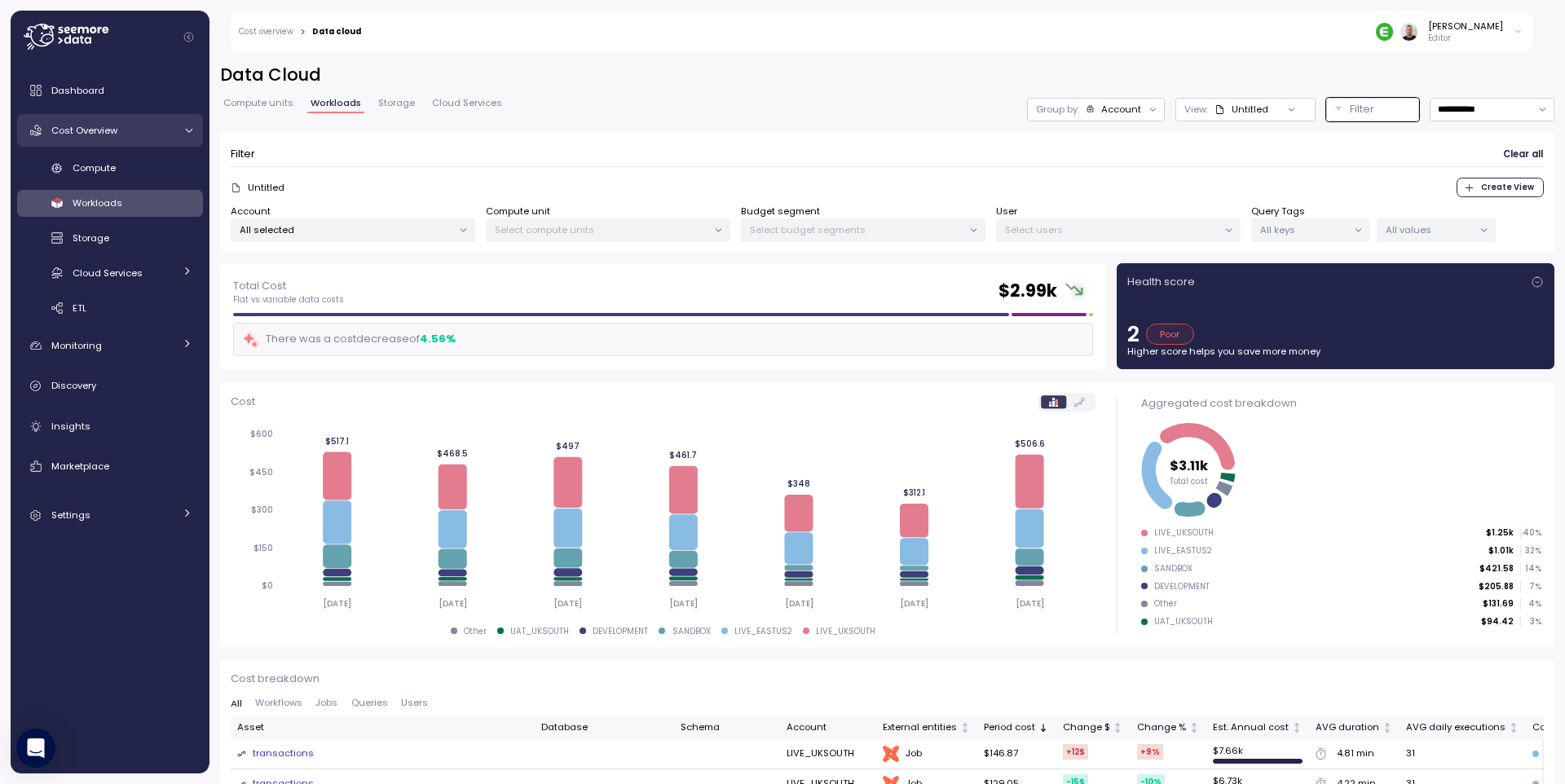
click at [135, 134] on div "Cost Overview" at bounding box center [113, 130] width 122 height 17
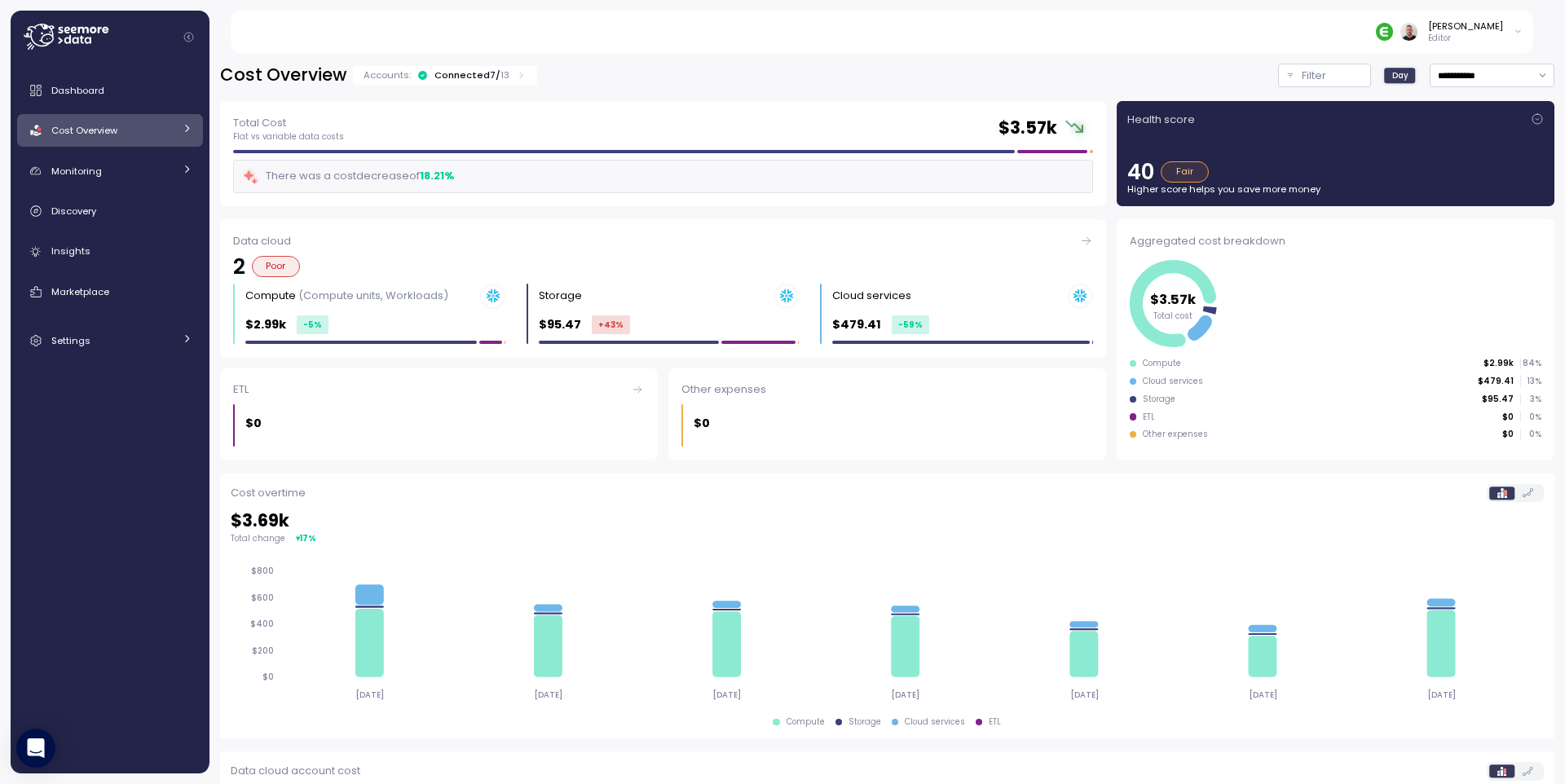
click at [131, 136] on div "Cost Overview" at bounding box center [113, 130] width 122 height 17
click at [134, 129] on div "Cost Overview" at bounding box center [113, 130] width 122 height 17
click at [88, 91] on span "Dashboard" at bounding box center [78, 91] width 53 height 13
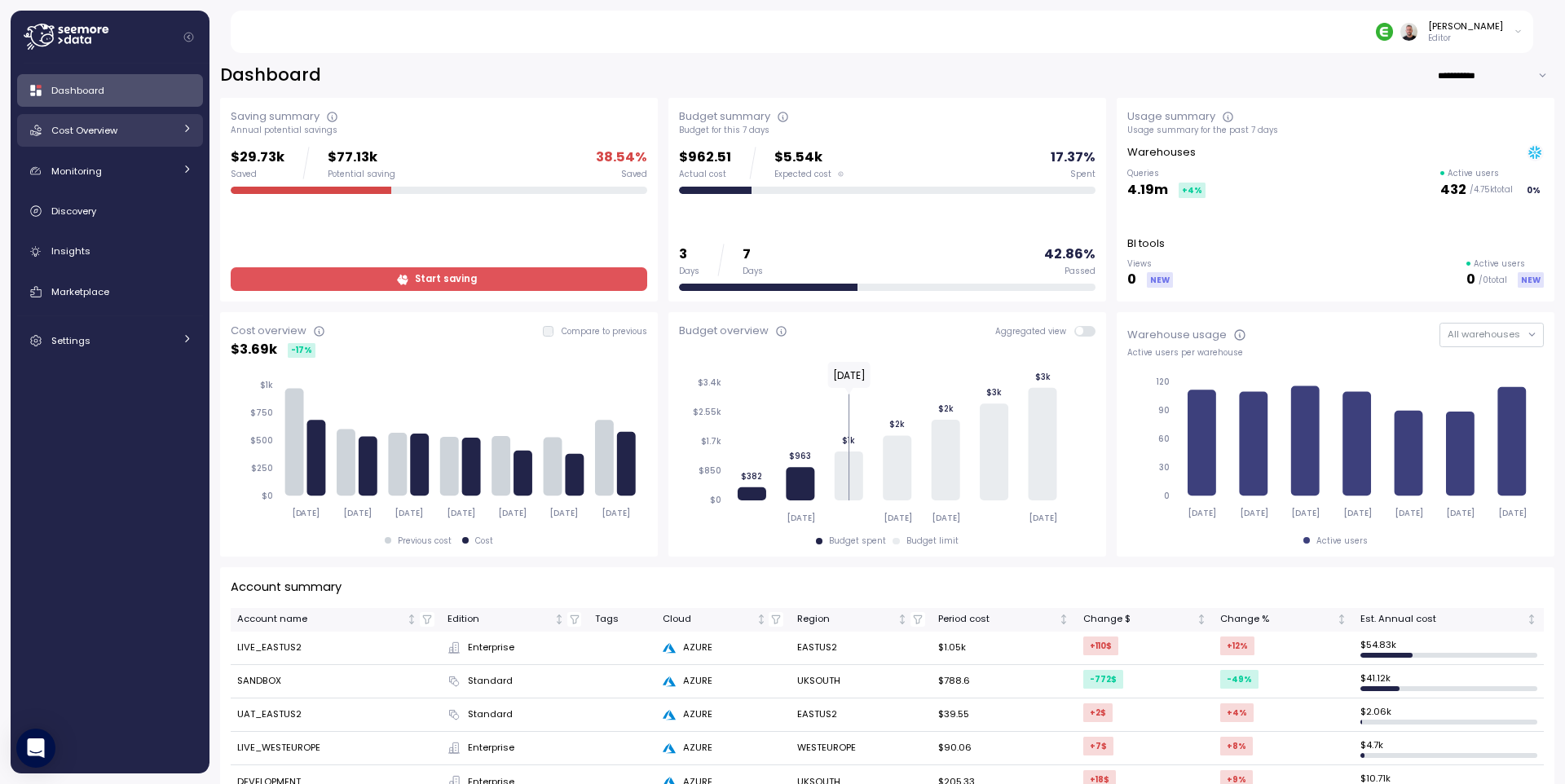
click at [195, 127] on link "Cost Overview" at bounding box center [110, 129] width 186 height 32
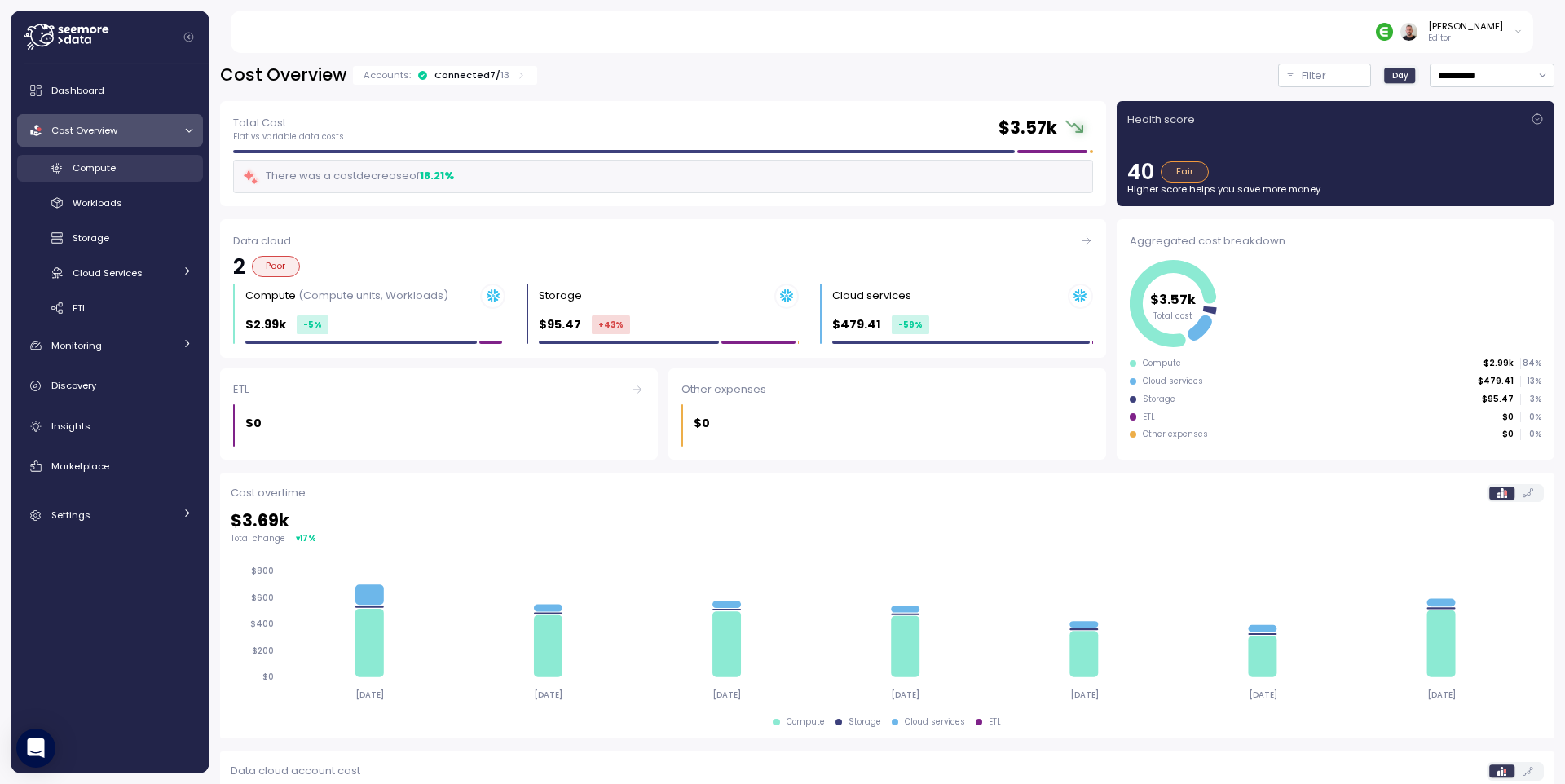
click at [123, 169] on div "Compute" at bounding box center [132, 168] width 120 height 17
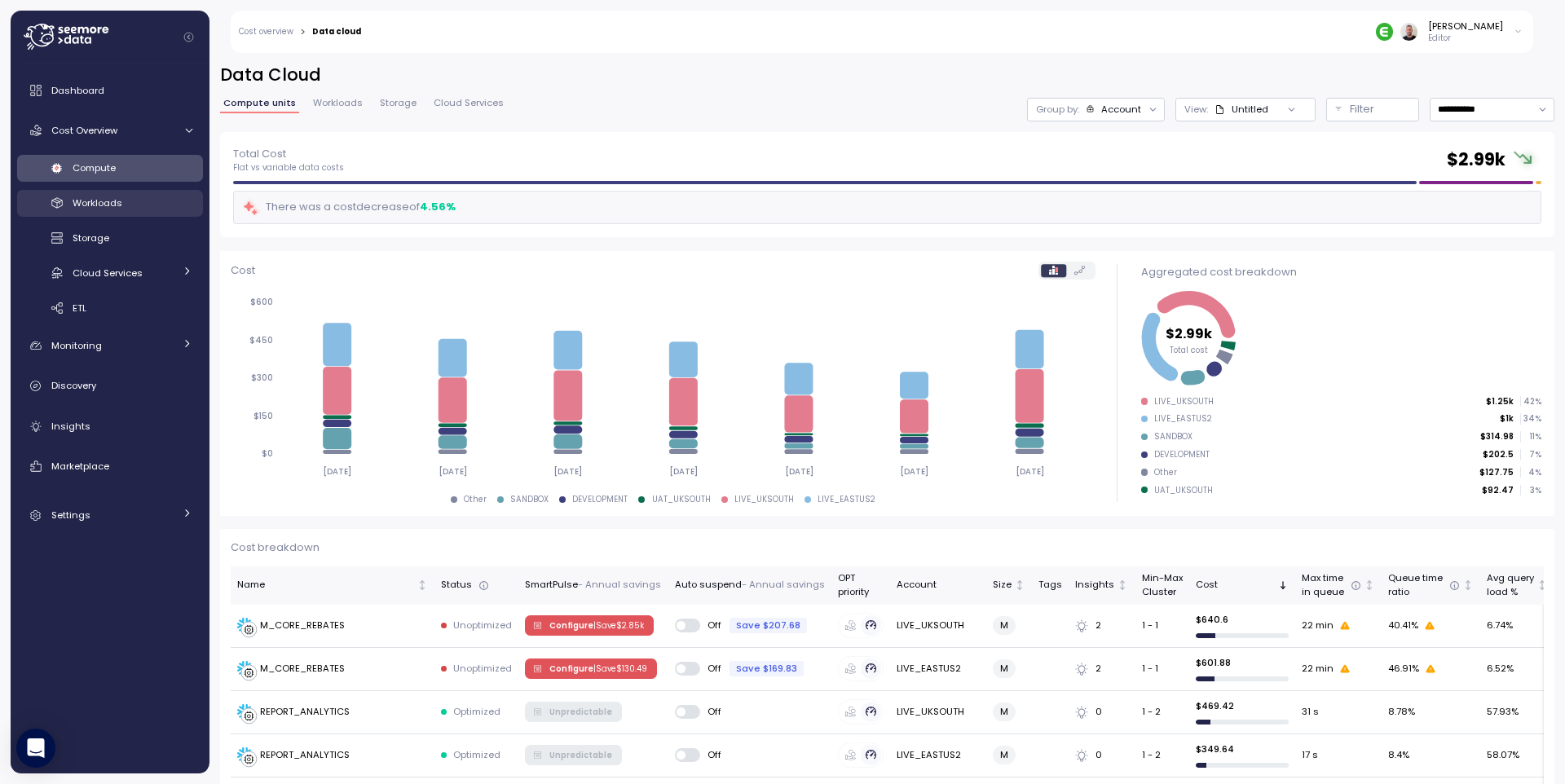
click at [101, 204] on span "Workloads" at bounding box center [97, 202] width 50 height 13
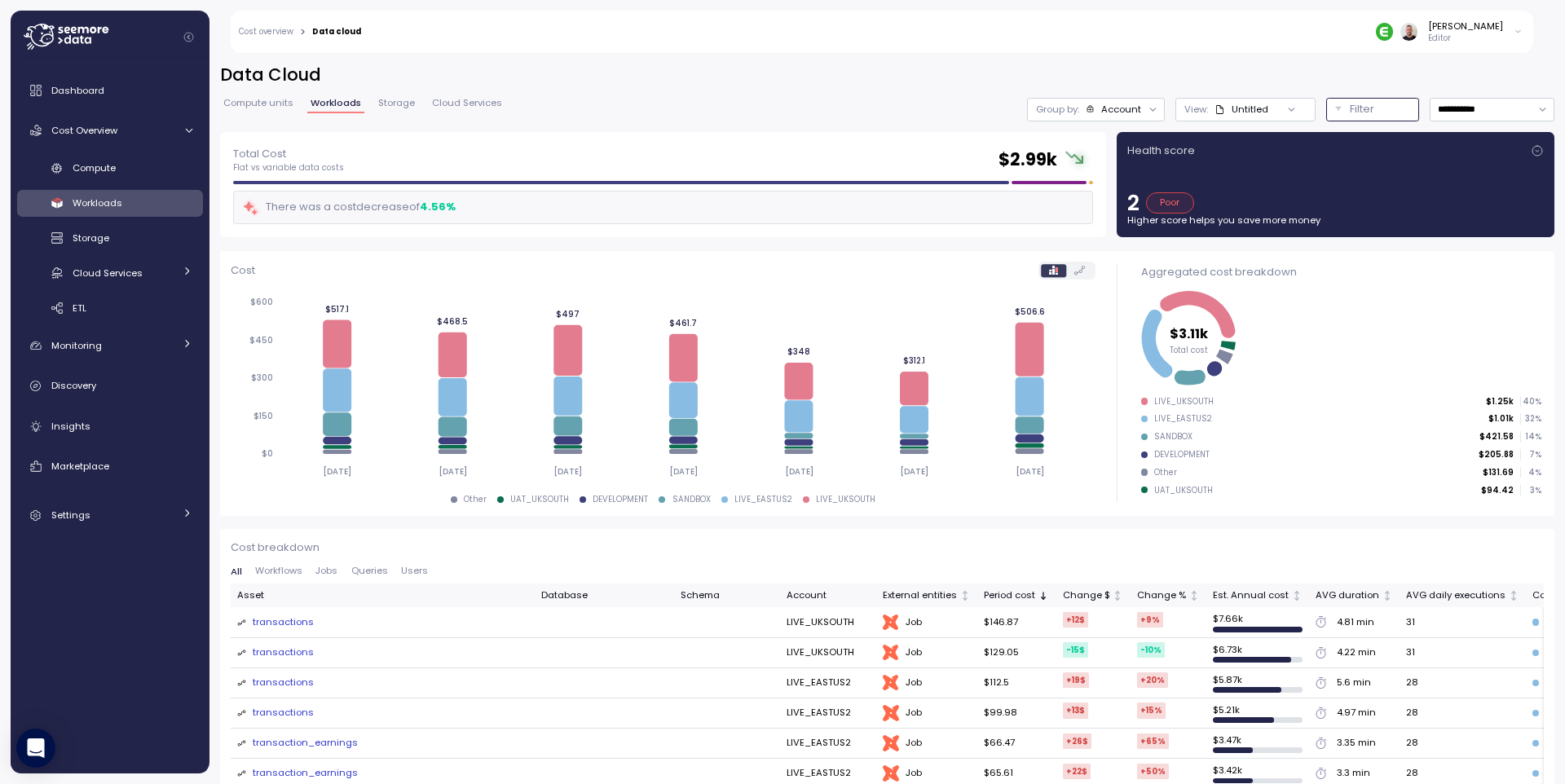
click at [1356, 111] on p "Filter" at bounding box center [1362, 109] width 24 height 17
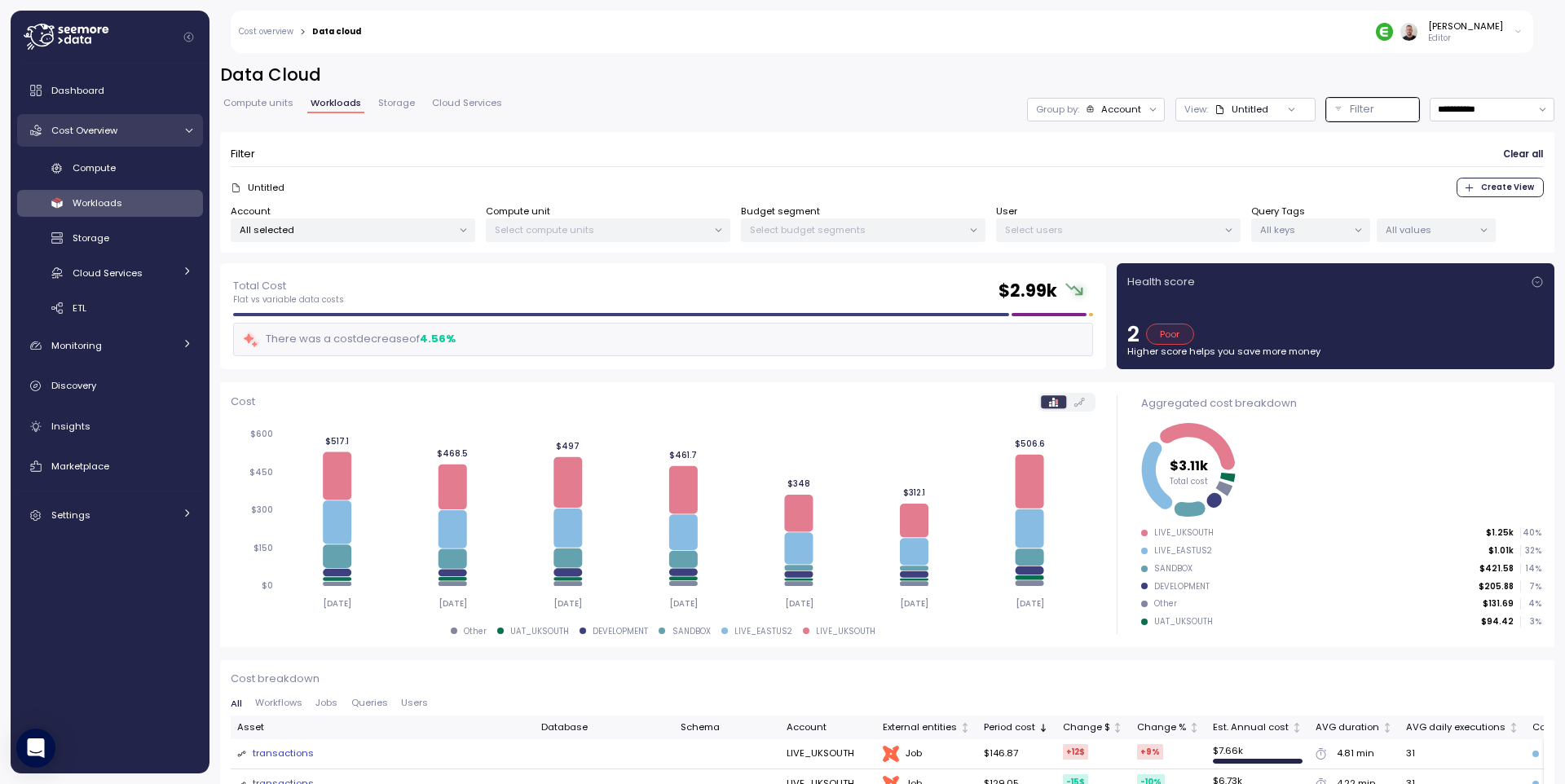
click at [190, 132] on icon at bounding box center [188, 130] width 10 height 10
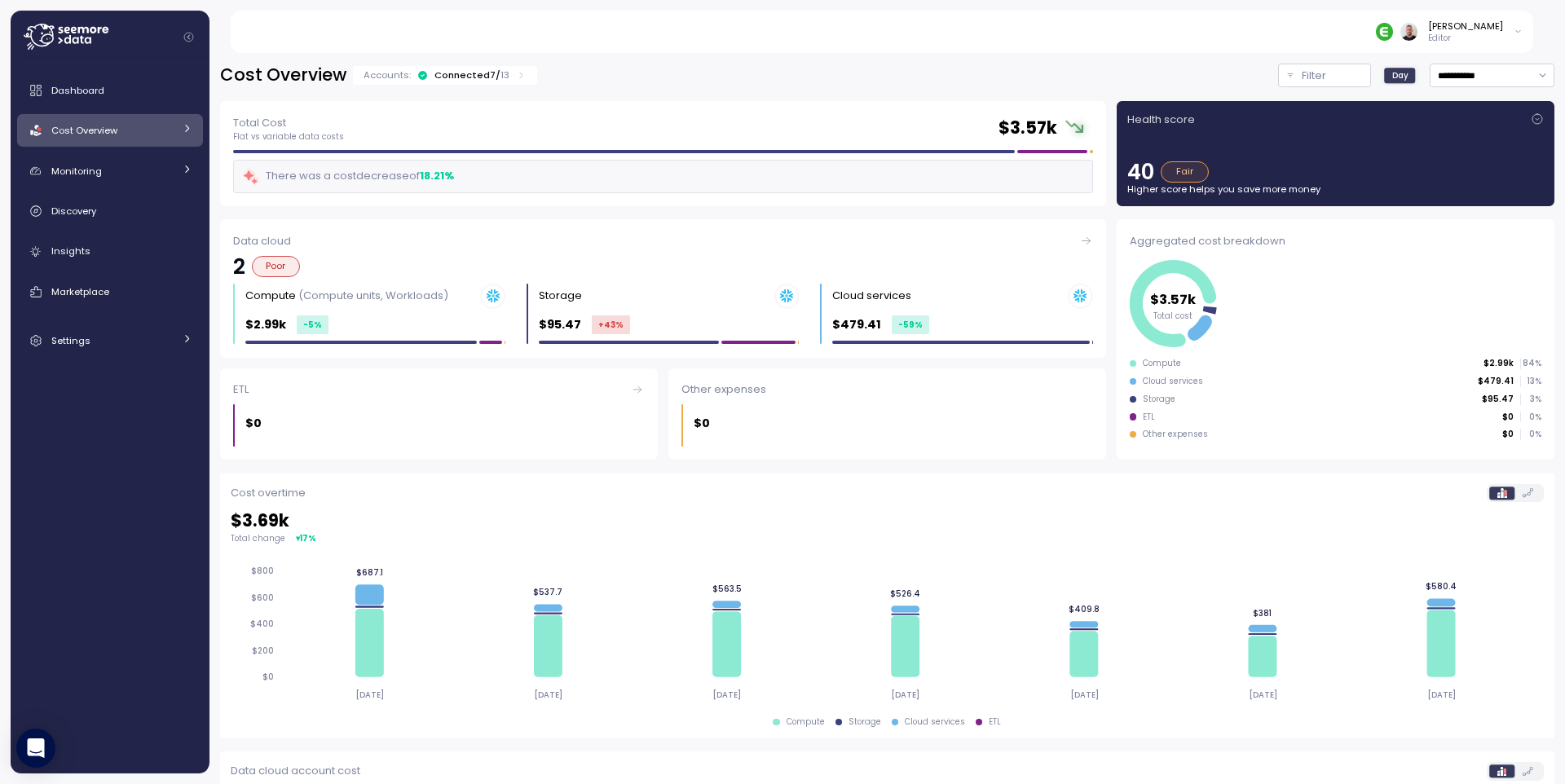
drag, startPoint x: 72, startPoint y: 91, endPoint x: 27, endPoint y: 112, distance: 49.7
click at [72, 91] on span "Dashboard" at bounding box center [78, 91] width 53 height 13
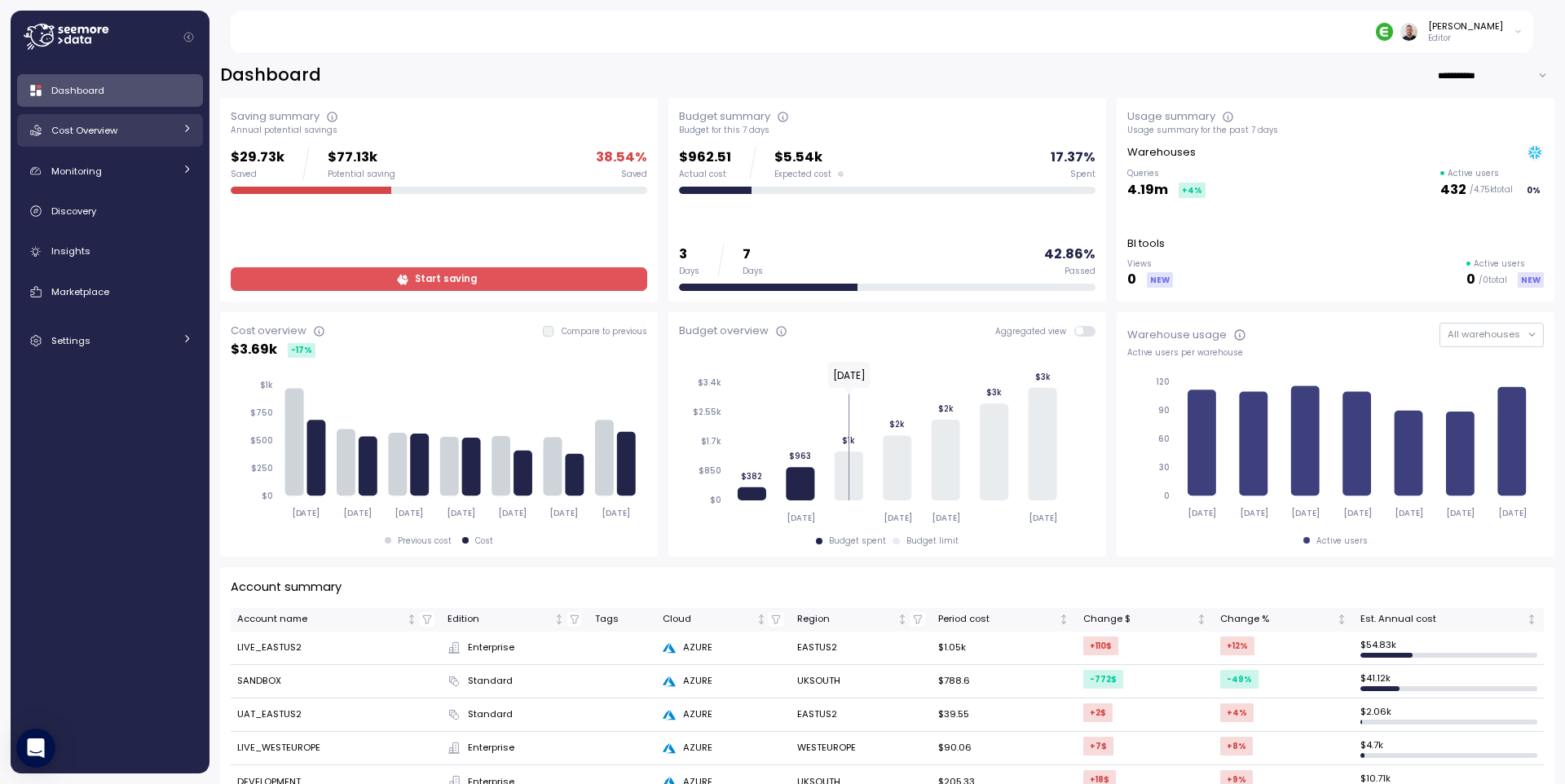
click at [191, 129] on icon at bounding box center [186, 128] width 10 height 10
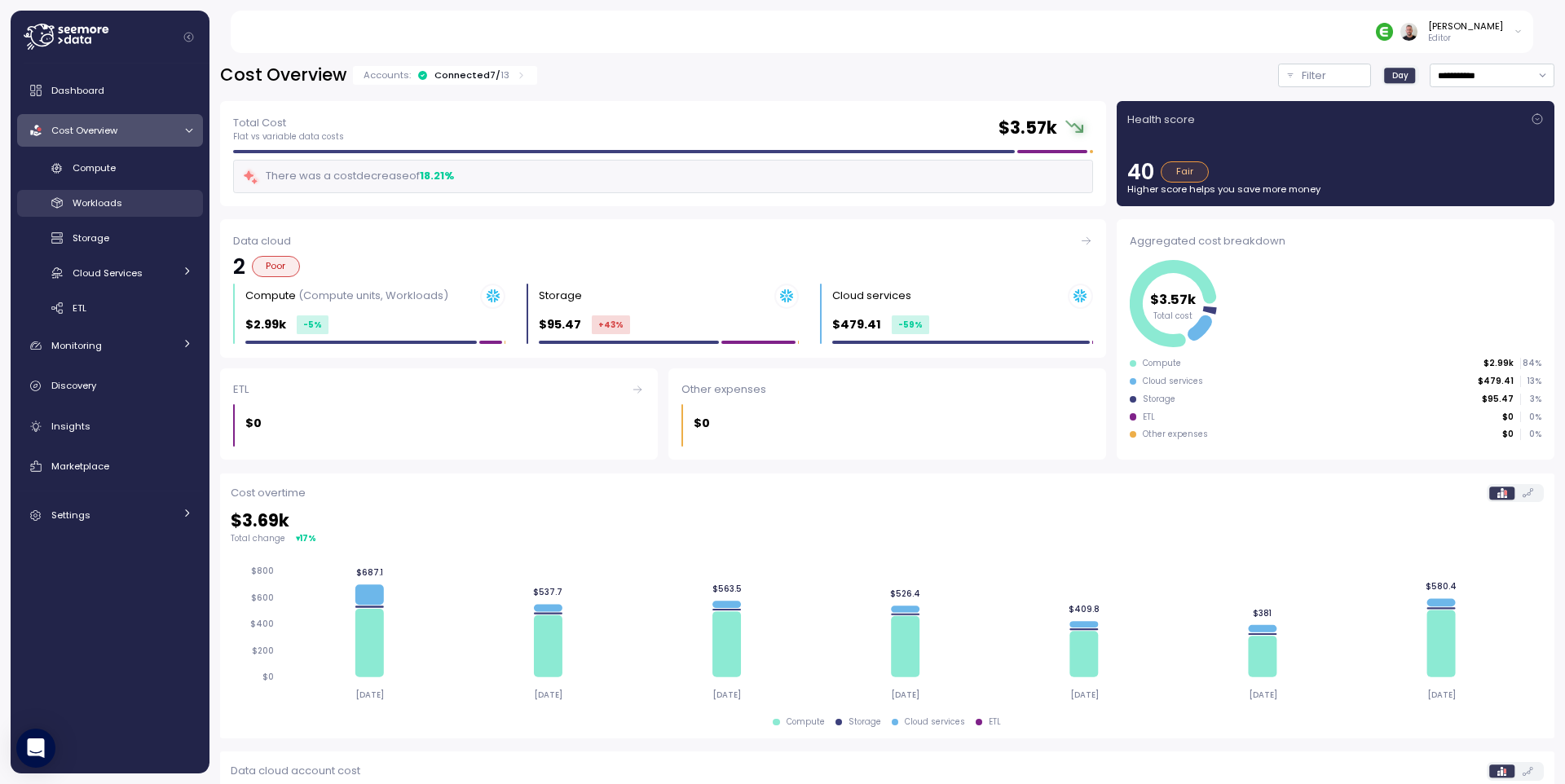
click at [137, 201] on div "Workloads" at bounding box center [132, 203] width 120 height 17
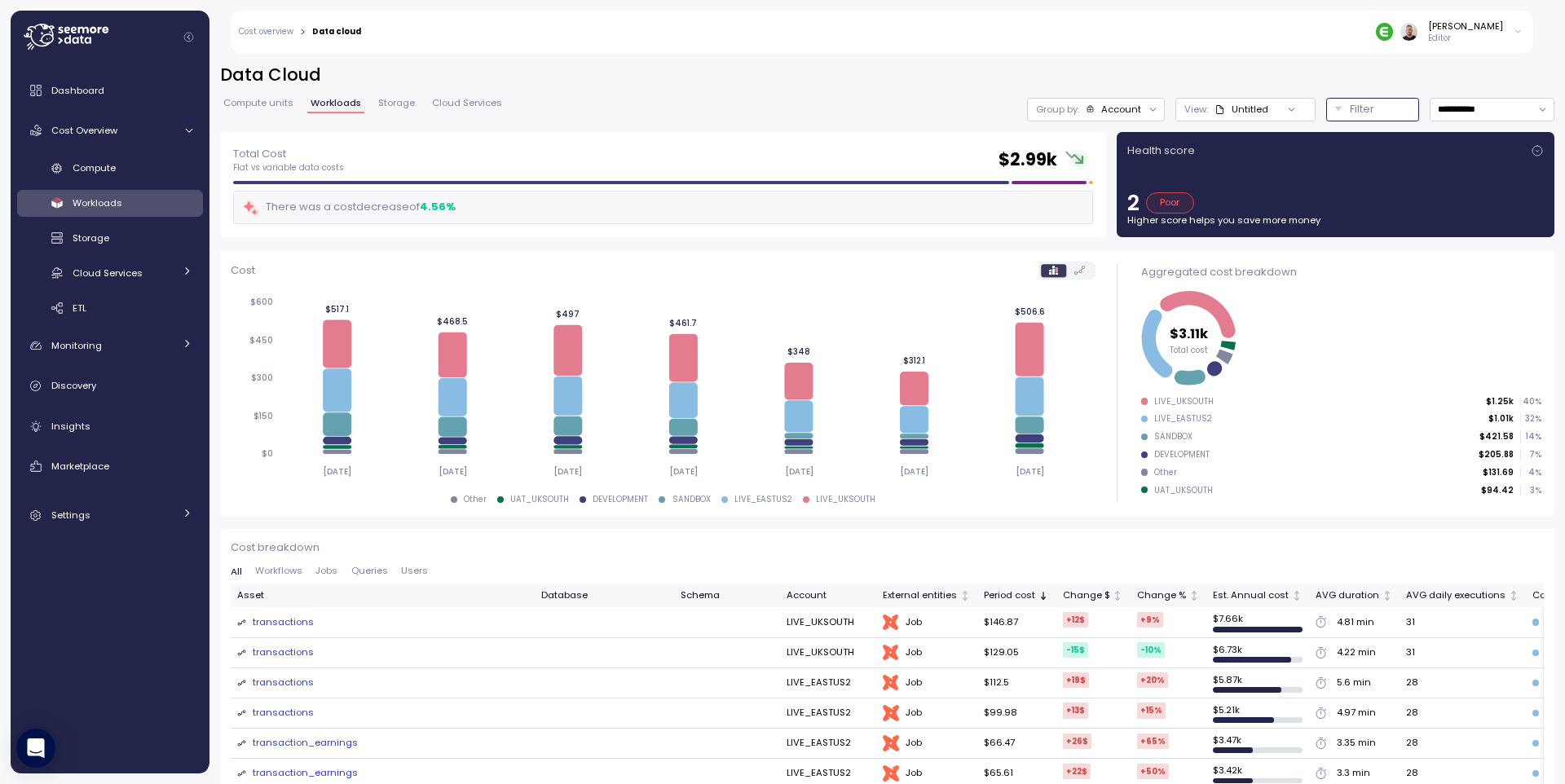
click at [1349, 106] on p "Filter" at bounding box center [1362, 109] width 24 height 17
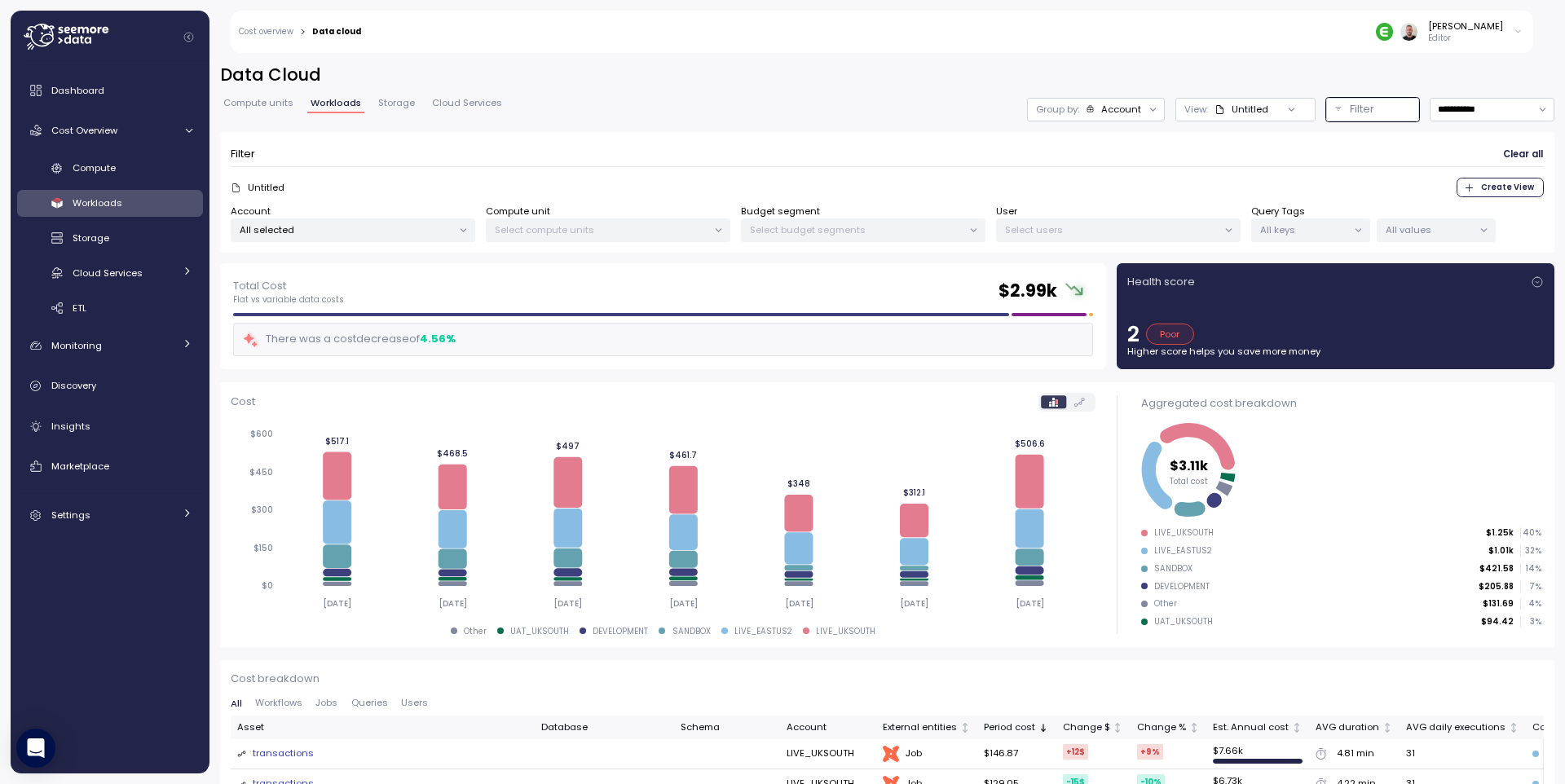
click at [1347, 230] on div at bounding box center [1358, 230] width 23 height 23
click at [1358, 229] on icon at bounding box center [1358, 229] width 10 height 10
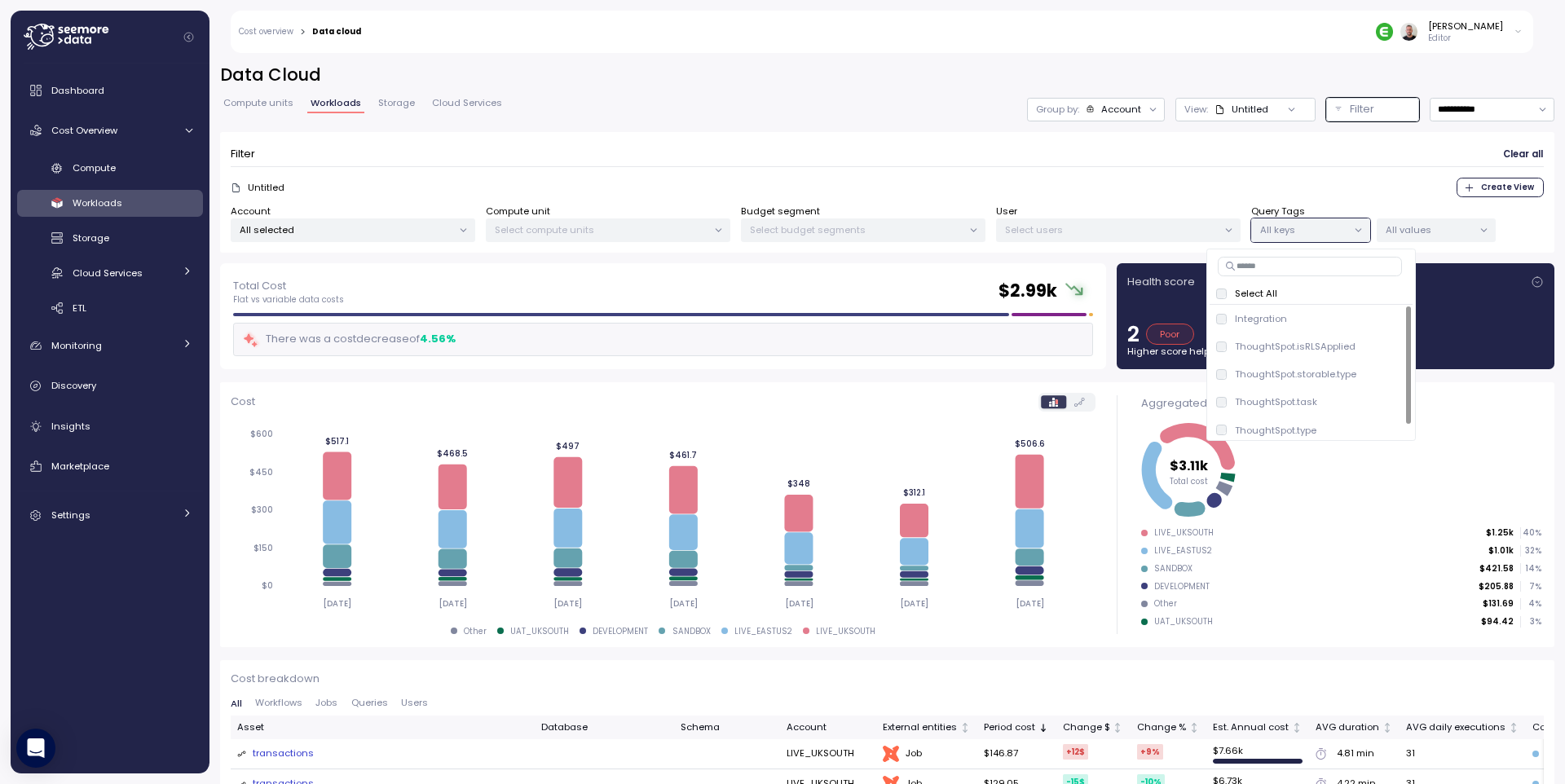
click at [1306, 268] on input at bounding box center [1309, 266] width 184 height 19
type input "****"
click at [1388, 380] on span "only" at bounding box center [1386, 374] width 18 height 18
click at [1477, 229] on div at bounding box center [1483, 230] width 23 height 23
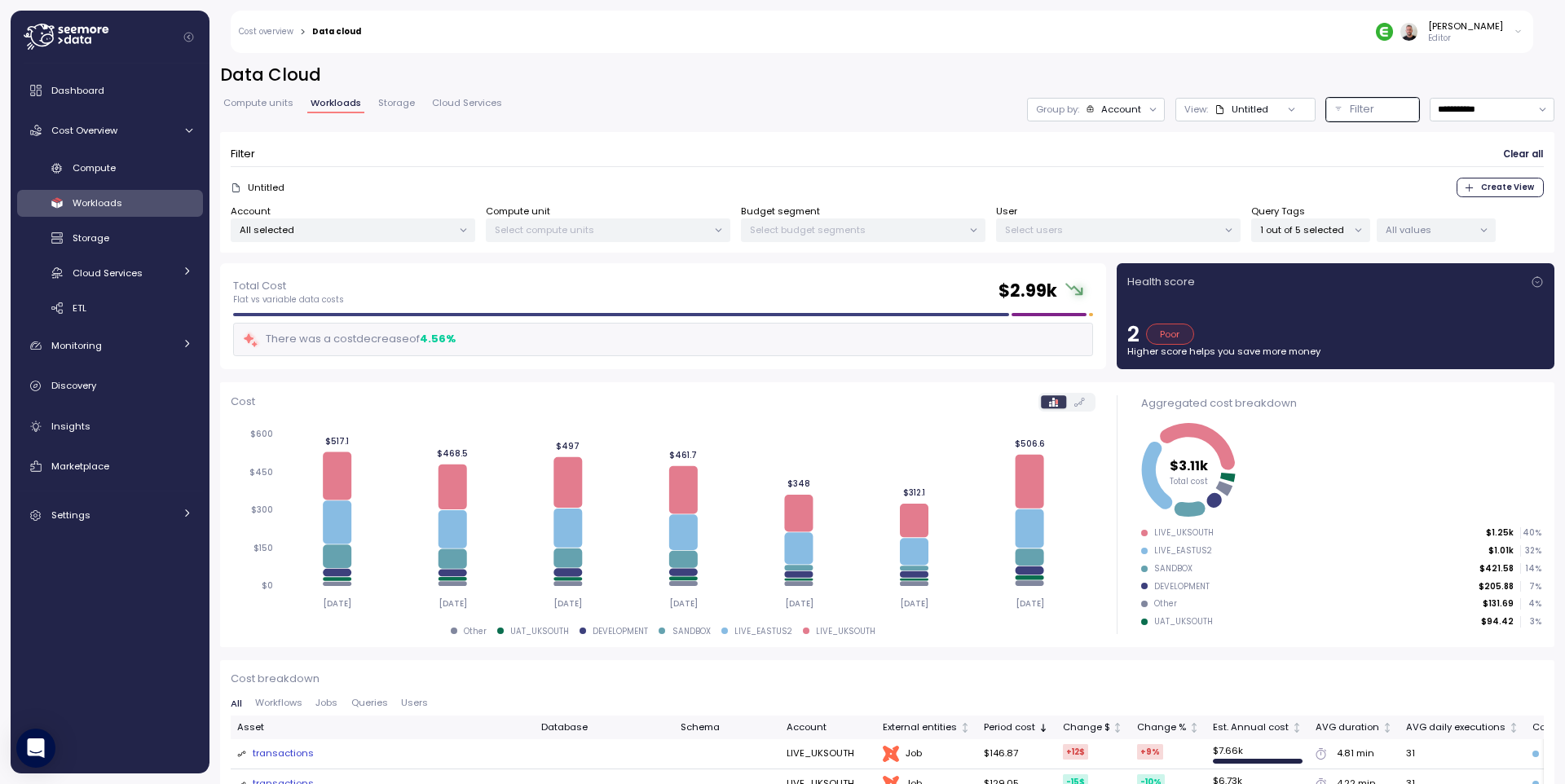
click at [1483, 231] on icon at bounding box center [1484, 230] width 6 height 3
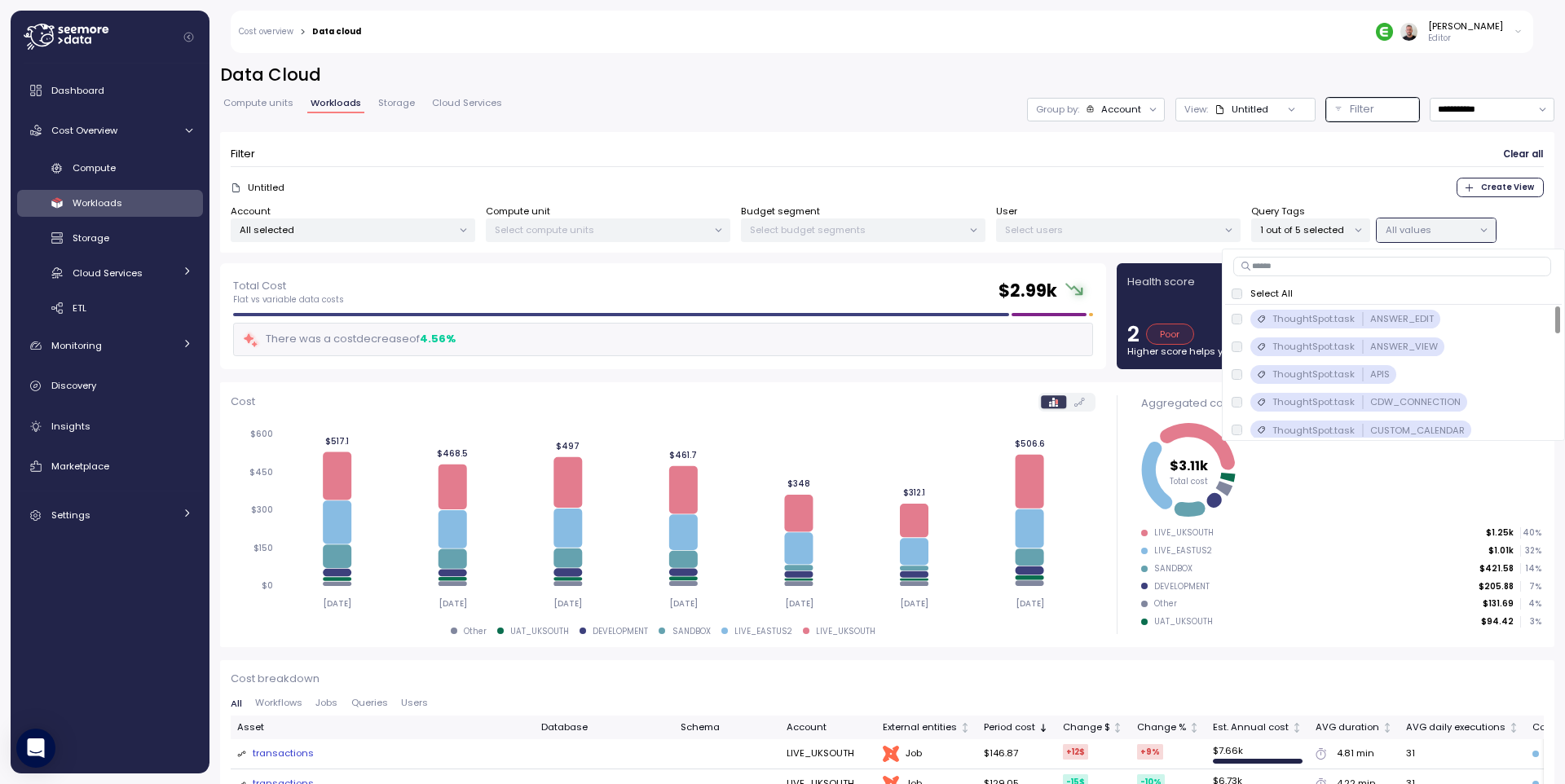
click at [1282, 296] on p "Select All" at bounding box center [1272, 293] width 43 height 13
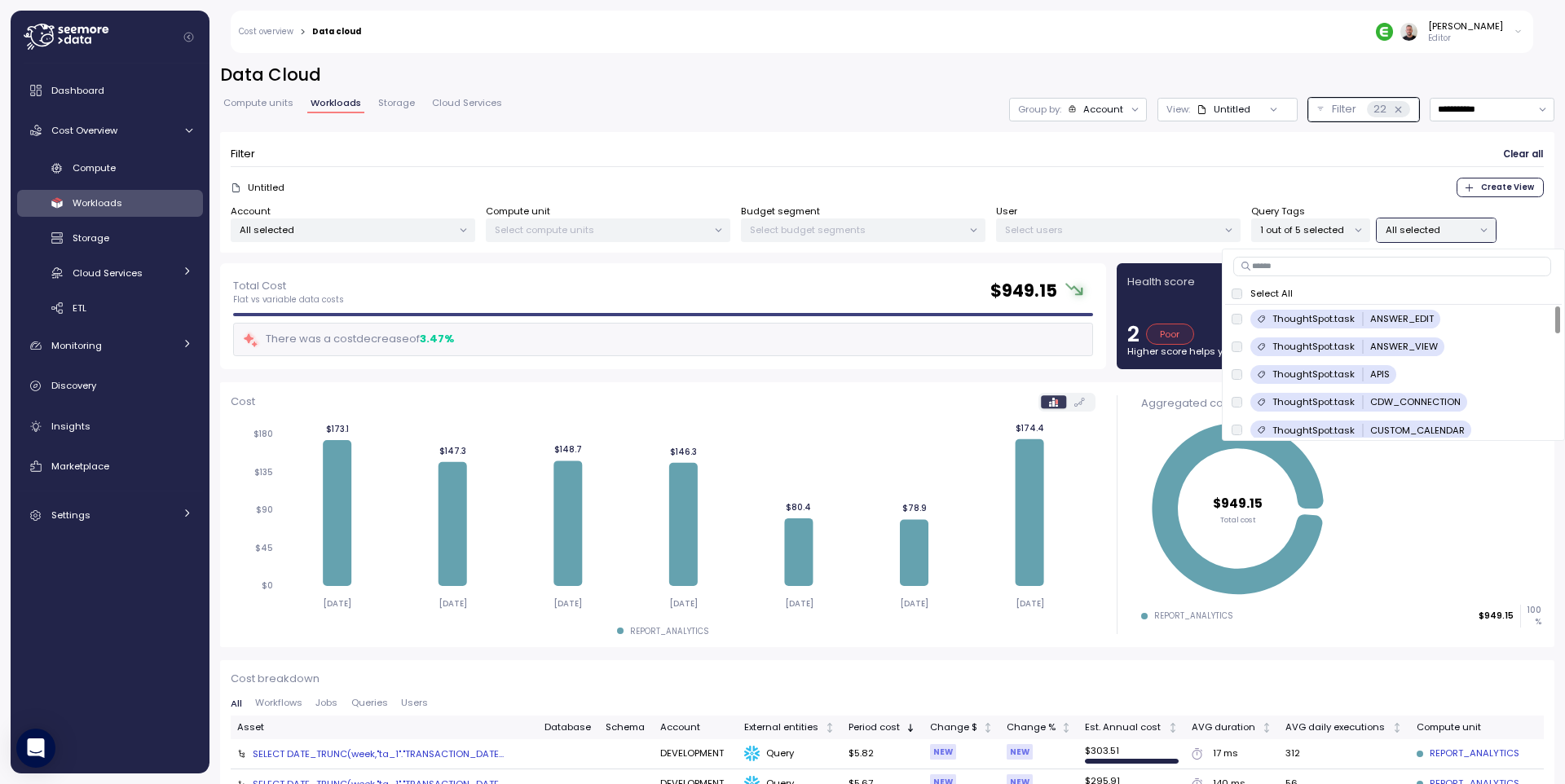
click at [1312, 178] on div "Untitled Create View" at bounding box center [886, 187] width 1312 height 19
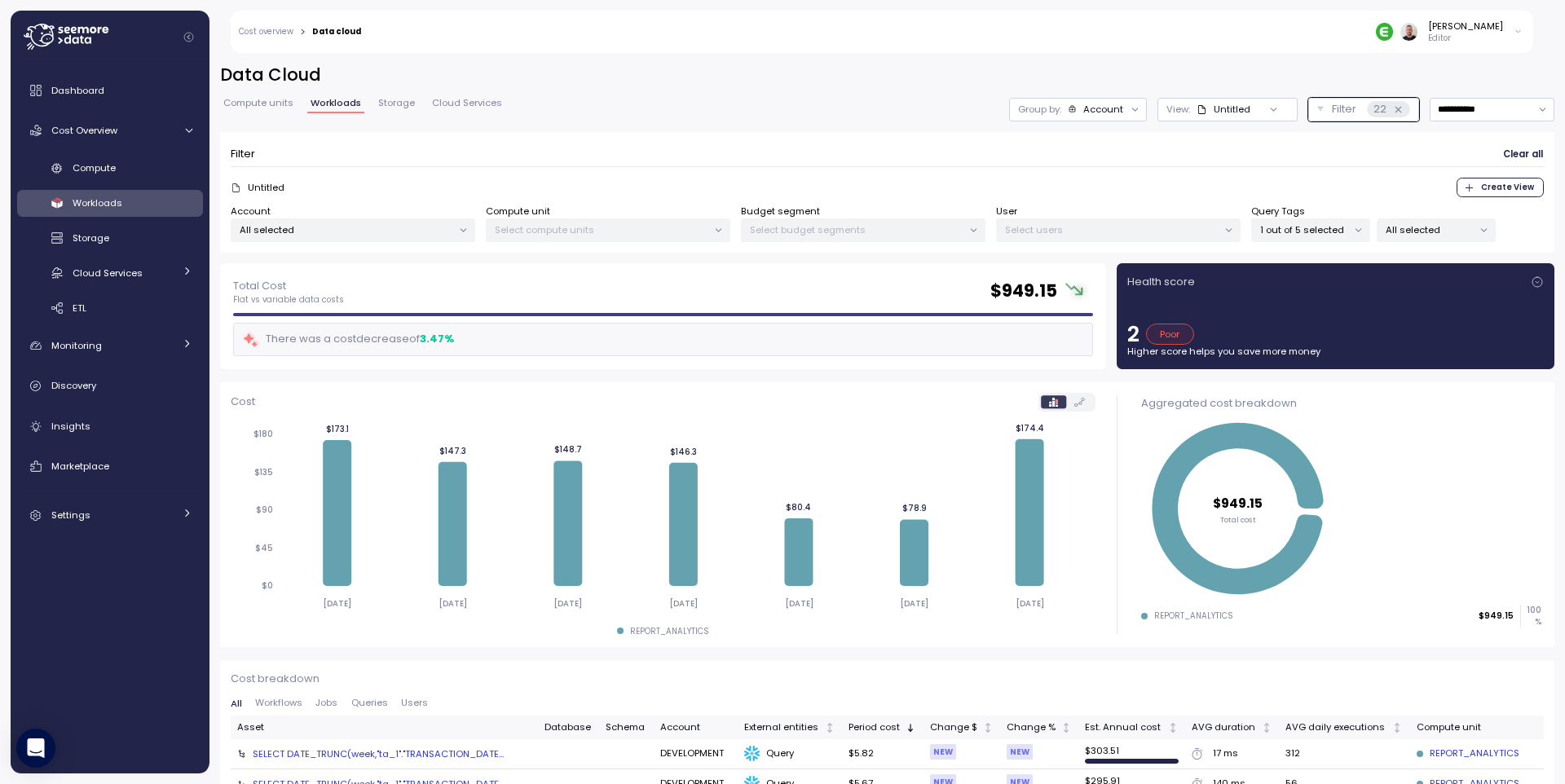
click at [1104, 106] on div "Account" at bounding box center [1103, 109] width 40 height 13
click at [1097, 170] on icon at bounding box center [1097, 172] width 10 height 10
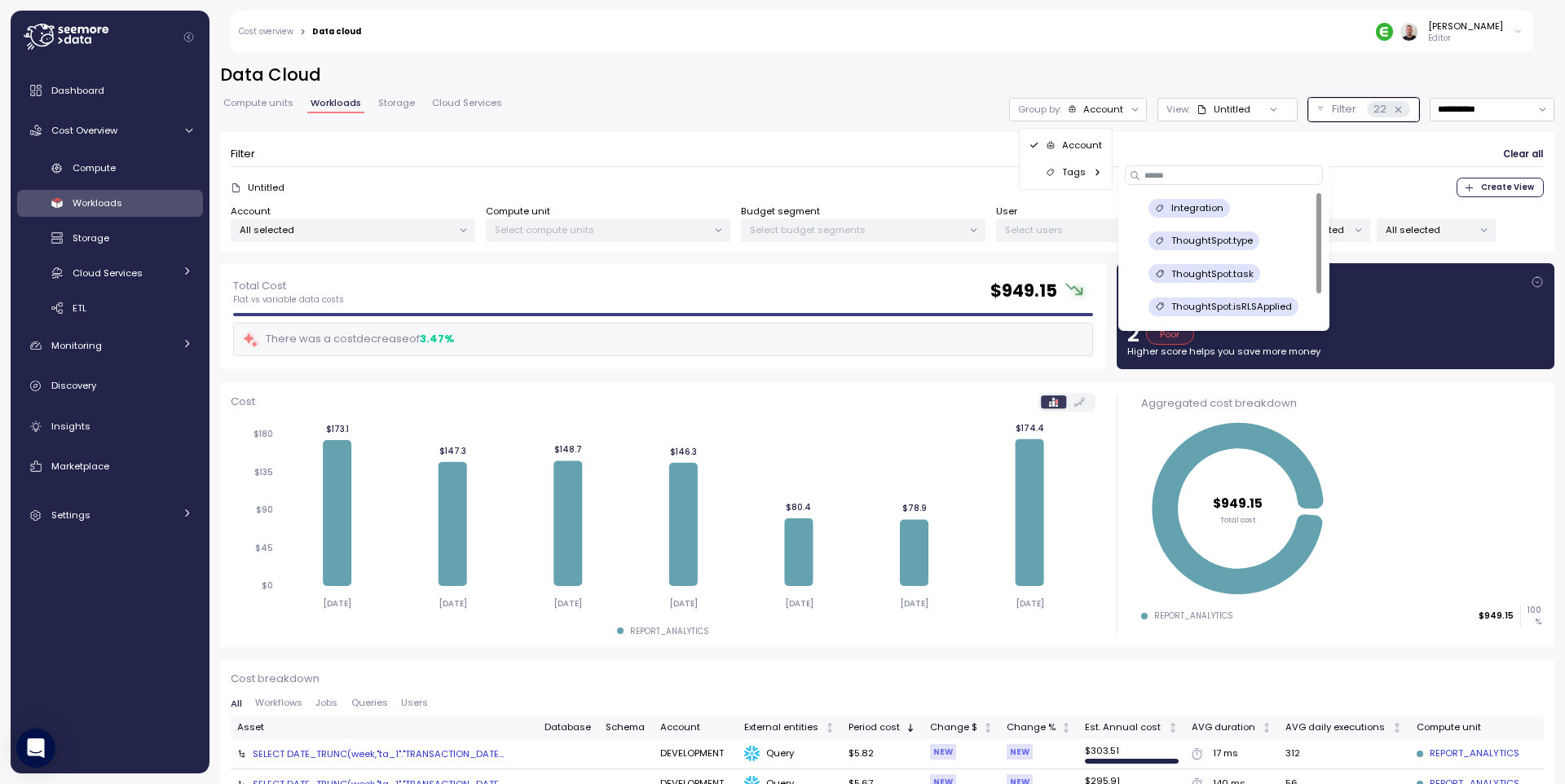
click at [1238, 272] on p "ThoughtSpot.task" at bounding box center [1212, 274] width 82 height 13
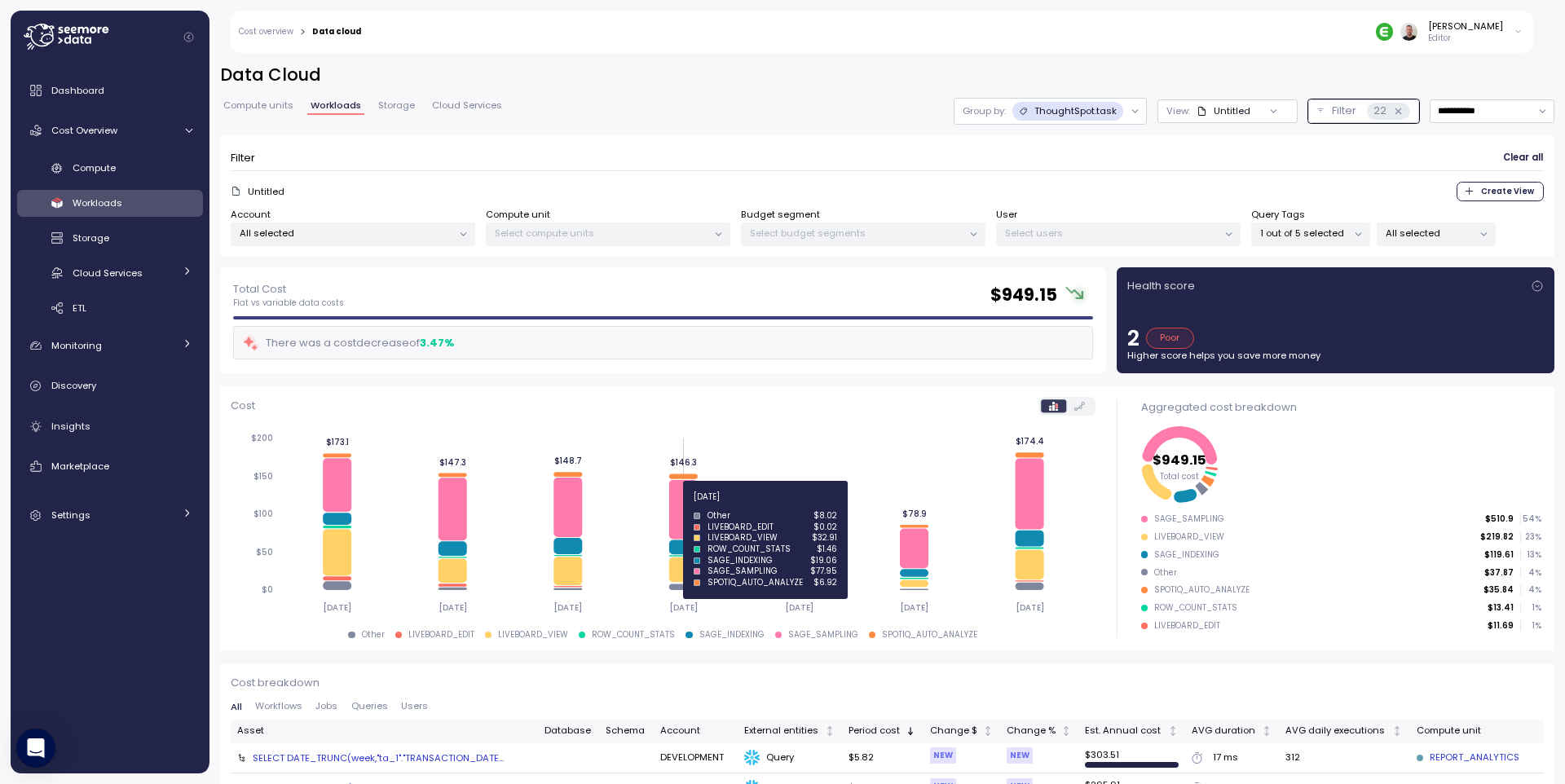
click at [676, 506] on icon at bounding box center [683, 508] width 29 height 58
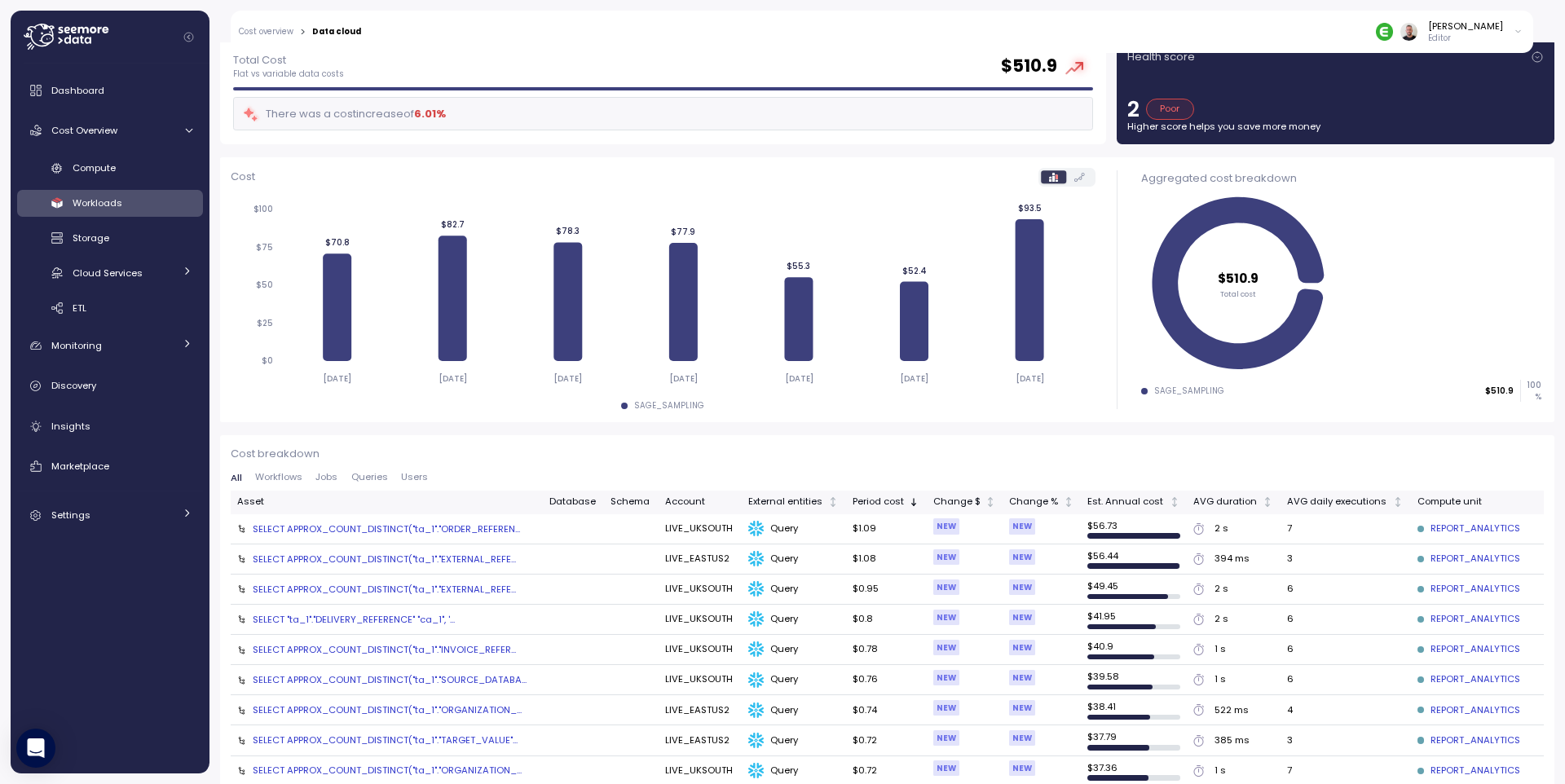
scroll to position [195, 0]
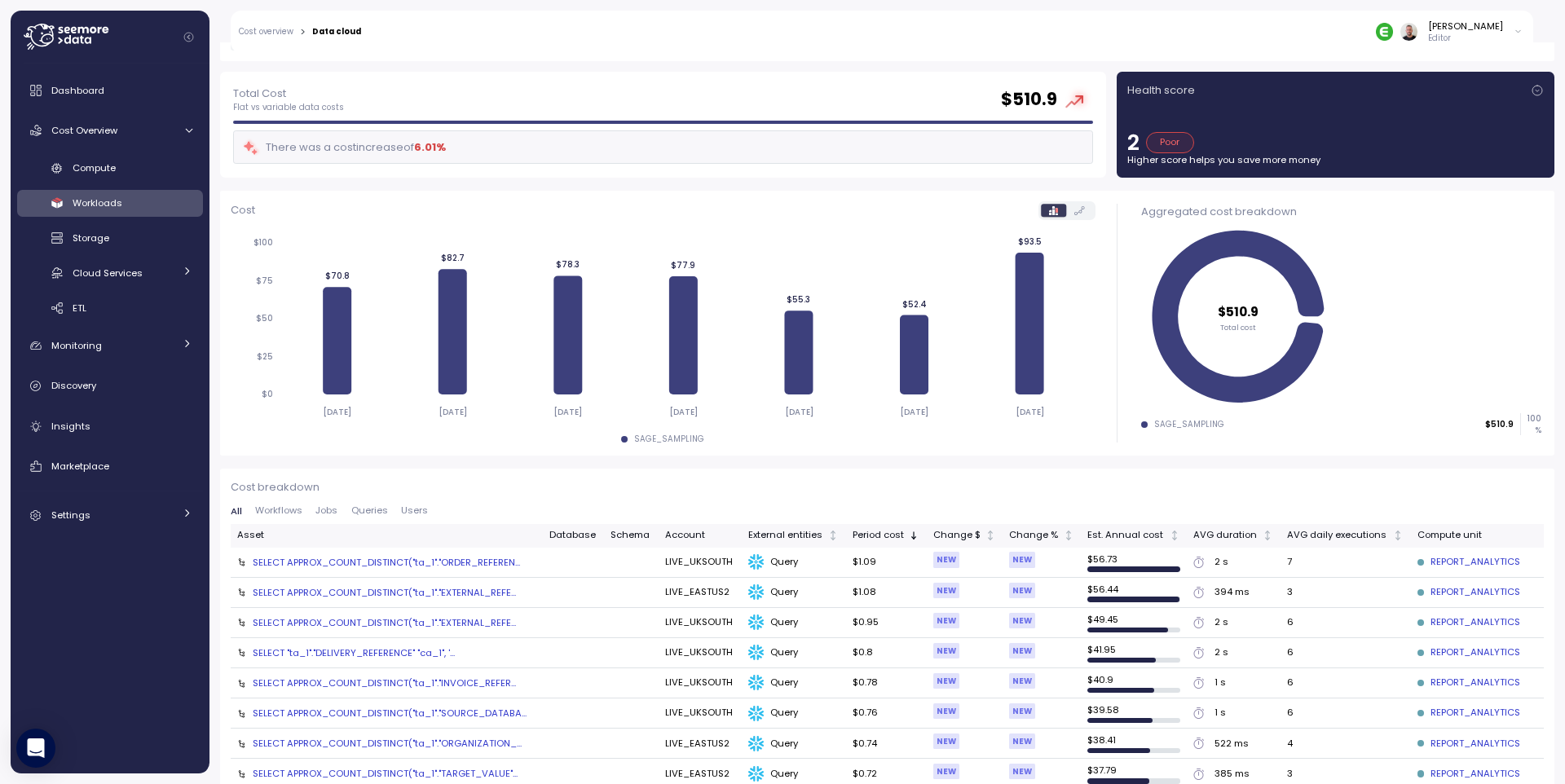
click at [450, 593] on div "SELECT APPROX_COUNT_DISTINCT("ta_1"."EXTERNAL_REFE..." at bounding box center [384, 593] width 264 height 13
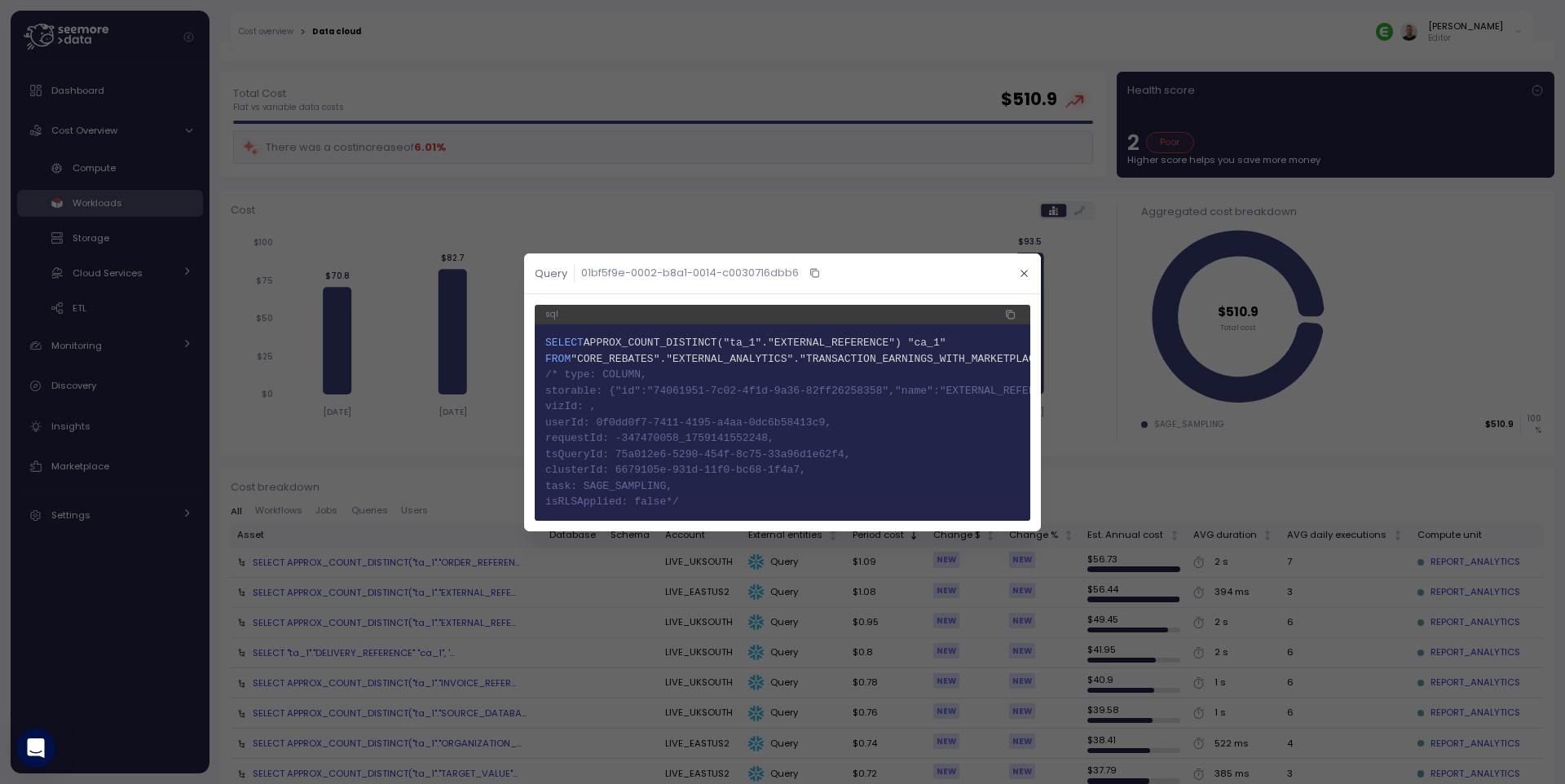
drag, startPoint x: 548, startPoint y: 369, endPoint x: 733, endPoint y: 493, distance: 222.7
click at [733, 493] on code "1 SELECT APPROX_COUNT_DISTINCT("ta_1"."EXTERNAL_REFERENCE") "ca_1" 2 FROM "CORE…" at bounding box center [782, 422] width 474 height 175
click at [733, 494] on span "11 isRLSApplied: false*/" at bounding box center [782, 502] width 474 height 17
click at [1029, 271] on icon "button" at bounding box center [1023, 273] width 10 height 10
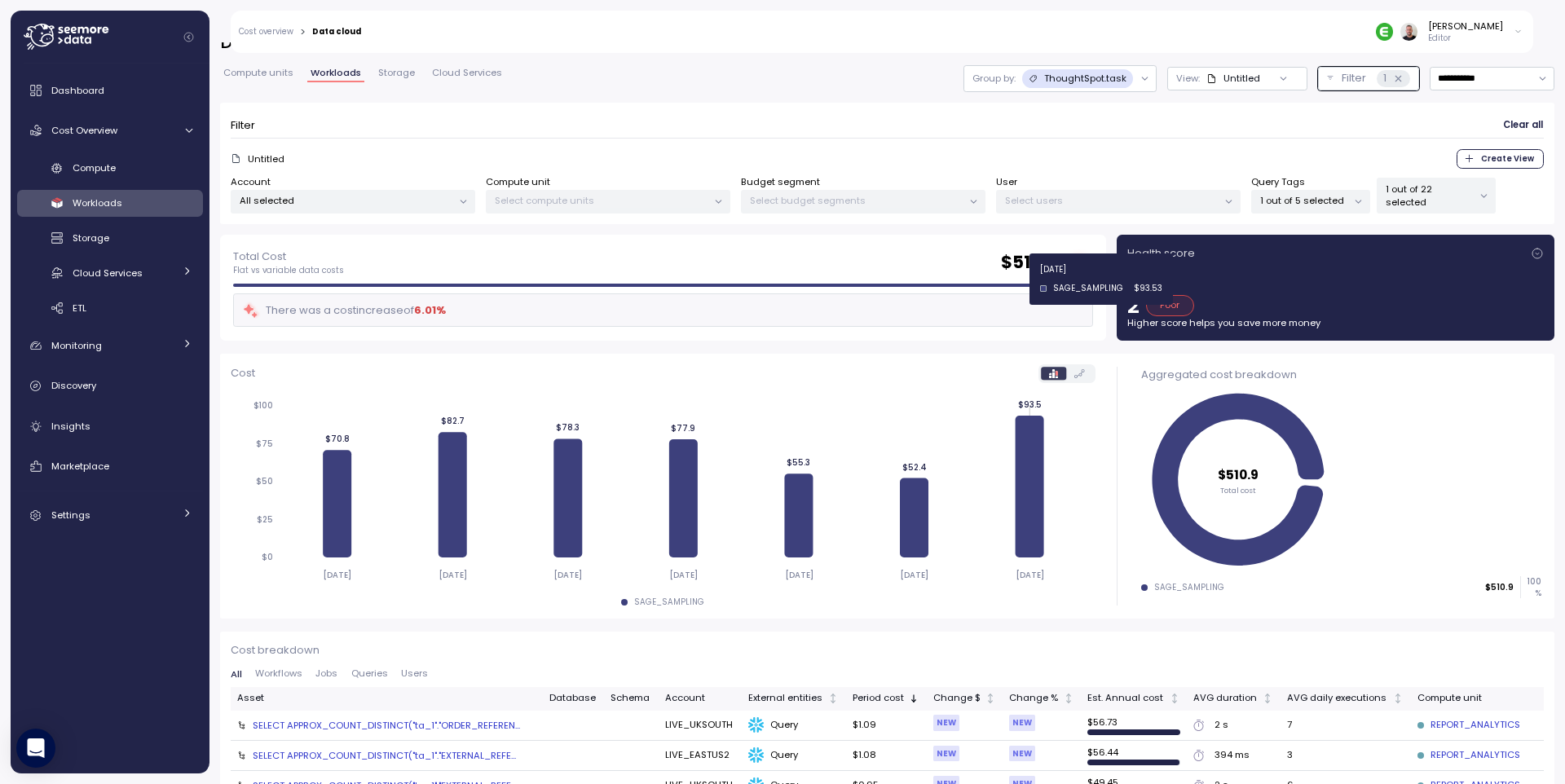
scroll to position [0, 0]
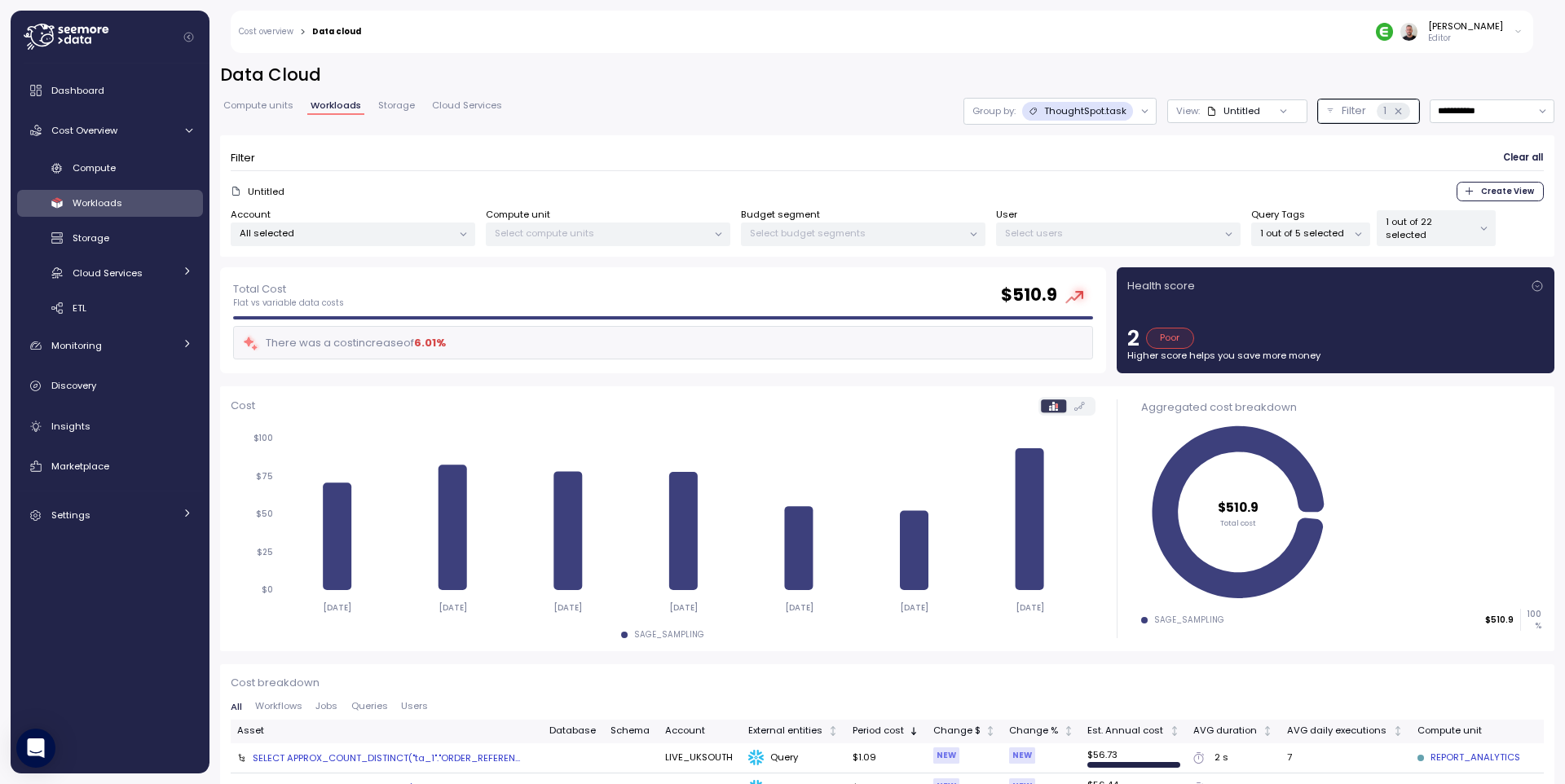
click at [1140, 113] on icon at bounding box center [1144, 111] width 10 height 10
click at [1066, 146] on p "Account" at bounding box center [1063, 148] width 40 height 13
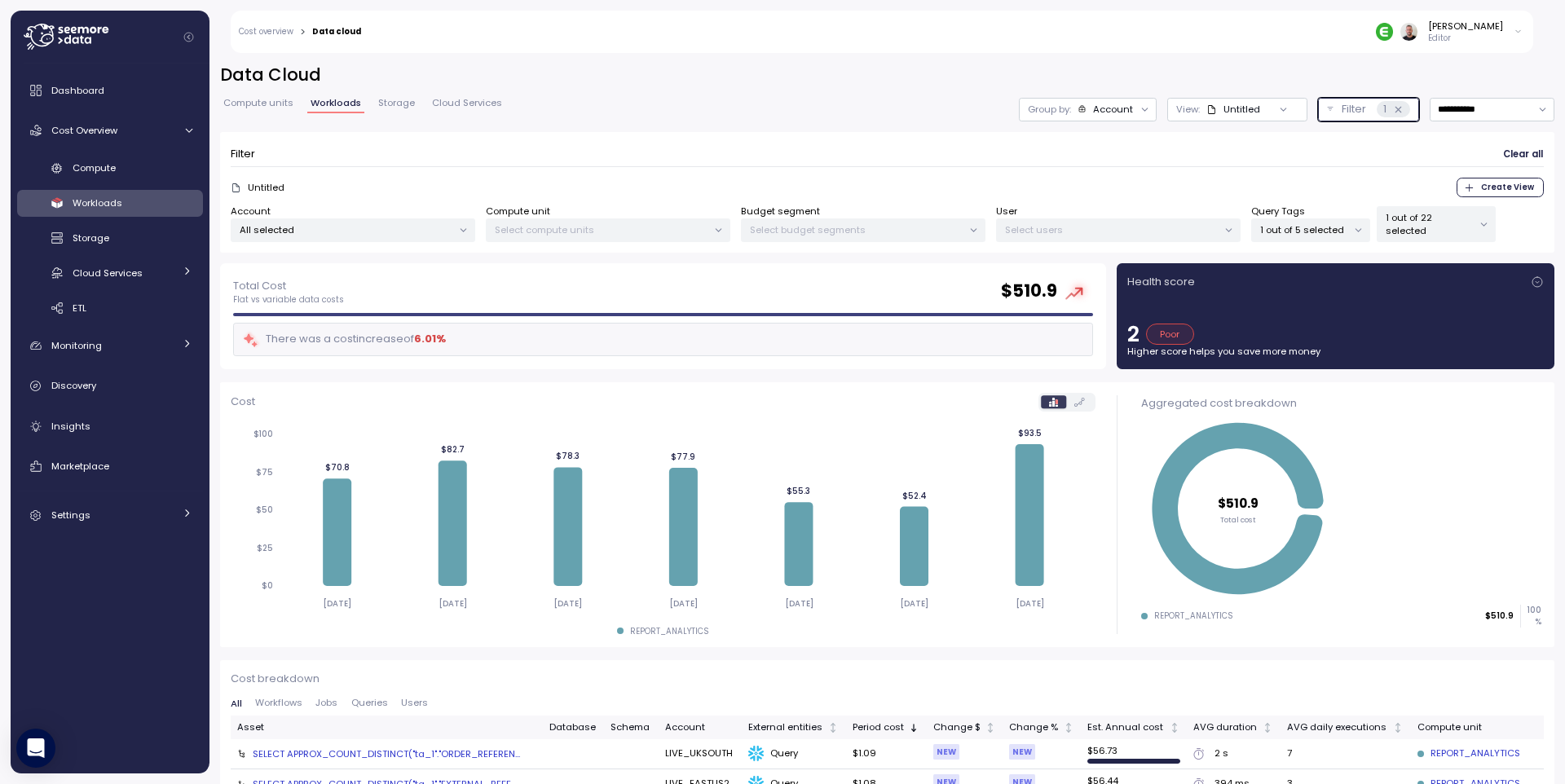
click at [1393, 113] on icon at bounding box center [1398, 109] width 10 height 10
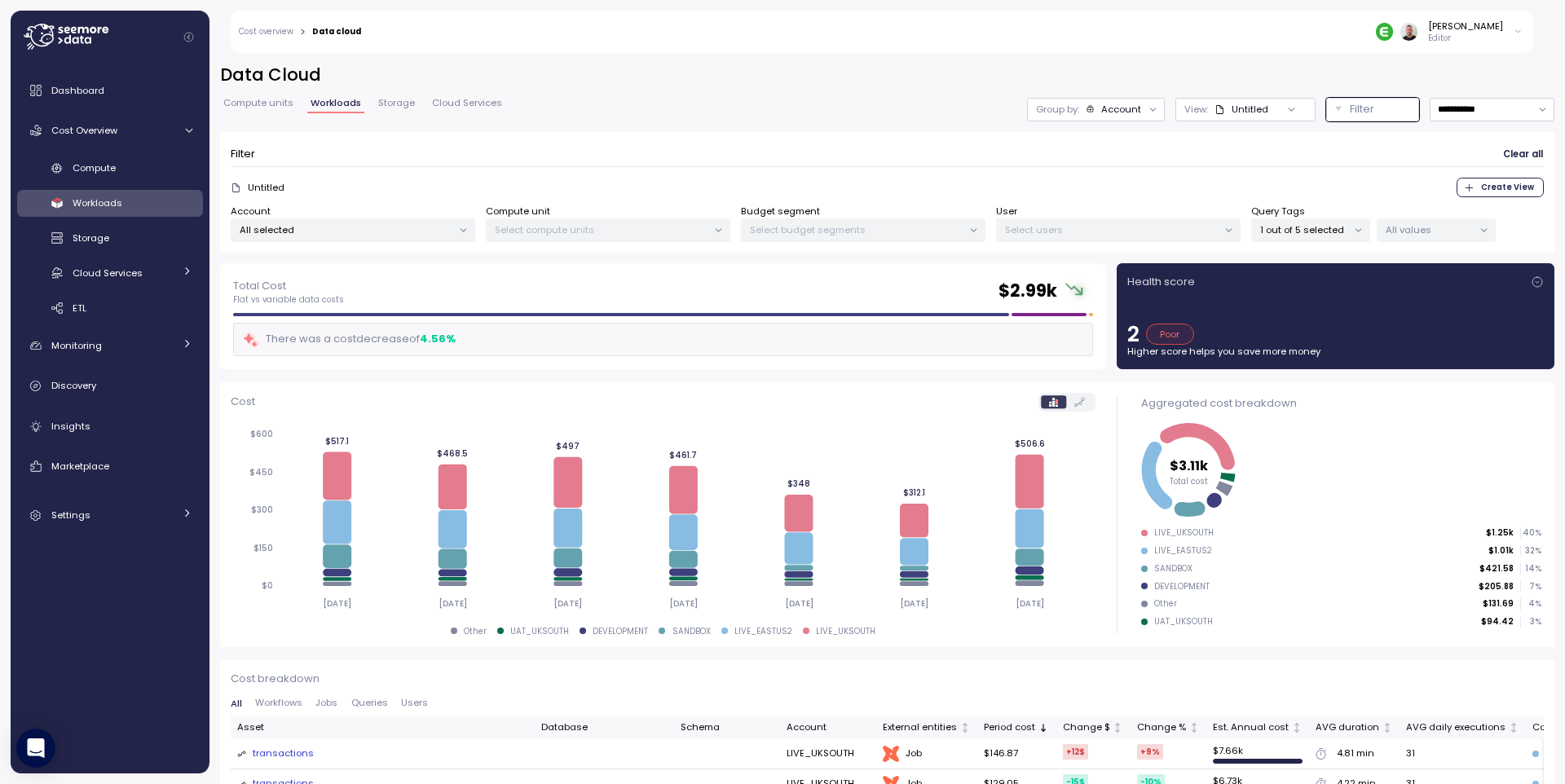
click at [1504, 152] on span "Clear all" at bounding box center [1522, 154] width 40 height 22
click at [1360, 229] on icon at bounding box center [1358, 230] width 6 height 3
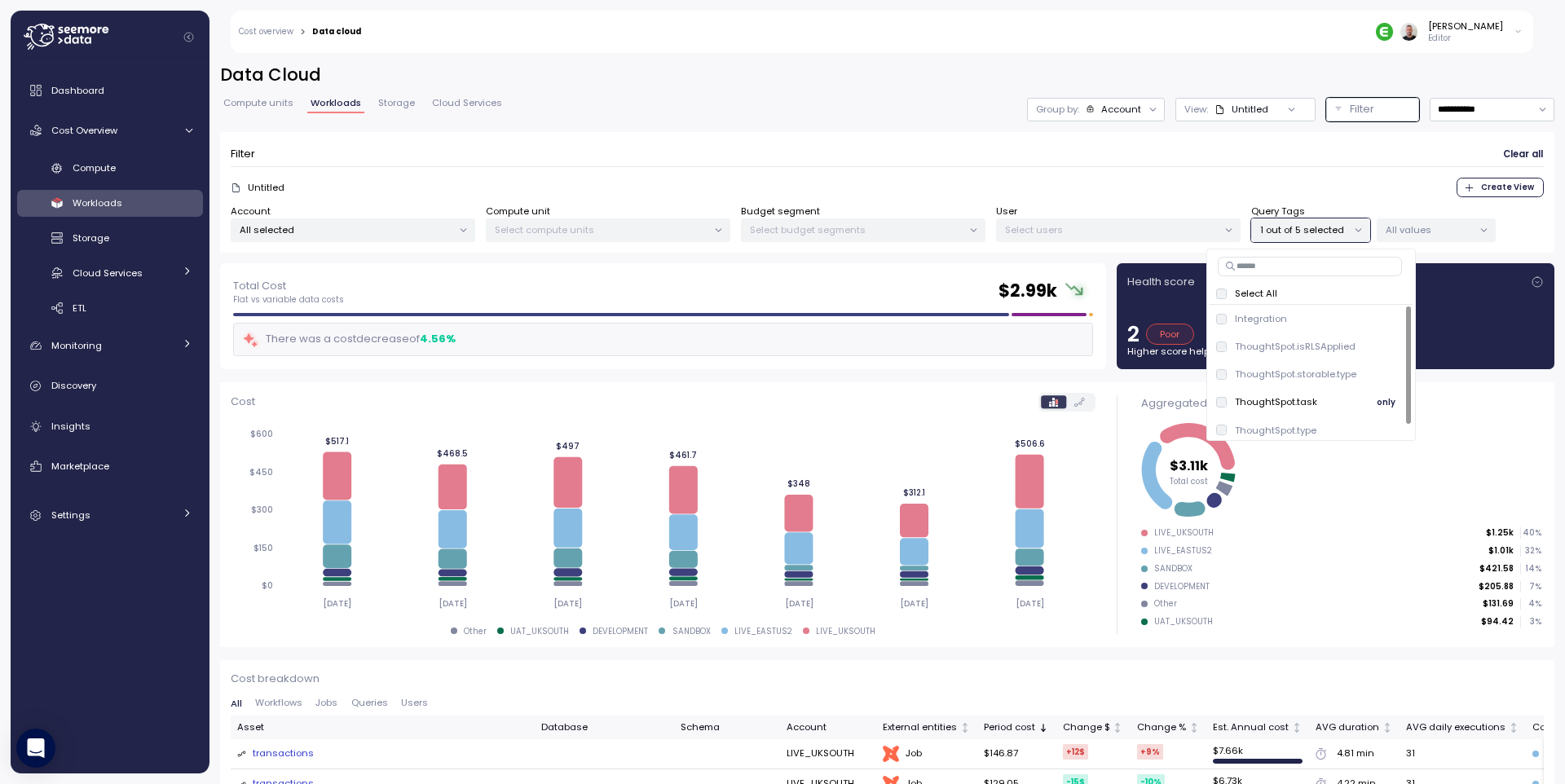
click at [1227, 401] on div "ThoughtSpot.task" at bounding box center [1266, 401] width 101 height 13
click at [1223, 287] on div "Select All" at bounding box center [1311, 293] width 190 height 13
click at [1274, 171] on form "Filter Clear all Untitled Create View Account All selected Compute unit Select …" at bounding box center [886, 192] width 1312 height 100
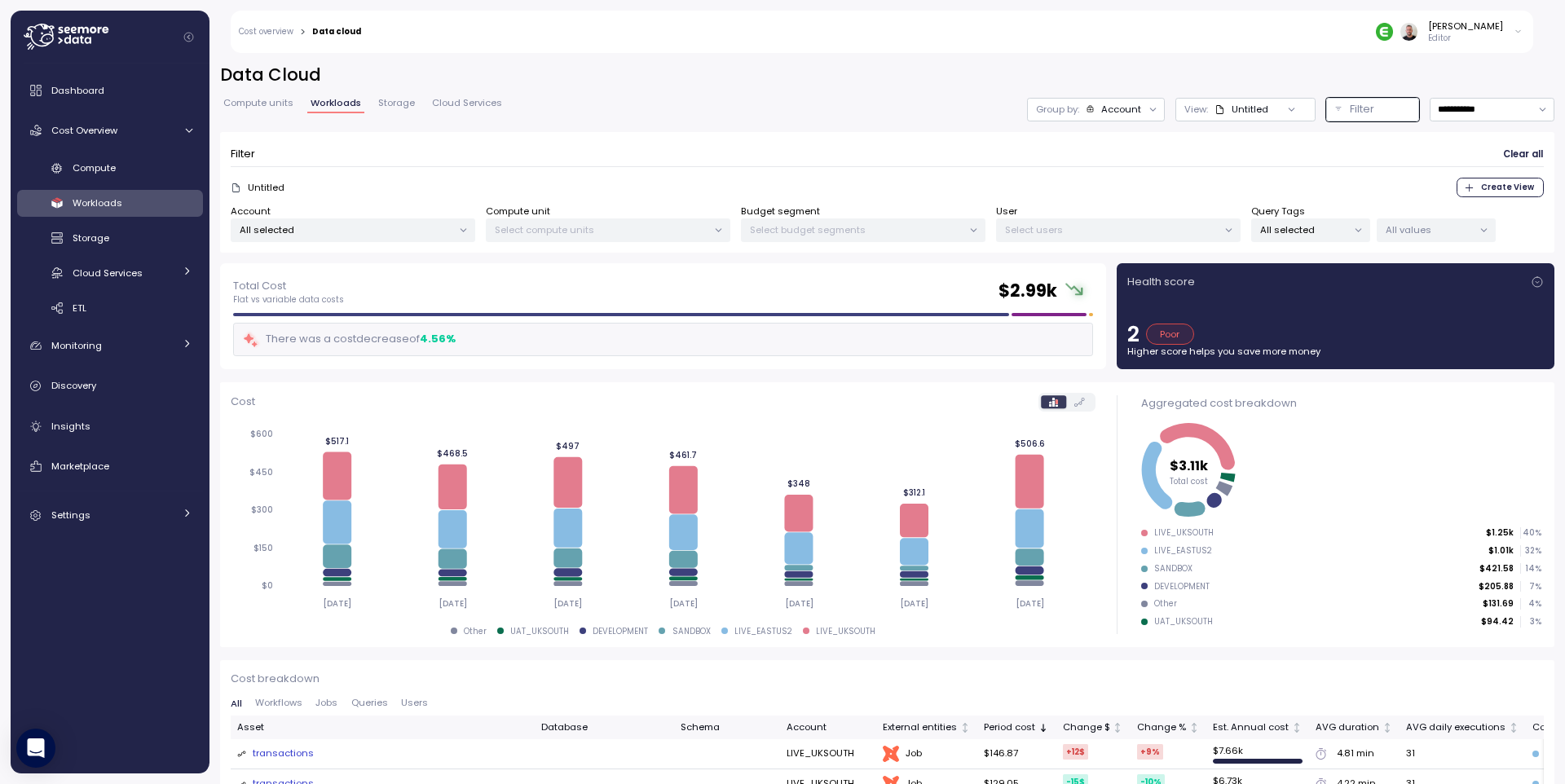
click at [1468, 239] on div "All values" at bounding box center [1436, 230] width 119 height 24
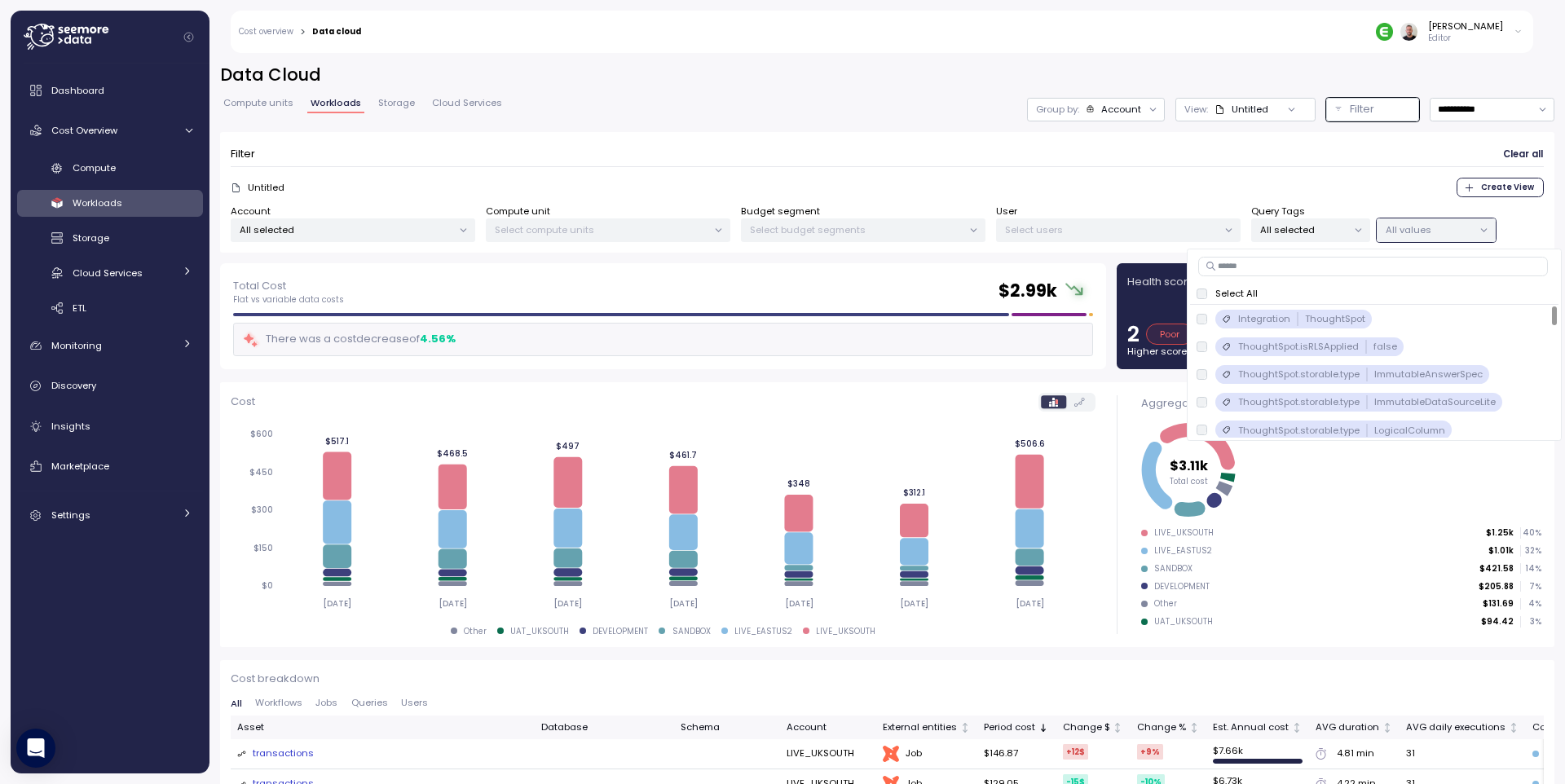
click at [1464, 236] on p "All values" at bounding box center [1429, 229] width 87 height 13
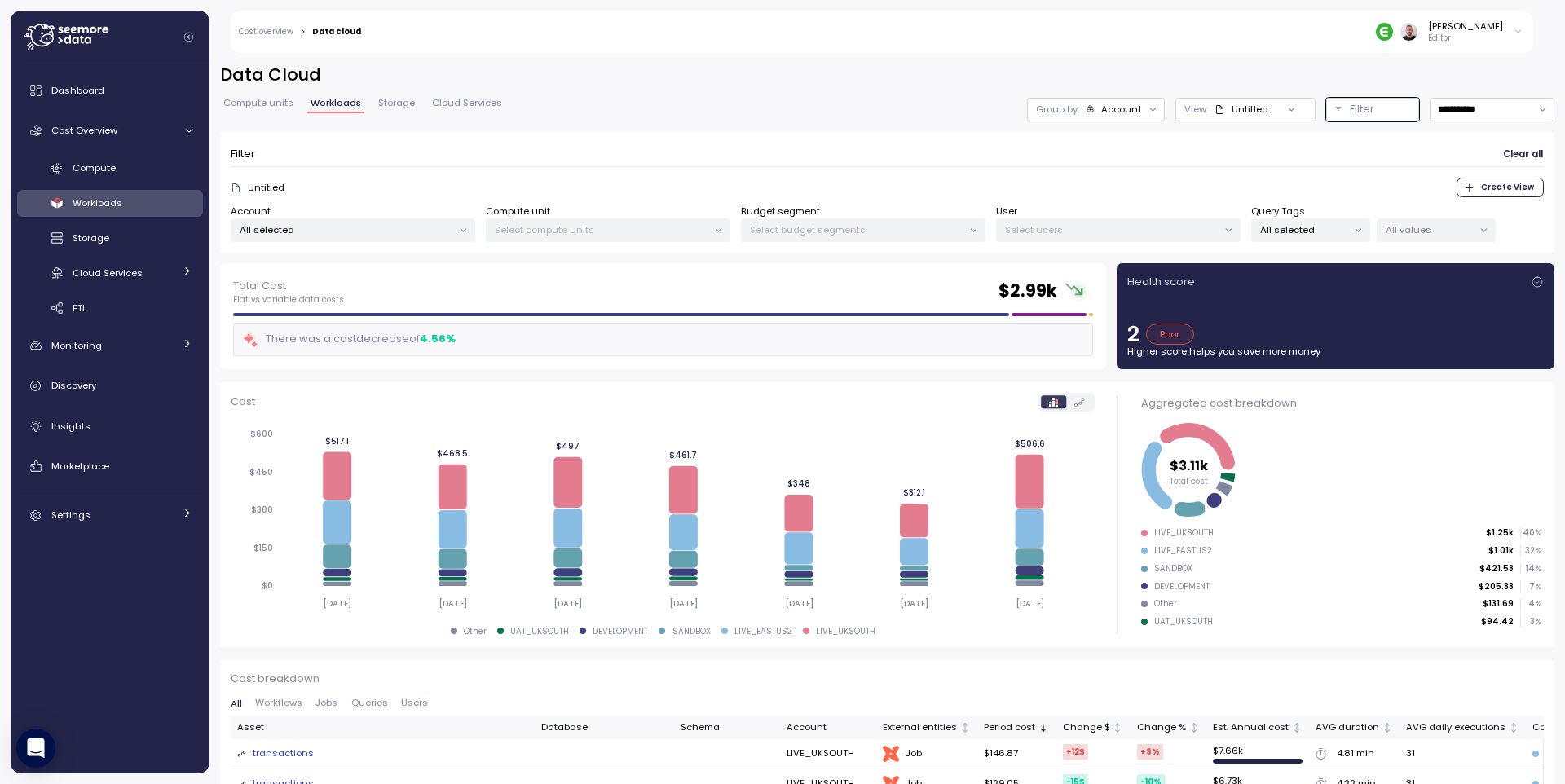
click at [1464, 236] on p "All values" at bounding box center [1429, 229] width 87 height 13
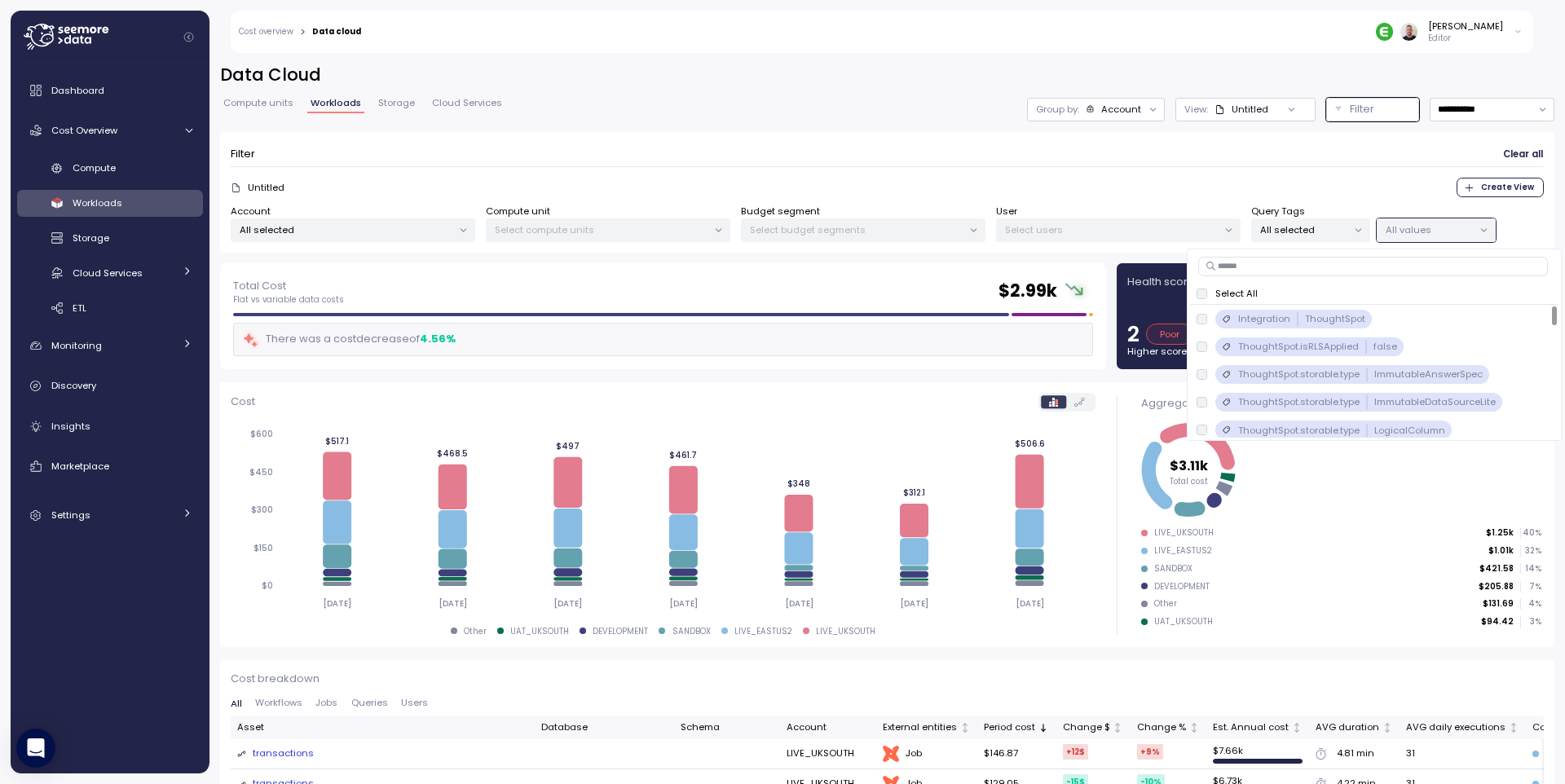
click at [1045, 172] on form "Filter Clear all Untitled Create View Account All selected Compute unit Select …" at bounding box center [886, 192] width 1312 height 100
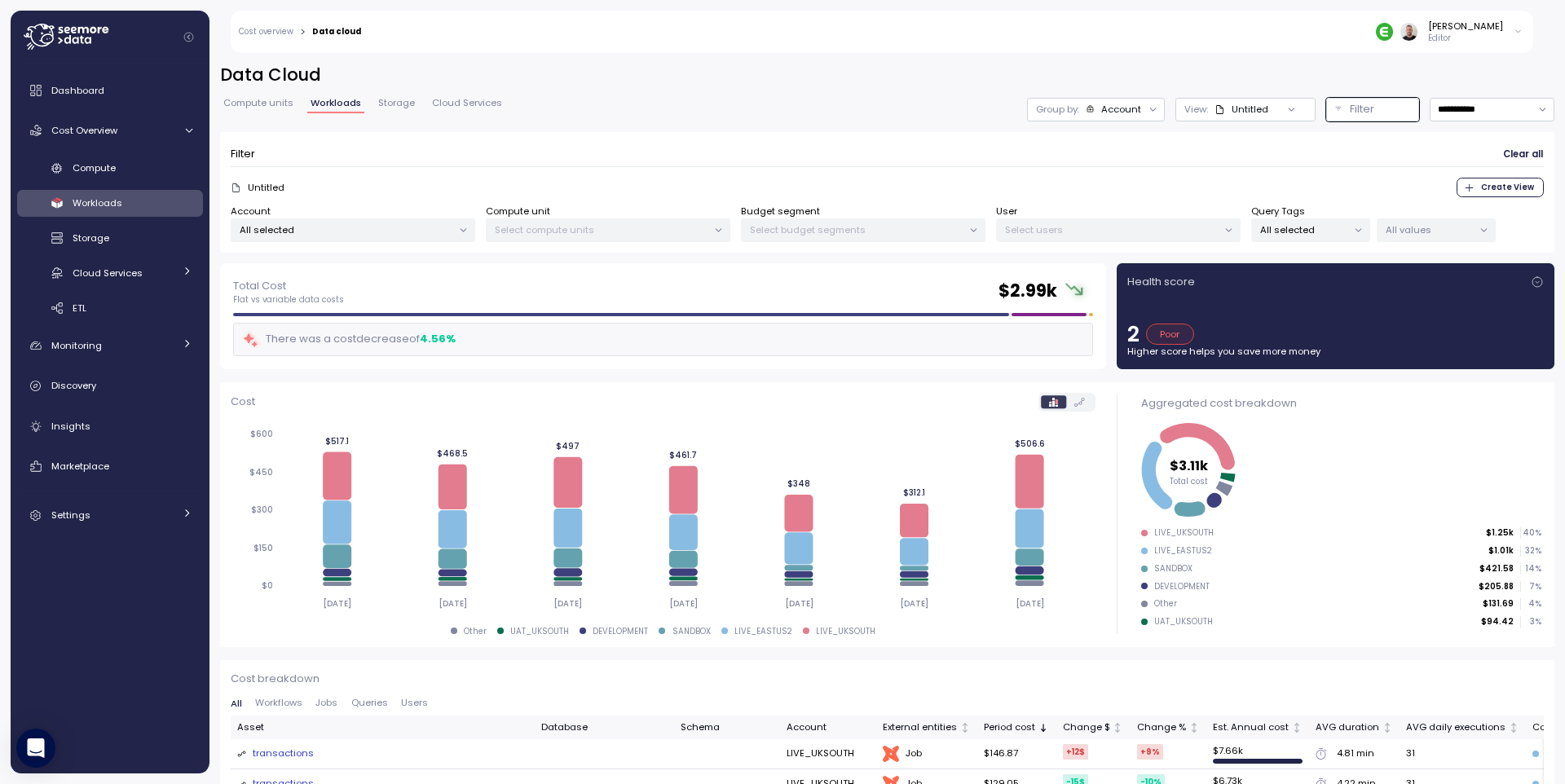
click at [1503, 154] on span "Clear all" at bounding box center [1522, 154] width 40 height 22
click at [1449, 116] on input "**********" at bounding box center [1491, 110] width 125 height 24
click at [1474, 197] on div "Last 14 days" at bounding box center [1479, 205] width 120 height 21
type input "**********"
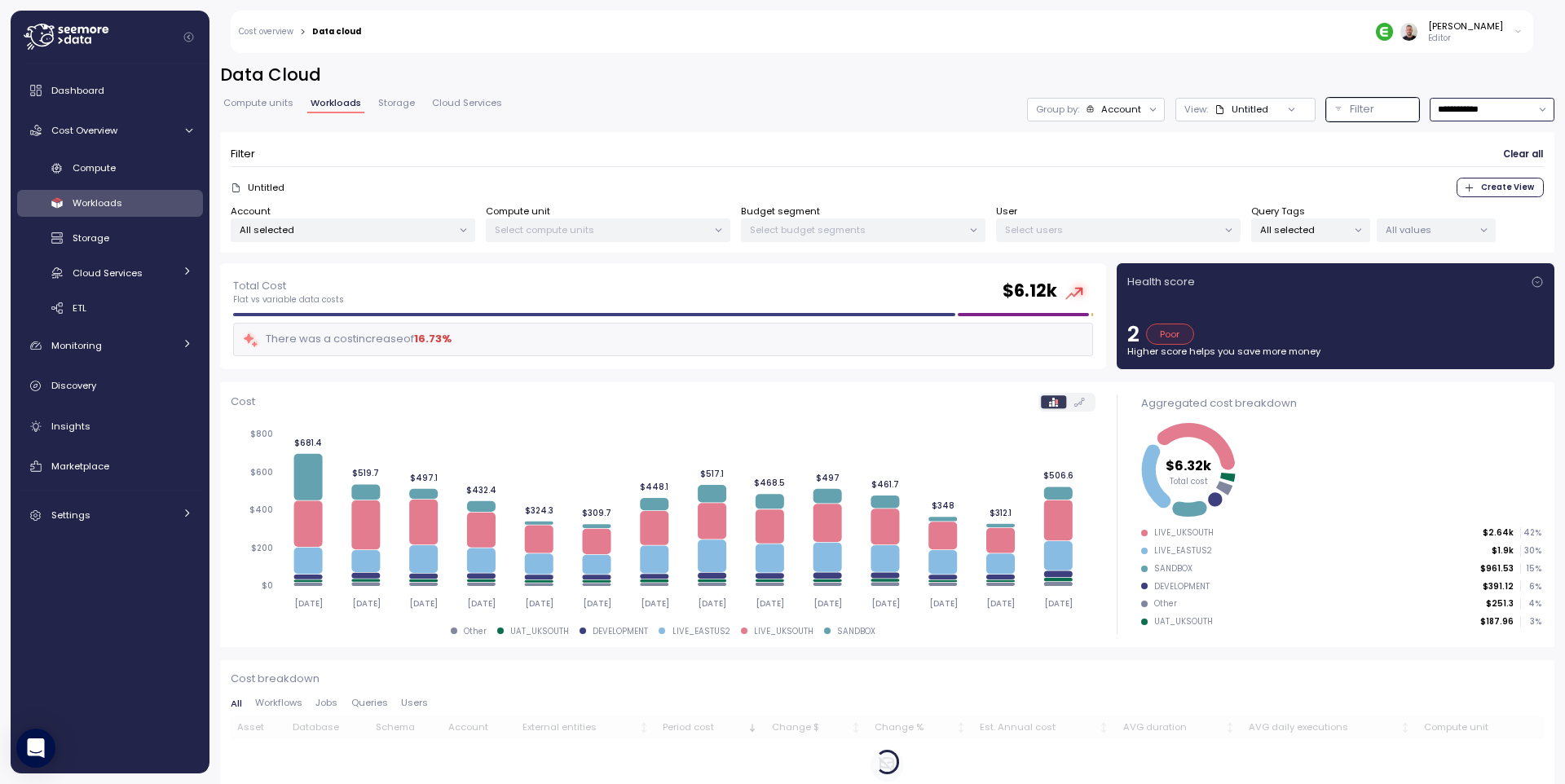
click at [1305, 228] on p "All selected" at bounding box center [1303, 229] width 87 height 13
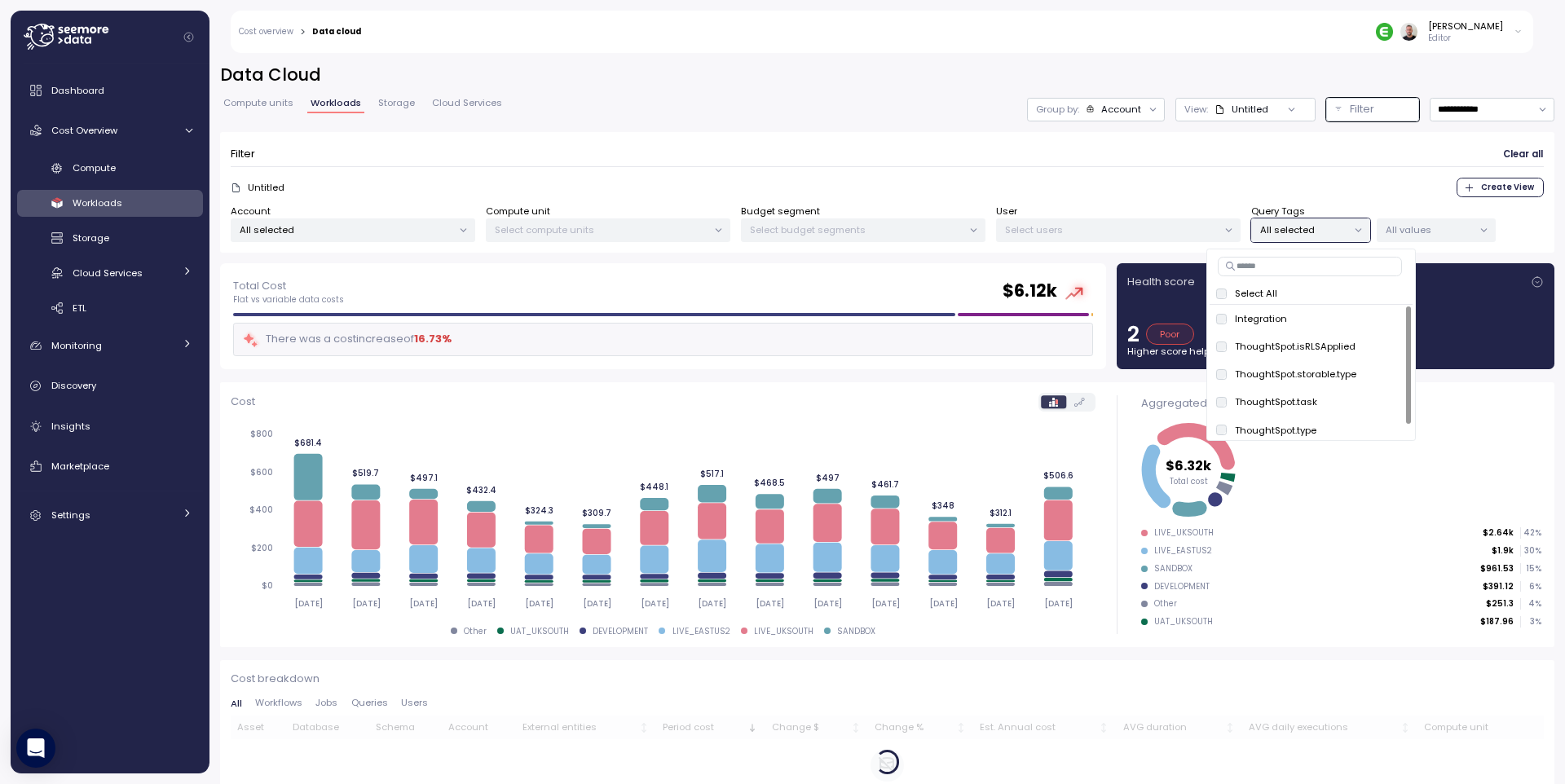
click at [1265, 267] on input at bounding box center [1309, 266] width 184 height 19
type input "****"
click at [1385, 376] on span "only" at bounding box center [1386, 374] width 18 height 18
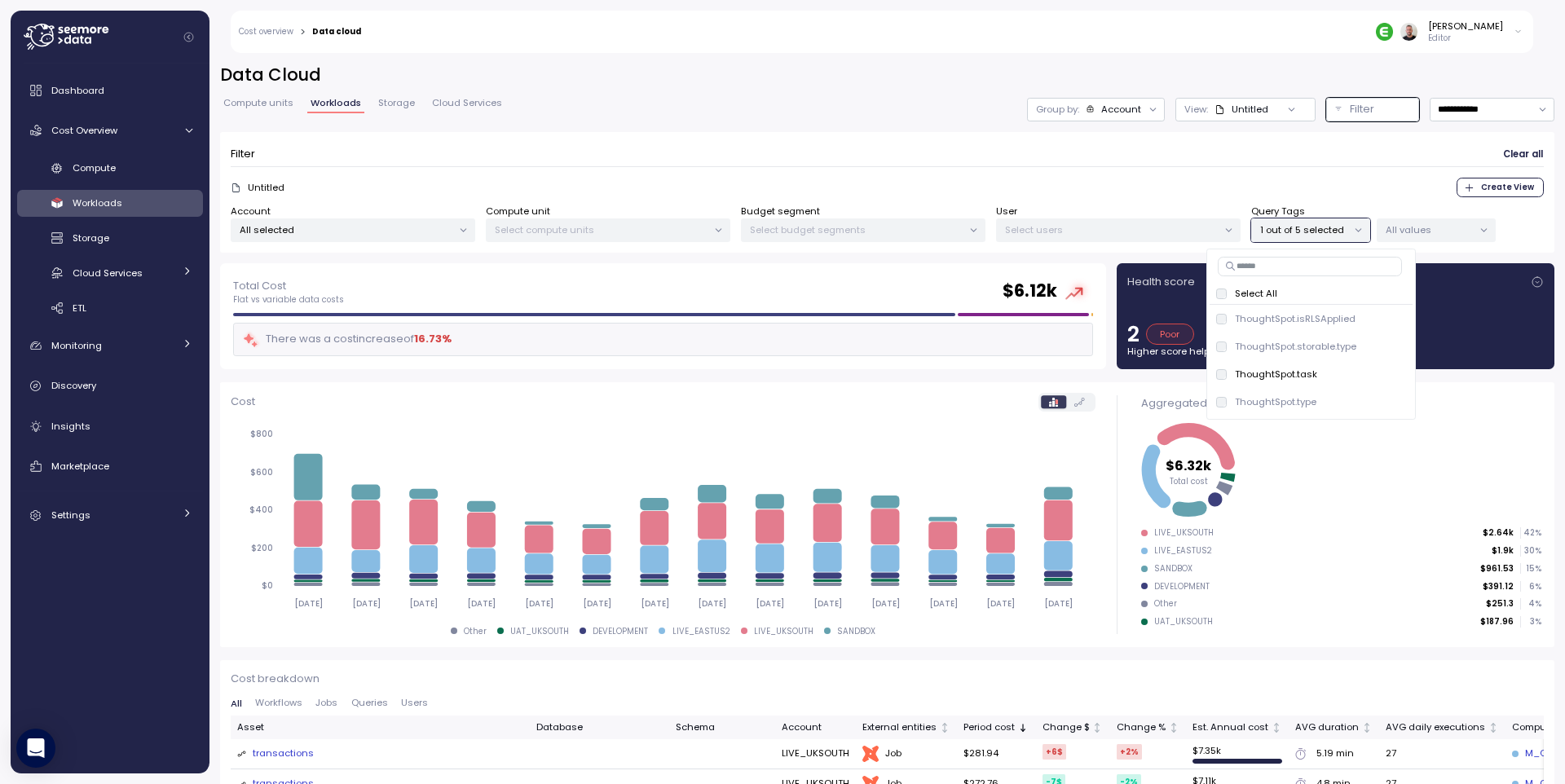
click at [1436, 227] on p "All values" at bounding box center [1429, 229] width 87 height 13
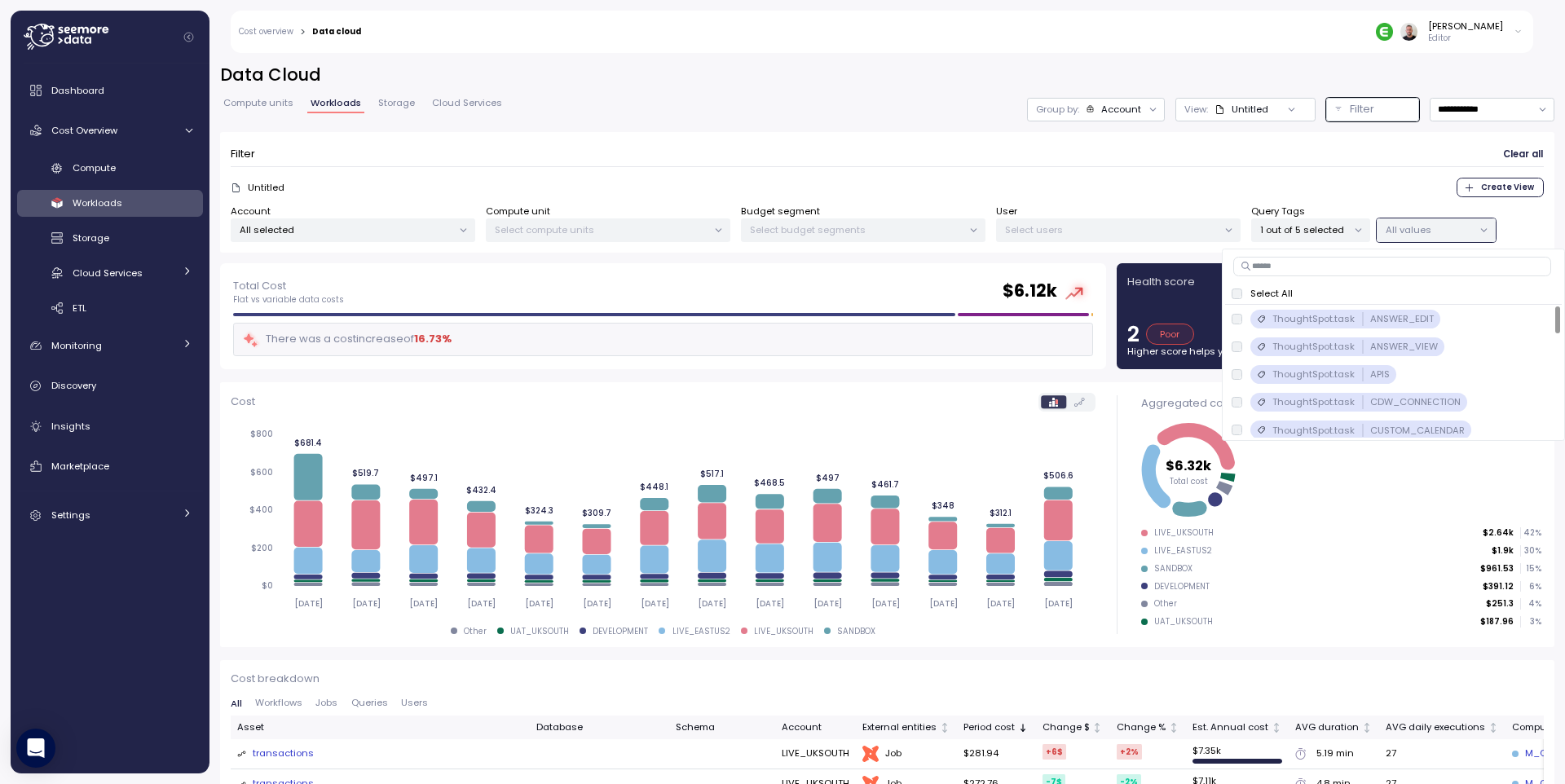
click at [1258, 291] on p "Select All" at bounding box center [1272, 293] width 43 height 13
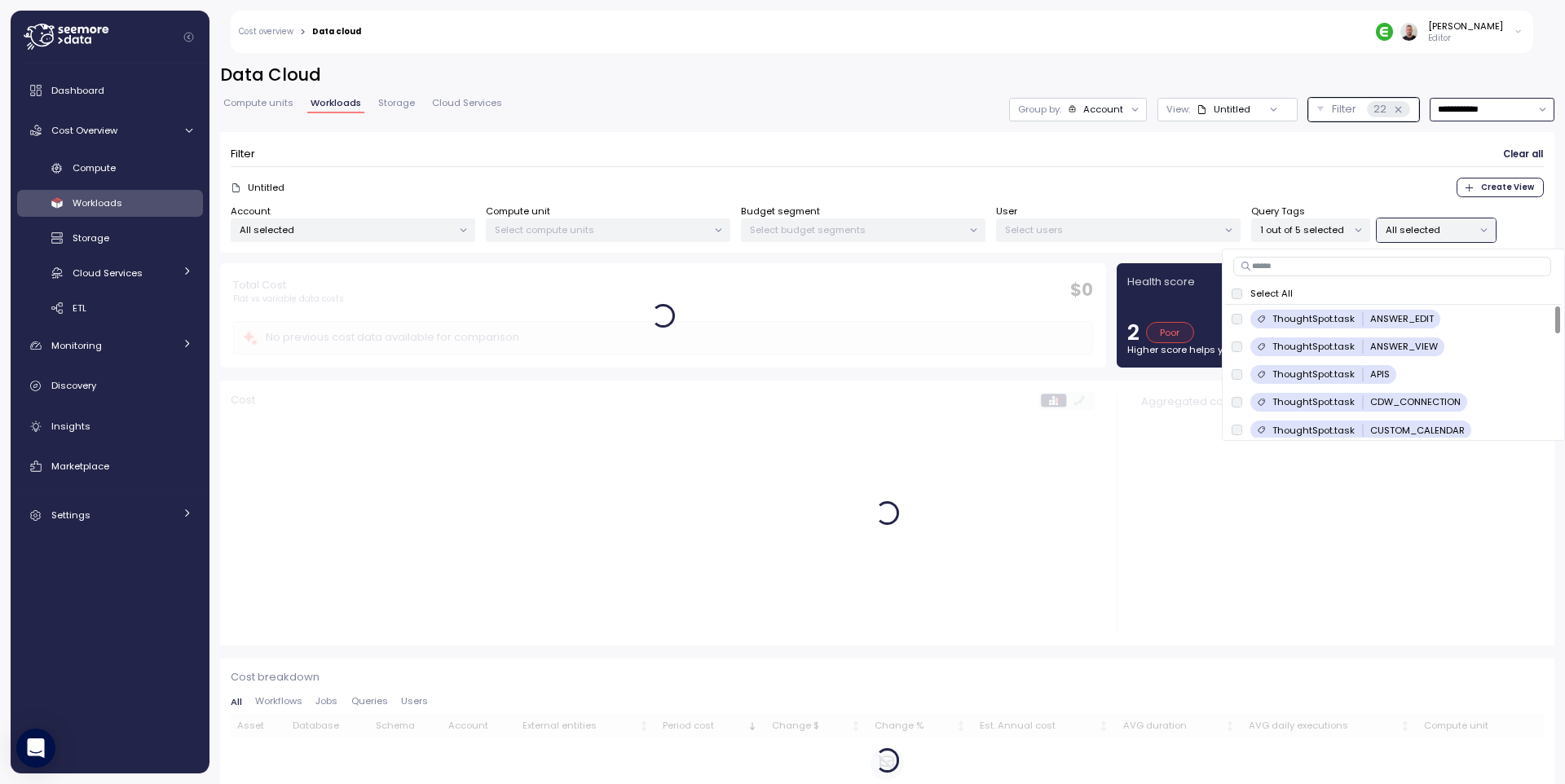
click at [1466, 112] on input "**********" at bounding box center [1491, 110] width 125 height 24
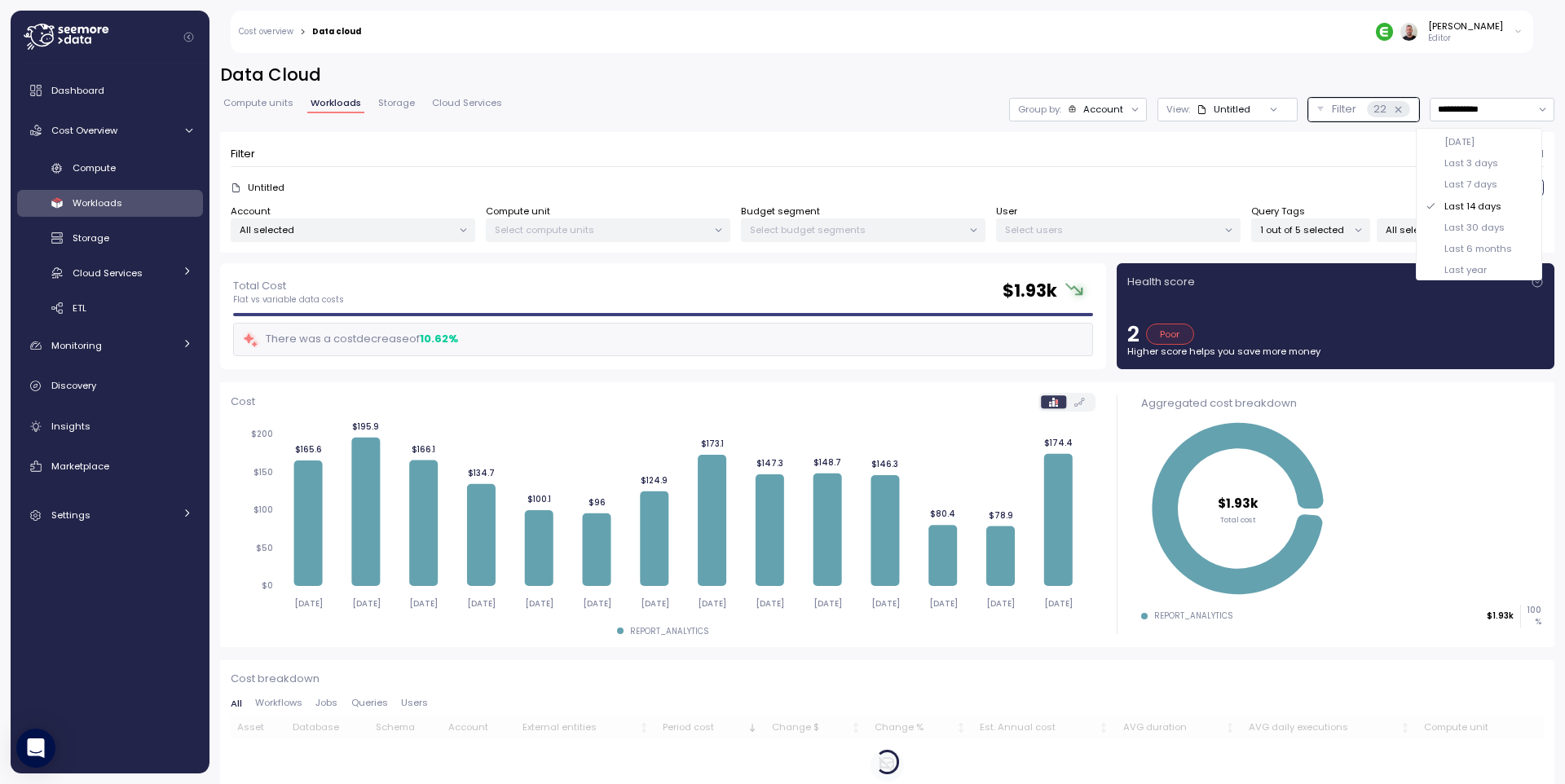
click at [888, 149] on div "Filter Clear all" at bounding box center [886, 154] width 1312 height 24
click at [1124, 109] on div at bounding box center [1135, 109] width 23 height 23
click at [1129, 106] on icon at bounding box center [1134, 109] width 10 height 10
click at [1076, 183] on div "Tags" at bounding box center [1066, 173] width 87 height 28
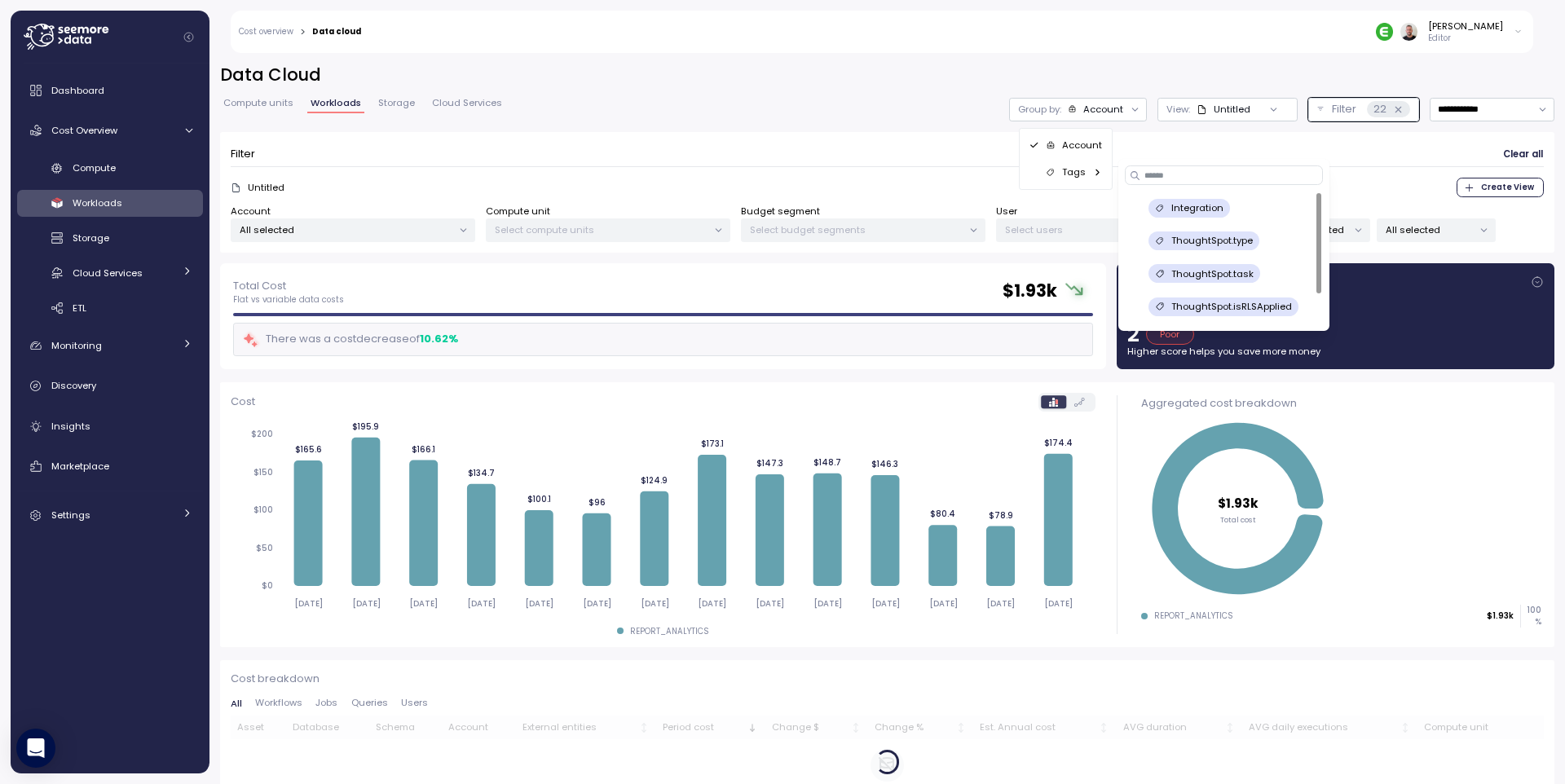
click at [1231, 275] on p "ThoughtSpot.task" at bounding box center [1212, 274] width 82 height 13
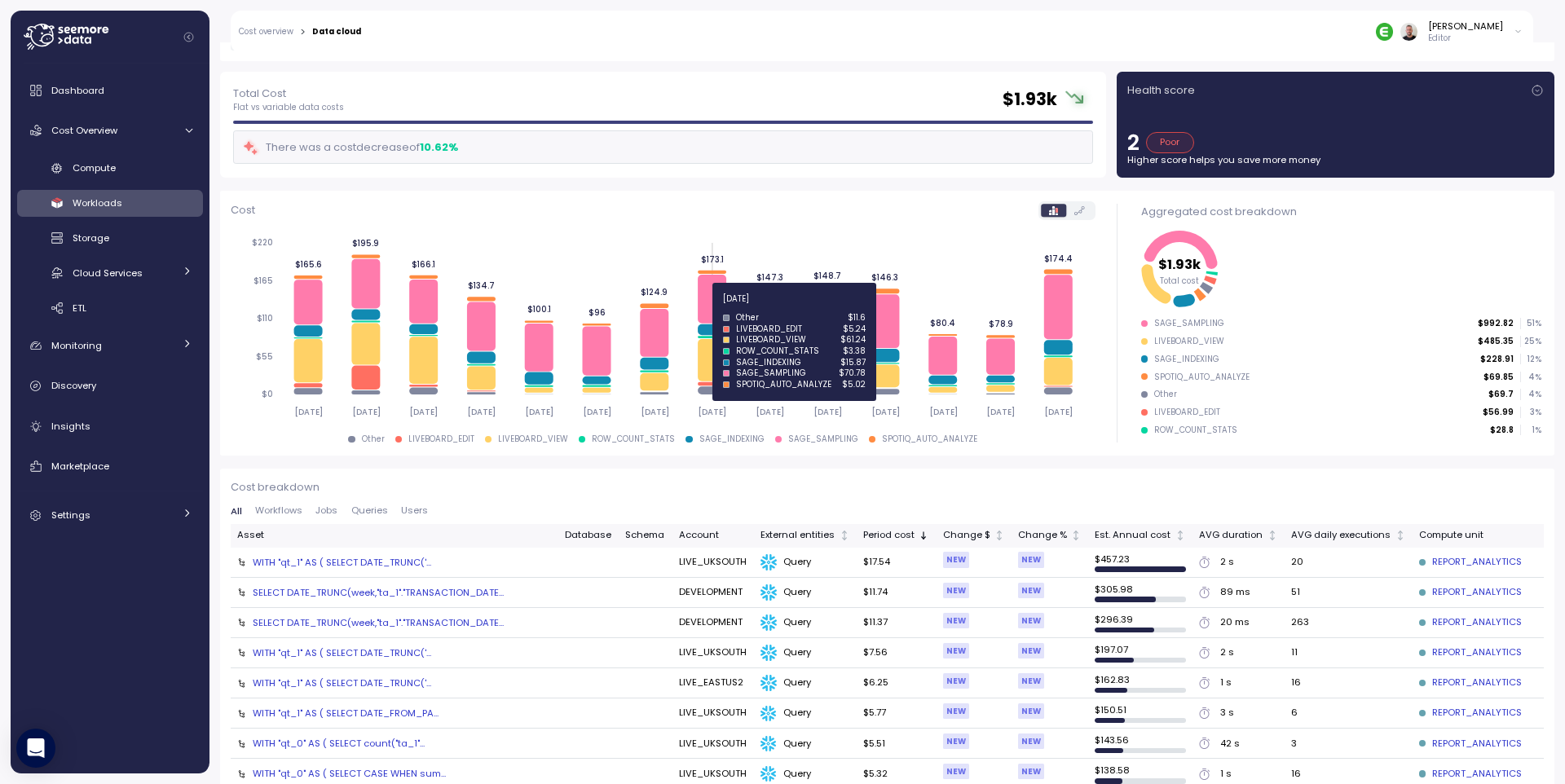
click at [717, 301] on icon at bounding box center [711, 299] width 29 height 49
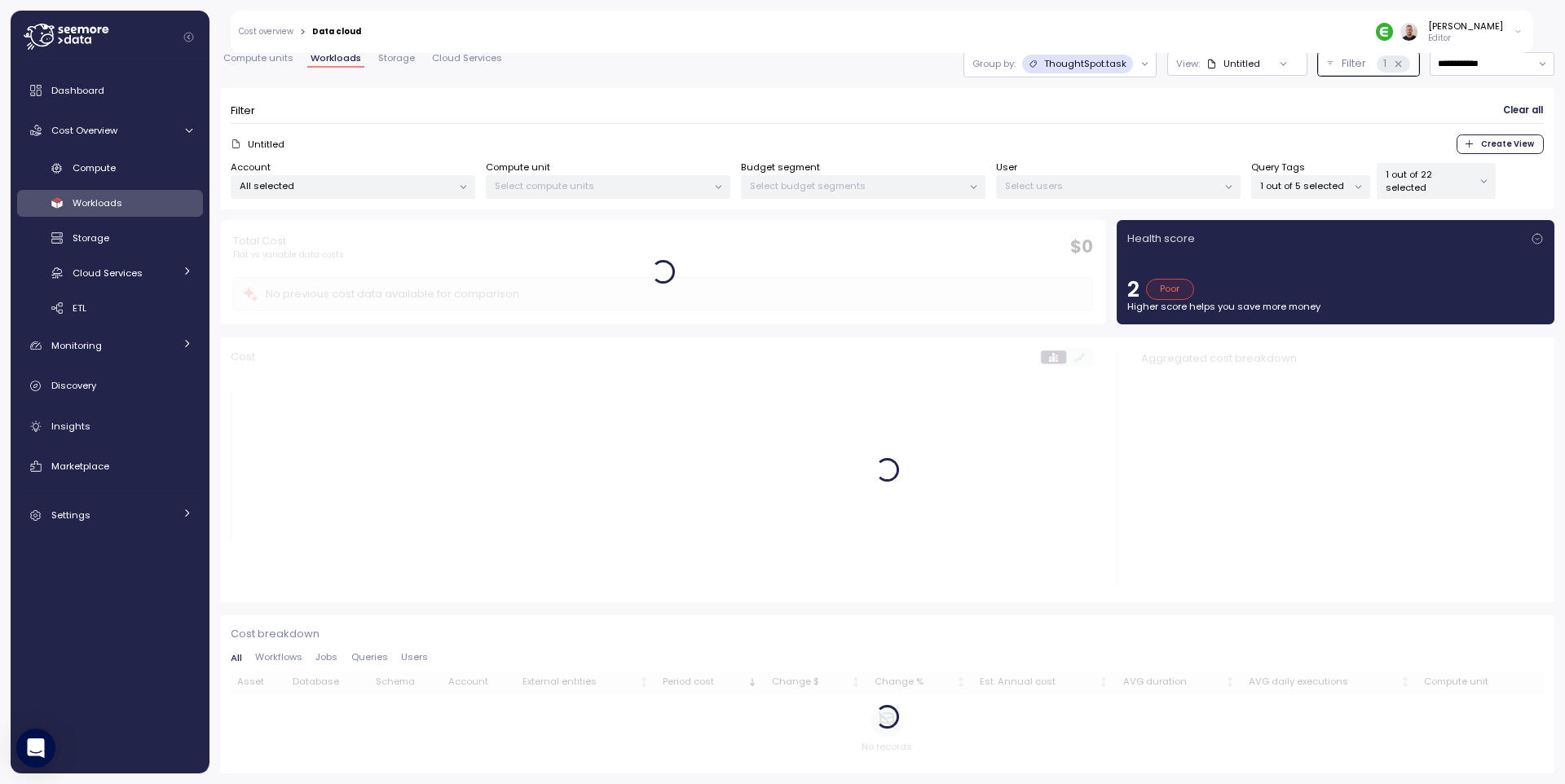
scroll to position [47, 0]
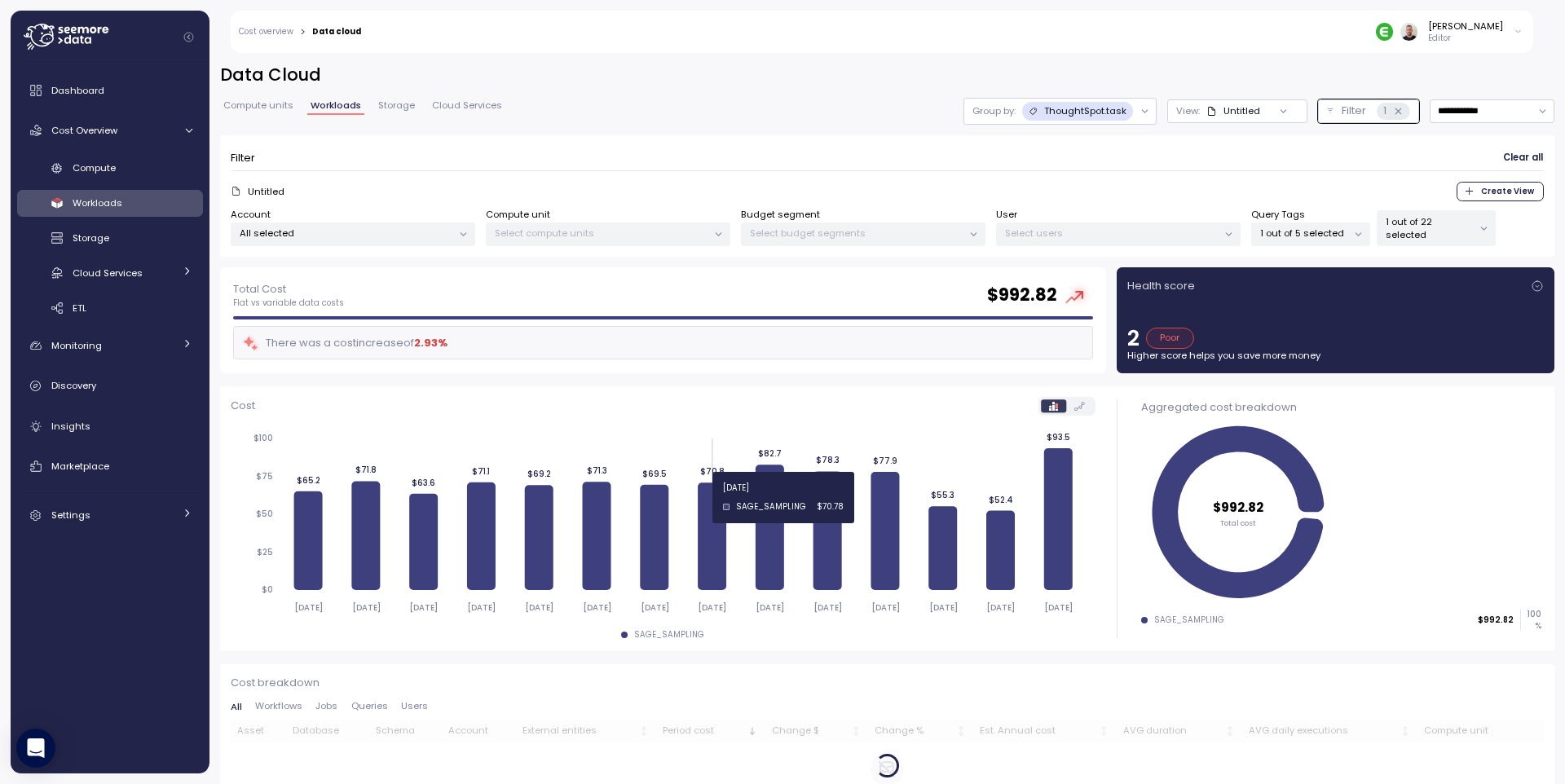
click at [1141, 110] on icon at bounding box center [1144, 111] width 6 height 3
click at [1063, 178] on p "Tags" at bounding box center [1055, 176] width 24 height 13
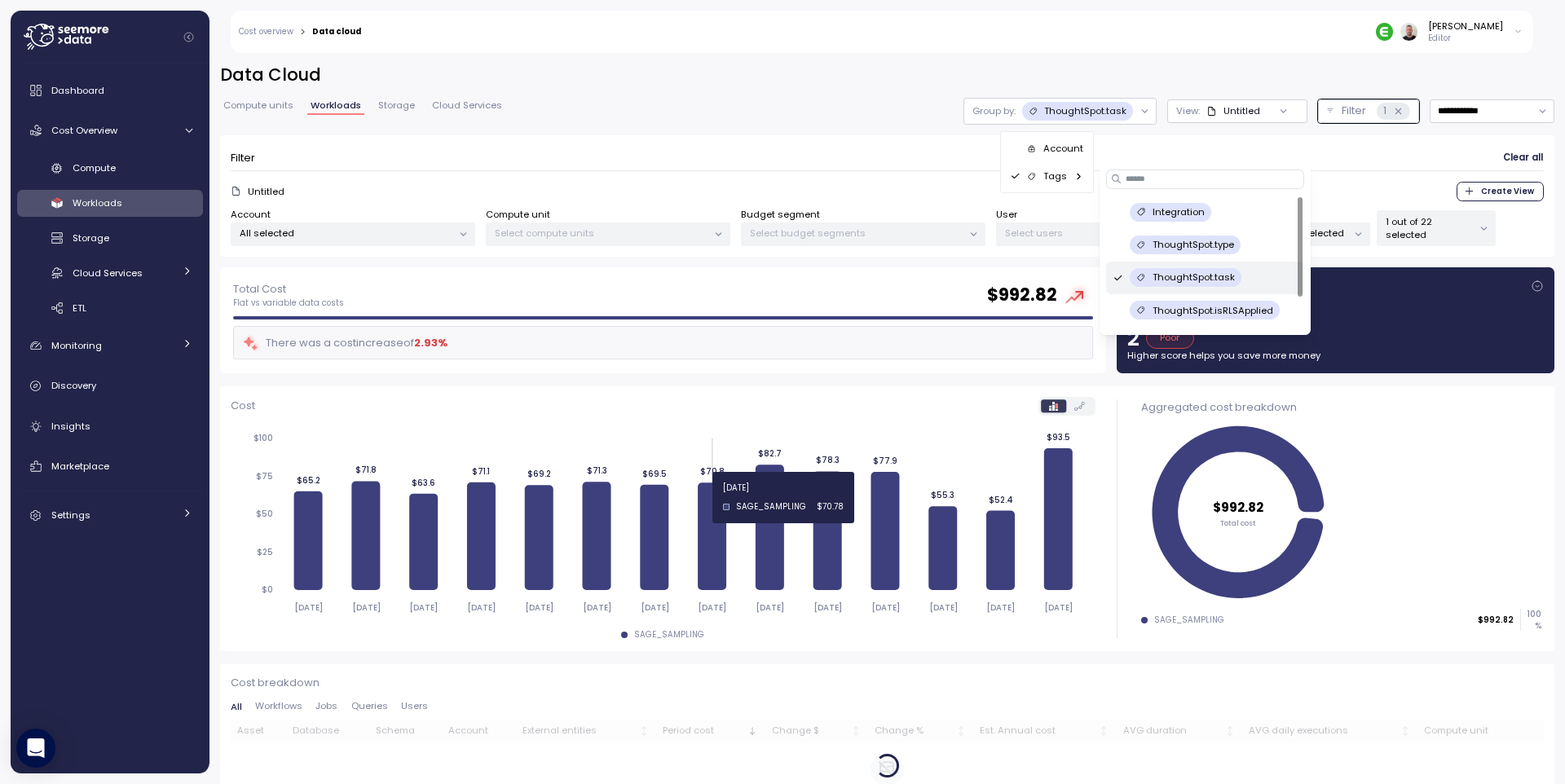
click at [1065, 147] on p "Account" at bounding box center [1063, 148] width 40 height 13
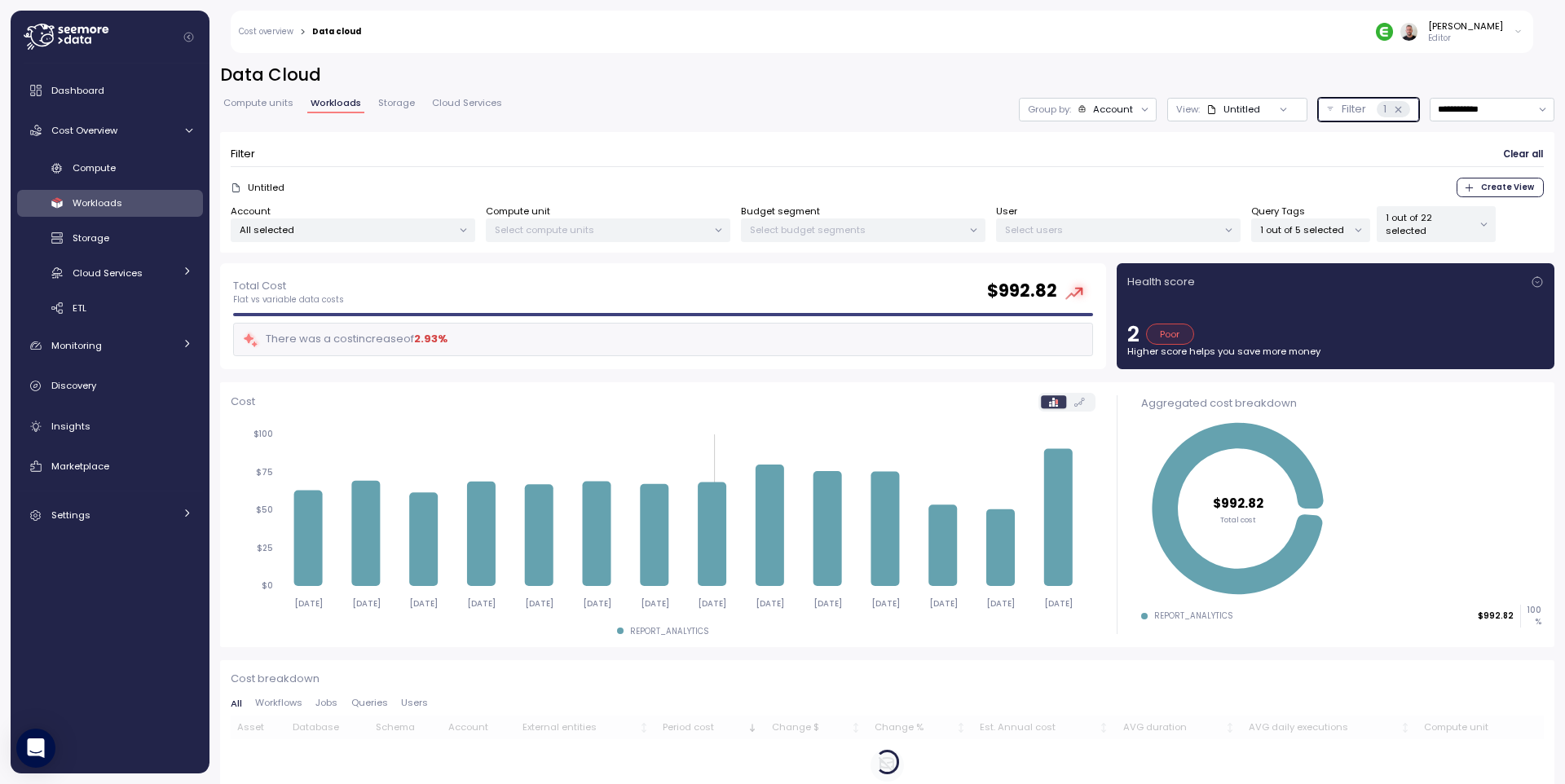
click at [1393, 110] on icon at bounding box center [1398, 109] width 10 height 10
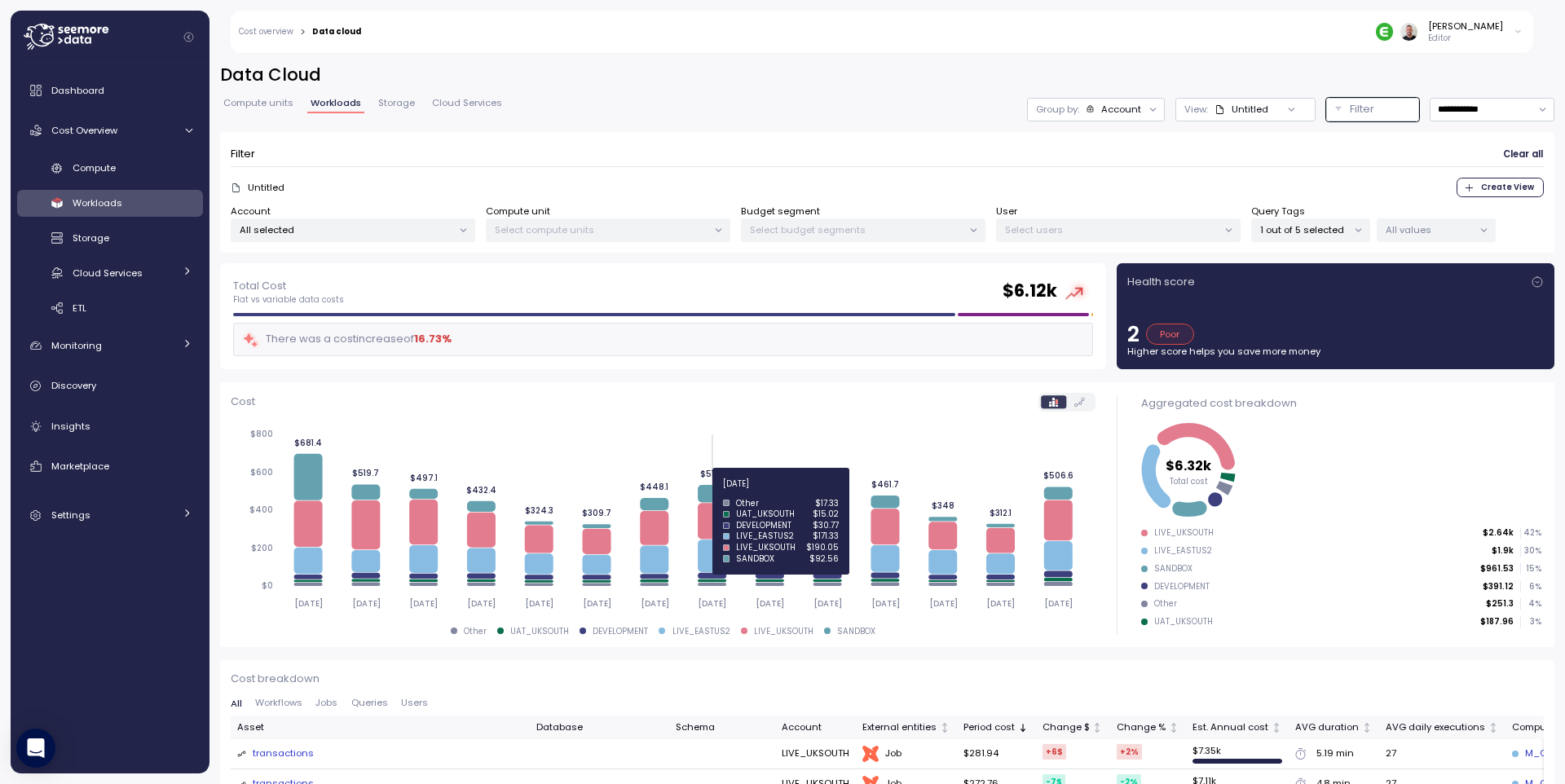
click at [1349, 230] on div at bounding box center [1358, 230] width 23 height 23
click at [1351, 216] on div "Query Tags 1 out of 5 selected" at bounding box center [1311, 223] width 119 height 38
click at [1354, 227] on icon at bounding box center [1358, 229] width 10 height 10
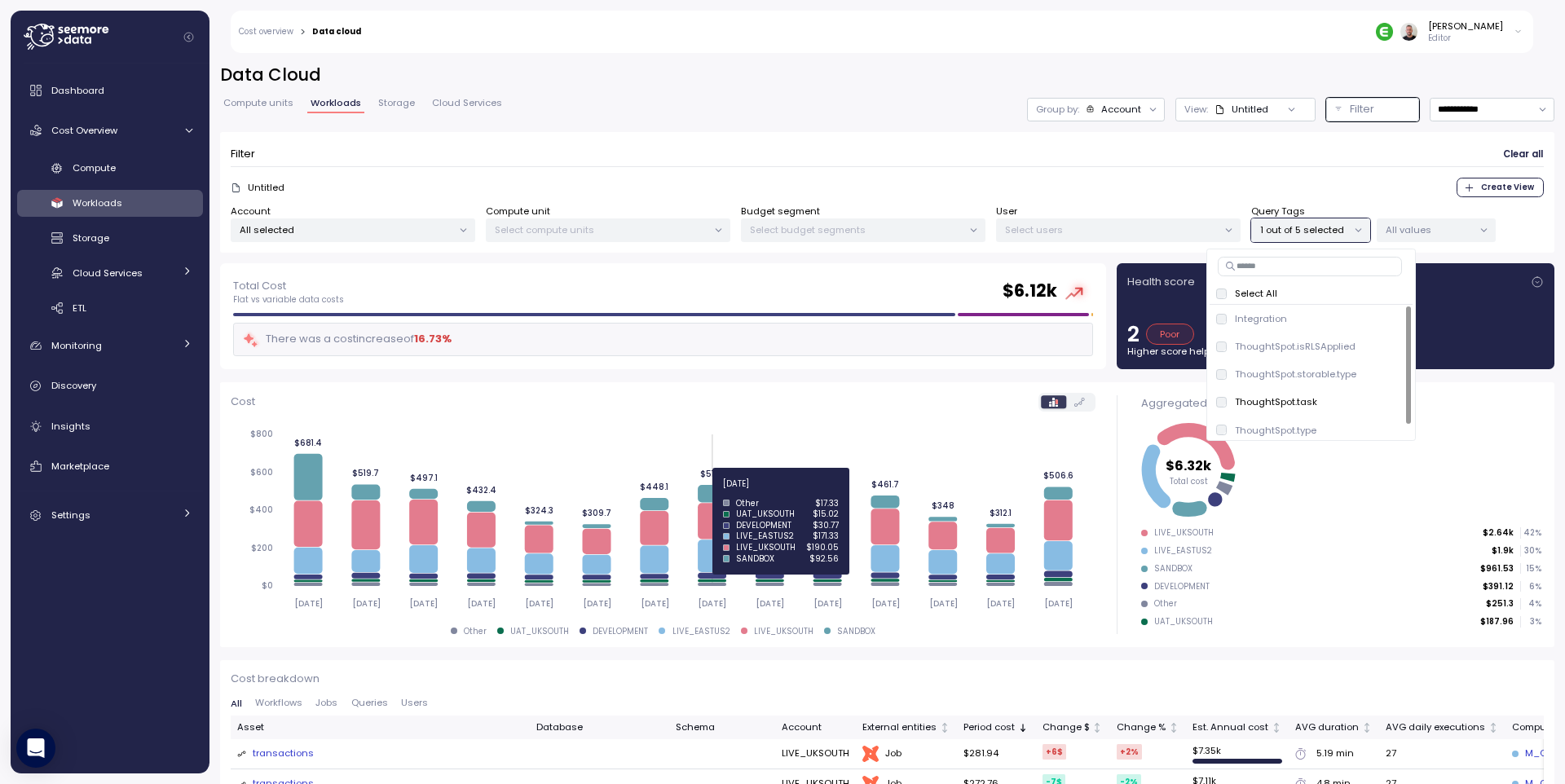
click at [1229, 292] on div "Select All" at bounding box center [1311, 293] width 190 height 13
click at [1503, 154] on span "Clear all" at bounding box center [1522, 154] width 40 height 22
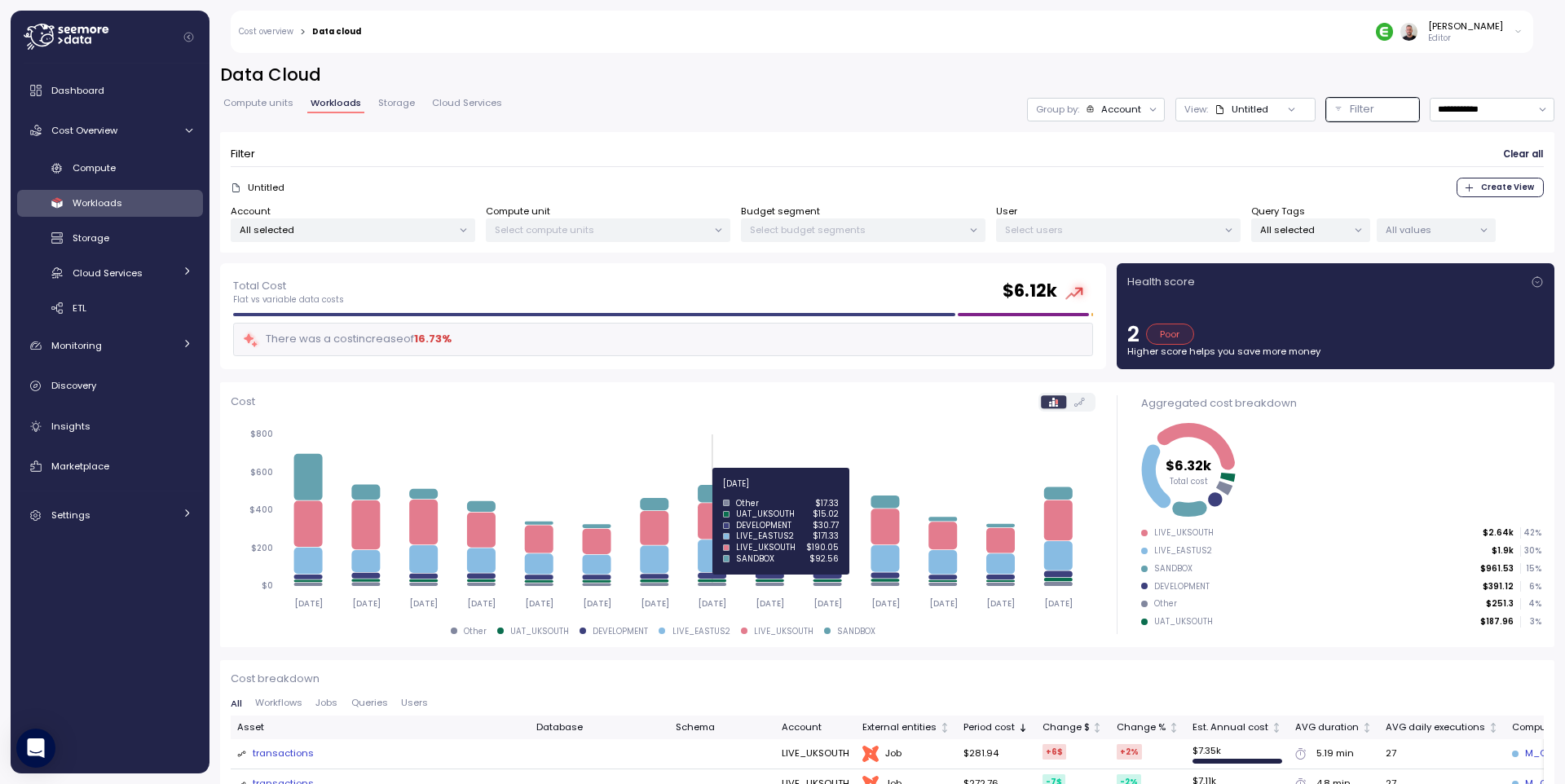
click at [1503, 154] on span "Clear all" at bounding box center [1522, 154] width 40 height 22
click at [1462, 109] on input "**********" at bounding box center [1491, 110] width 125 height 24
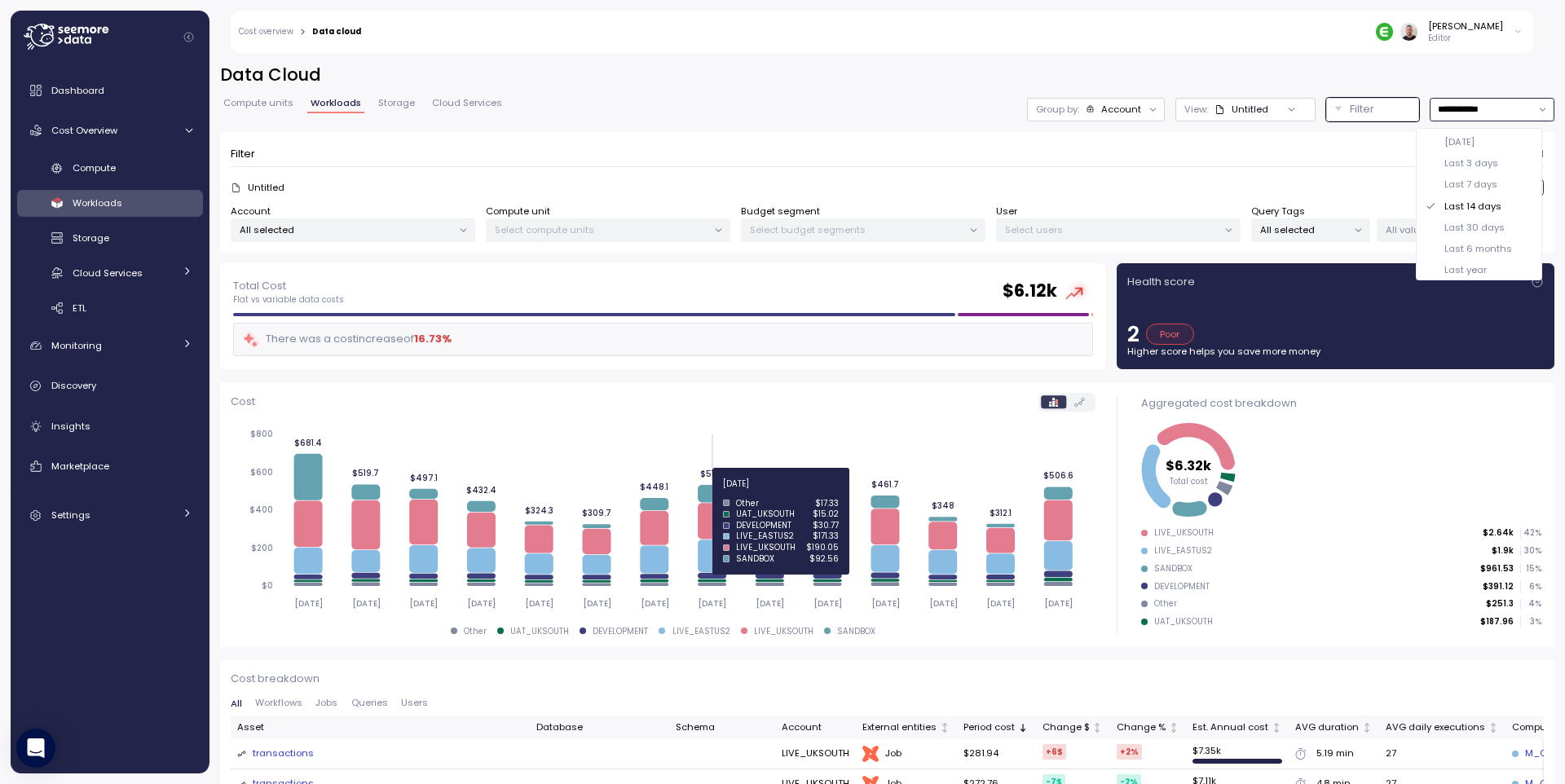
click at [1478, 187] on div "Last 7 days" at bounding box center [1470, 184] width 53 height 13
type input "**********"
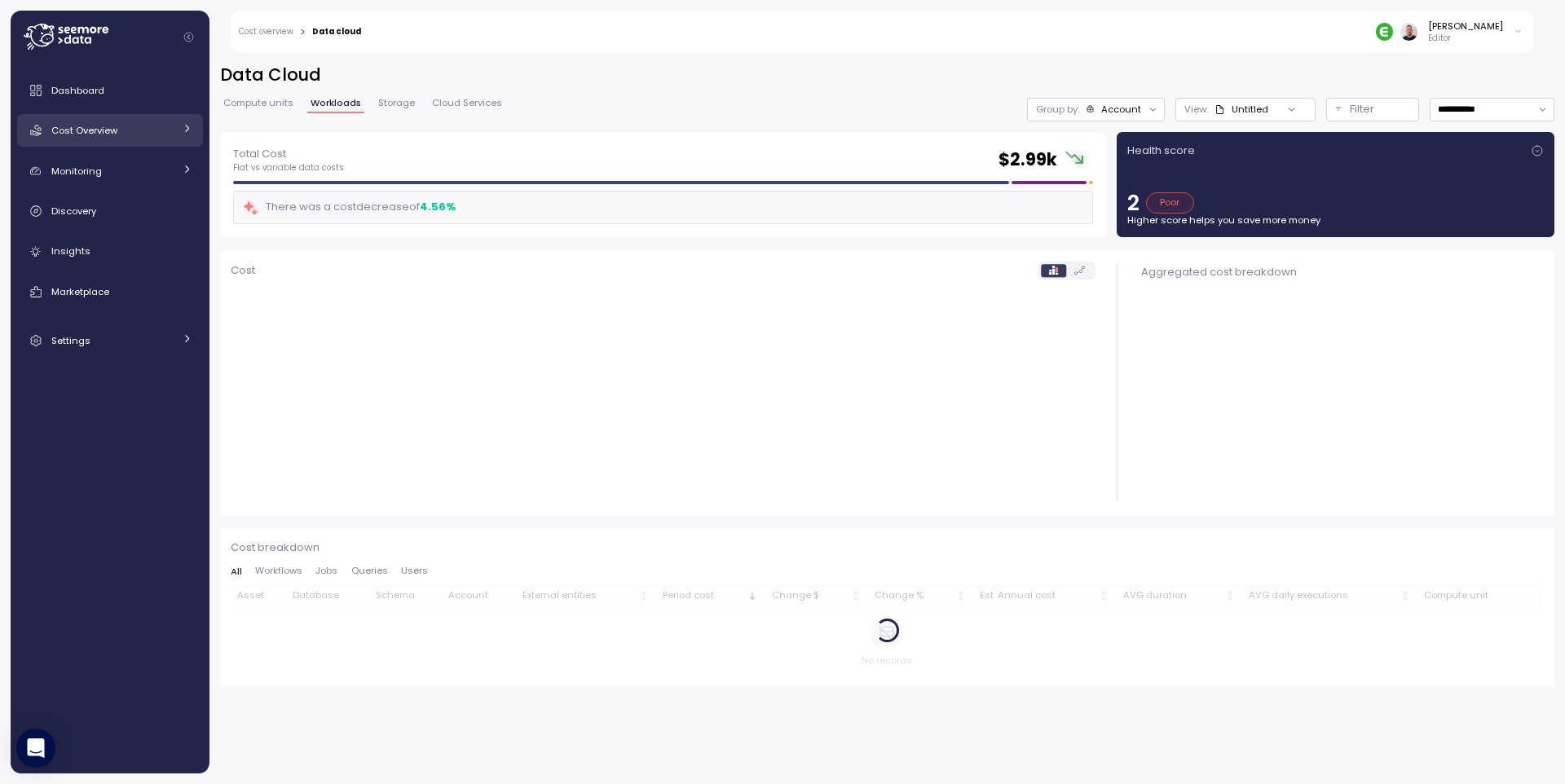
click at [180, 129] on link "Cost Overview" at bounding box center [110, 129] width 186 height 32
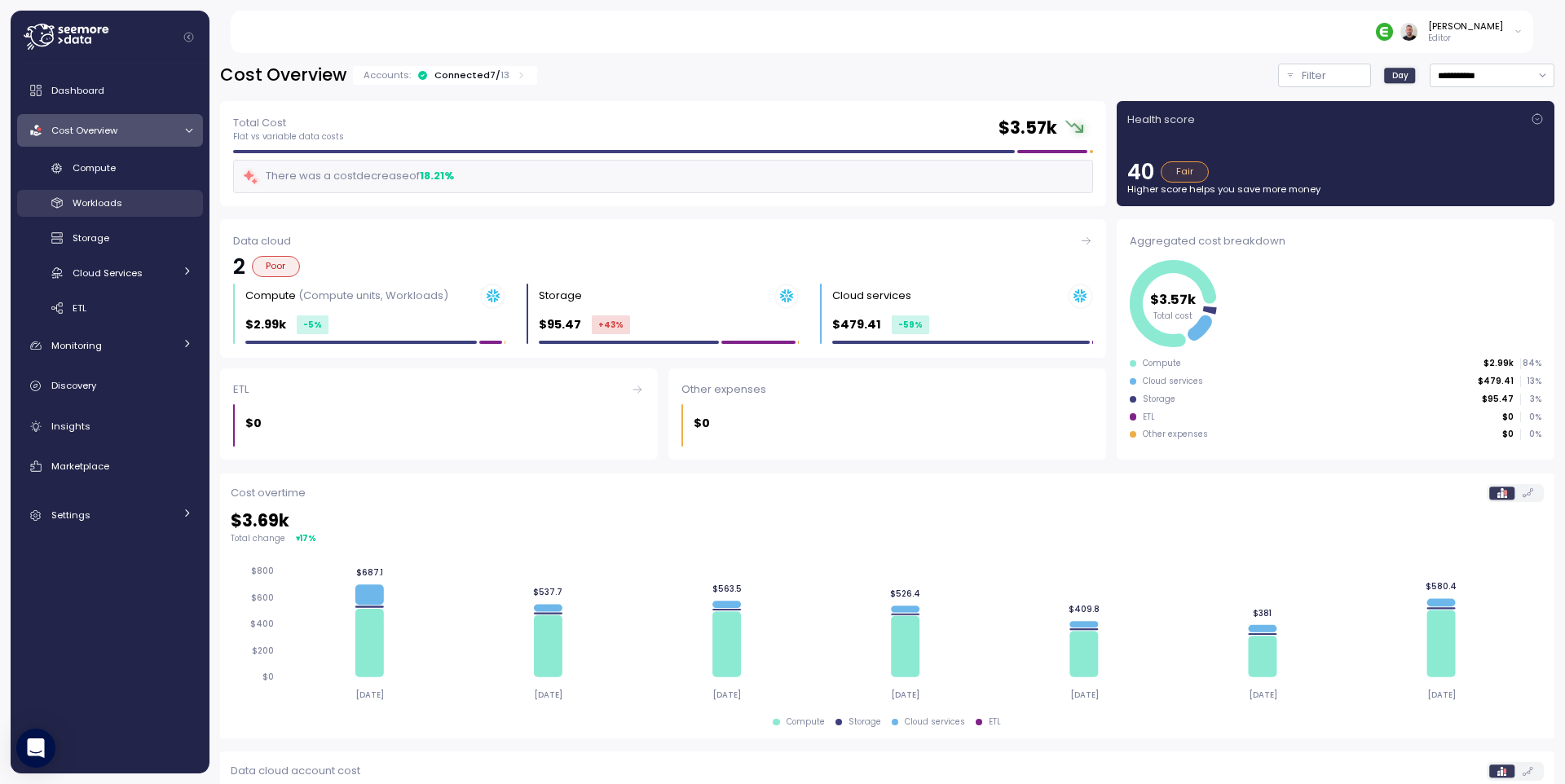
click at [114, 199] on span "Workloads" at bounding box center [97, 202] width 50 height 13
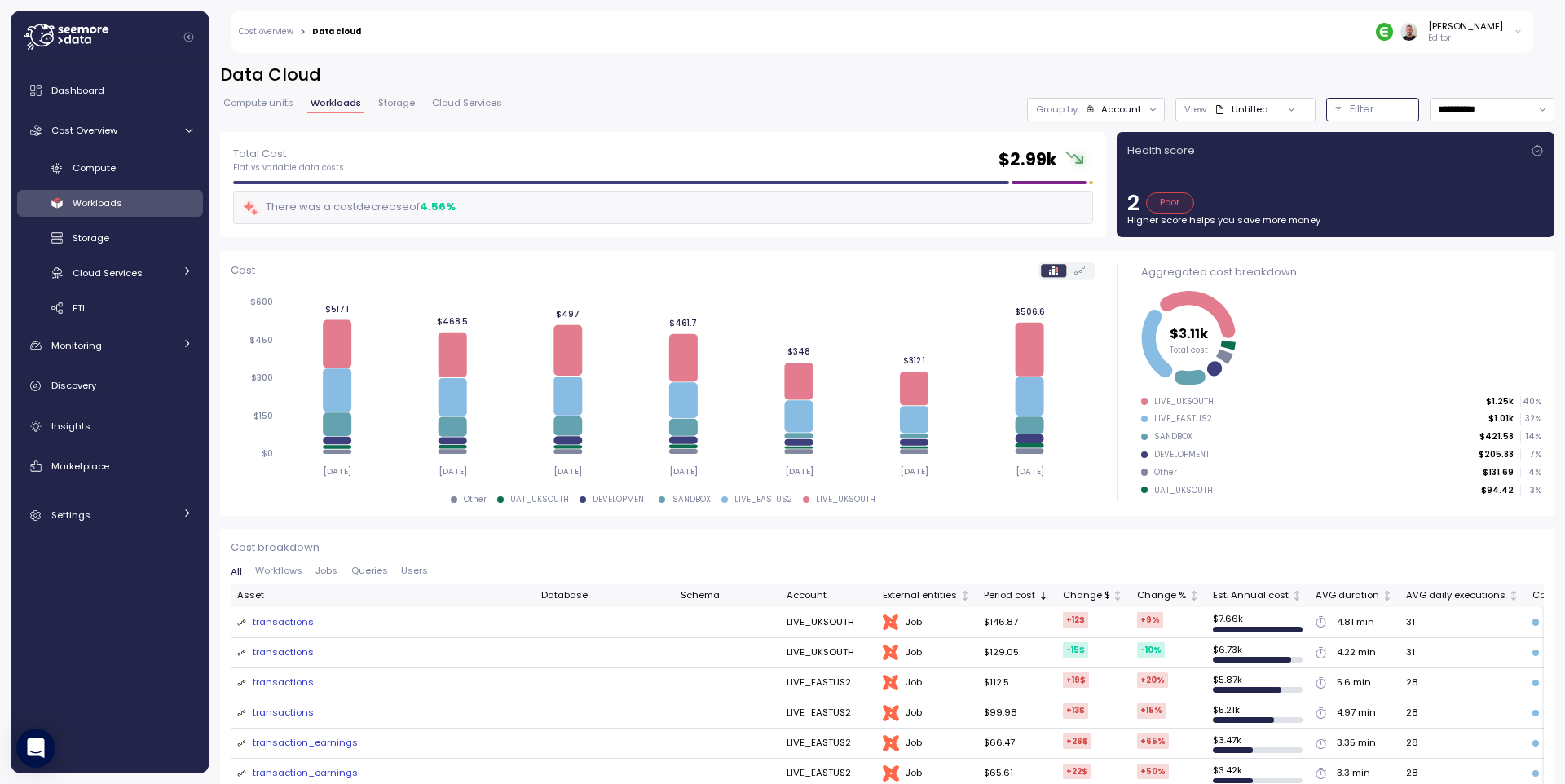
click at [1349, 110] on p "Filter" at bounding box center [1362, 109] width 24 height 17
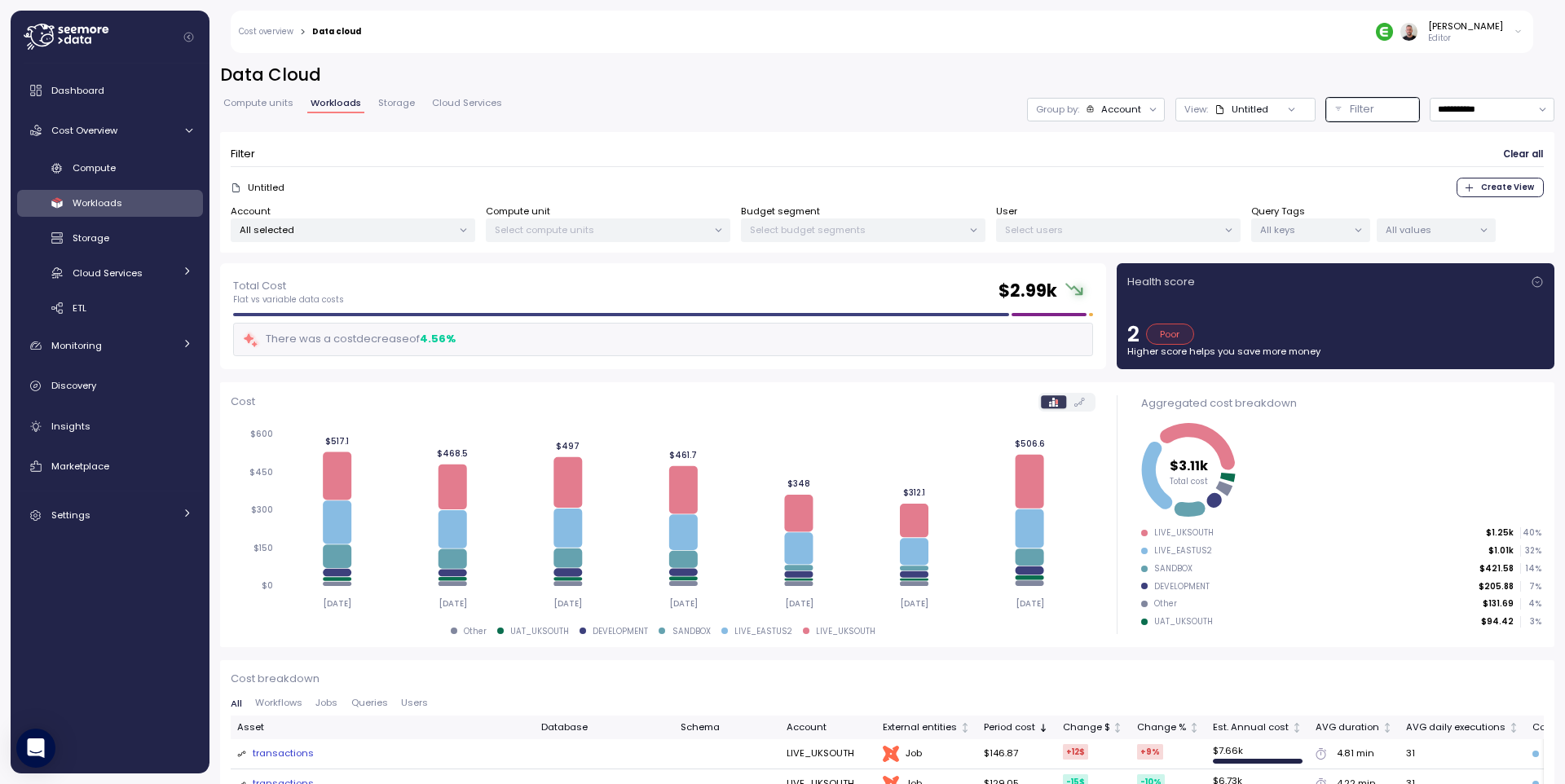
click at [1364, 224] on div at bounding box center [1358, 230] width 23 height 23
click at [1350, 229] on div at bounding box center [1358, 230] width 23 height 23
click at [1325, 227] on p "All keys" at bounding box center [1303, 229] width 87 height 13
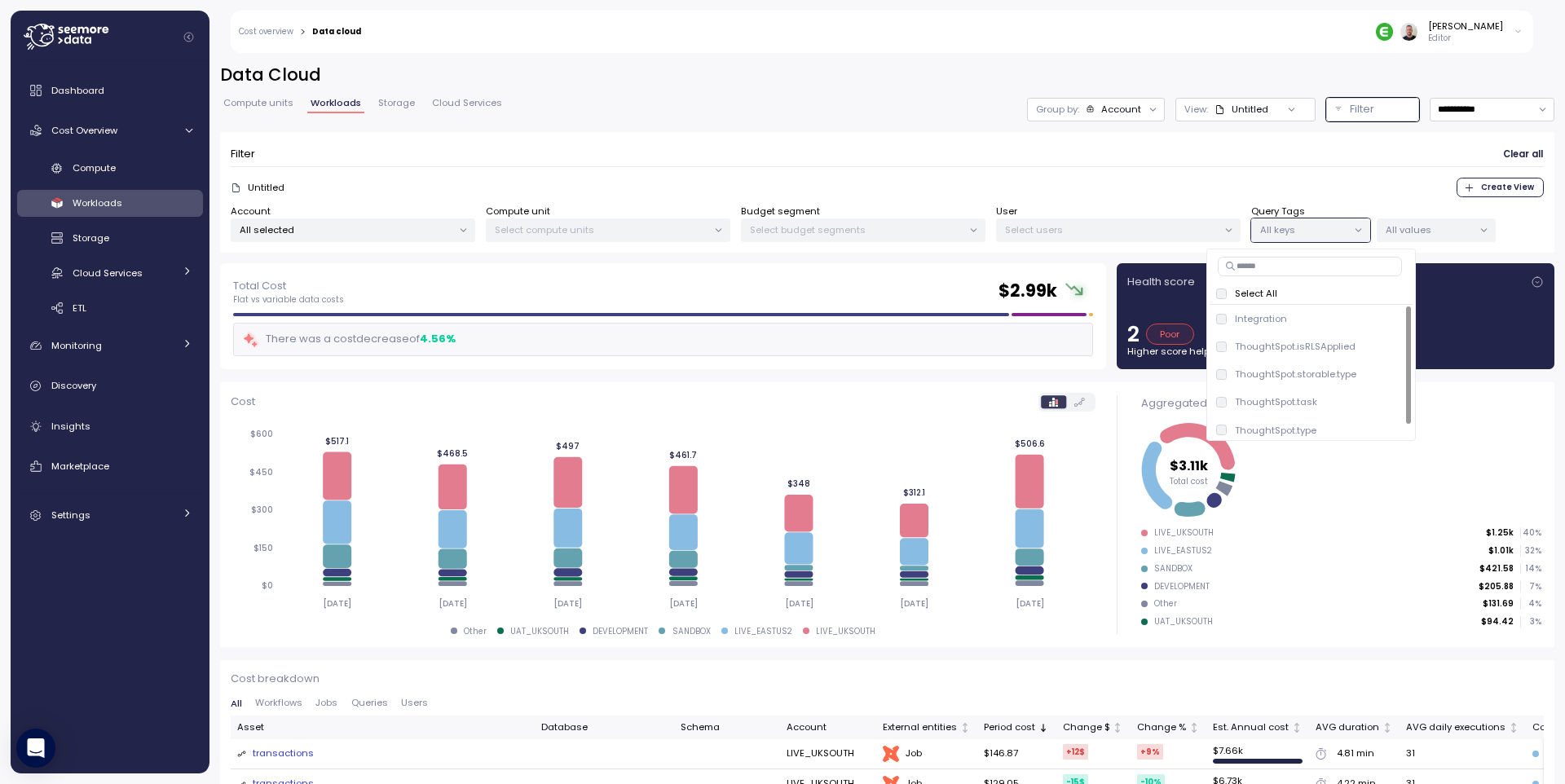
click at [1278, 264] on input at bounding box center [1309, 266] width 184 height 19
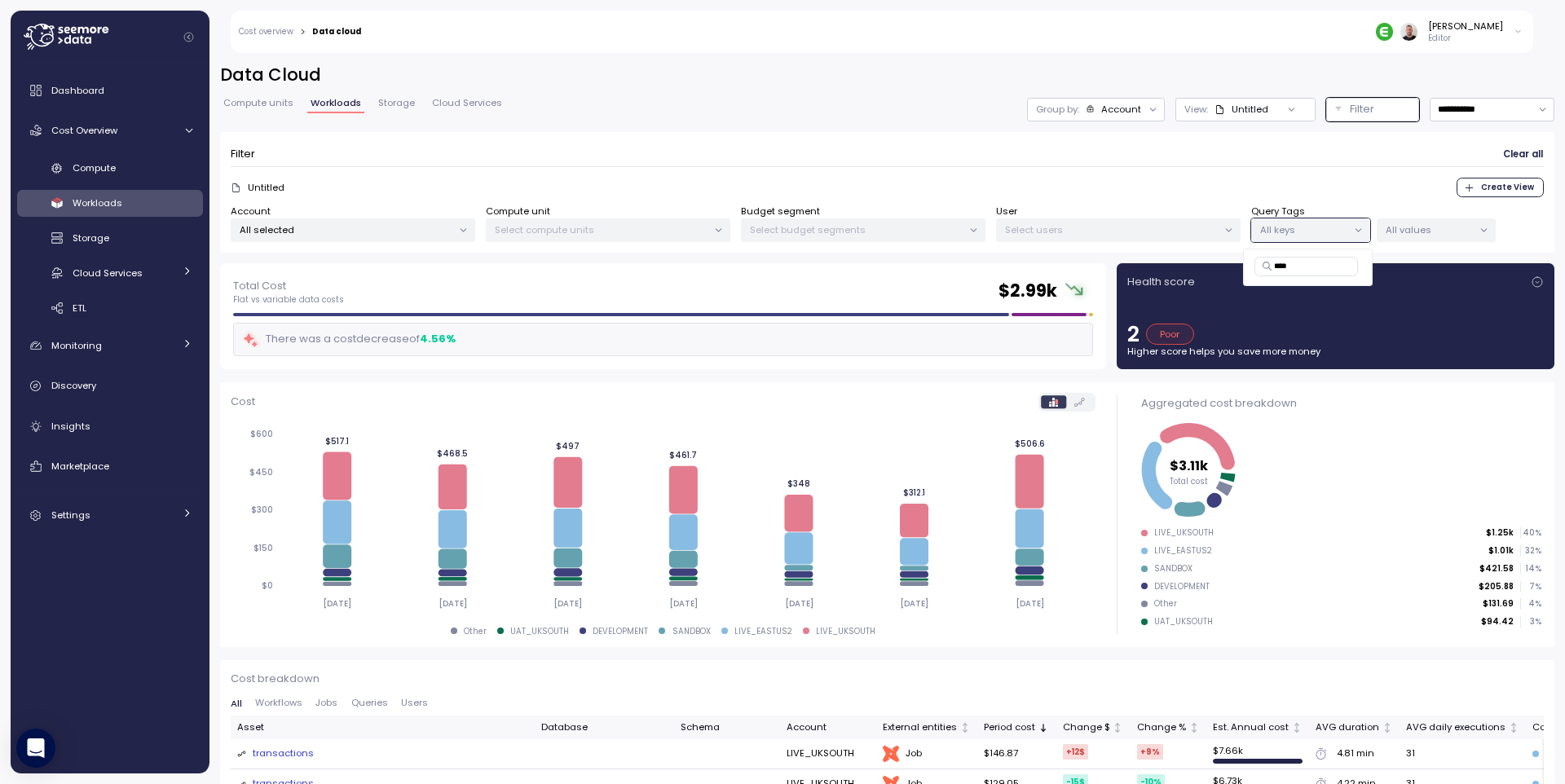
click at [1285, 265] on input "****" at bounding box center [1306, 266] width 105 height 19
type input "****"
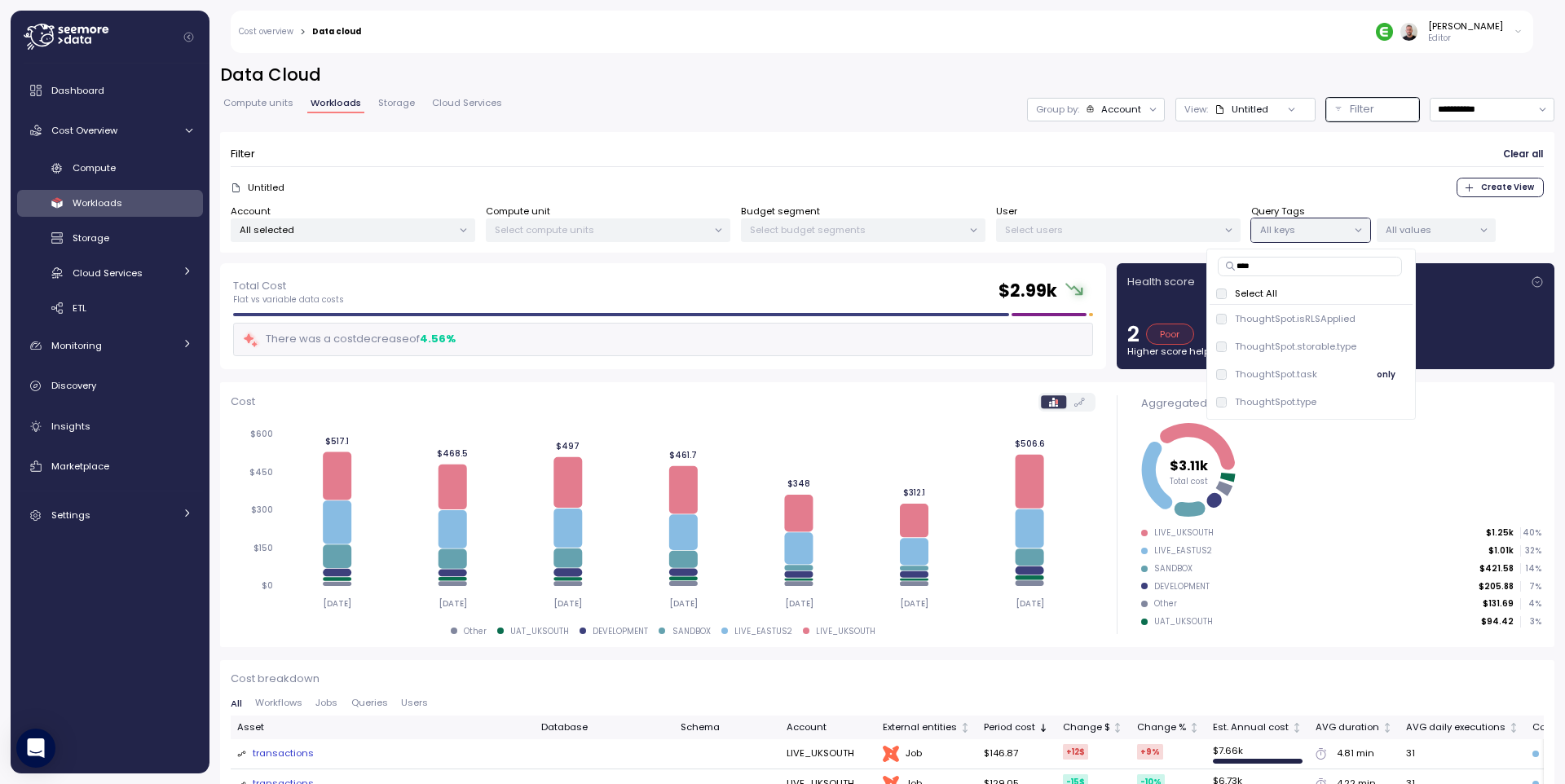
click at [1385, 375] on span "only" at bounding box center [1386, 374] width 18 height 18
click at [1471, 230] on p "All values" at bounding box center [1429, 229] width 87 height 13
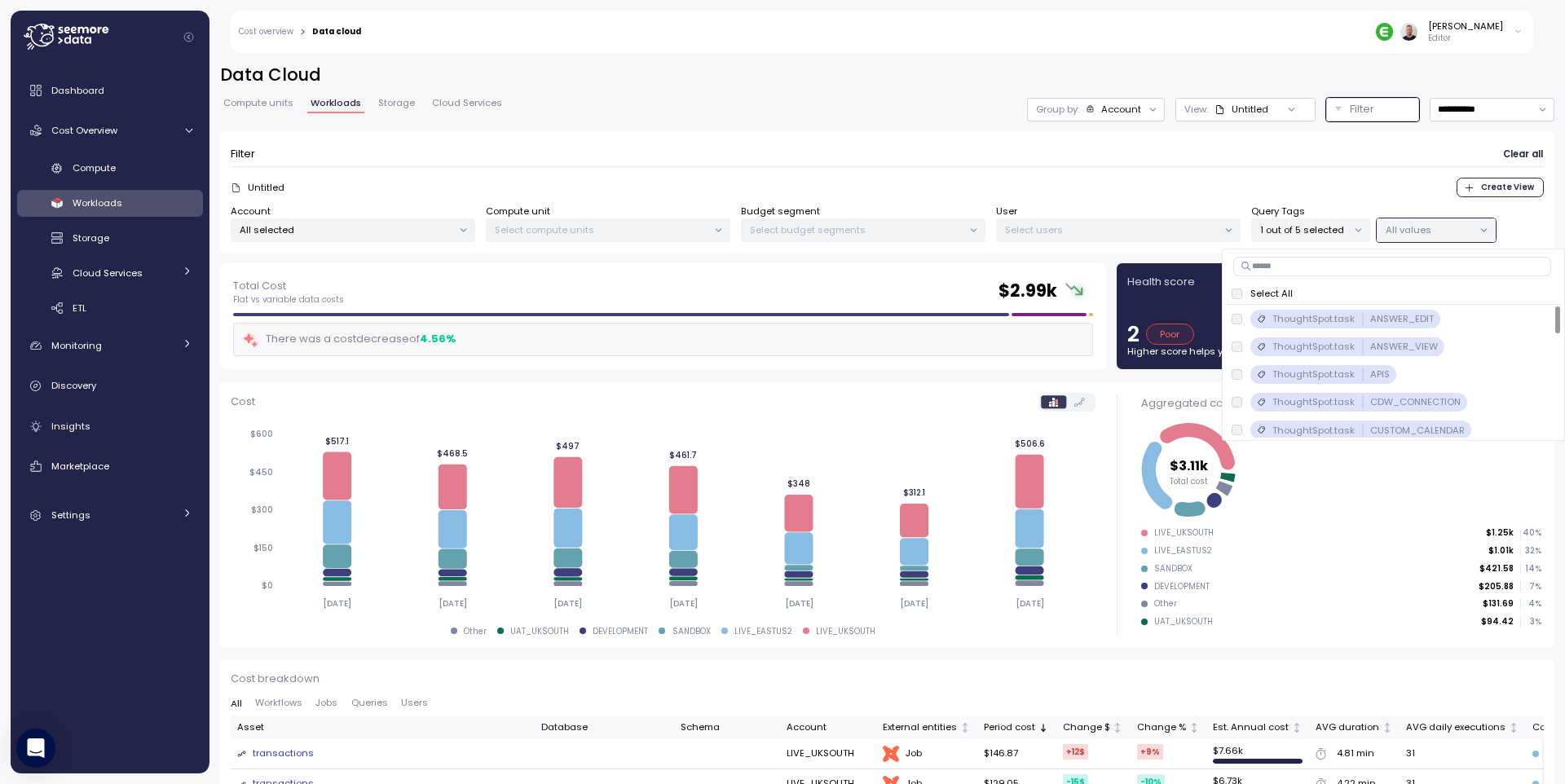
click at [1283, 298] on p "Select All" at bounding box center [1272, 293] width 43 height 13
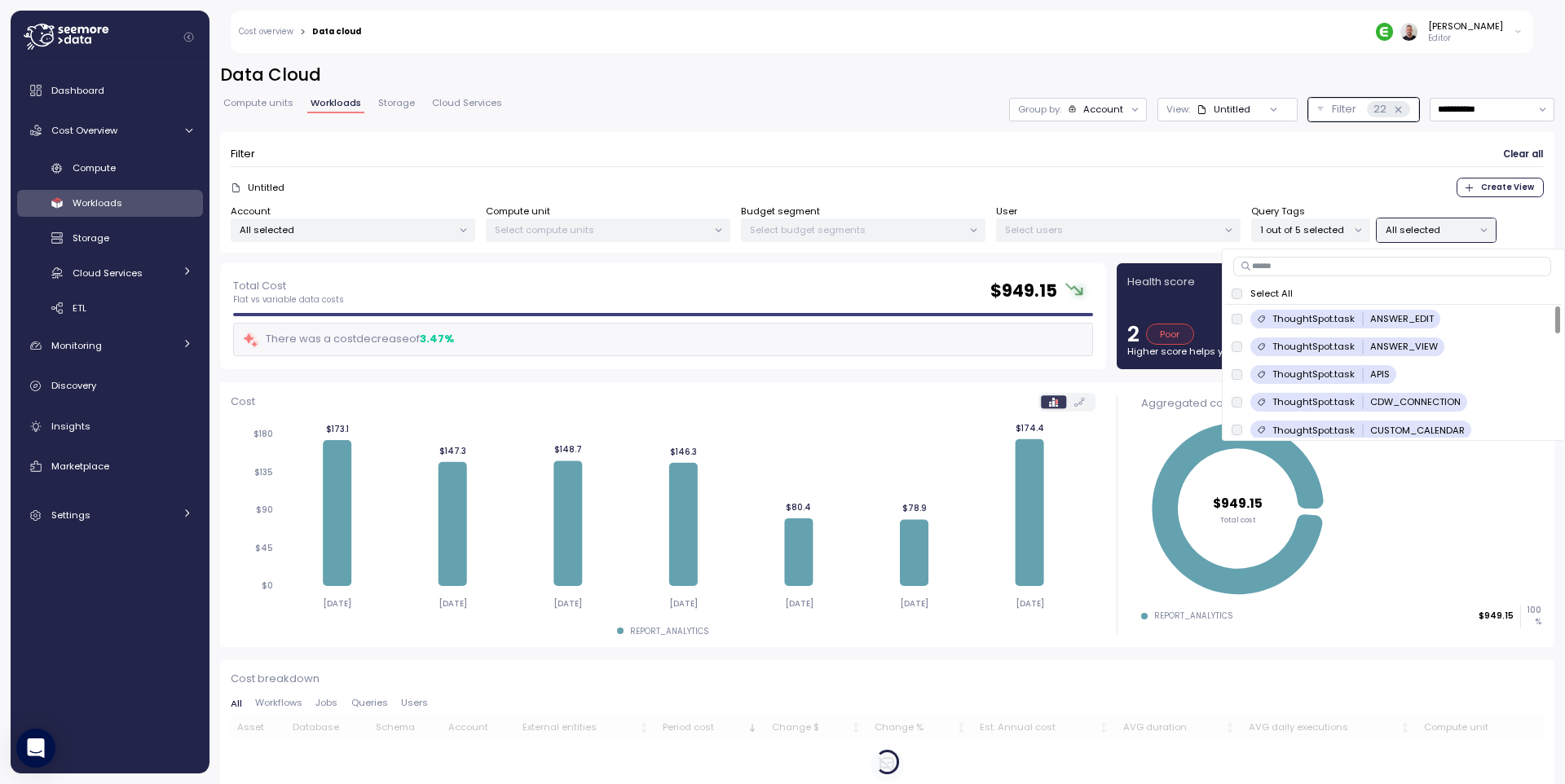
click at [1175, 173] on form "Filter Clear all Untitled Create View Account All selected Compute unit Select …" at bounding box center [886, 192] width 1312 height 100
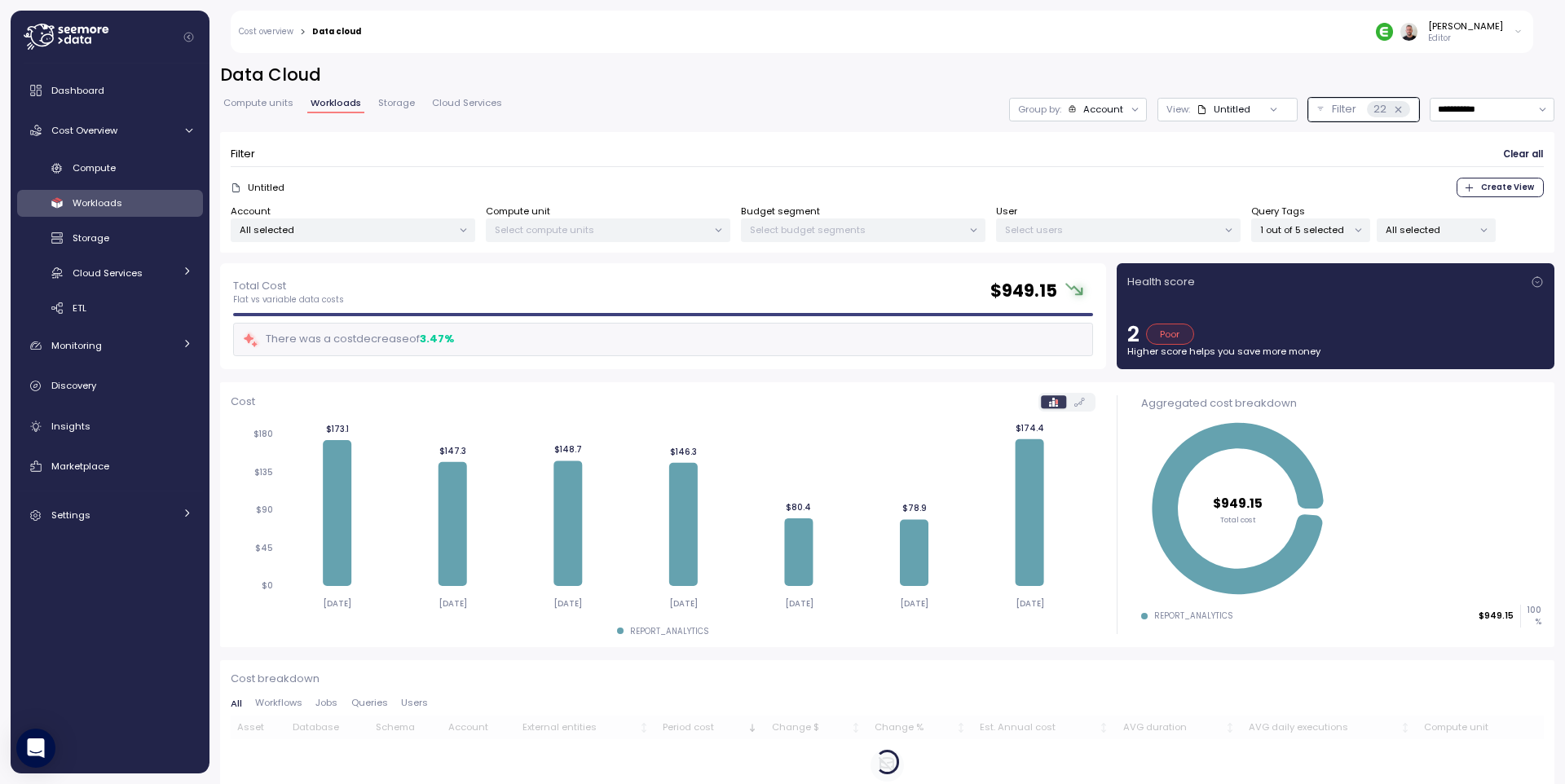
click at [1107, 104] on div "Account" at bounding box center [1103, 109] width 40 height 13
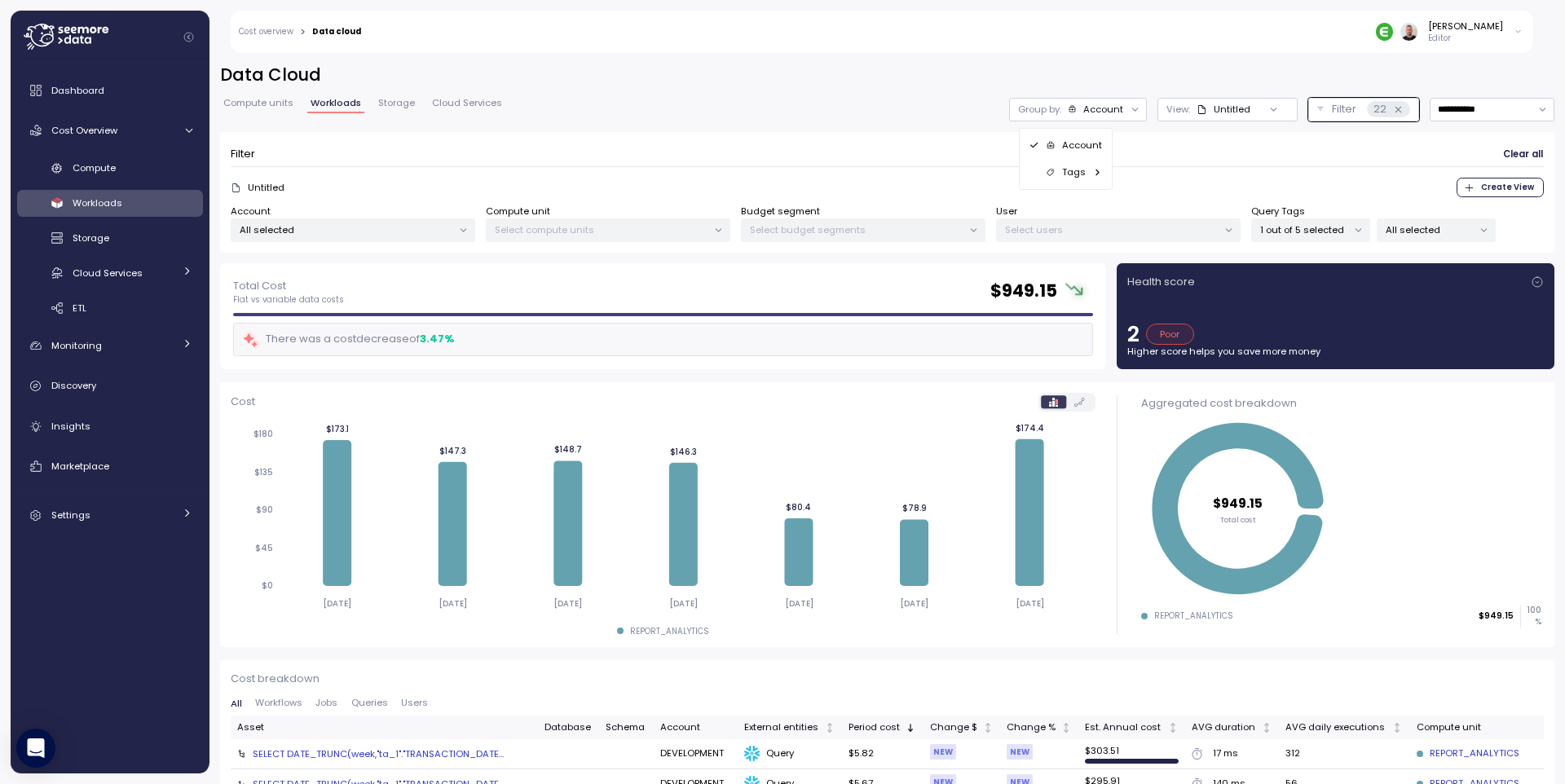
click at [1092, 169] on icon at bounding box center [1097, 172] width 10 height 10
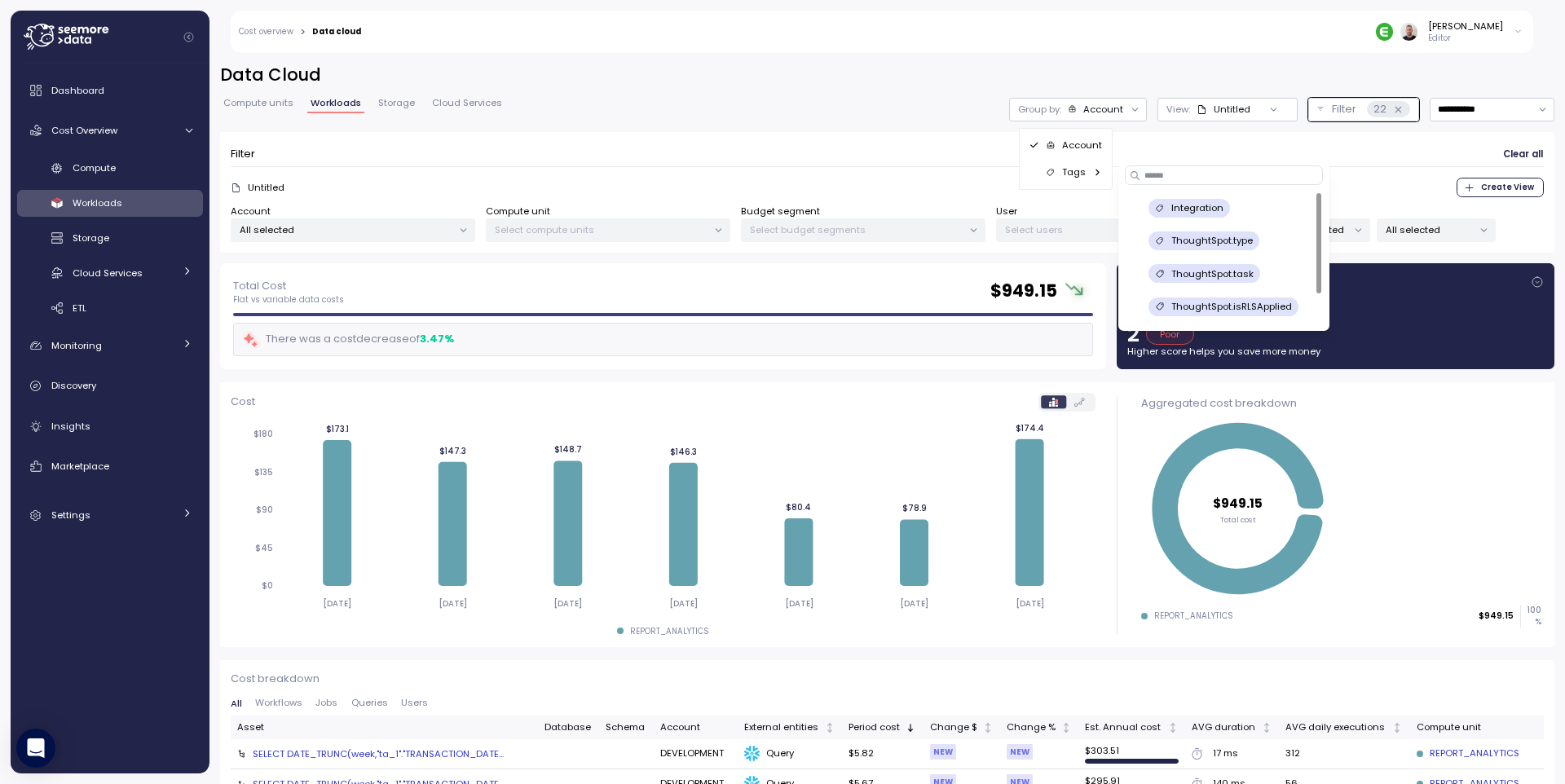
click at [1238, 271] on p "ThoughtSpot.task" at bounding box center [1212, 274] width 82 height 13
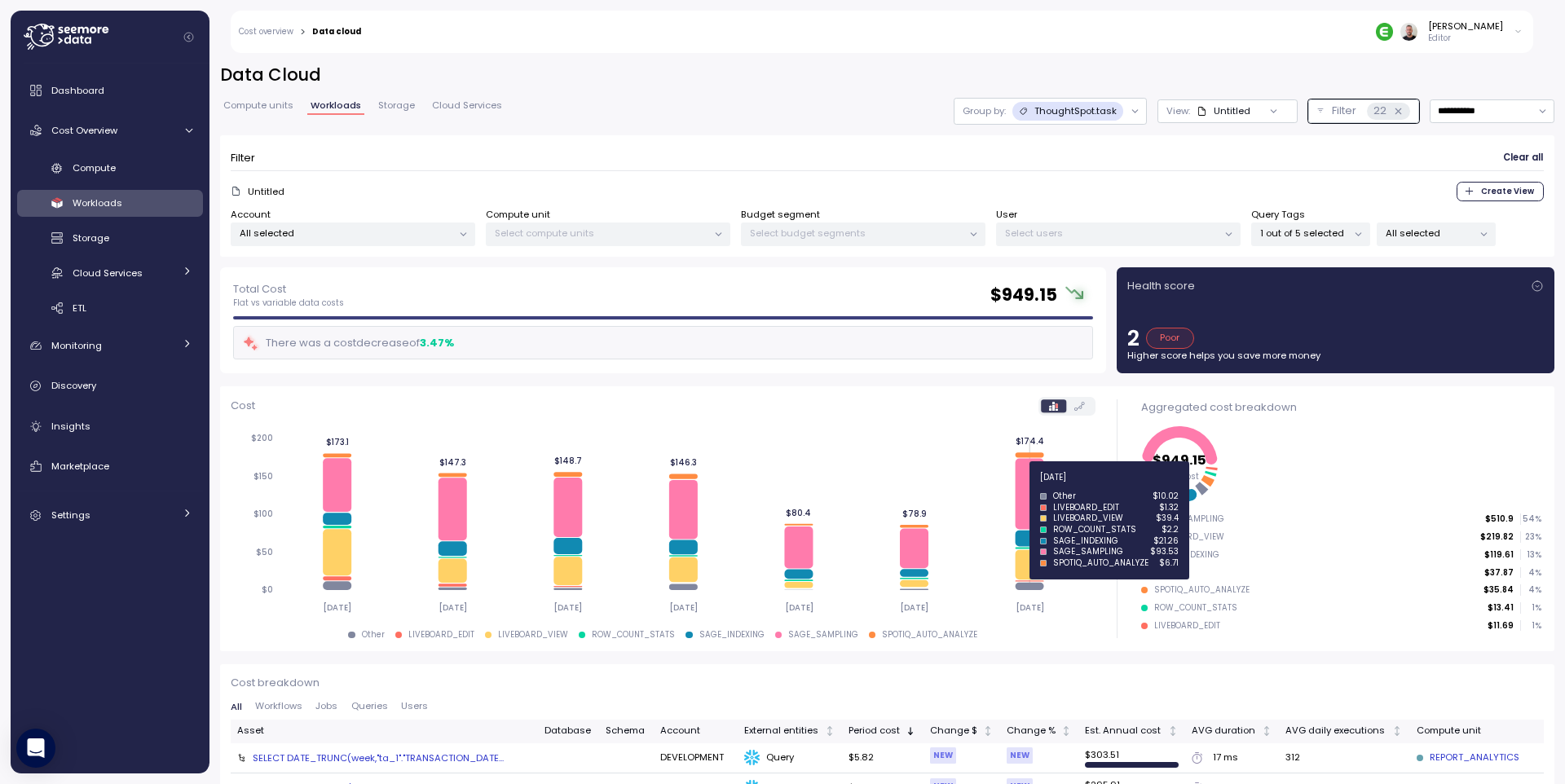
click at [1028, 485] on icon at bounding box center [1029, 493] width 29 height 71
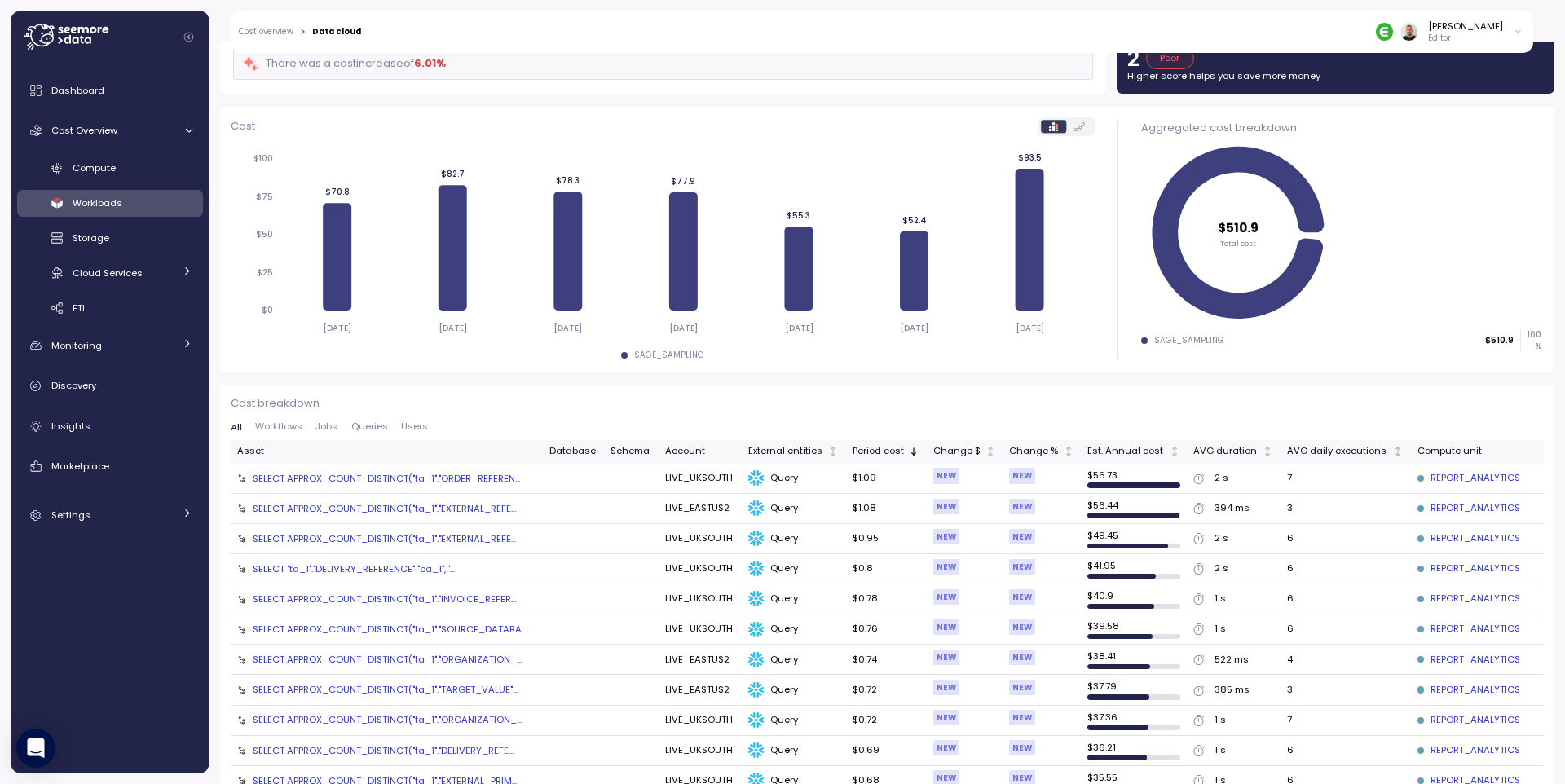
scroll to position [293, 0]
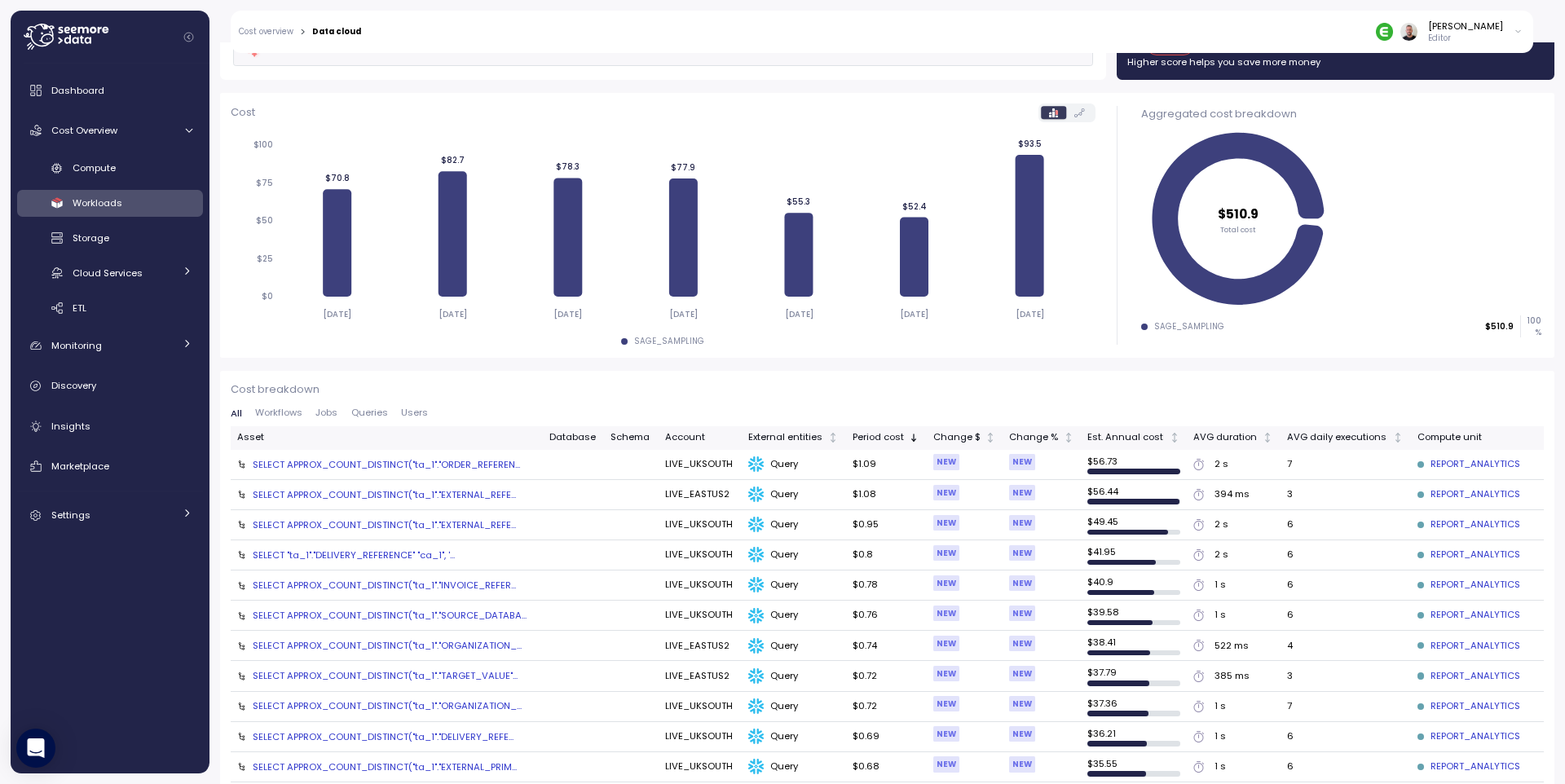
click at [447, 494] on div "SELECT APPROX_COUNT_DISTINCT("ta_1"."EXTERNAL_REFE..." at bounding box center [384, 495] width 264 height 13
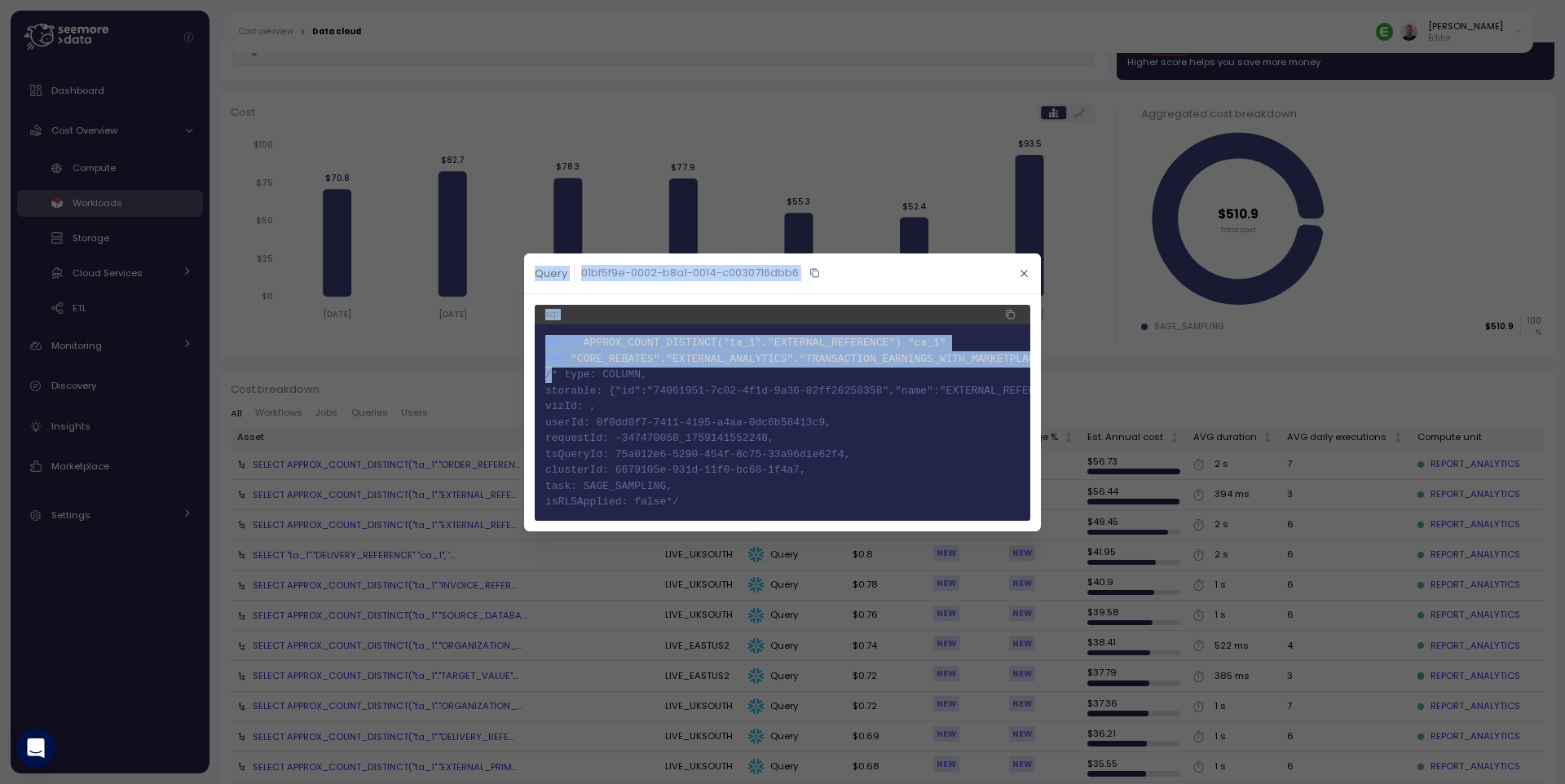
drag, startPoint x: 548, startPoint y: 371, endPoint x: 855, endPoint y: 571, distance: 366.4
click at [851, 783] on div "Query 01bf5f9e-0002-b8a1-0014-c0030716dbb6 sql 1 SELECT APPROX_COUNT_DISTINCT("…" at bounding box center [782, 784] width 1565 height 0
click at [1026, 271] on icon "button" at bounding box center [1023, 273] width 10 height 10
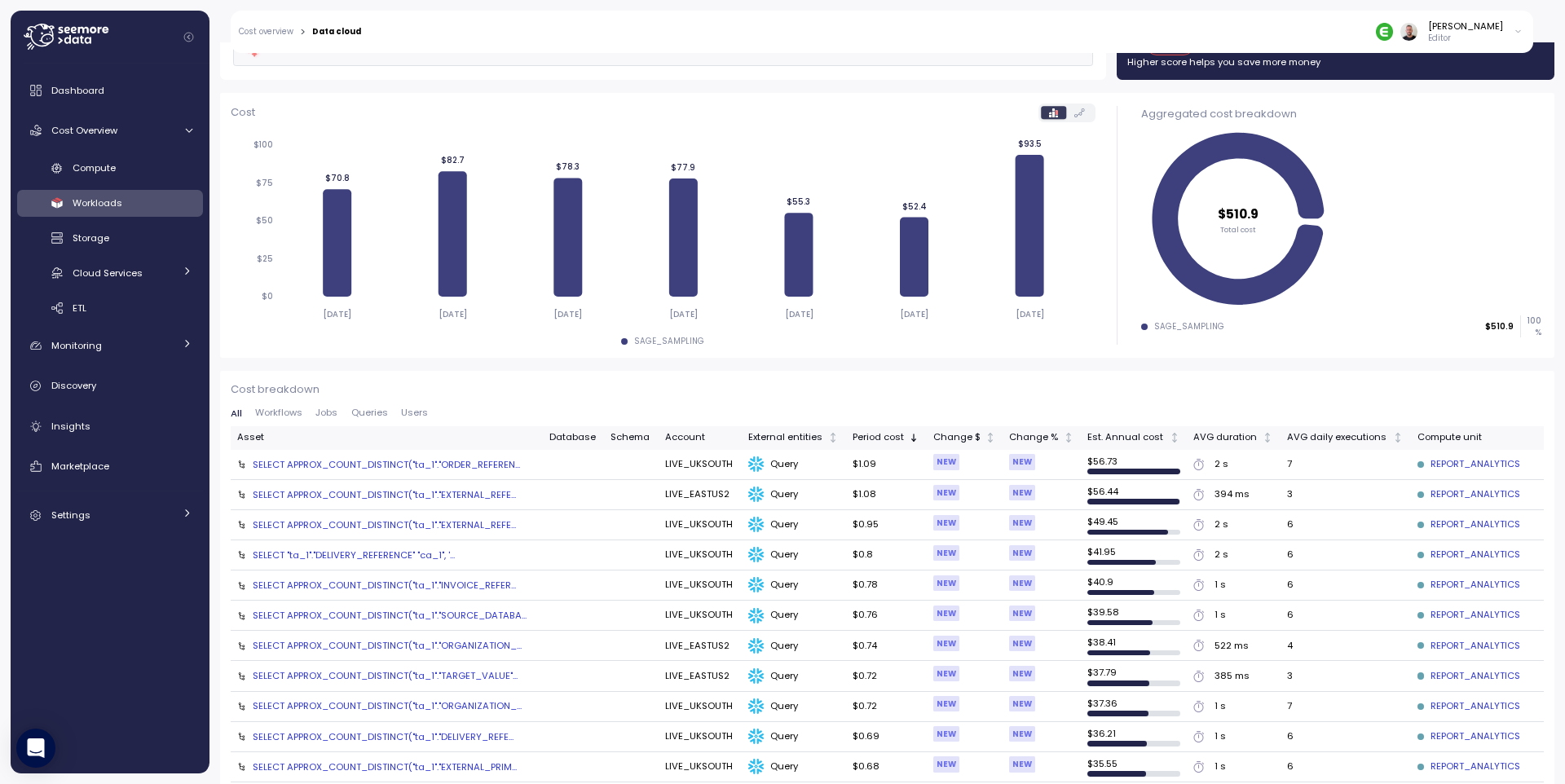
scroll to position [0, 0]
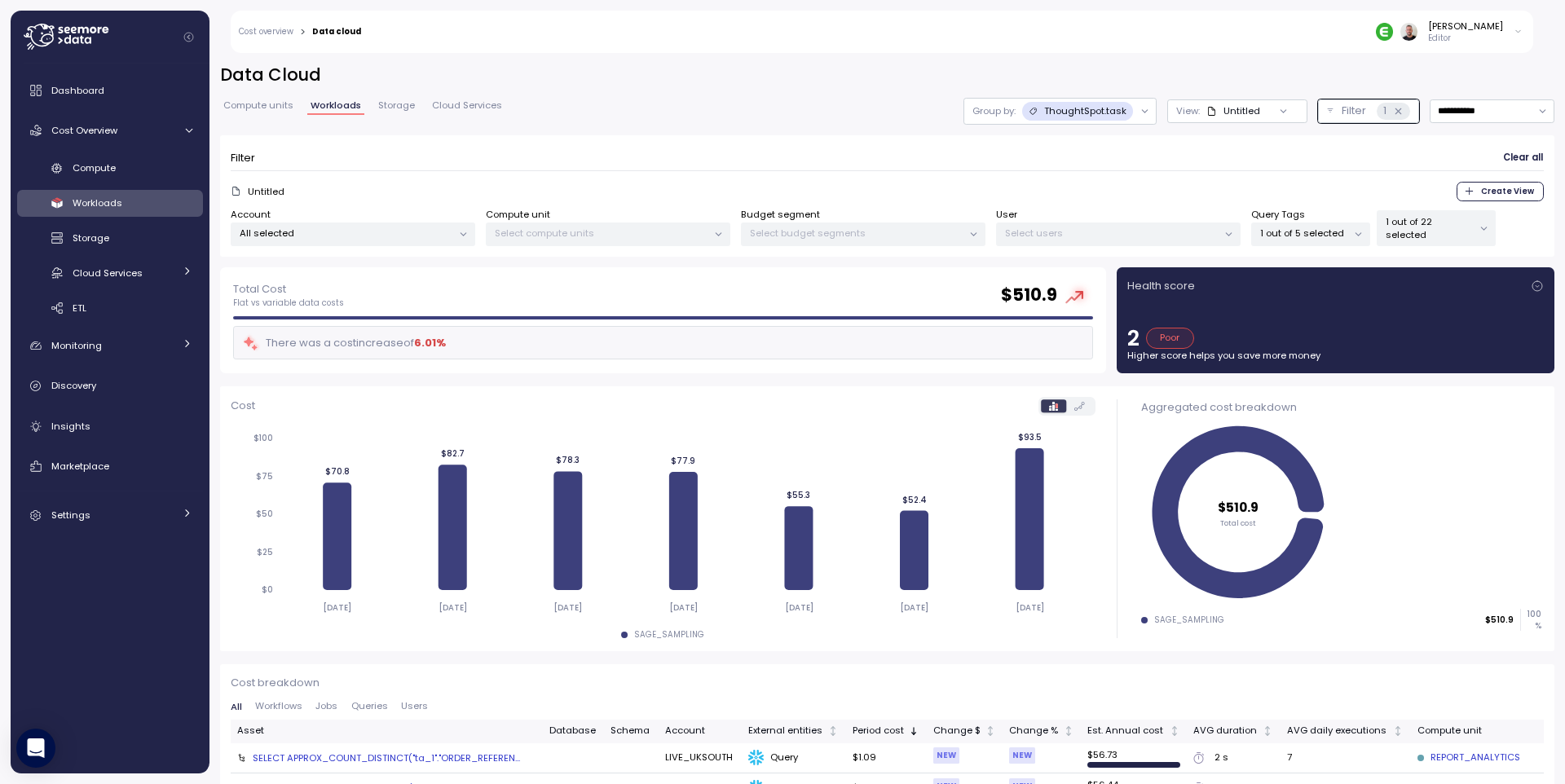
click at [1510, 164] on span "Clear all" at bounding box center [1522, 158] width 40 height 22
click at [1313, 242] on div "1 out of 5 selected" at bounding box center [1311, 235] width 119 height 24
click at [1226, 182] on div "Untitled Create View" at bounding box center [886, 190] width 1312 height 19
click at [1116, 111] on div "ThoughtSpot.task" at bounding box center [1078, 111] width 112 height 18
click at [1395, 110] on icon at bounding box center [1398, 111] width 6 height 6
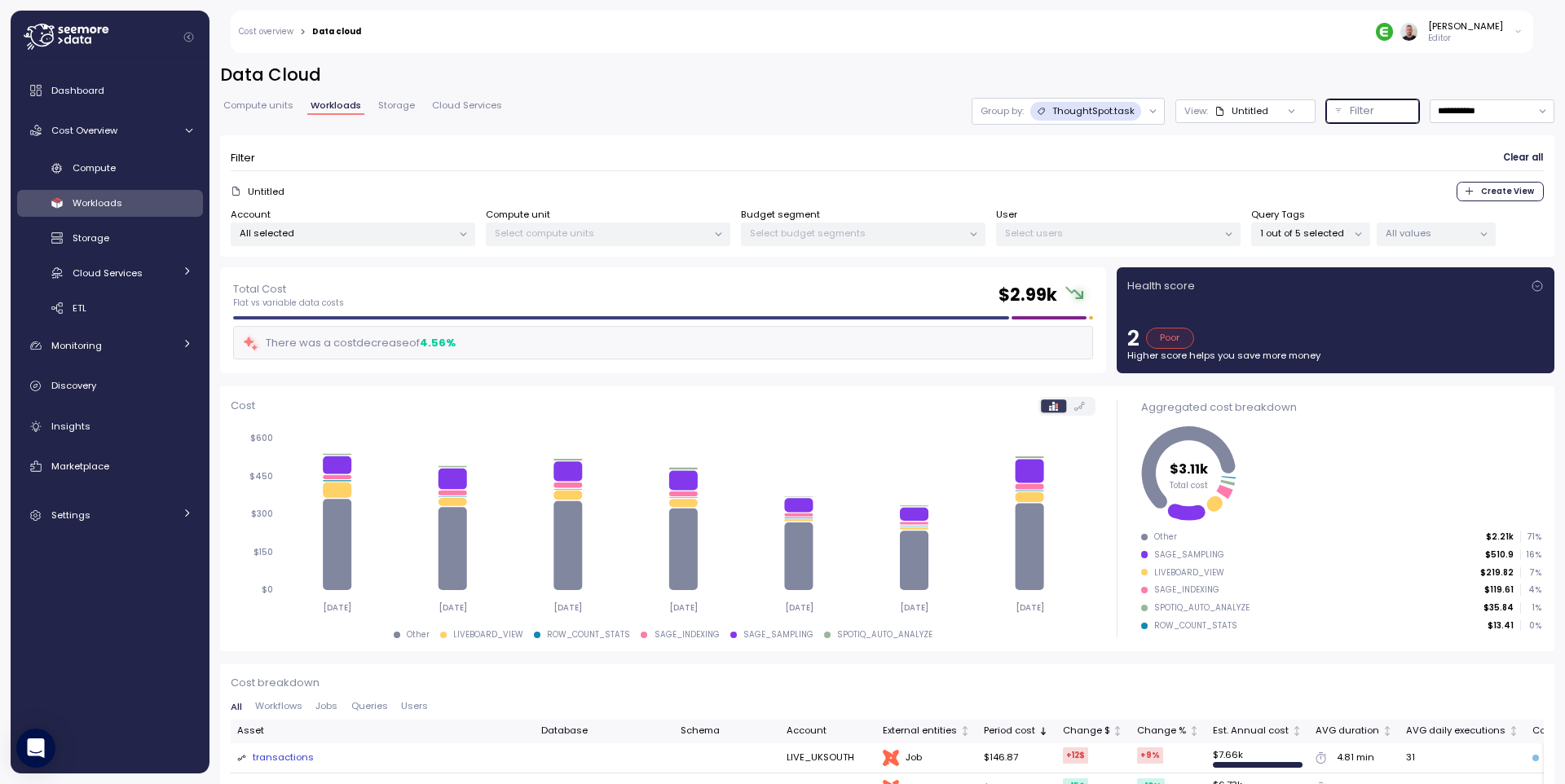
click at [1327, 240] on div "1 out of 5 selected" at bounding box center [1311, 235] width 119 height 24
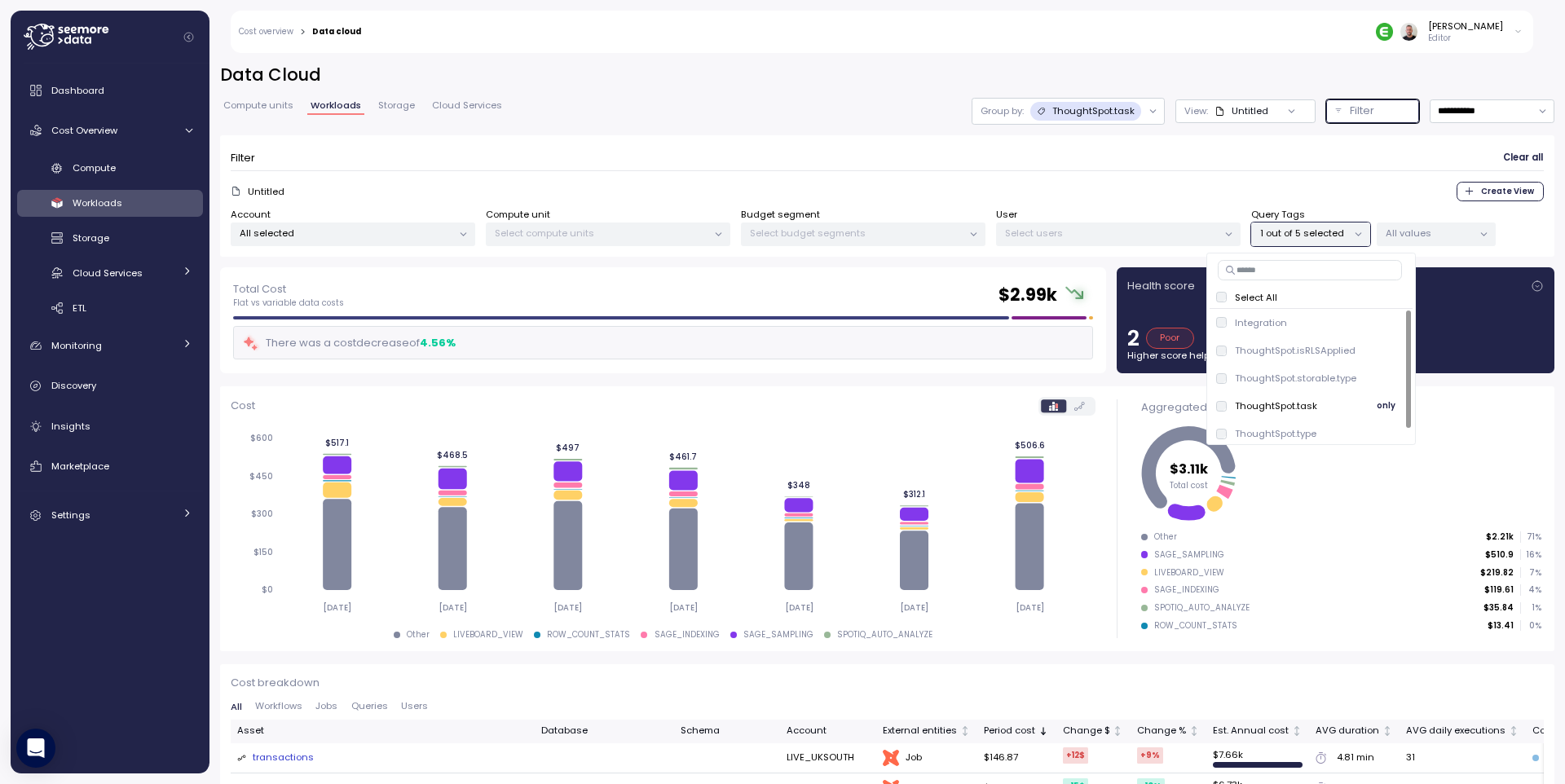
click at [1226, 405] on div "ThoughtSpot.task" at bounding box center [1266, 406] width 101 height 13
click at [1139, 175] on form "Filter Clear all Untitled Create View Account All selected Compute unit Select …" at bounding box center [886, 196] width 1312 height 100
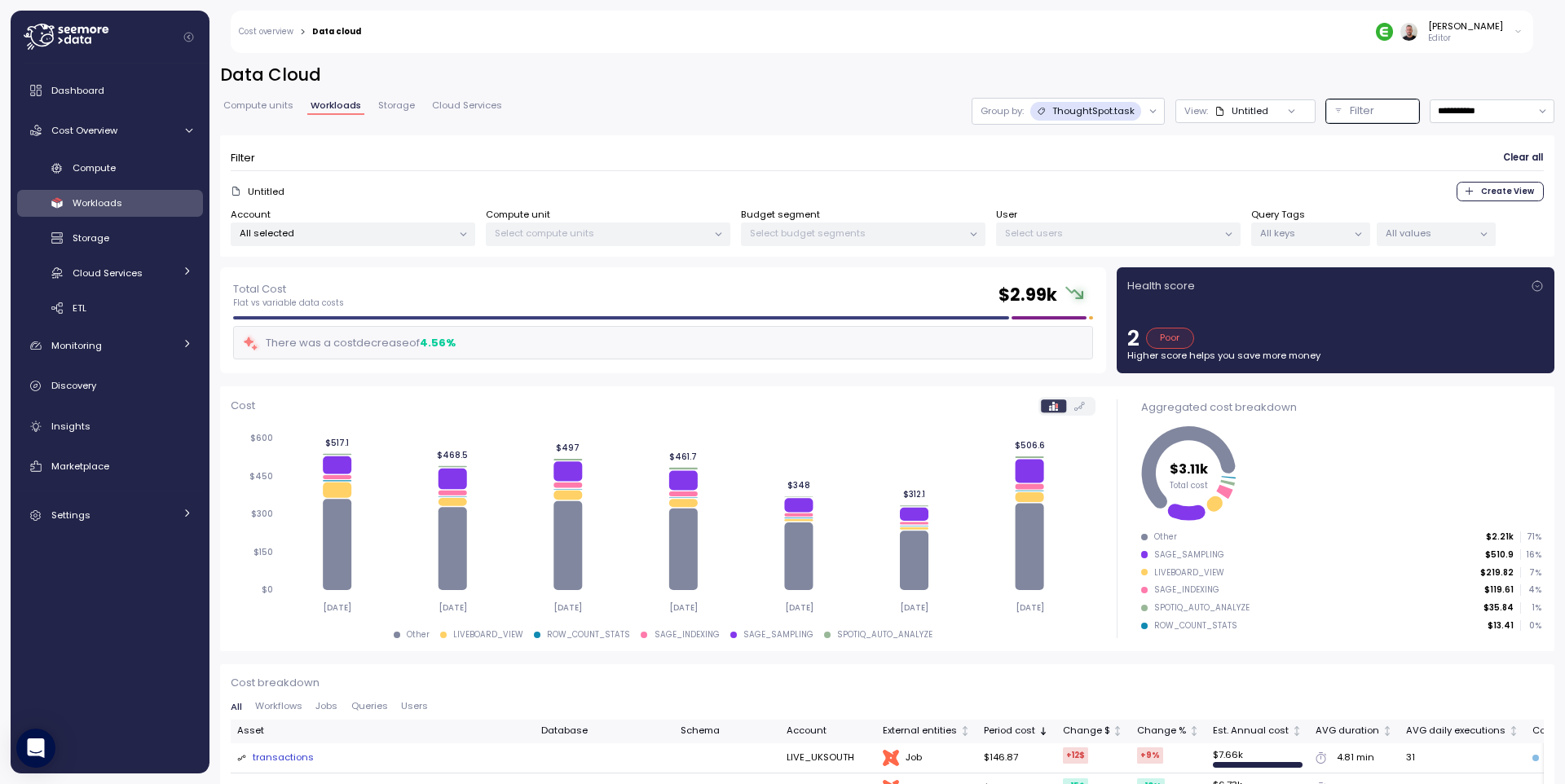
click at [1141, 114] on div at bounding box center [1152, 111] width 23 height 26
click at [1148, 112] on icon at bounding box center [1152, 111] width 10 height 10
click at [1061, 153] on p "Account" at bounding box center [1072, 148] width 40 height 13
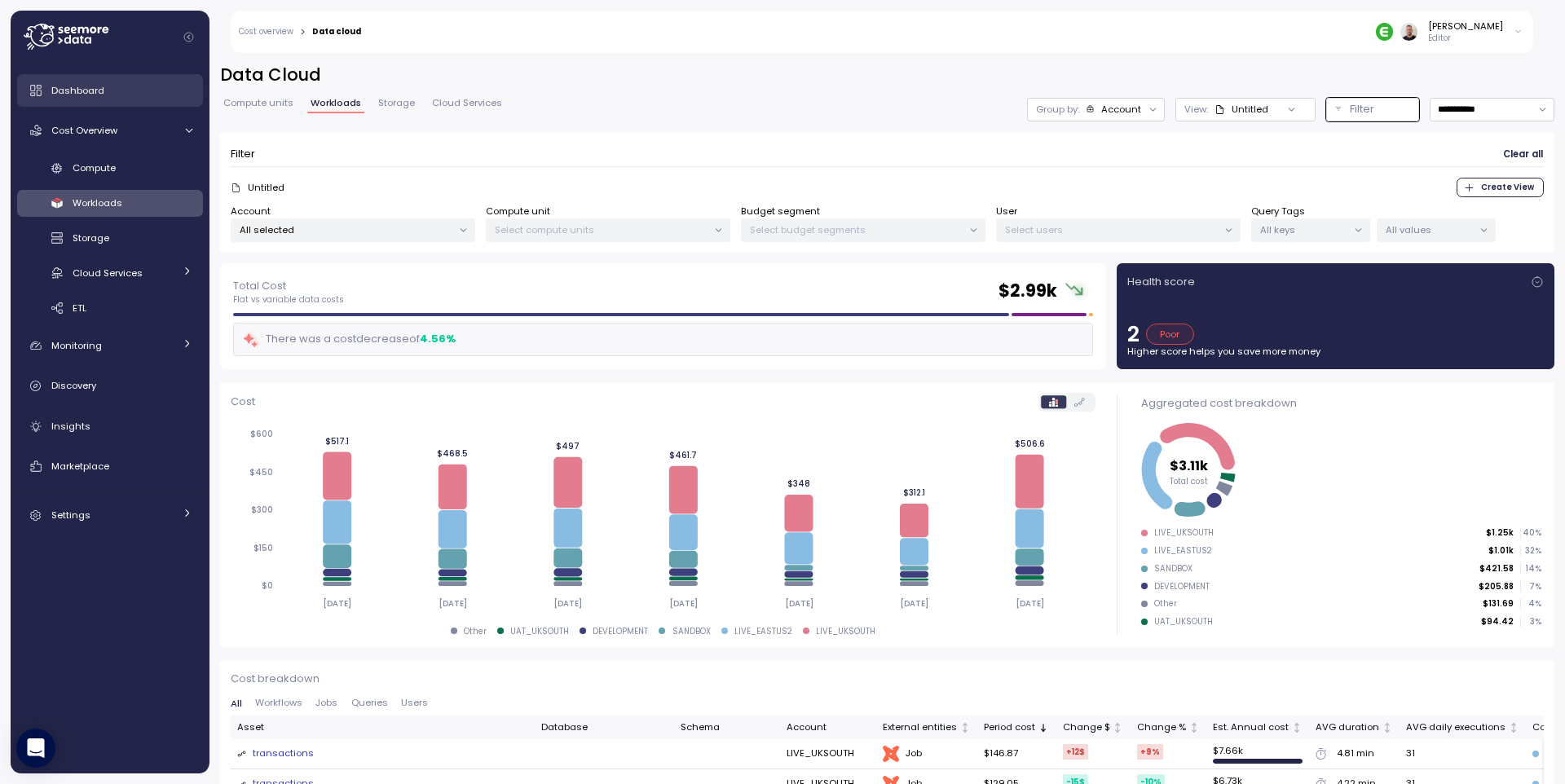
click at [83, 95] on span "Dashboard" at bounding box center [78, 91] width 53 height 13
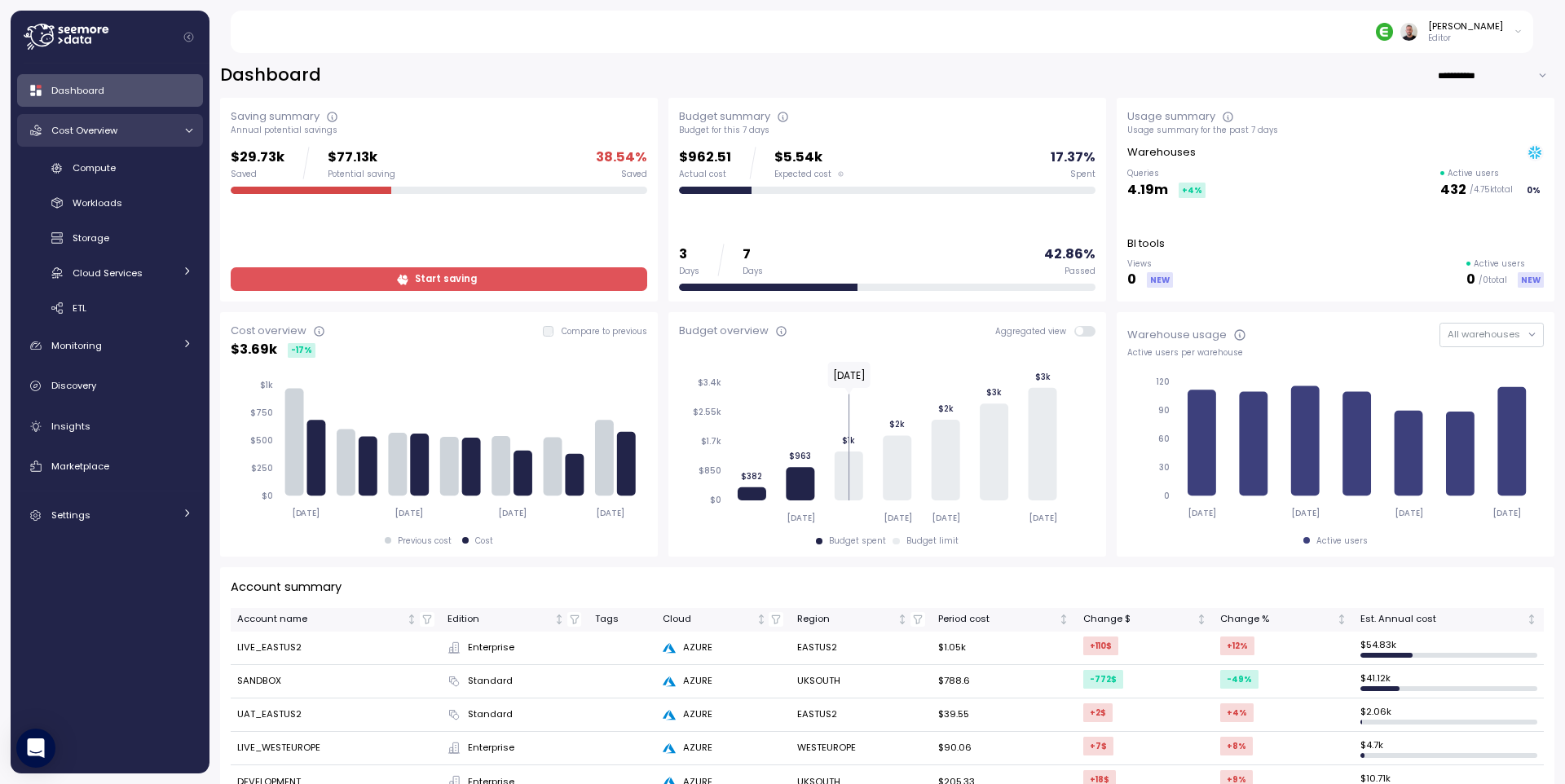
click at [187, 131] on icon at bounding box center [188, 130] width 10 height 10
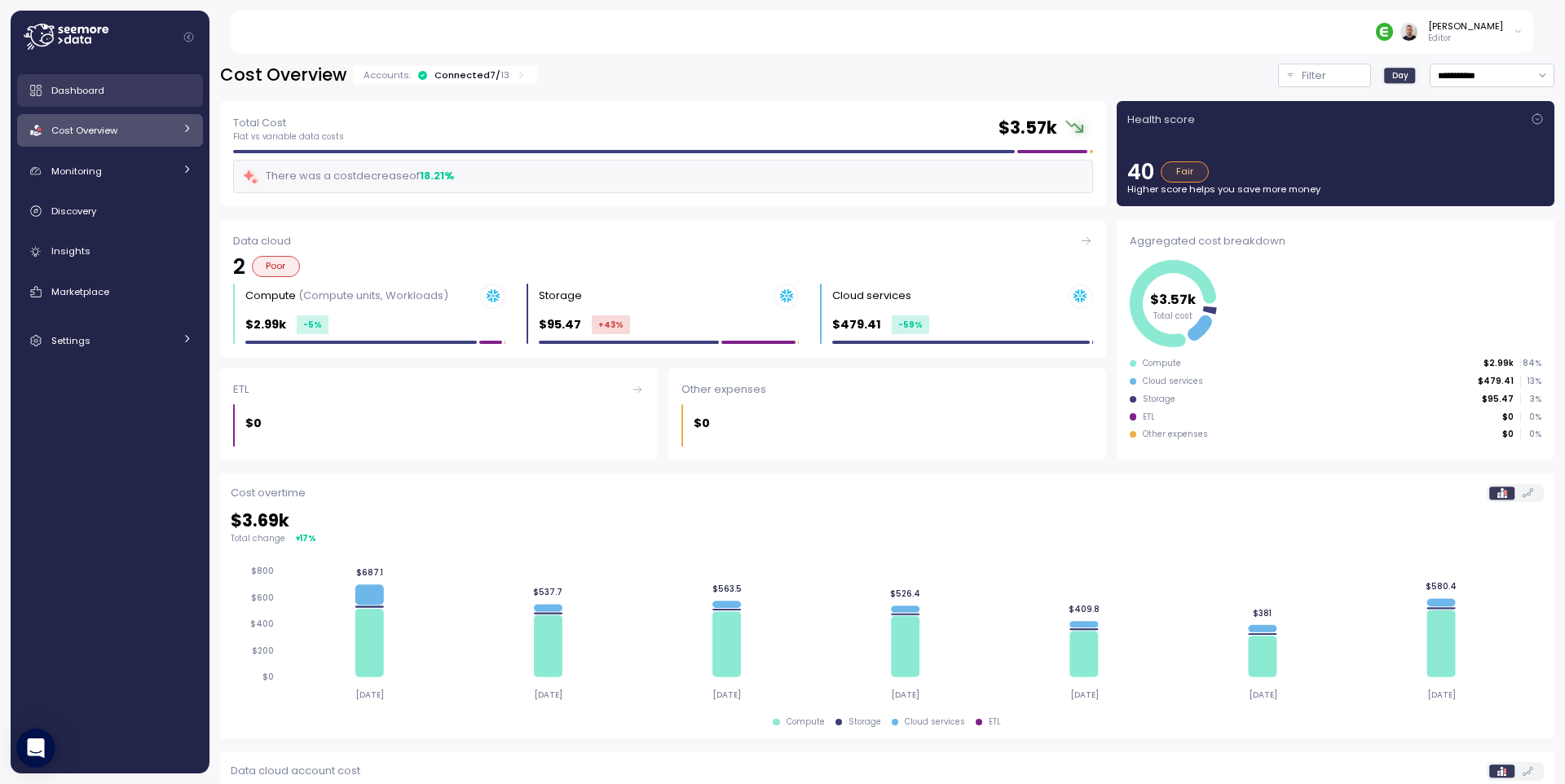
click at [102, 92] on span "Dashboard" at bounding box center [78, 91] width 53 height 13
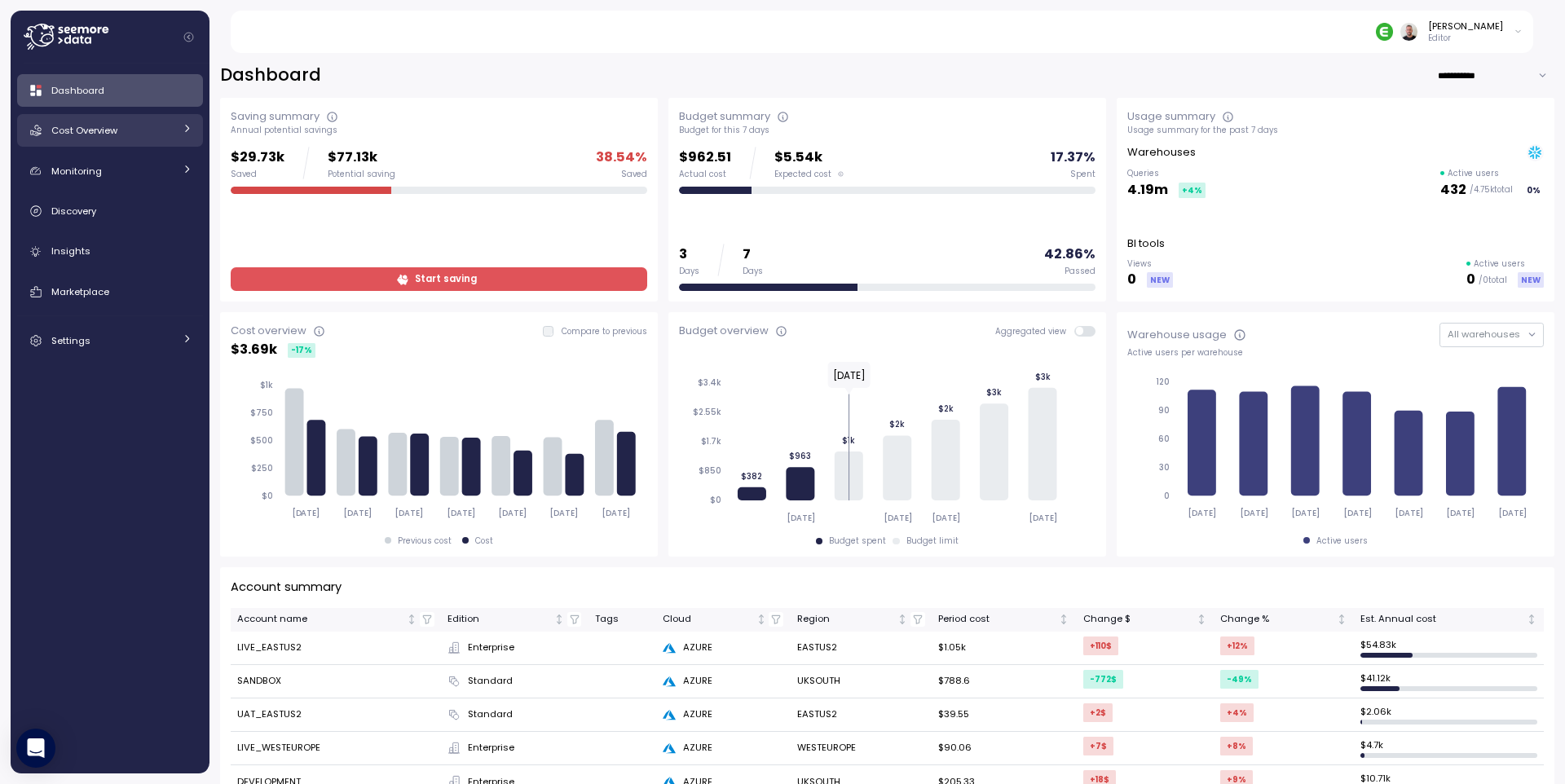
click at [186, 130] on icon at bounding box center [187, 129] width 4 height 7
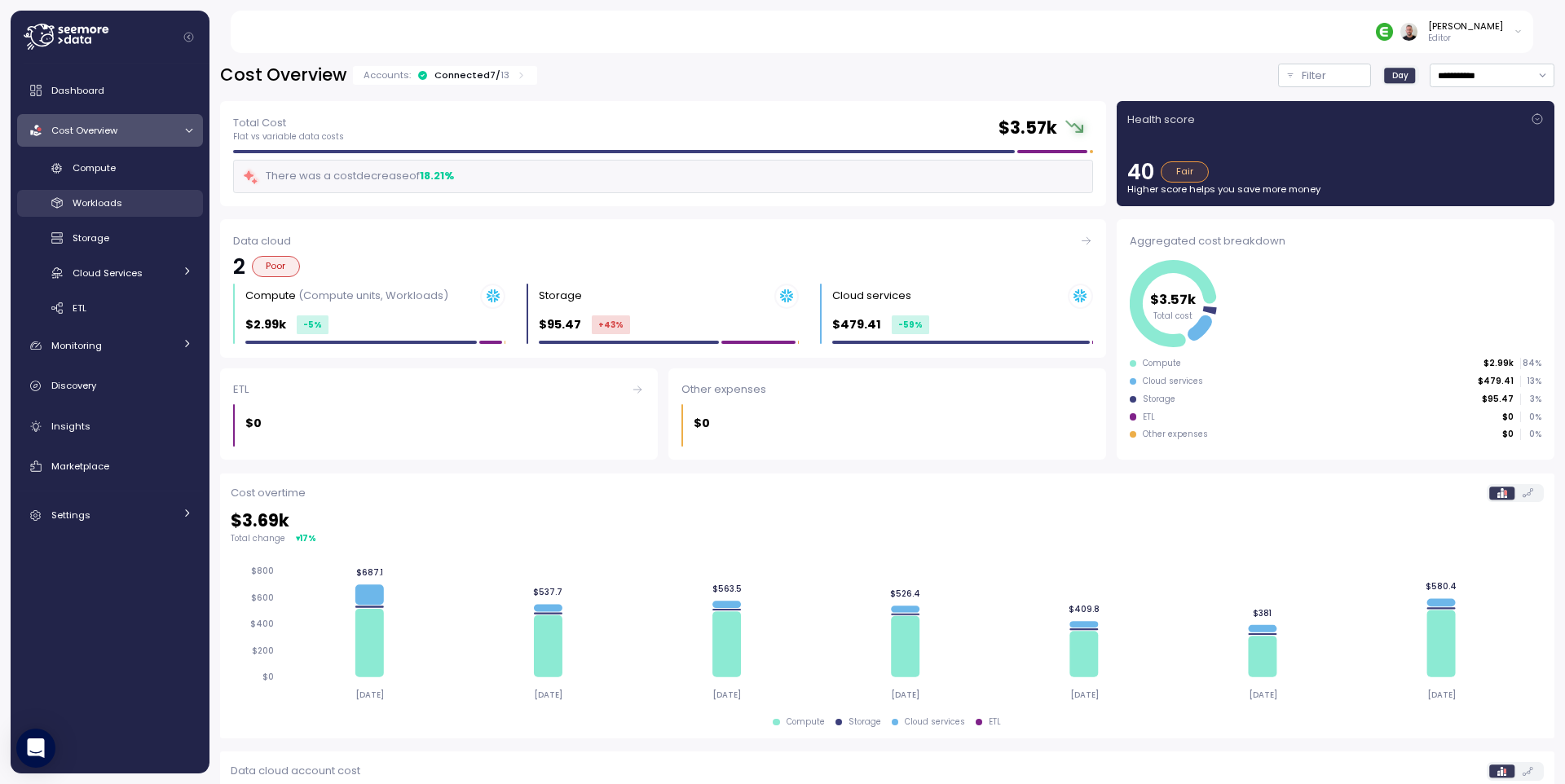
click at [111, 207] on span "Workloads" at bounding box center [97, 202] width 50 height 13
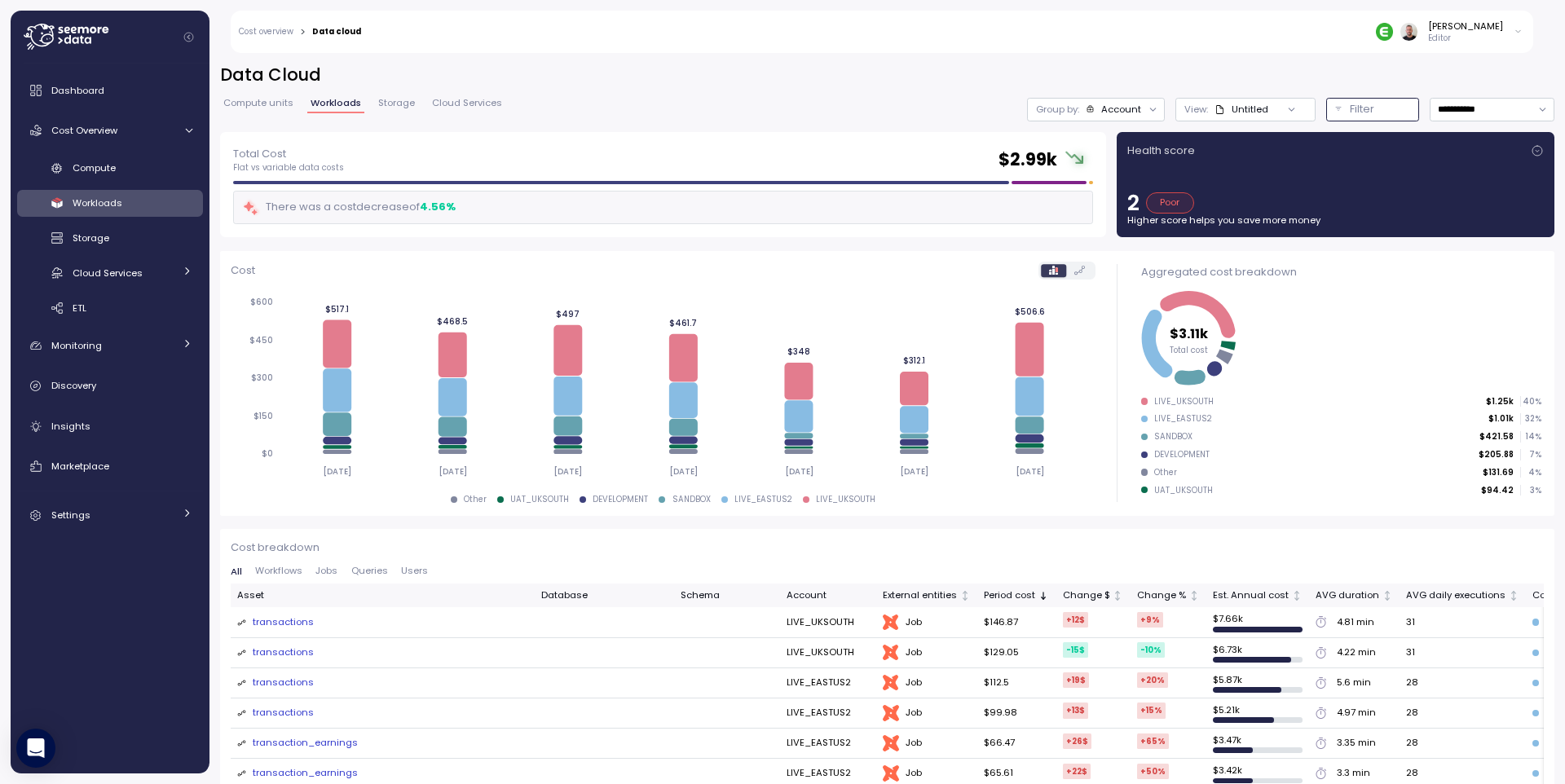
click at [1326, 107] on button "Filter" at bounding box center [1373, 110] width 92 height 24
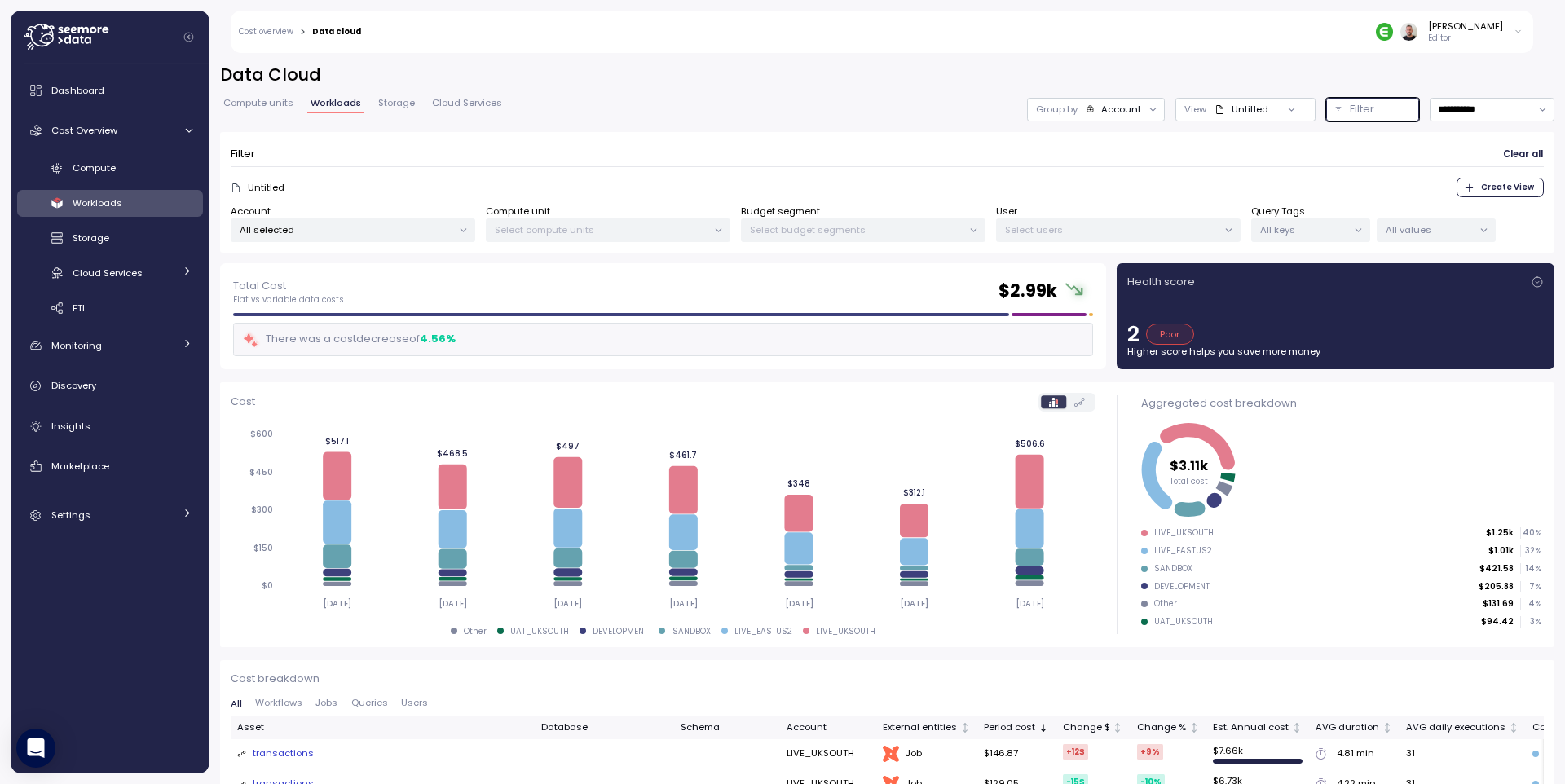
click at [1332, 230] on p "All keys" at bounding box center [1303, 229] width 87 height 13
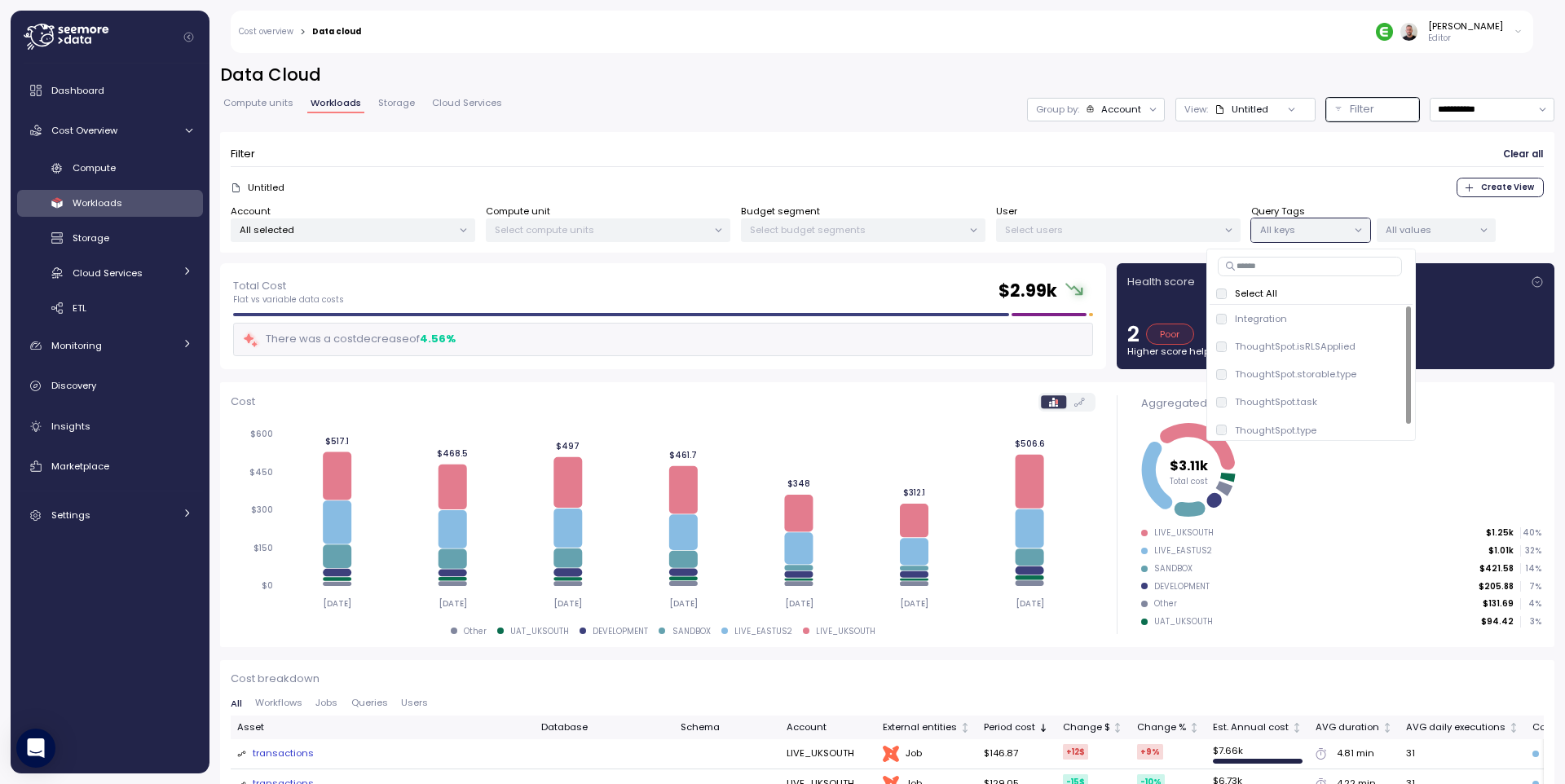
click at [1303, 266] on input at bounding box center [1309, 266] width 184 height 19
type input "****"
click at [1384, 376] on span "only" at bounding box center [1386, 374] width 18 height 18
click at [1472, 230] on div at bounding box center [1483, 230] width 23 height 23
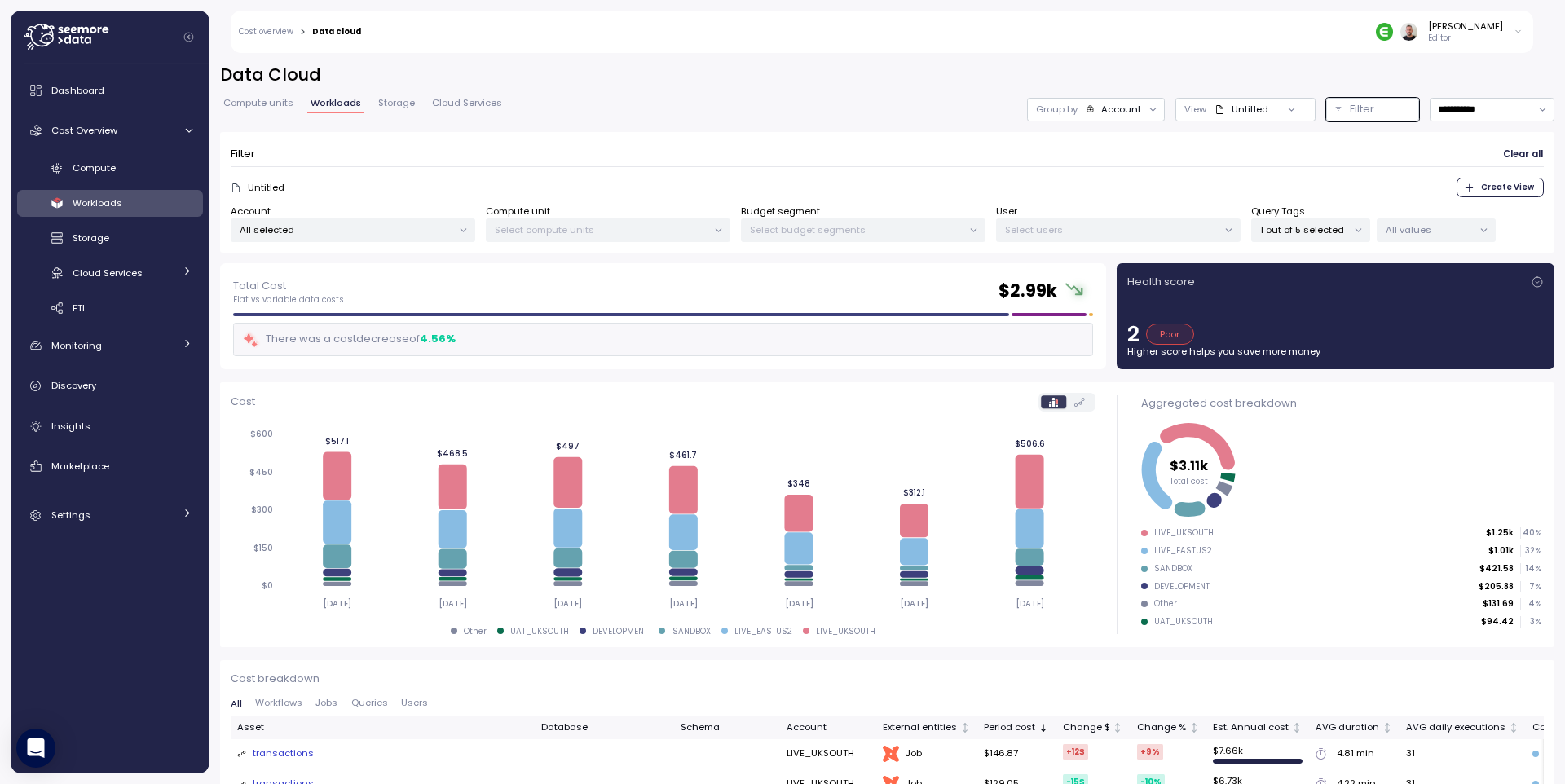
click at [1481, 230] on icon at bounding box center [1483, 229] width 10 height 10
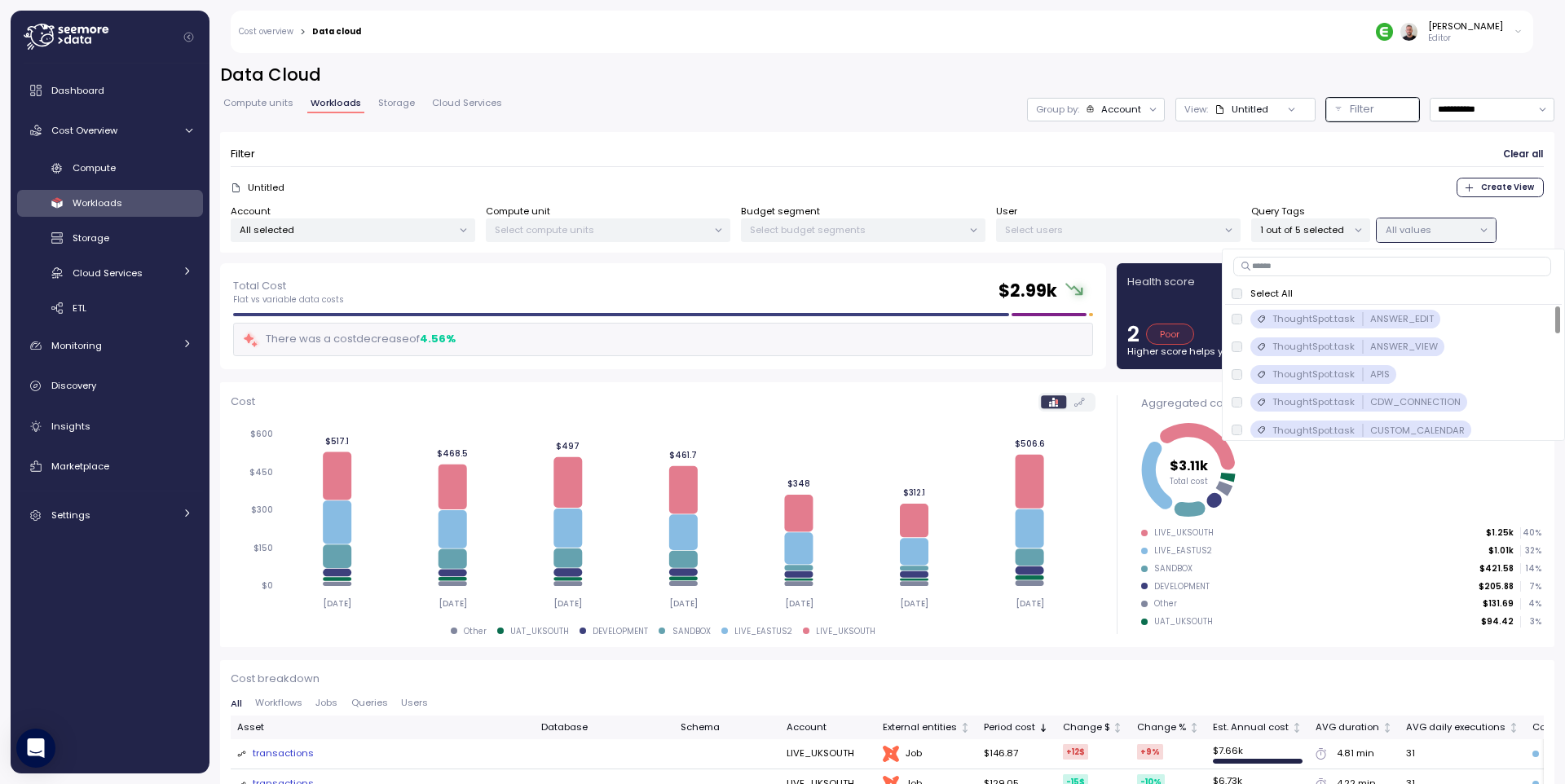
click at [1269, 297] on p "Select All" at bounding box center [1272, 293] width 43 height 13
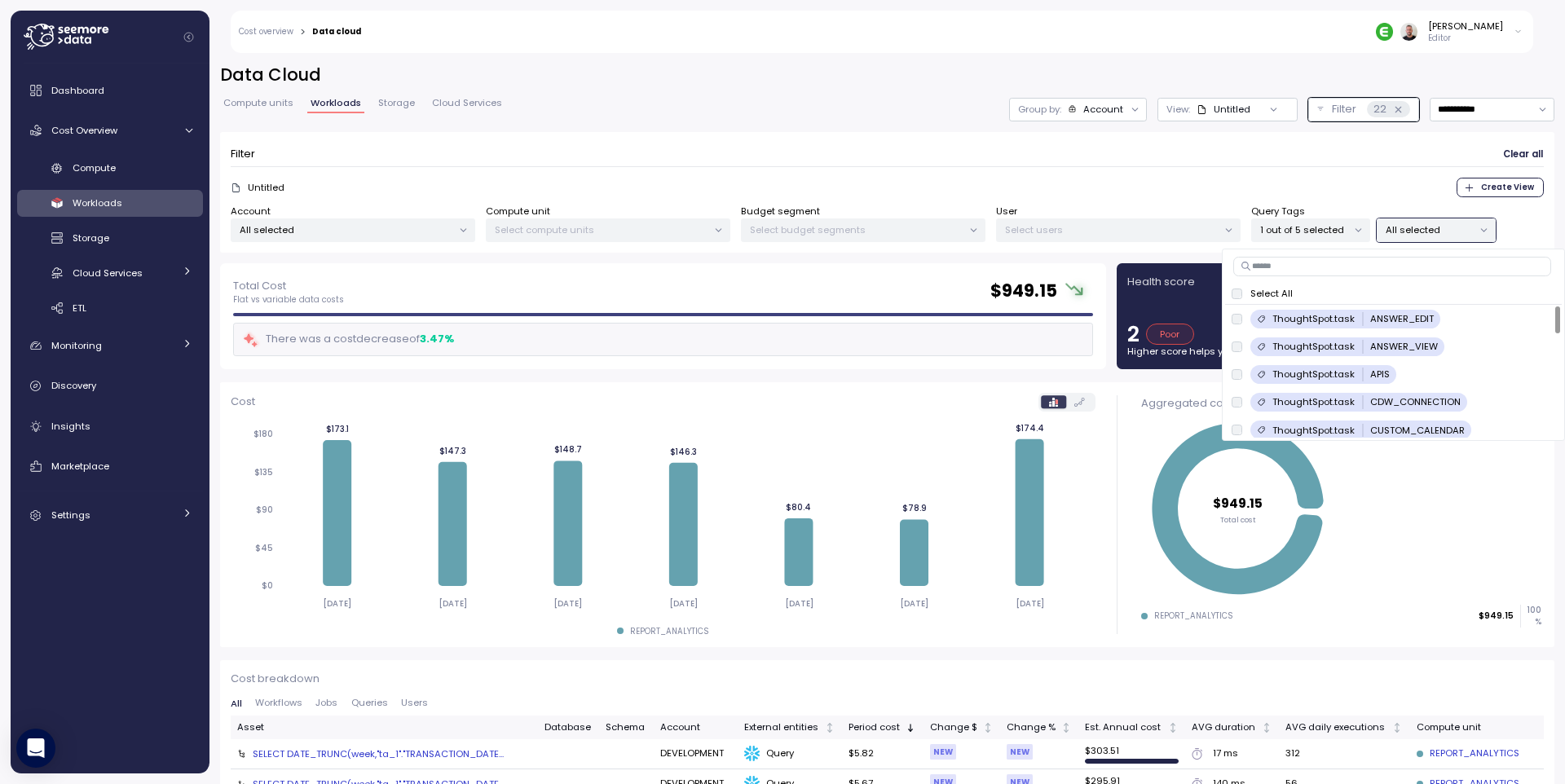
click at [1249, 164] on div "Filter Clear all" at bounding box center [886, 154] width 1312 height 24
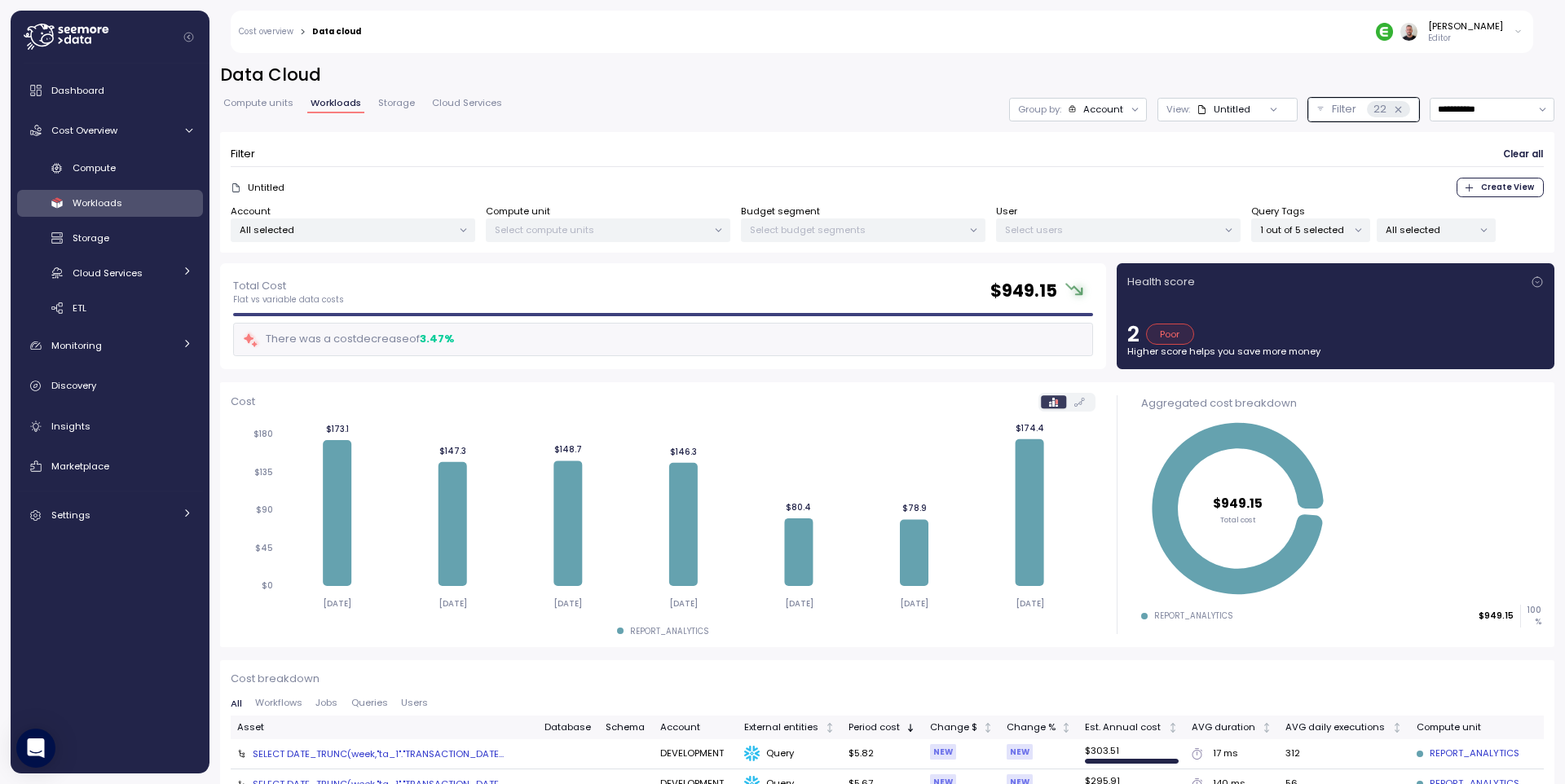
click at [1129, 105] on icon at bounding box center [1134, 109] width 10 height 10
click at [1100, 171] on icon at bounding box center [1097, 172] width 10 height 10
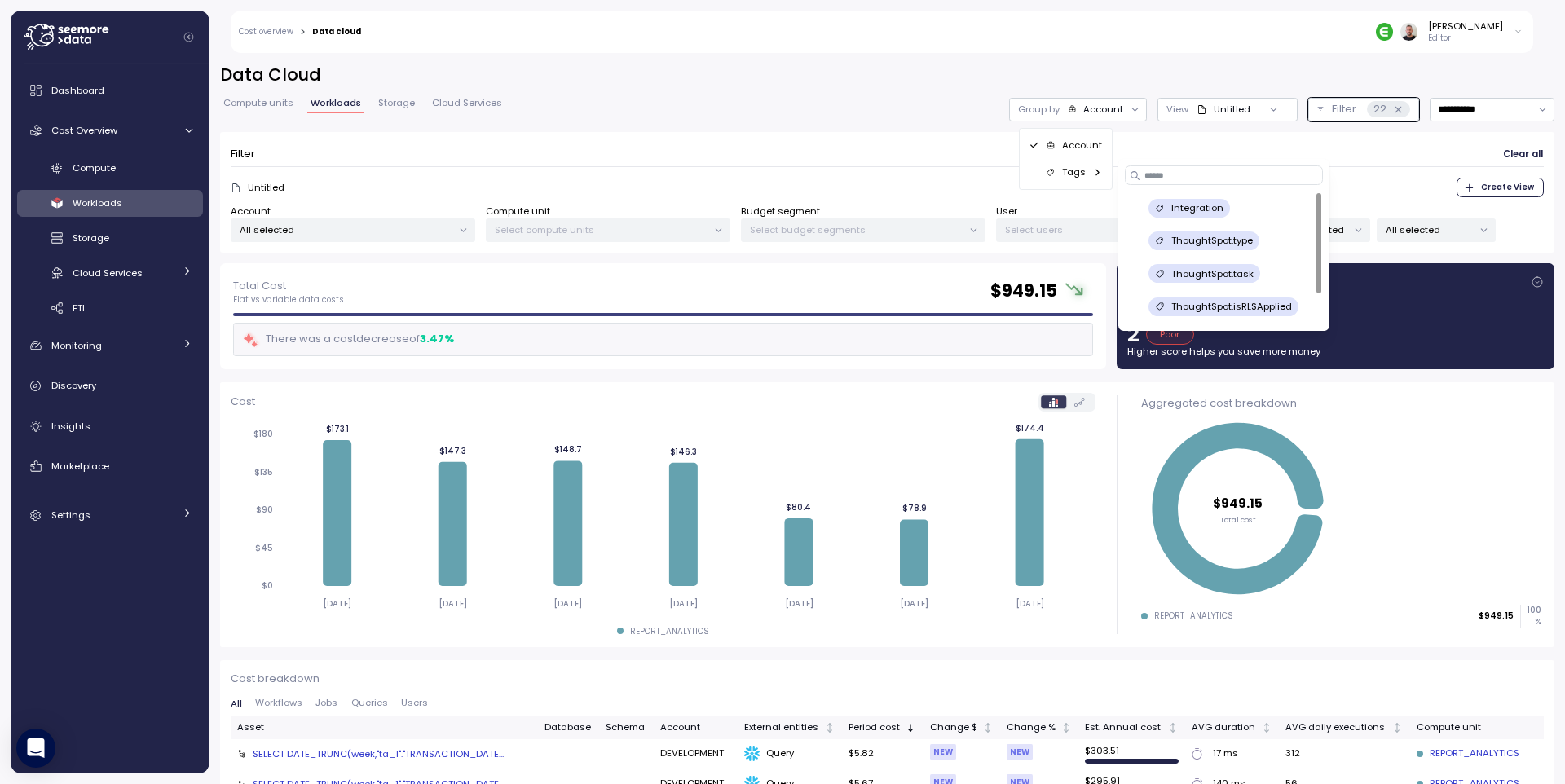
click at [1251, 273] on div "ThoughtSpot.task" at bounding box center [1204, 273] width 112 height 18
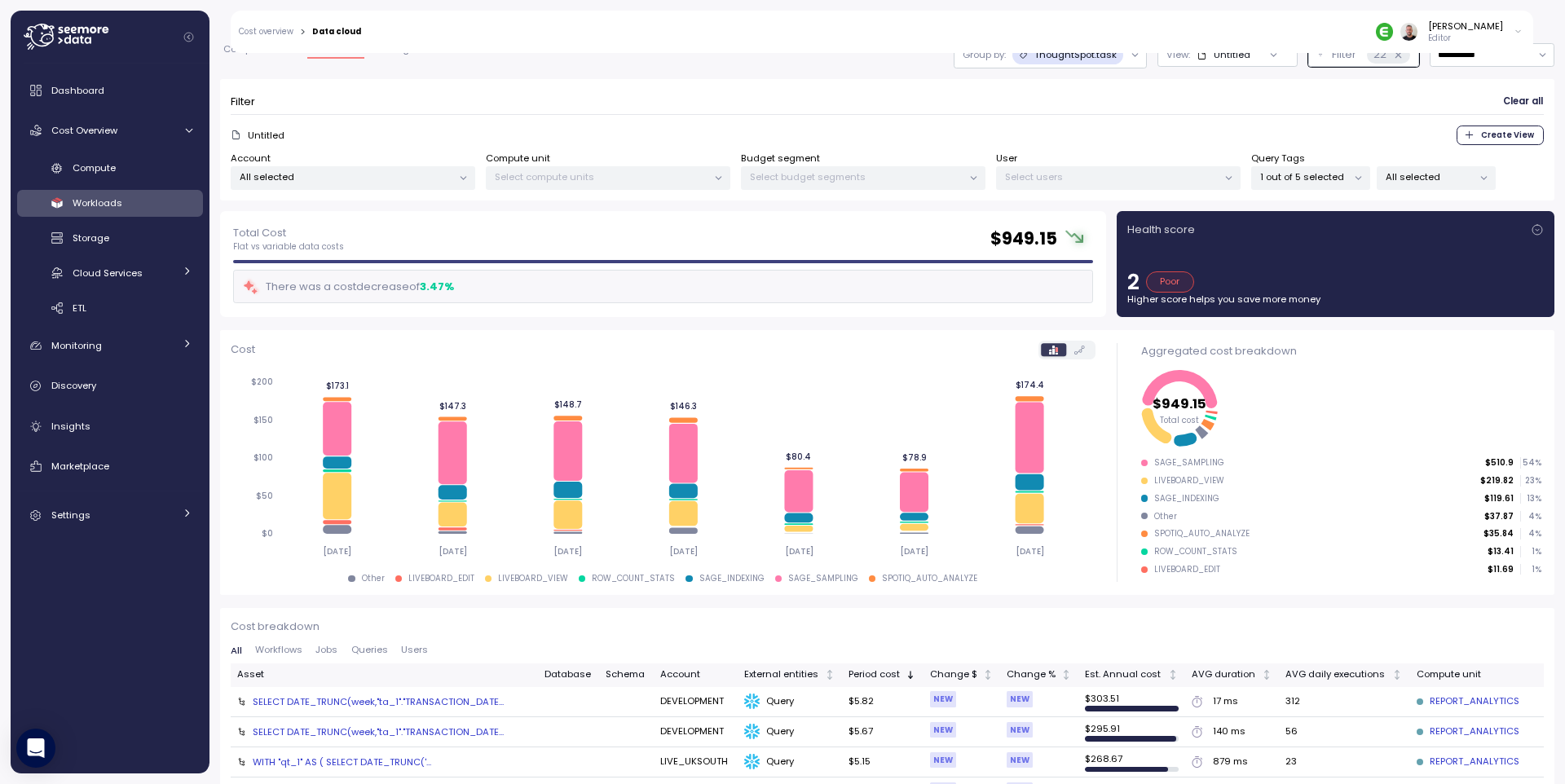
scroll to position [98, 0]
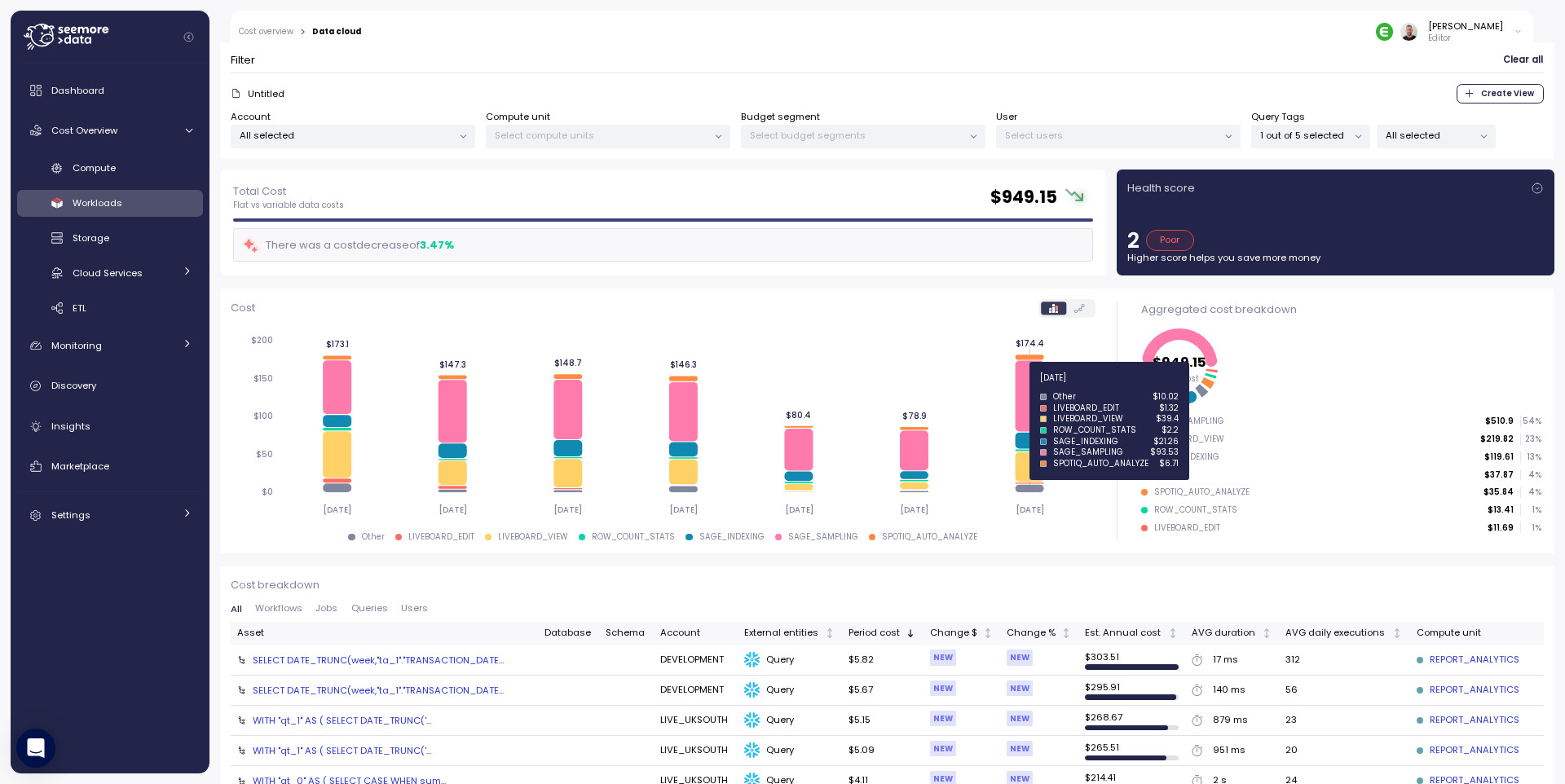
click at [1022, 387] on icon at bounding box center [1029, 395] width 29 height 71
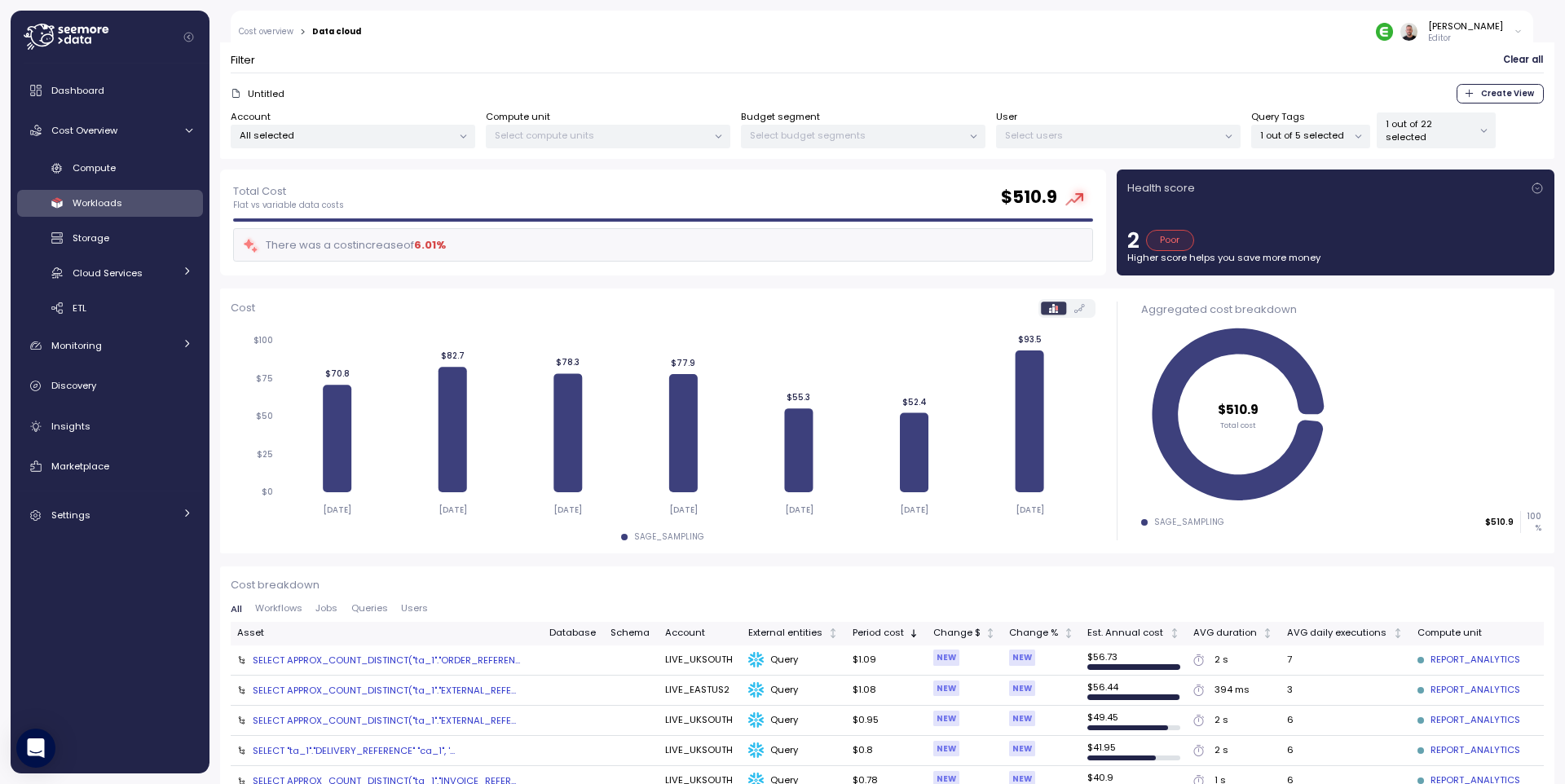
click at [477, 665] on div "SELECT APPROX_COUNT_DISTINCT("ta_1"."ORDER_REFEREN..." at bounding box center [386, 660] width 267 height 13
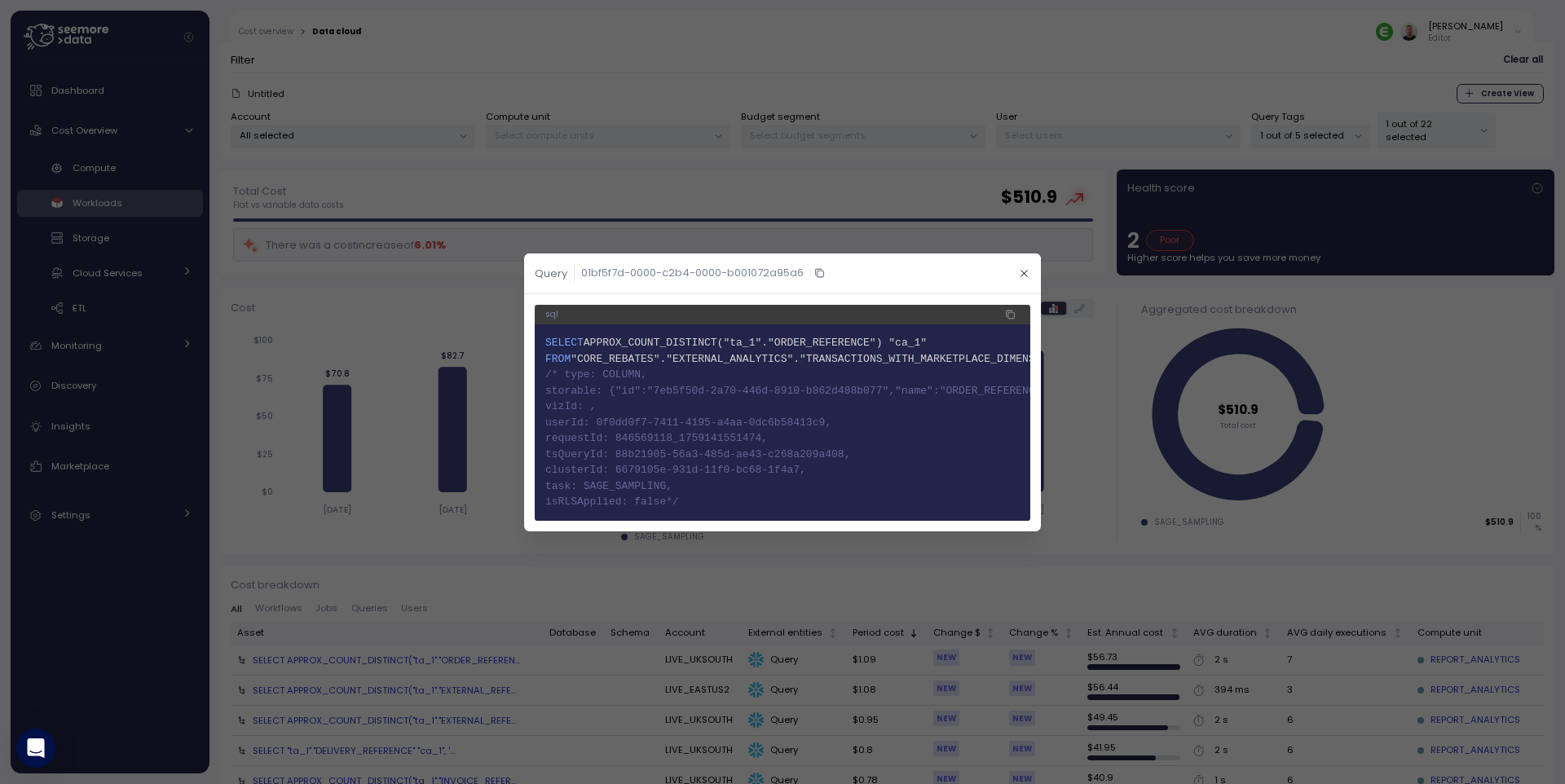
drag, startPoint x: 545, startPoint y: 368, endPoint x: 731, endPoint y: 490, distance: 222.4
click at [731, 490] on code "1 SELECT APPROX_COUNT_DISTINCT("ta_1"."ORDER_REFERENCE") "ca_1" 2 FROM "CORE_RE…" at bounding box center [782, 422] width 474 height 175
click at [1025, 263] on button "button" at bounding box center [1024, 273] width 18 height 18
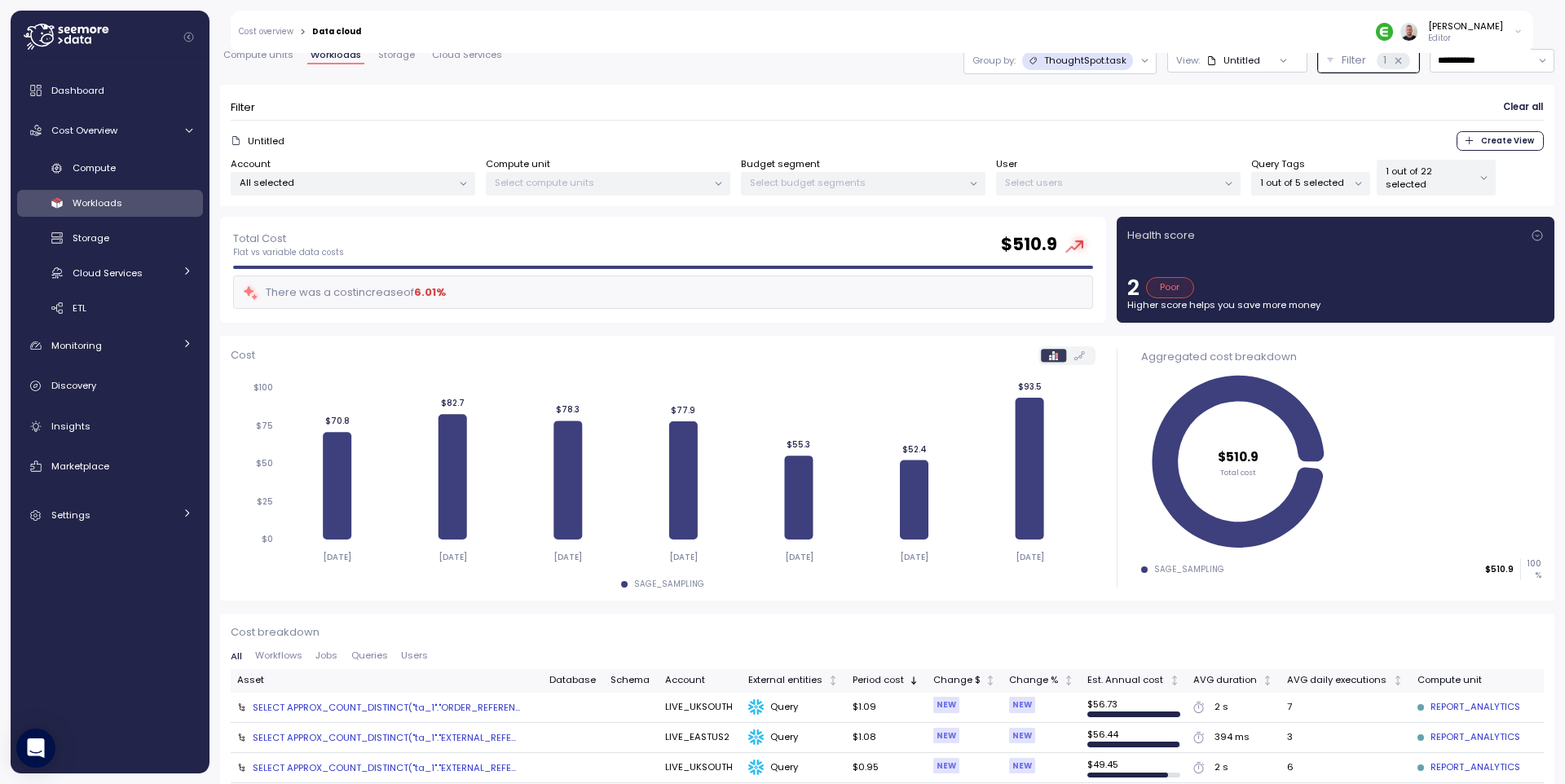
scroll to position [0, 0]
